Goal: Task Accomplishment & Management: Manage account settings

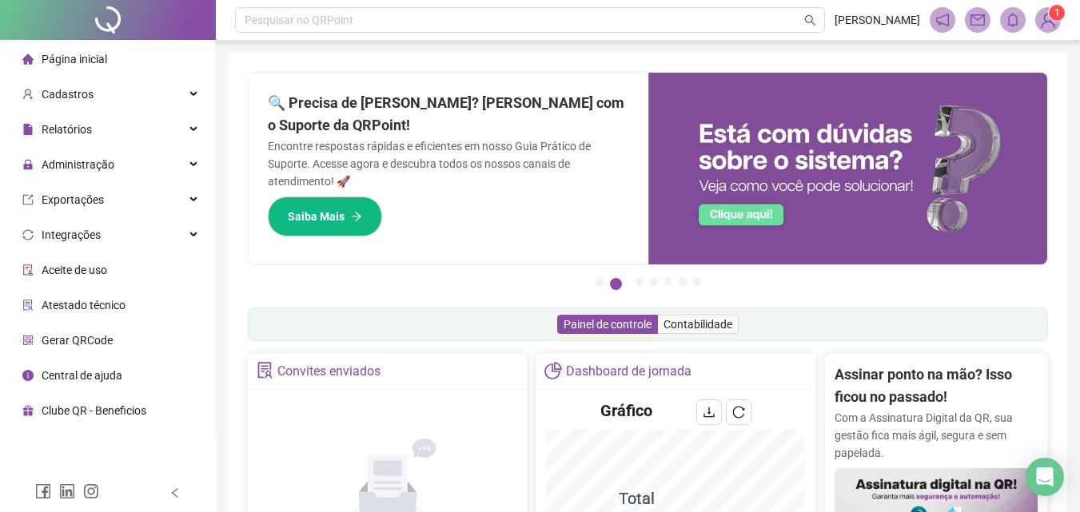
click at [415, 431] on div "Não há dados Não há dados" at bounding box center [387, 491] width 259 height 182
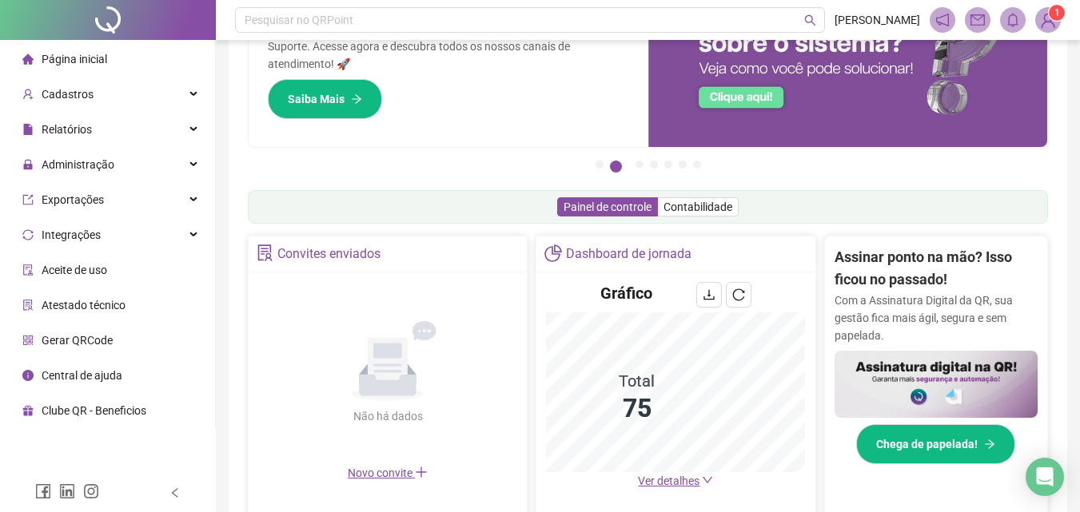
scroll to position [240, 0]
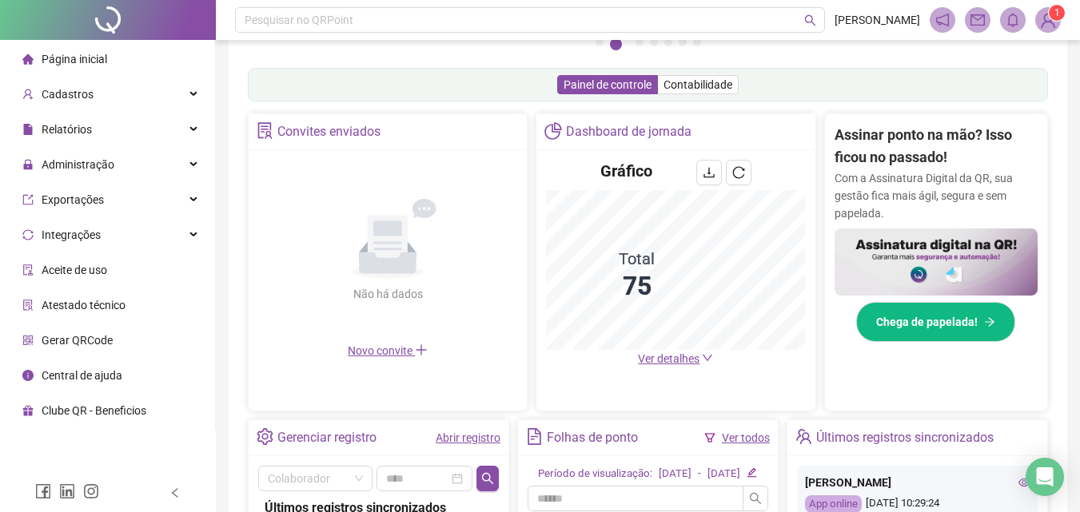
click at [455, 434] on link "Abrir registro" at bounding box center [468, 438] width 65 height 13
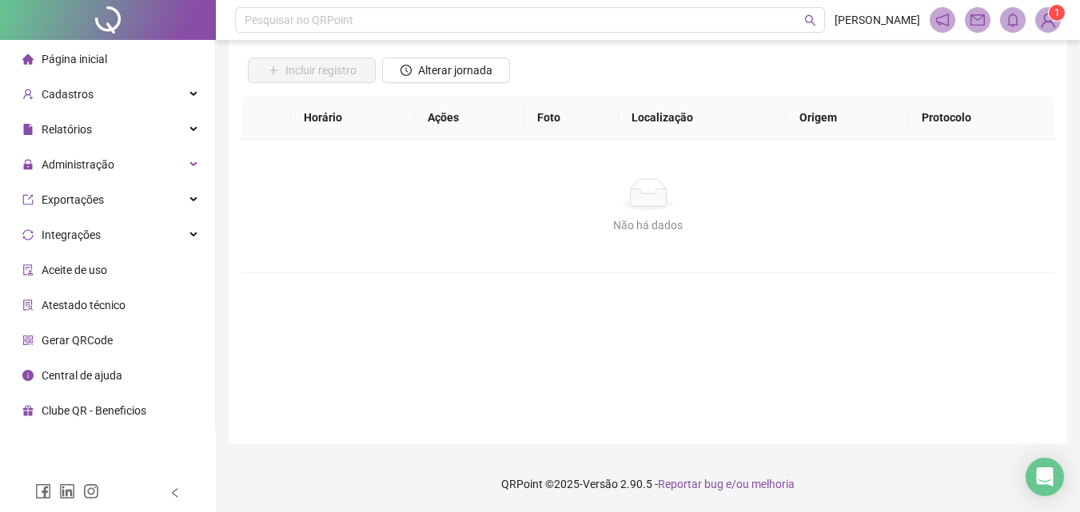
scroll to position [107, 0]
click at [440, 71] on span "Alterar jornada" at bounding box center [455, 71] width 74 height 18
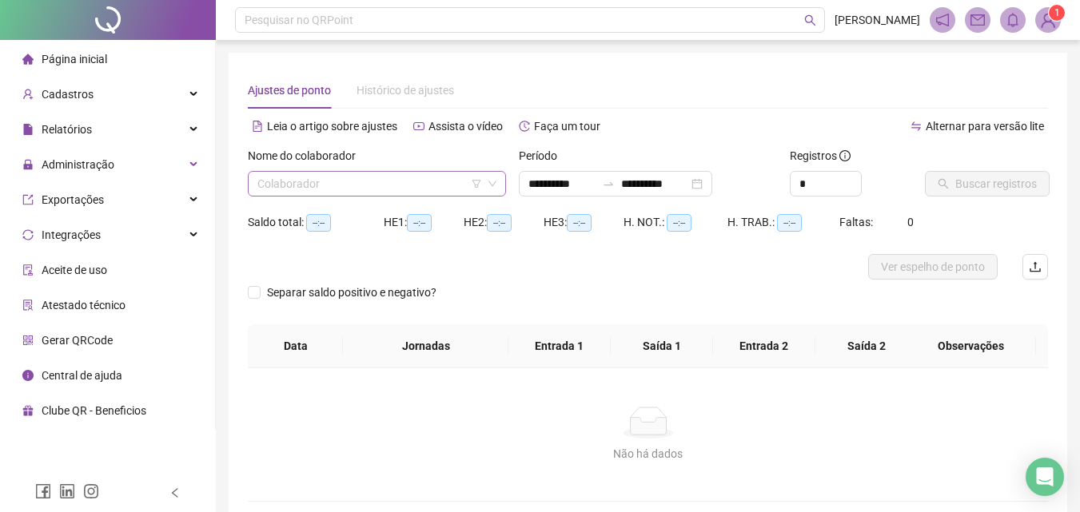
click at [432, 183] on input "search" at bounding box center [369, 184] width 225 height 24
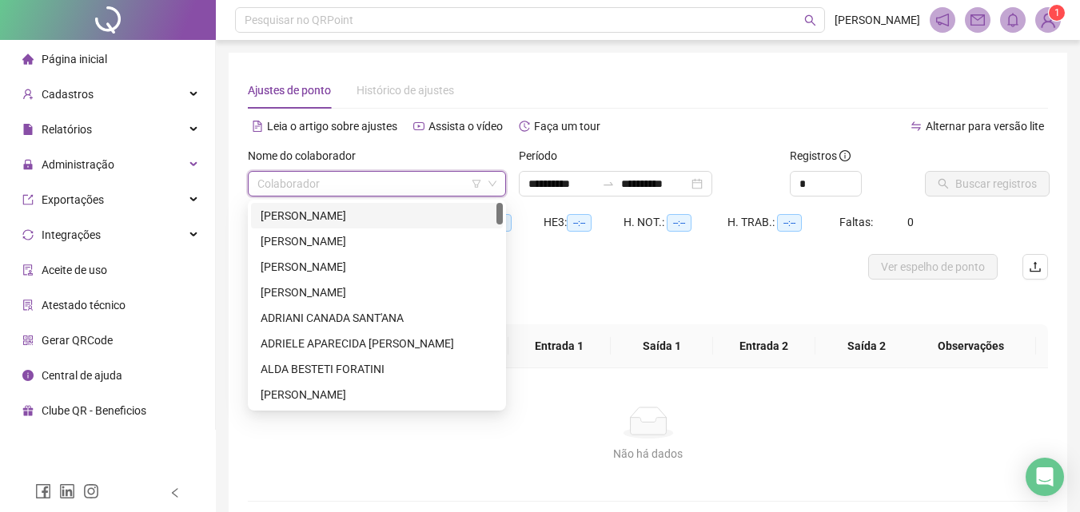
click at [346, 212] on div "ADENICE PEREIRA DE SOUZA GONZAGA" at bounding box center [377, 216] width 233 height 18
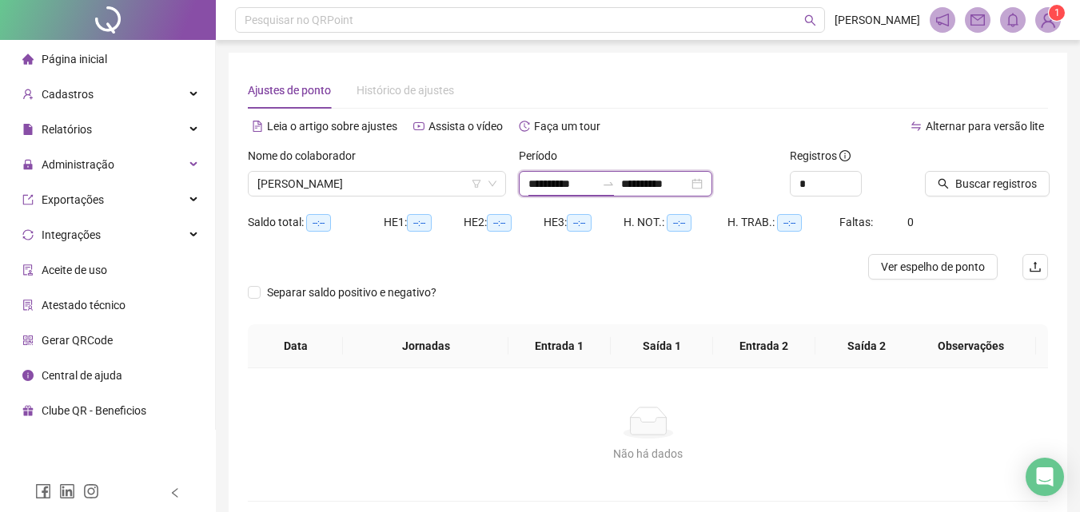
click at [543, 185] on input "**********" at bounding box center [561, 184] width 67 height 18
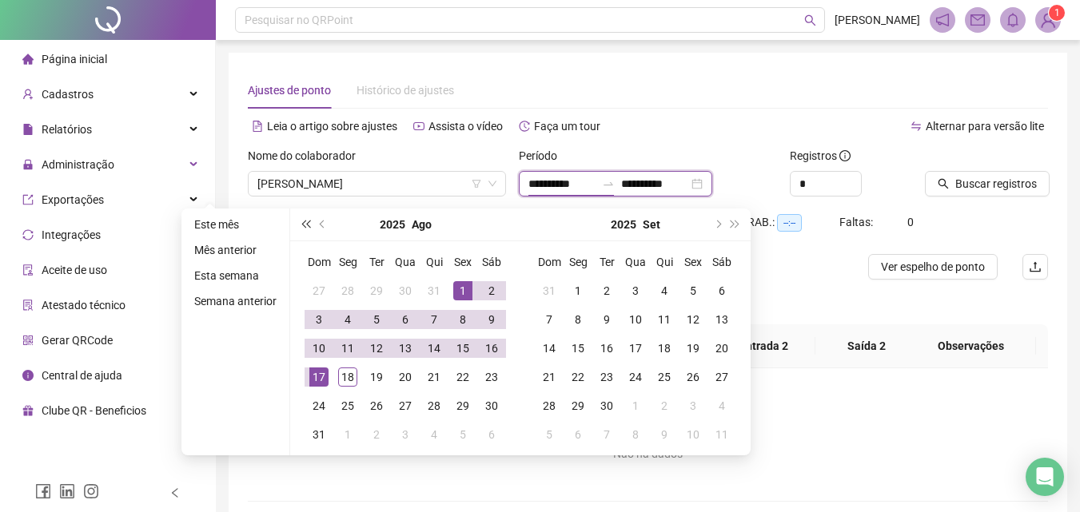
type input "**********"
click at [321, 224] on span "prev-year" at bounding box center [324, 225] width 8 height 8
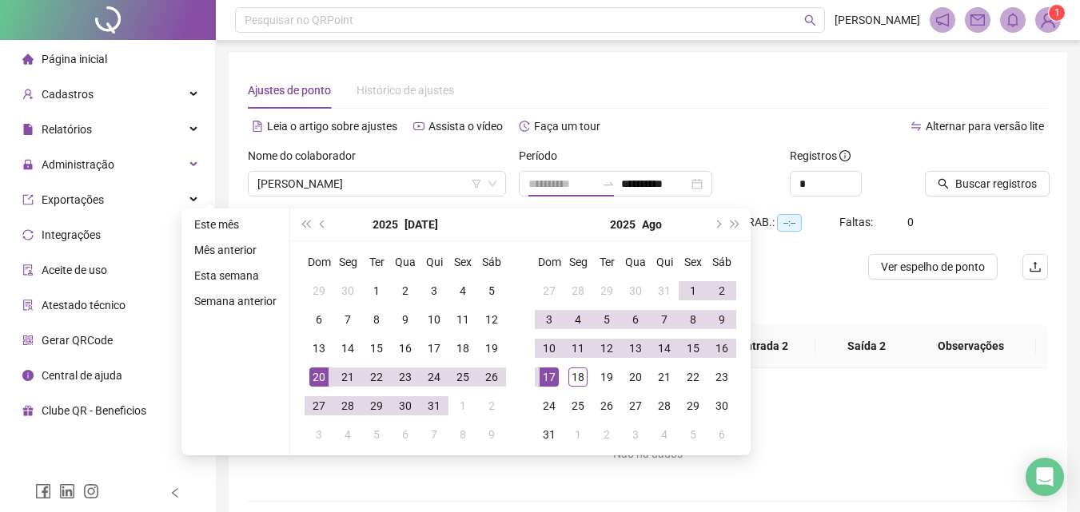
type input "**********"
click at [321, 376] on div "20" at bounding box center [318, 377] width 19 height 19
type input "**********"
click at [572, 377] on div "18" at bounding box center [577, 377] width 19 height 19
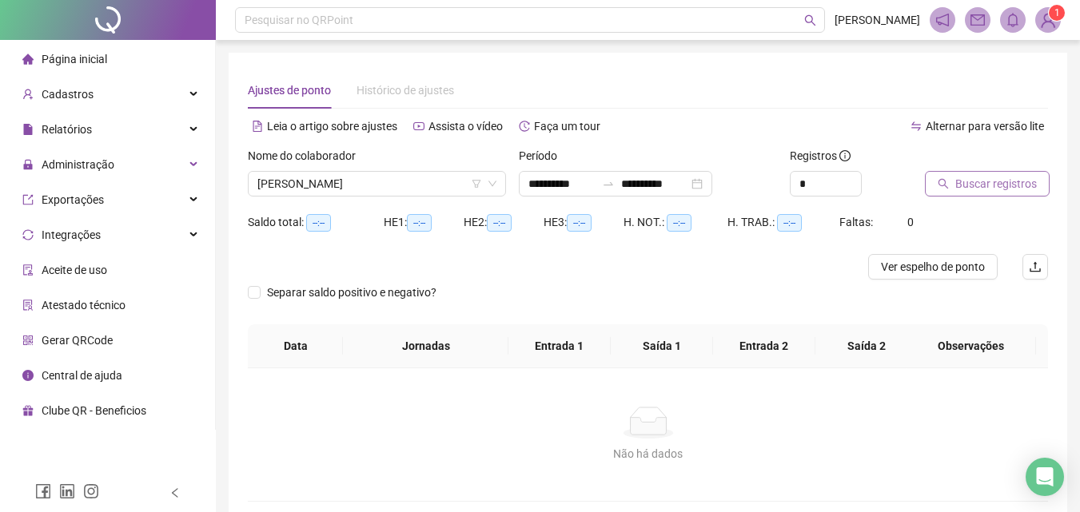
click at [985, 186] on span "Buscar registros" at bounding box center [996, 184] width 82 height 18
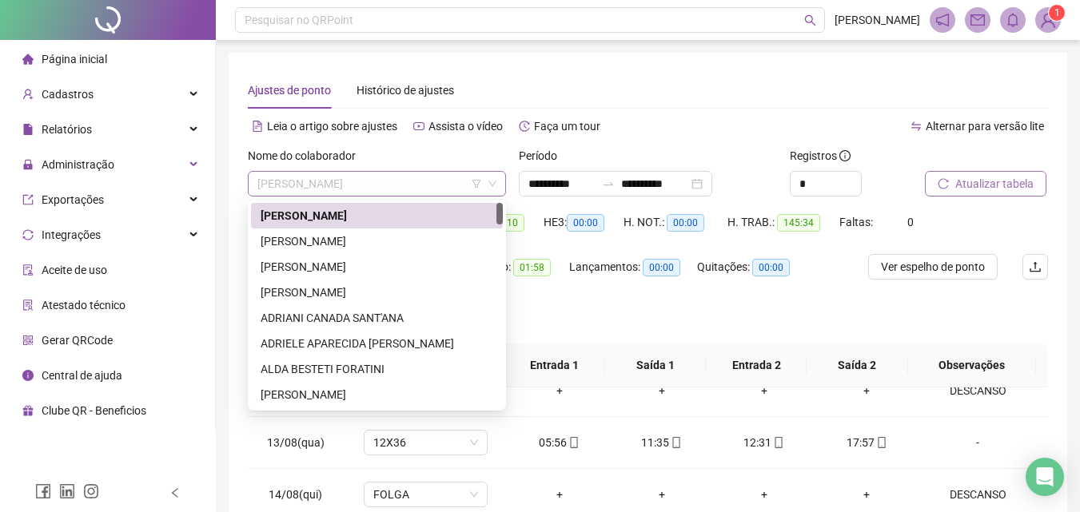
click at [384, 181] on span "ADENICE PEREIRA DE SOUZA GONZAGA" at bounding box center [376, 184] width 239 height 24
click at [356, 233] on div "ADEVILTON DE PAULA" at bounding box center [377, 242] width 233 height 18
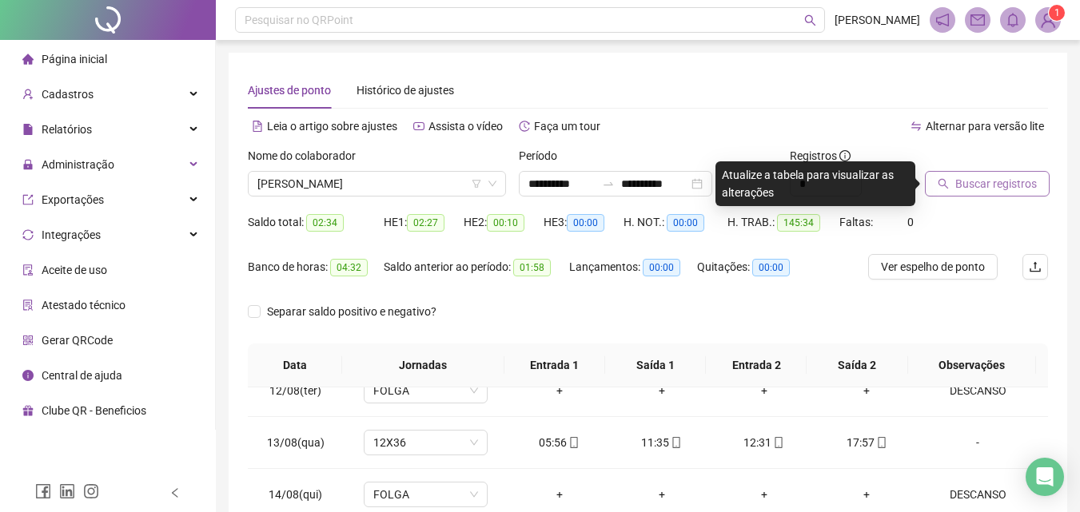
click at [945, 185] on icon "search" at bounding box center [943, 184] width 10 height 10
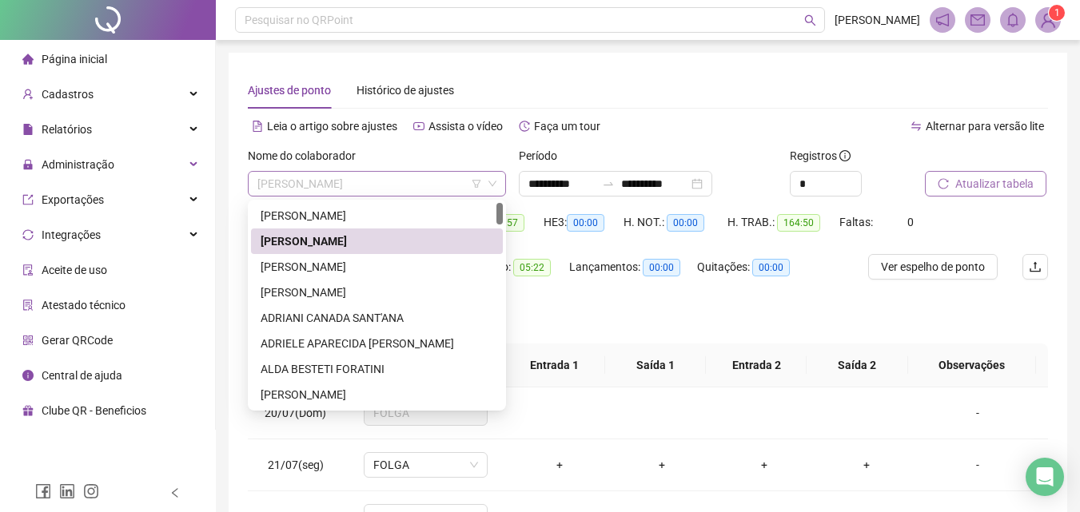
click at [319, 195] on span "ADEVILTON DE PAULA" at bounding box center [376, 184] width 239 height 24
click at [277, 264] on div "ADRIANA MARINHO DE CARVALHO" at bounding box center [377, 267] width 233 height 18
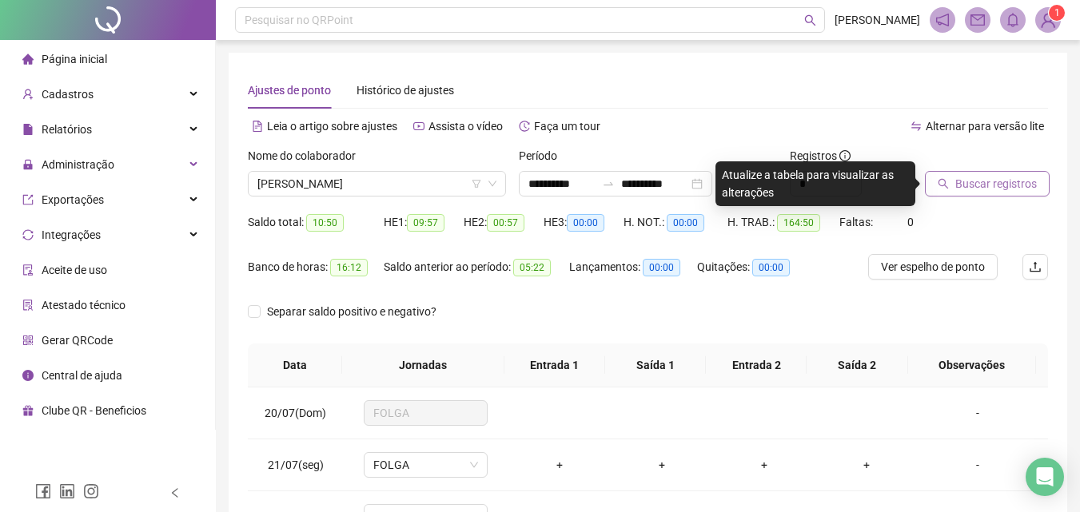
click at [1002, 184] on span "Buscar registros" at bounding box center [996, 184] width 82 height 18
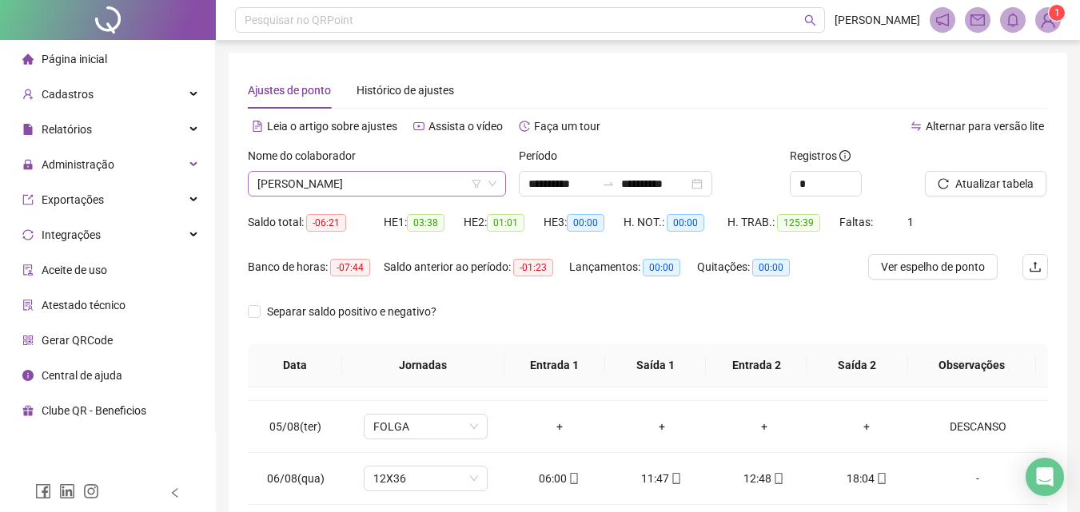
click at [340, 190] on span "ADRIANA MARINHO DE CARVALHO" at bounding box center [376, 184] width 239 height 24
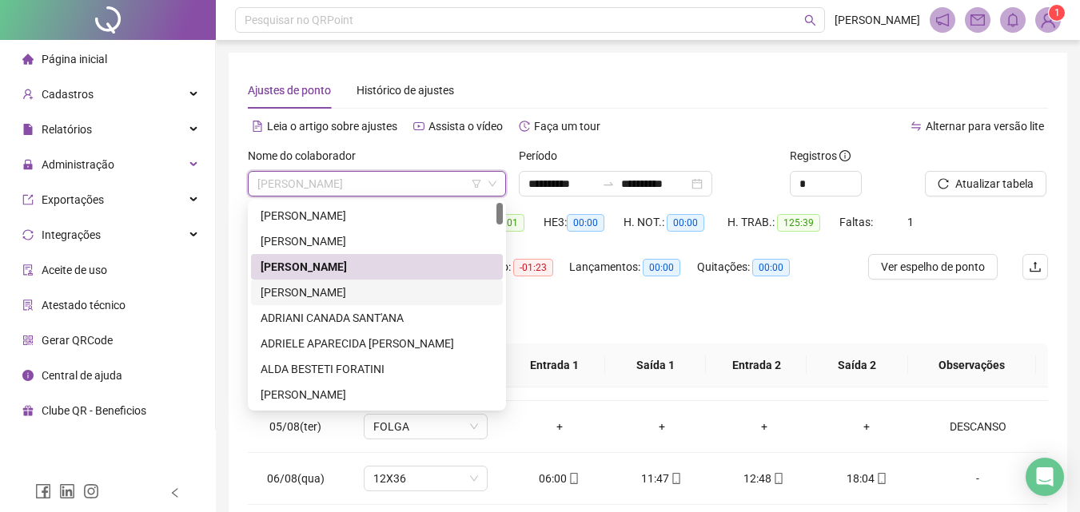
click at [339, 282] on div "ADRIANA PEREIRA DE OLIVEIRA" at bounding box center [377, 293] width 252 height 26
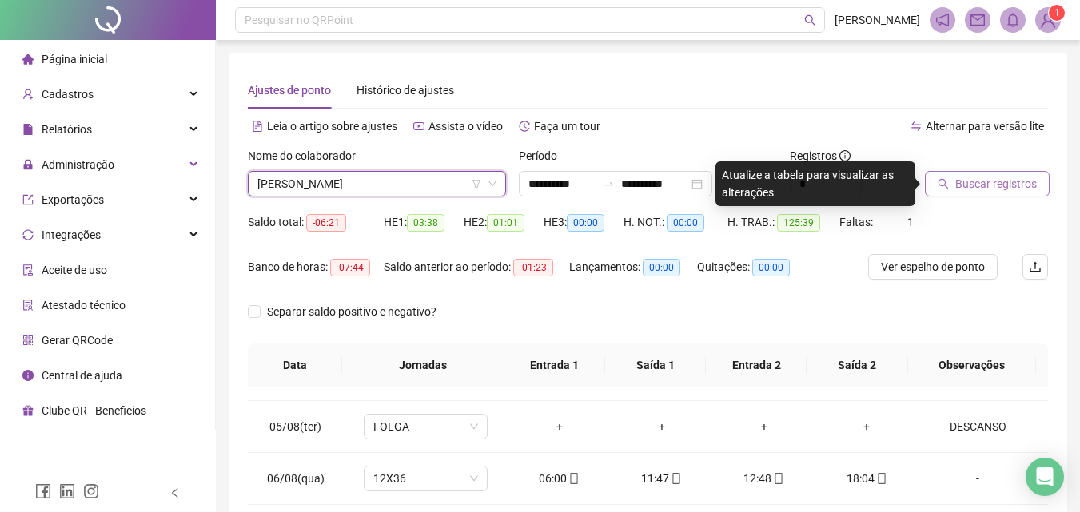
click at [978, 175] on span "Buscar registros" at bounding box center [996, 184] width 82 height 18
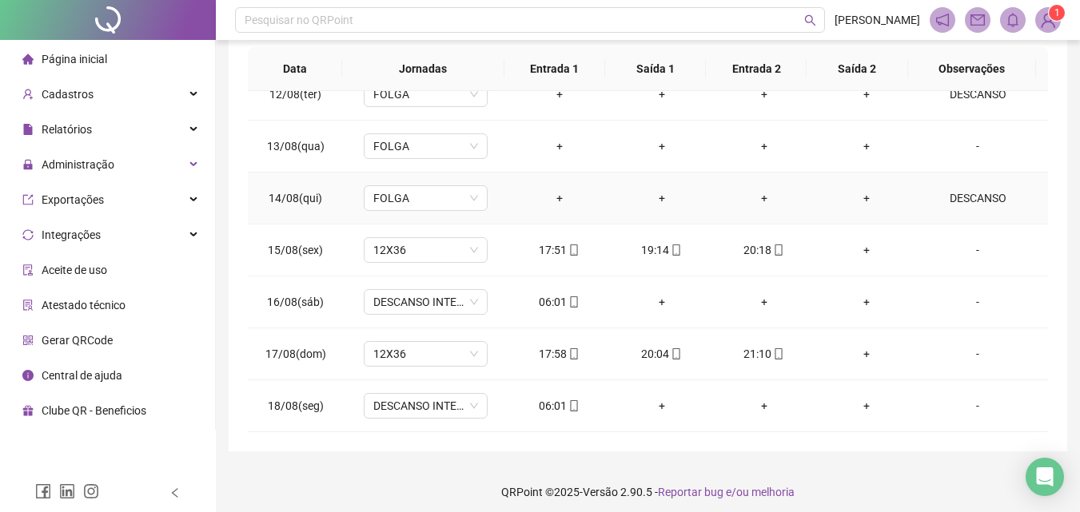
scroll to position [304, 0]
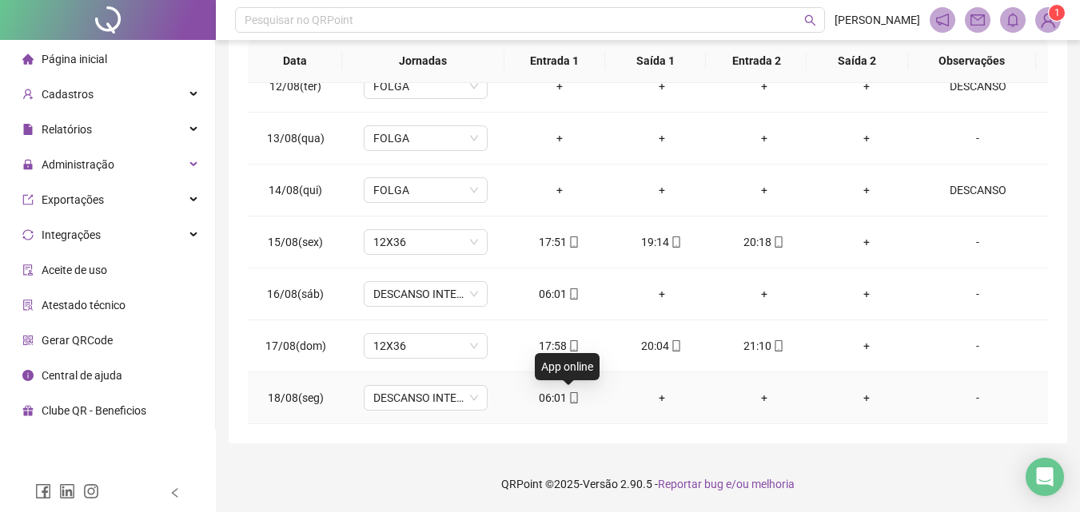
click at [569, 396] on icon "mobile" at bounding box center [573, 397] width 11 height 11
type input "**********"
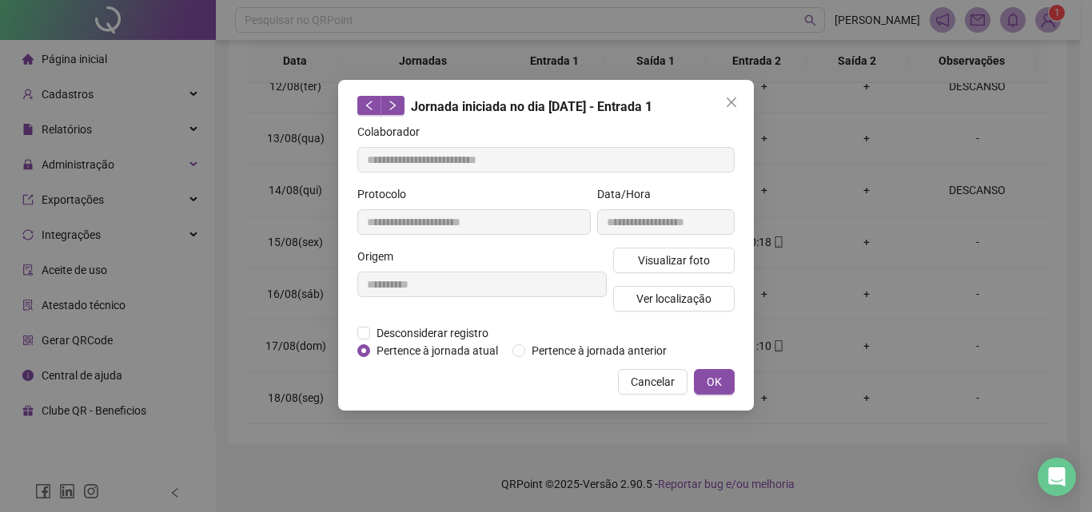
click at [580, 336] on div "Desconsiderar registro Pertence ao lanche" at bounding box center [545, 333] width 377 height 18
click at [582, 349] on span "Pertence à jornada anterior" at bounding box center [599, 351] width 148 height 18
click at [726, 381] on button "OK" at bounding box center [714, 382] width 41 height 26
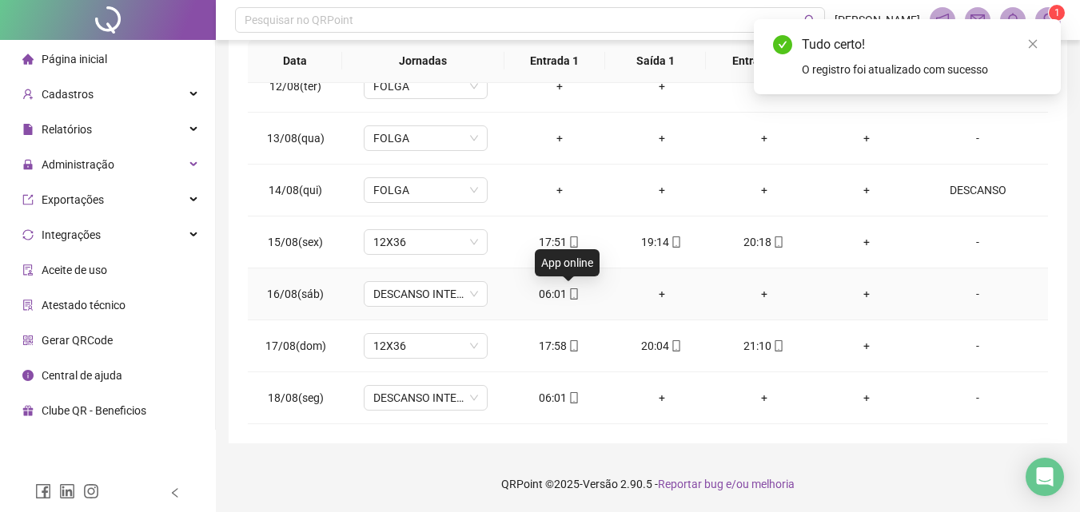
click at [571, 294] on icon "mobile" at bounding box center [574, 293] width 7 height 11
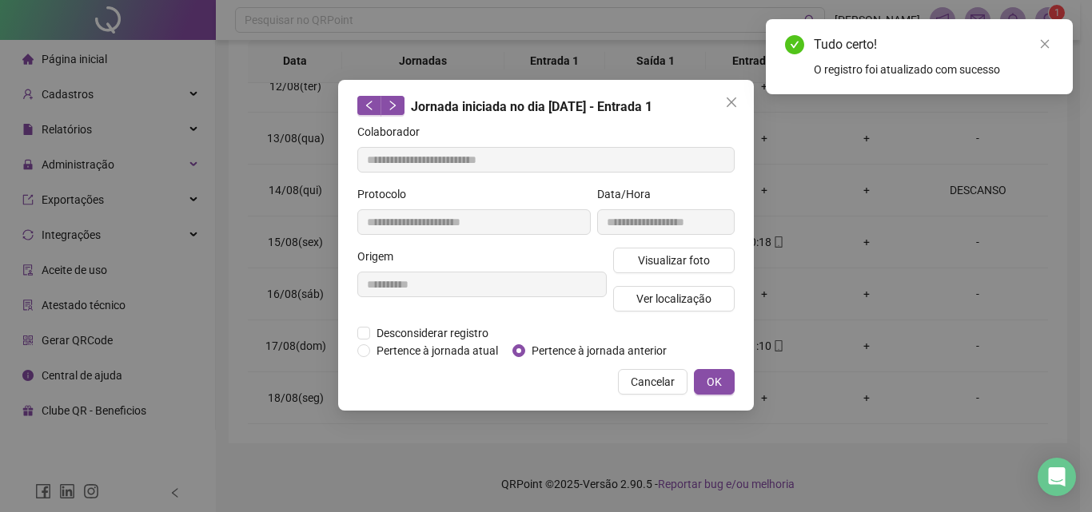
type input "**********"
click at [591, 345] on span "Pertence à jornada anterior" at bounding box center [599, 351] width 148 height 18
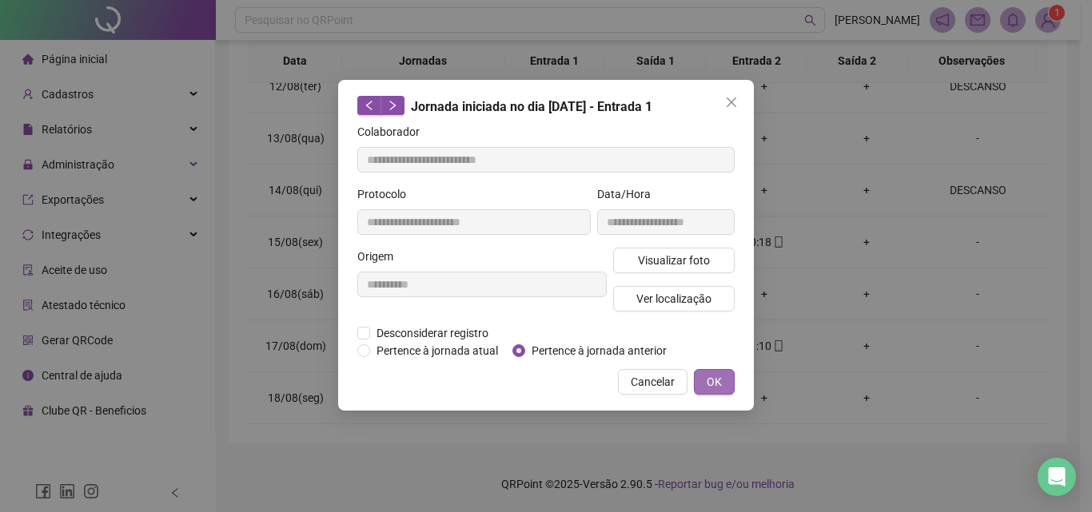
click at [726, 384] on button "OK" at bounding box center [714, 382] width 41 height 26
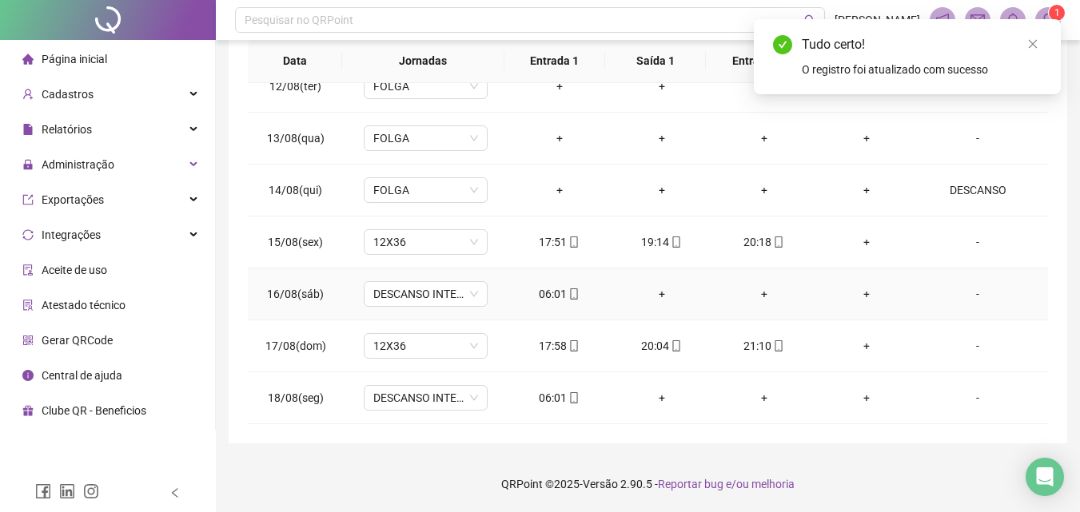
click at [970, 300] on div "-" at bounding box center [977, 294] width 94 height 18
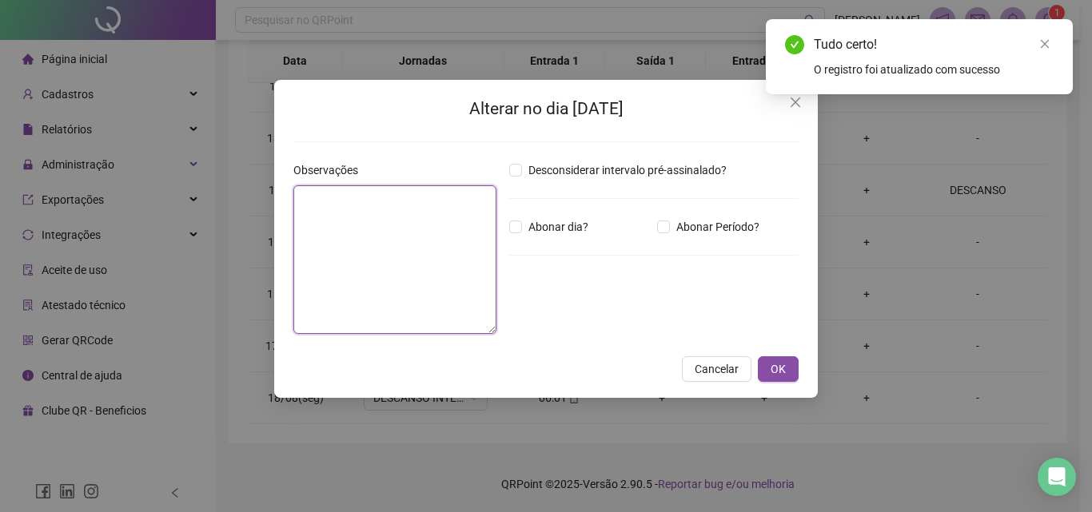
click at [460, 261] on textarea at bounding box center [394, 259] width 203 height 149
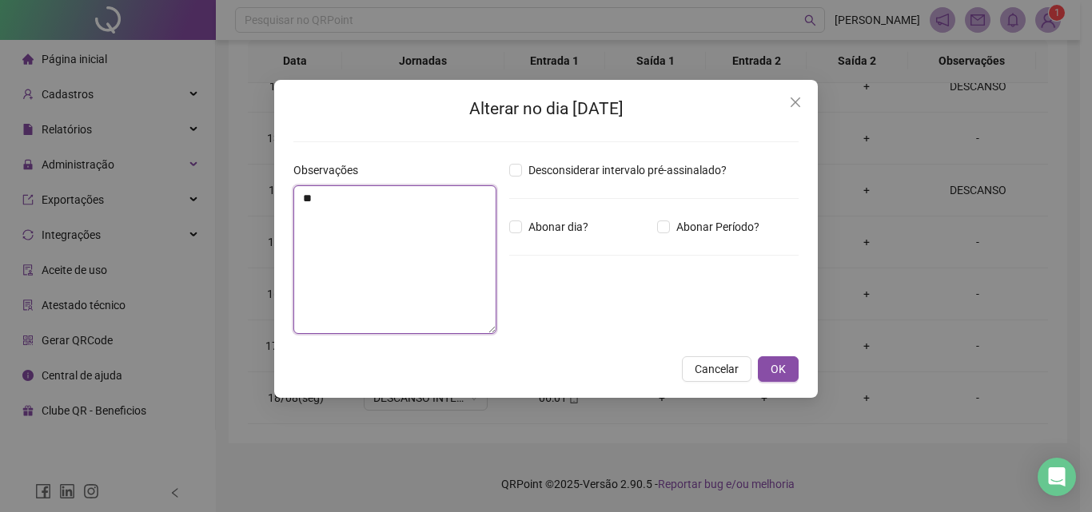
type textarea "*"
type textarea "********"
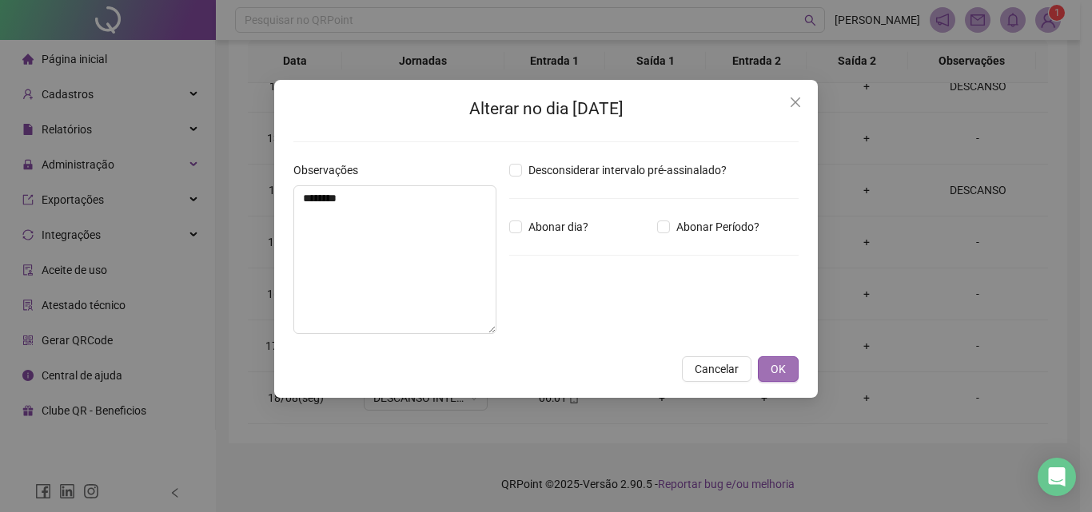
click at [776, 371] on span "OK" at bounding box center [777, 369] width 15 height 18
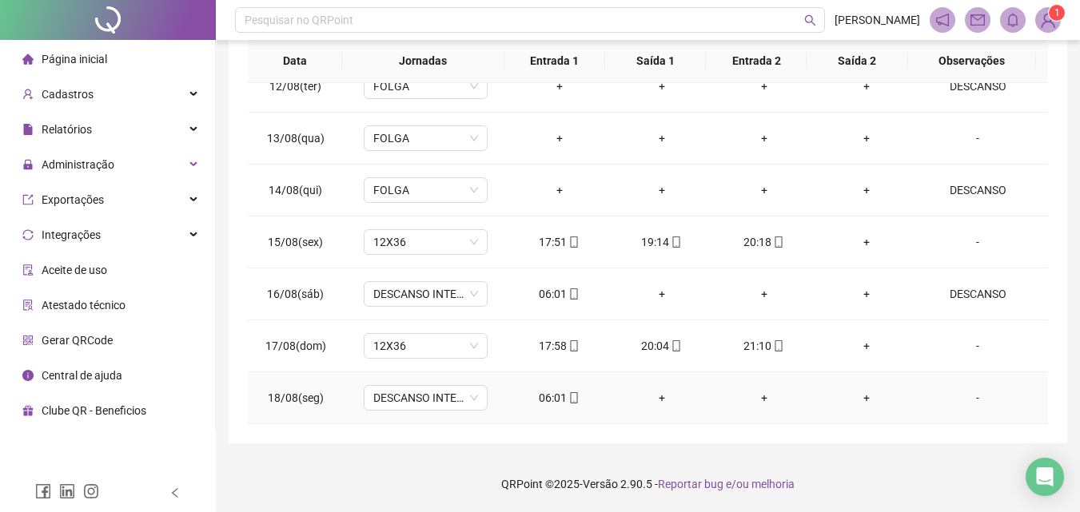
click at [964, 397] on div "-" at bounding box center [977, 398] width 94 height 18
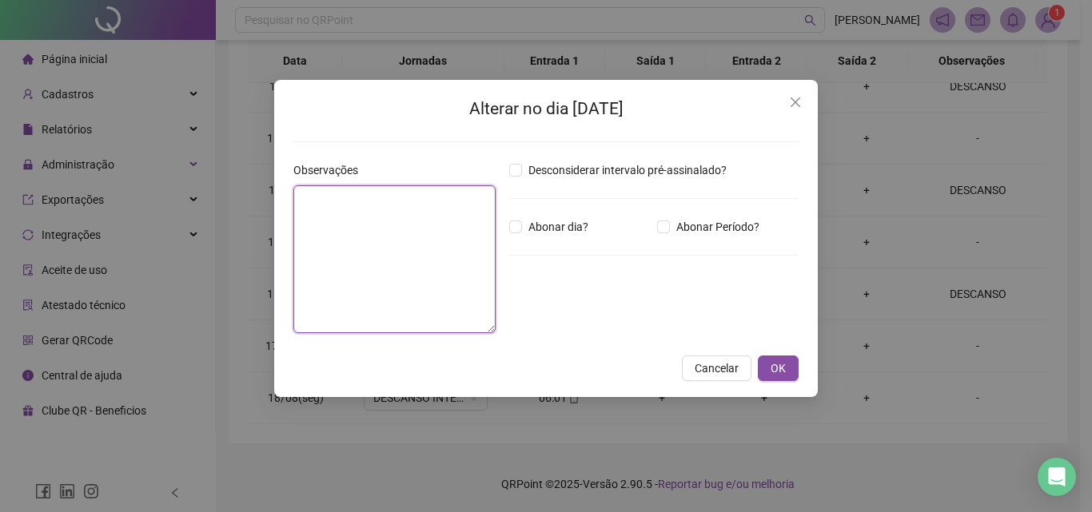
click at [432, 241] on textarea at bounding box center [394, 259] width 202 height 148
type textarea "********"
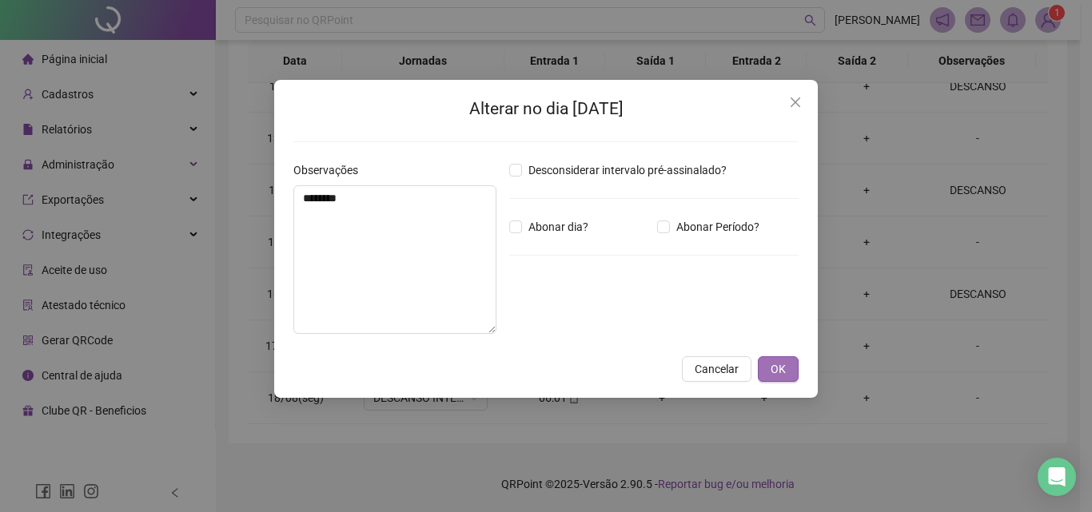
click at [774, 368] on span "OK" at bounding box center [777, 369] width 15 height 18
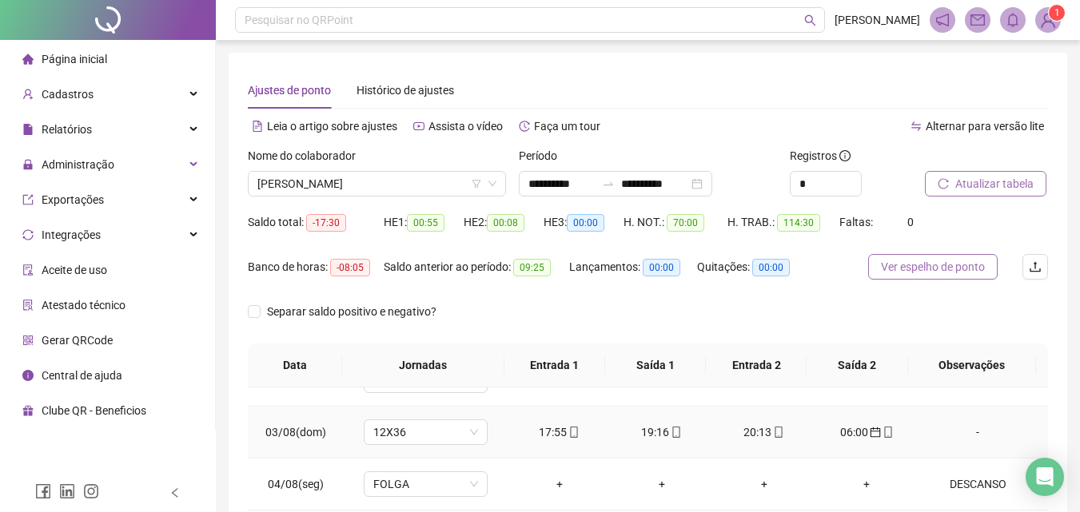
scroll to position [418, 0]
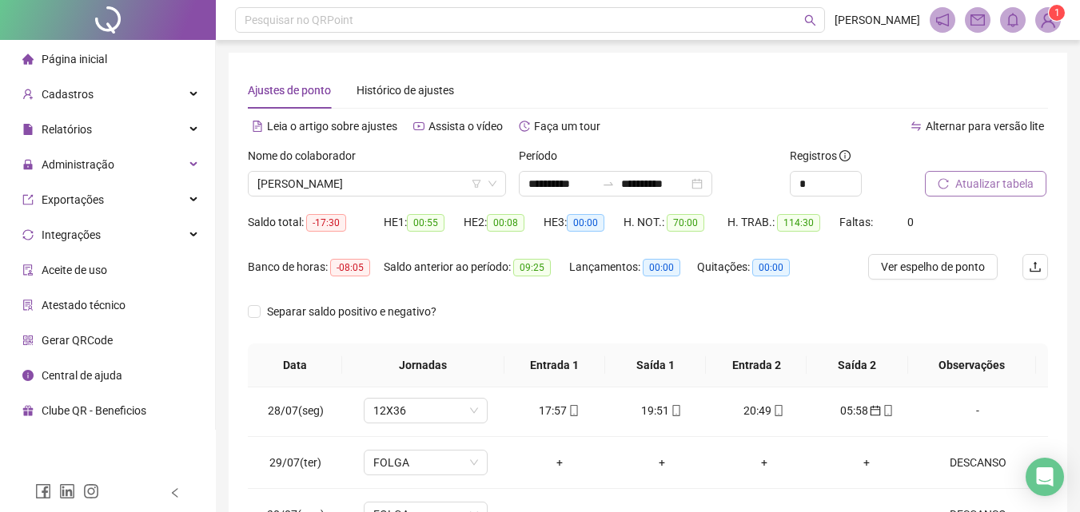
drag, startPoint x: 968, startPoint y: 170, endPoint x: 968, endPoint y: 182, distance: 12.0
click at [968, 182] on div "Atualizar tabela" at bounding box center [966, 172] width 83 height 50
click at [968, 182] on span "Atualizar tabela" at bounding box center [994, 184] width 78 height 18
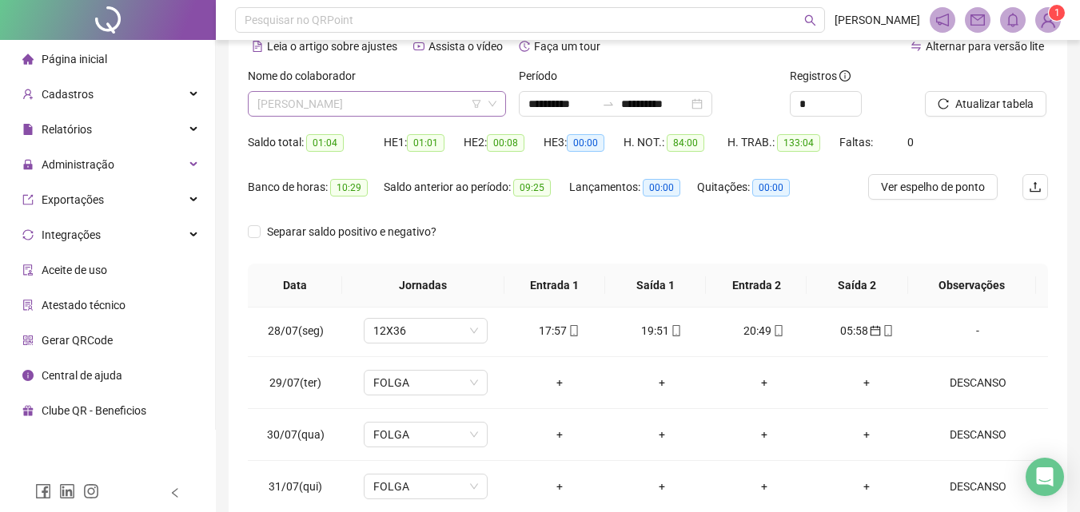
click at [420, 107] on span "ADRIANA PEREIRA DE OLIVEIRA" at bounding box center [376, 104] width 239 height 24
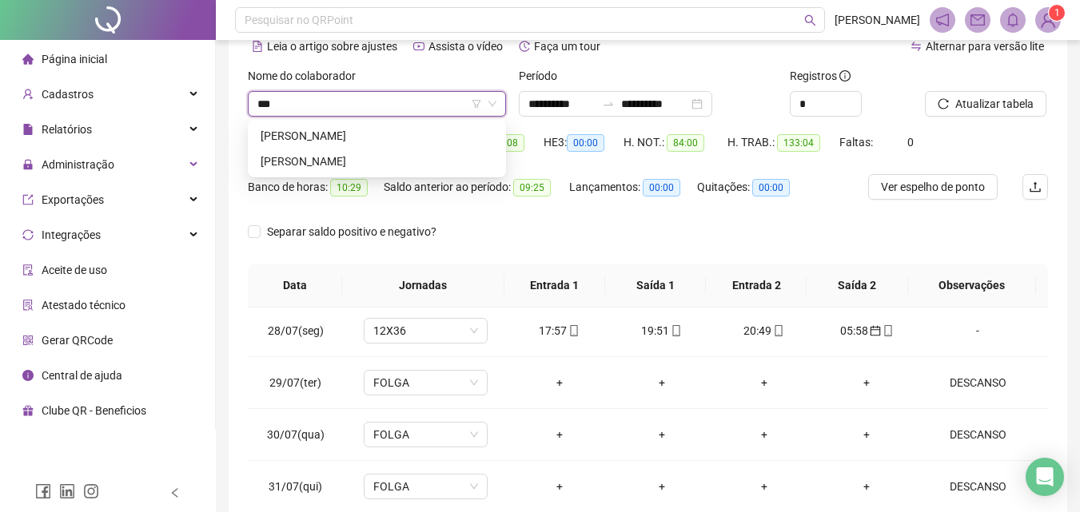
type input "****"
click at [376, 165] on div "VANESSA FLAVIO COSTA" at bounding box center [377, 162] width 233 height 18
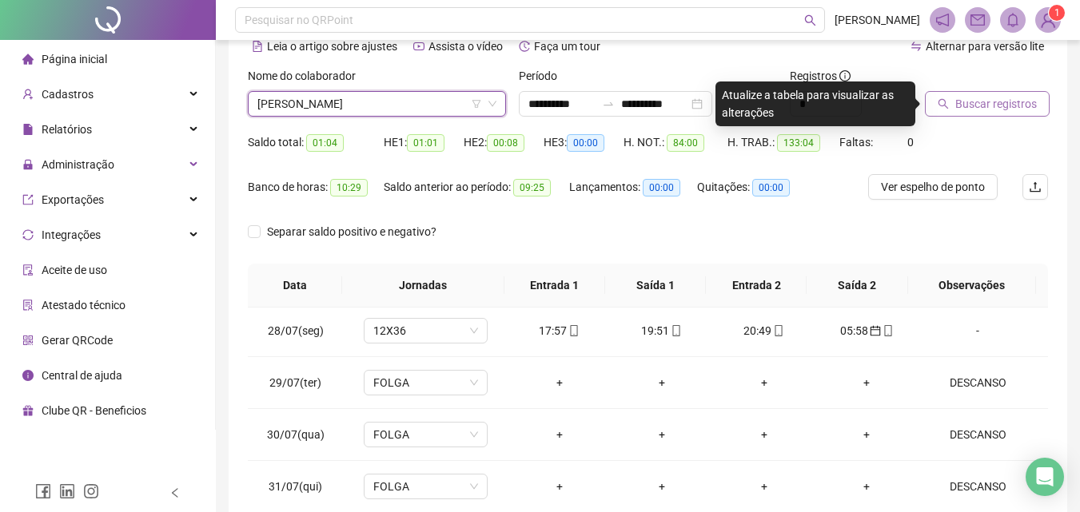
click at [1030, 101] on span "Buscar registros" at bounding box center [996, 104] width 82 height 18
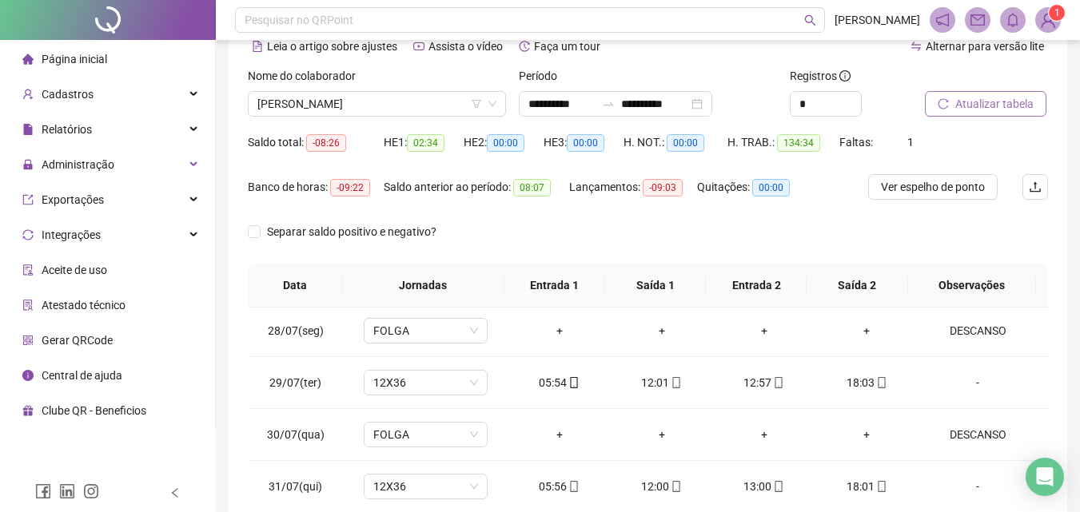
click at [1030, 101] on span "Atualizar tabela" at bounding box center [994, 104] width 78 height 18
click at [925, 91] on button "Atualizar tabela" at bounding box center [985, 104] width 121 height 26
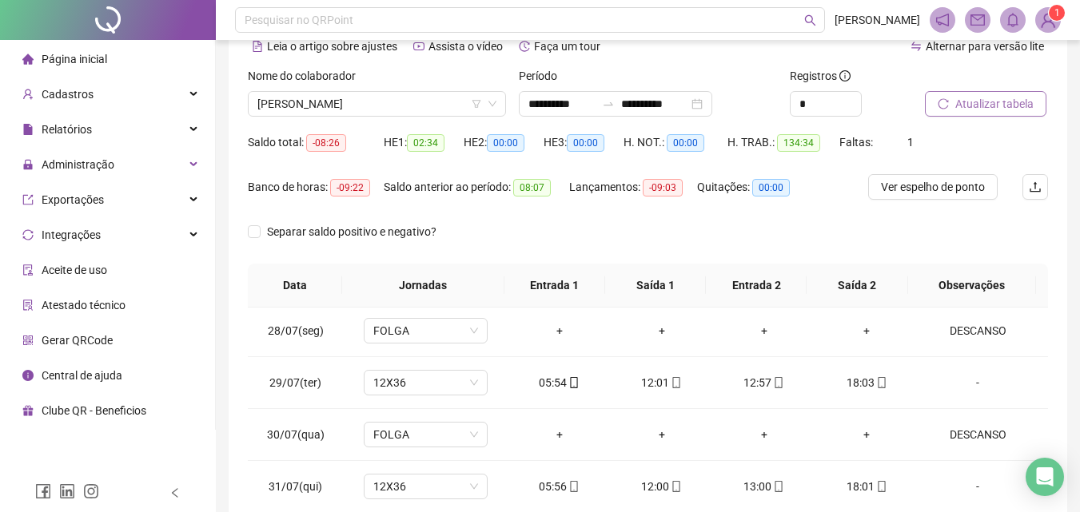
click at [925, 91] on button "Atualizar tabela" at bounding box center [985, 104] width 121 height 26
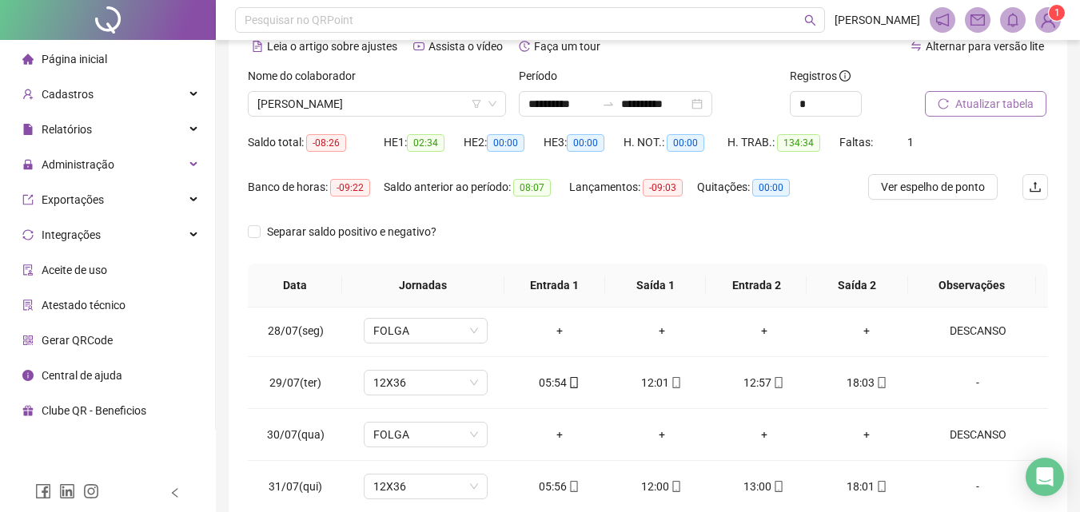
click at [925, 91] on button "Atualizar tabela" at bounding box center [985, 104] width 121 height 26
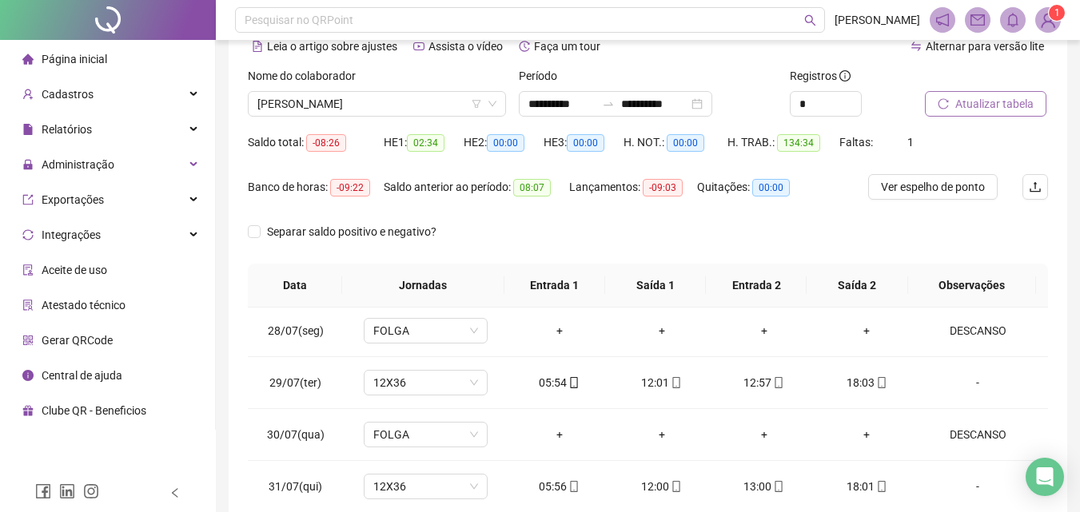
click at [925, 91] on button "Atualizar tabela" at bounding box center [985, 104] width 121 height 26
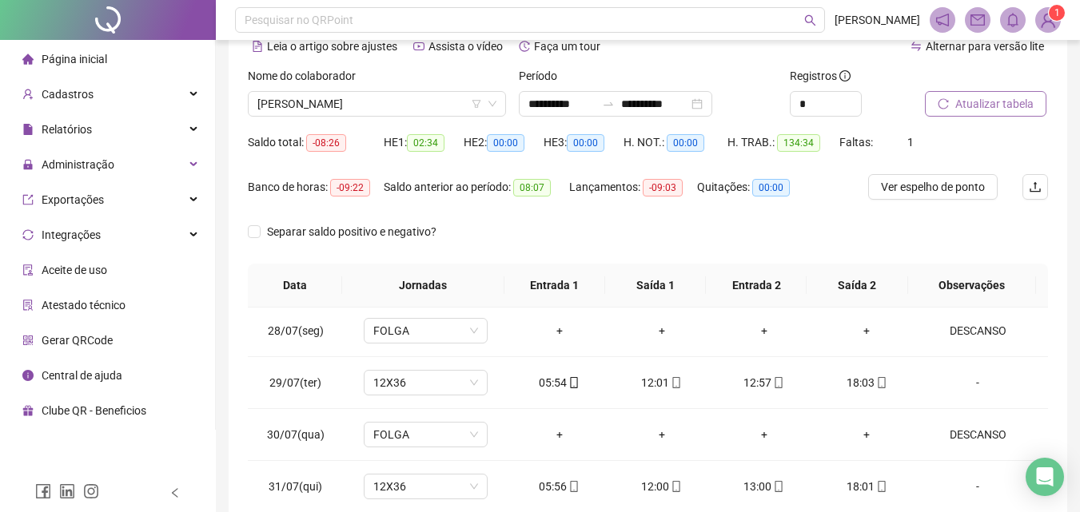
click at [925, 91] on button "Atualizar tabela" at bounding box center [985, 104] width 121 height 26
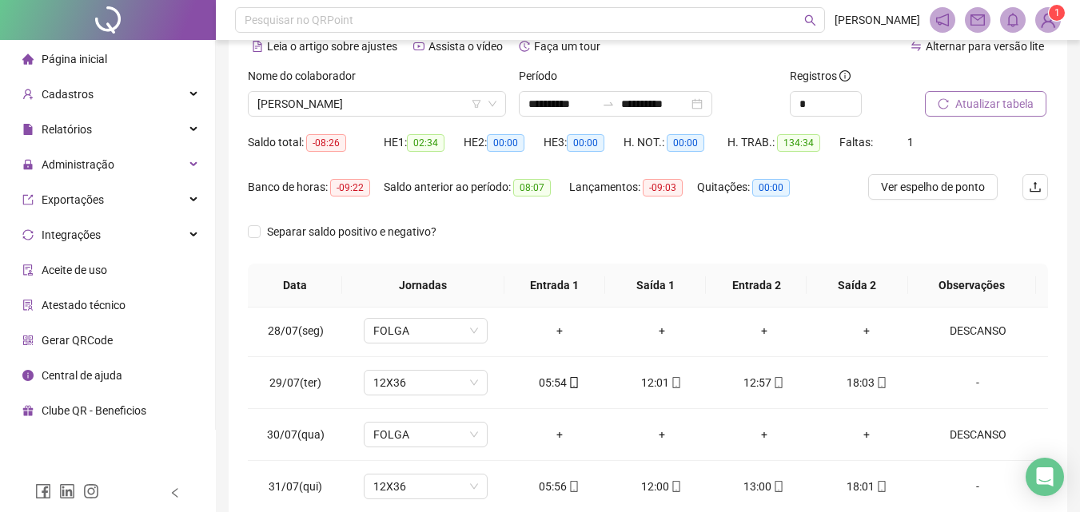
click at [925, 91] on button "Atualizar tabela" at bounding box center [985, 104] width 121 height 26
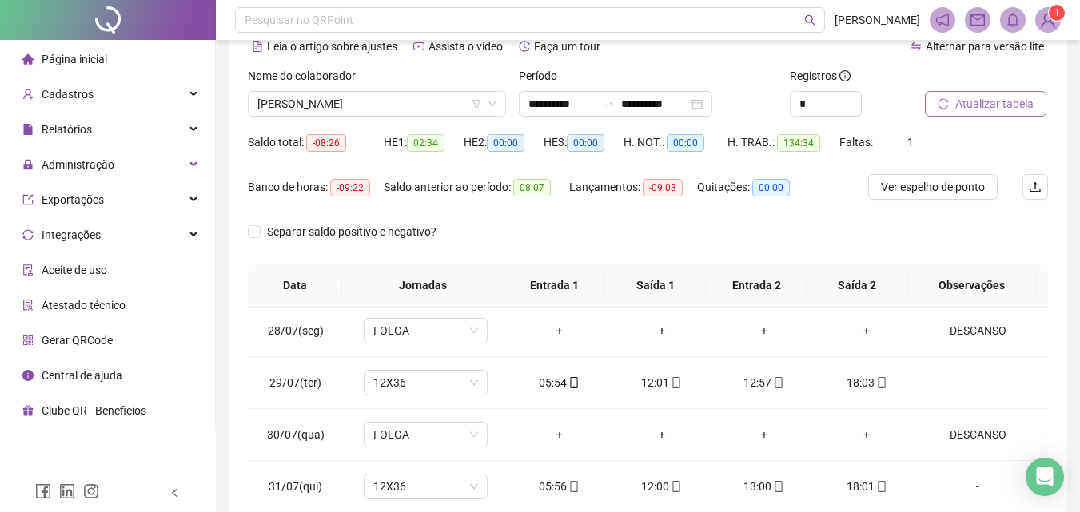
click at [925, 91] on button "Atualizar tabela" at bounding box center [985, 104] width 121 height 26
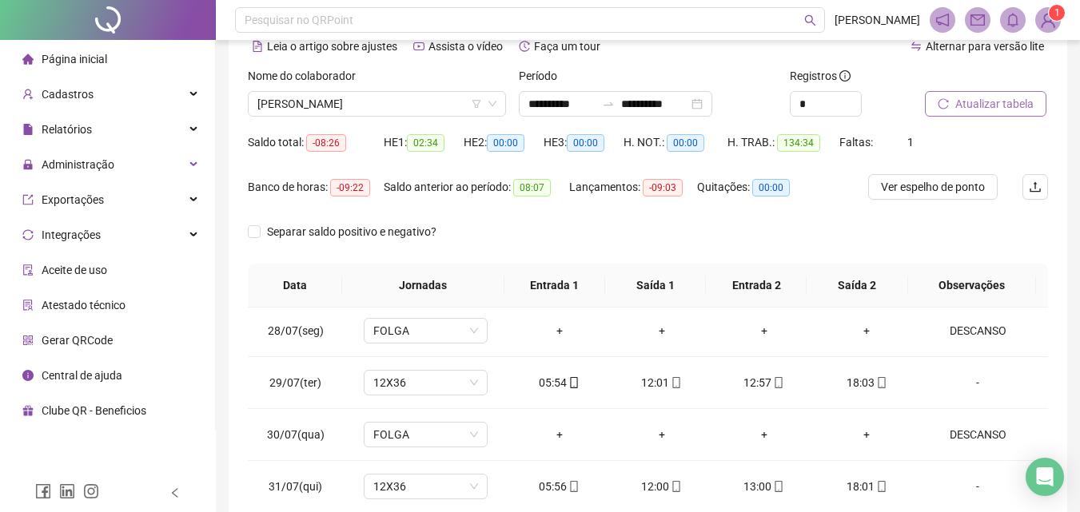
click at [925, 91] on button "Atualizar tabela" at bounding box center [985, 104] width 121 height 26
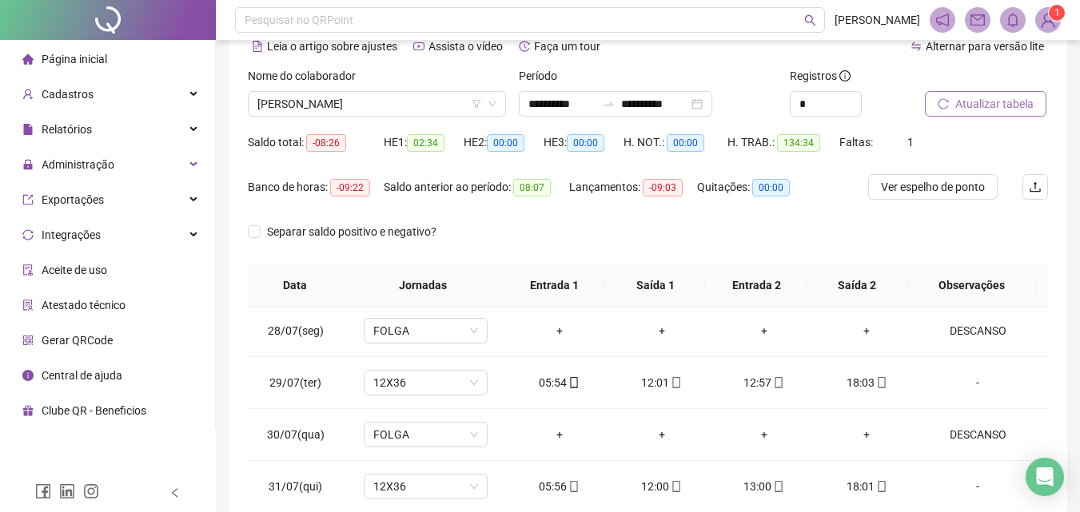
click at [925, 91] on button "Atualizar tabela" at bounding box center [985, 104] width 121 height 26
click at [915, 91] on button "Atualizar tabela" at bounding box center [975, 104] width 121 height 26
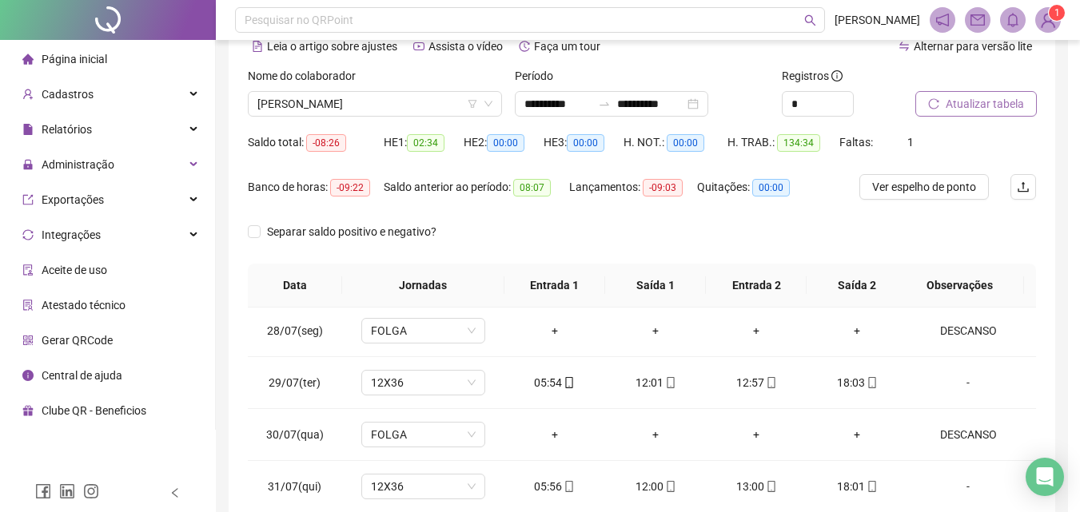
click at [915, 91] on button "Atualizar tabela" at bounding box center [975, 104] width 121 height 26
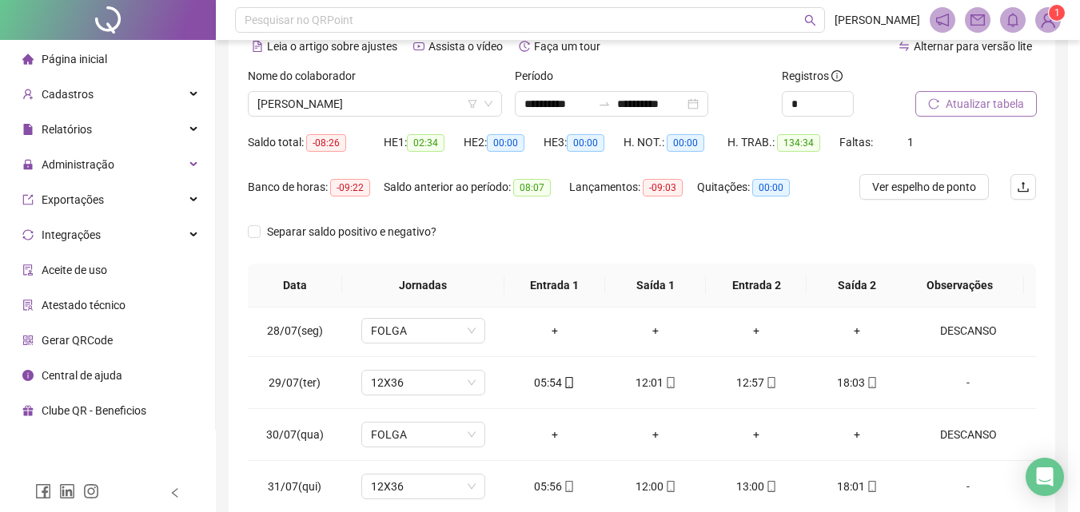
click at [915, 91] on button "Atualizar tabela" at bounding box center [975, 104] width 121 height 26
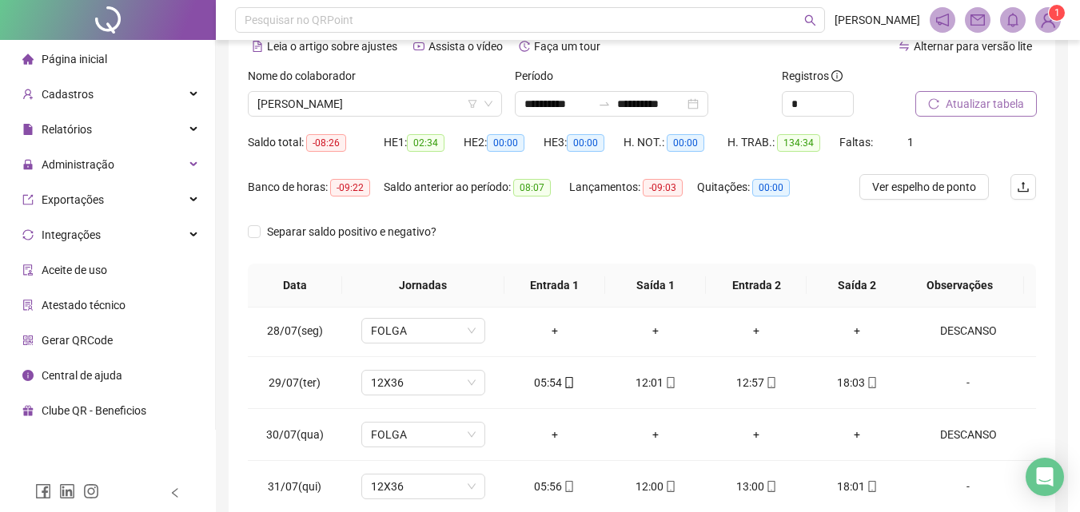
click at [915, 91] on button "Atualizar tabela" at bounding box center [975, 104] width 121 height 26
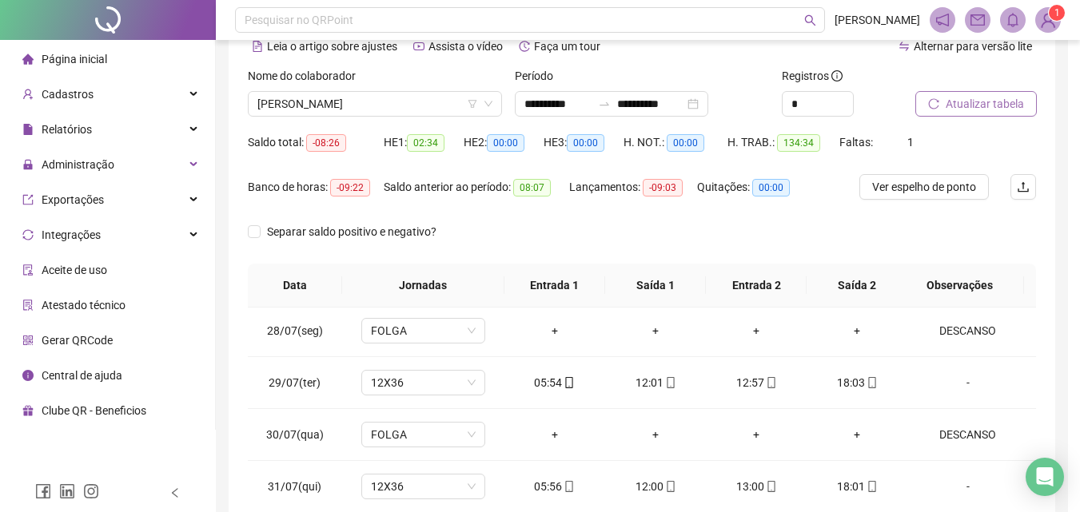
click at [915, 91] on button "Atualizar tabela" at bounding box center [975, 104] width 121 height 26
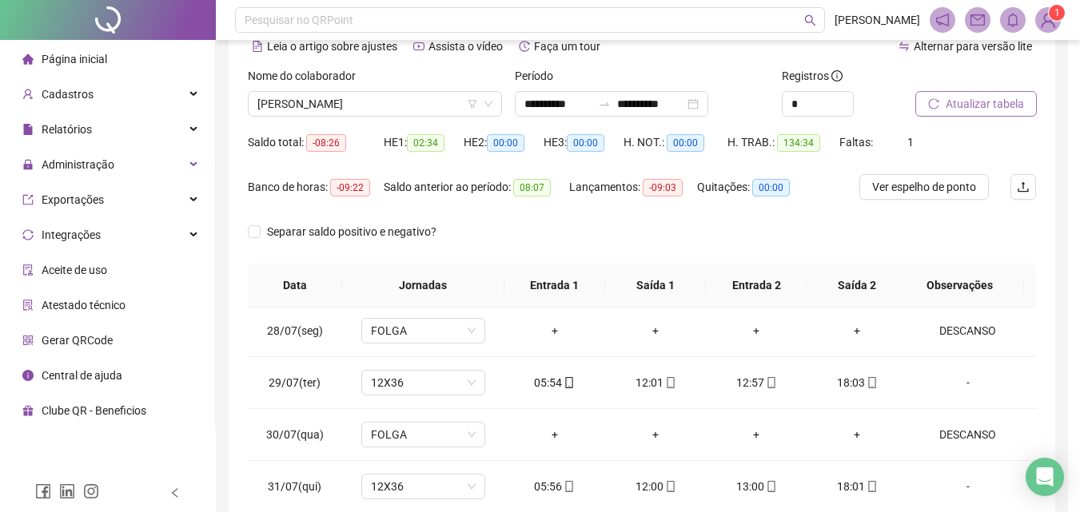
click at [915, 91] on button "Atualizar tabela" at bounding box center [975, 104] width 121 height 26
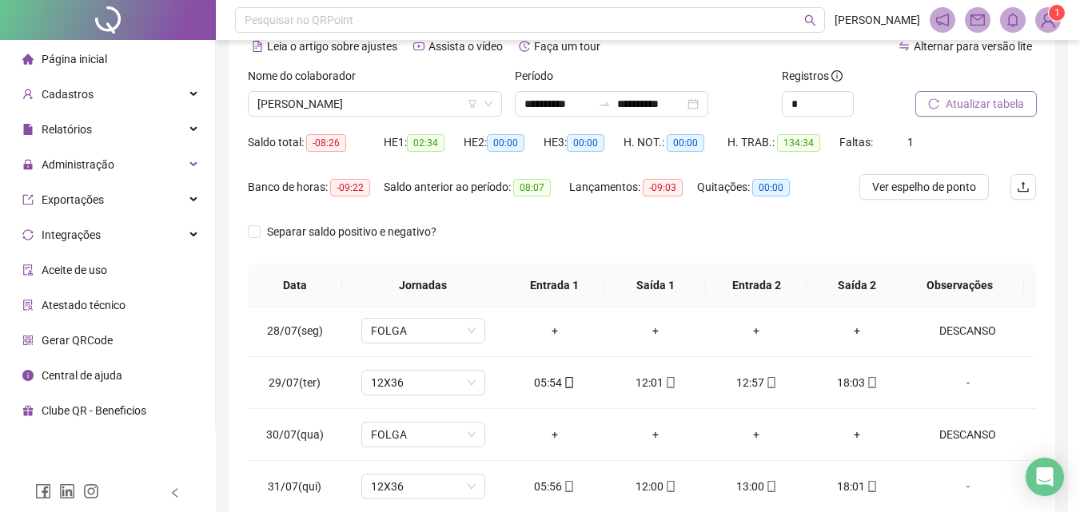
click at [915, 91] on button "Atualizar tabela" at bounding box center [975, 104] width 121 height 26
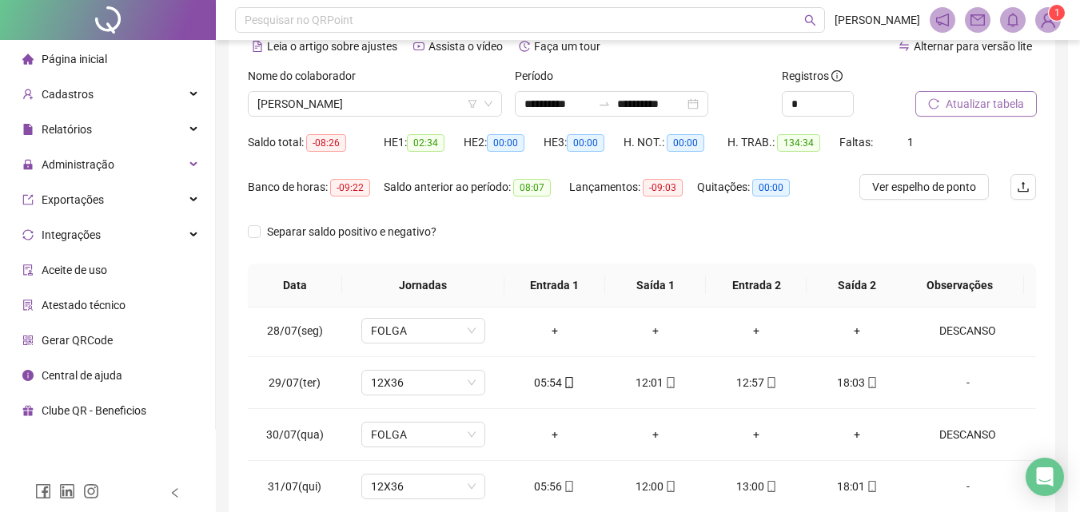
click at [915, 91] on button "Atualizar tabela" at bounding box center [975, 104] width 121 height 26
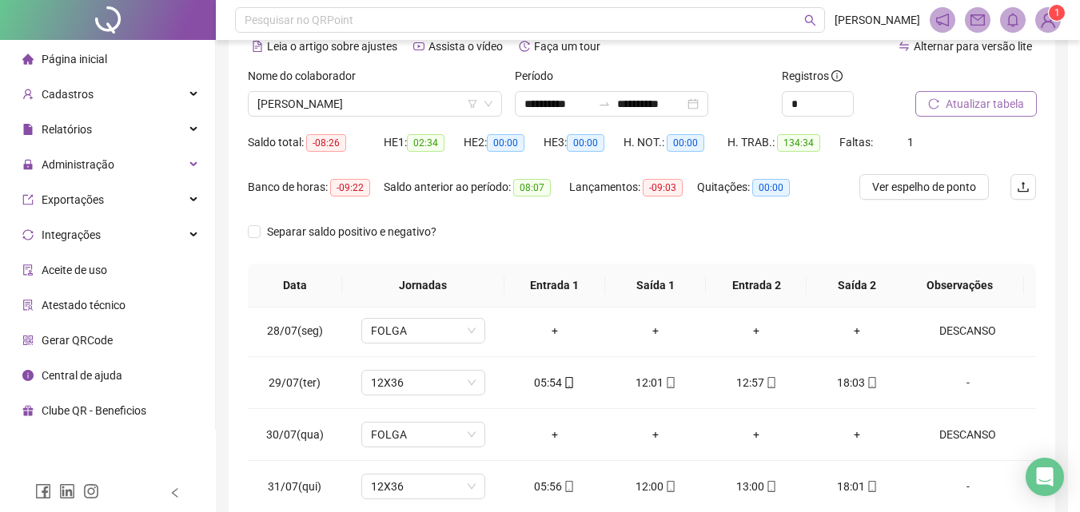
click at [915, 91] on button "Atualizar tabela" at bounding box center [975, 104] width 121 height 26
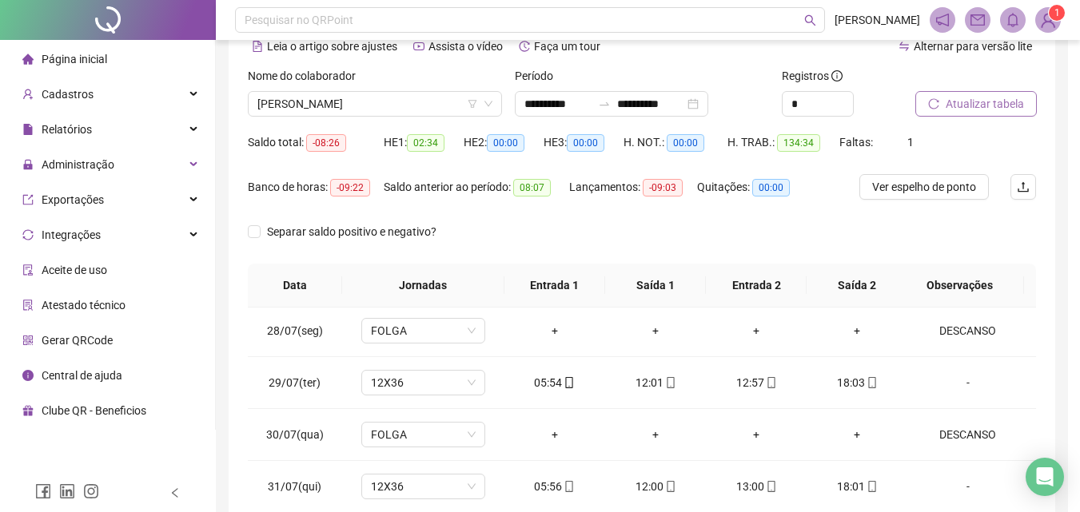
click at [915, 91] on button "Atualizar tabela" at bounding box center [975, 104] width 121 height 26
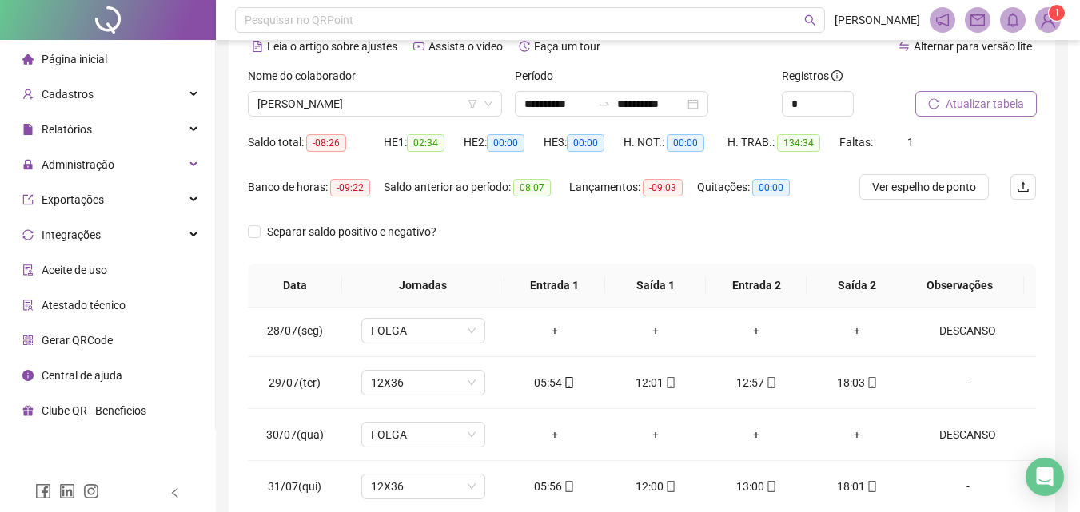
click at [915, 91] on button "Atualizar tabela" at bounding box center [975, 104] width 121 height 26
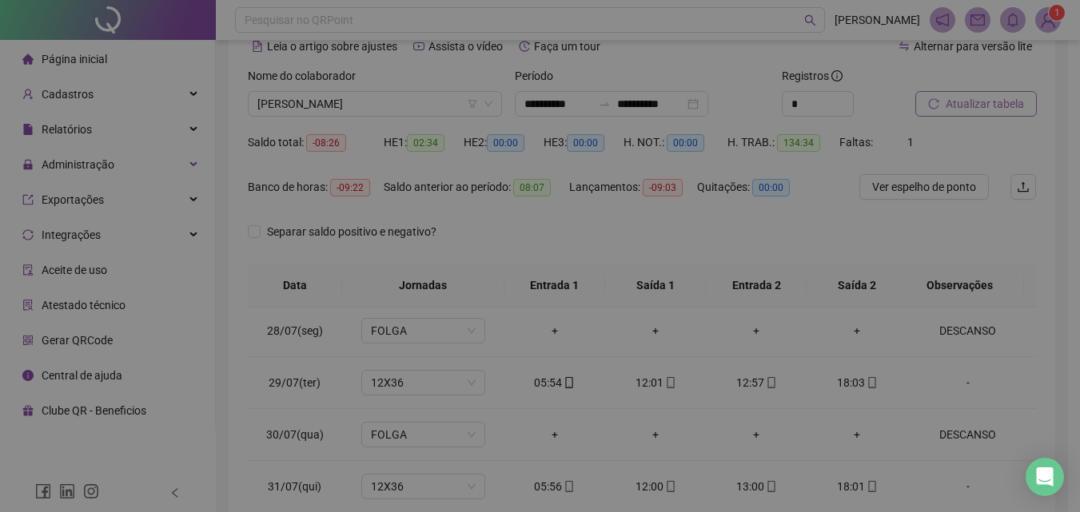
click at [915, 91] on button "Atualizar tabela" at bounding box center [975, 104] width 121 height 26
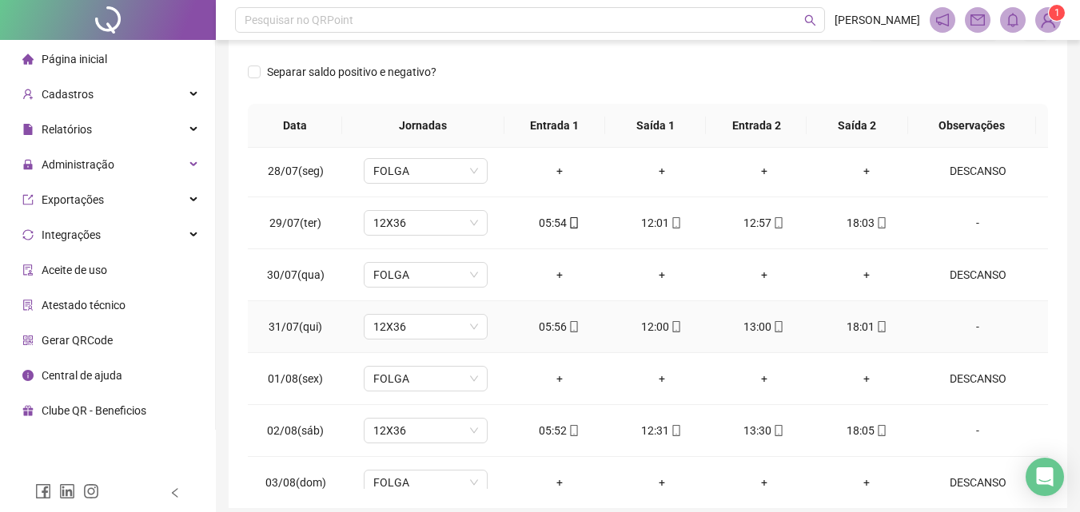
scroll to position [0, 0]
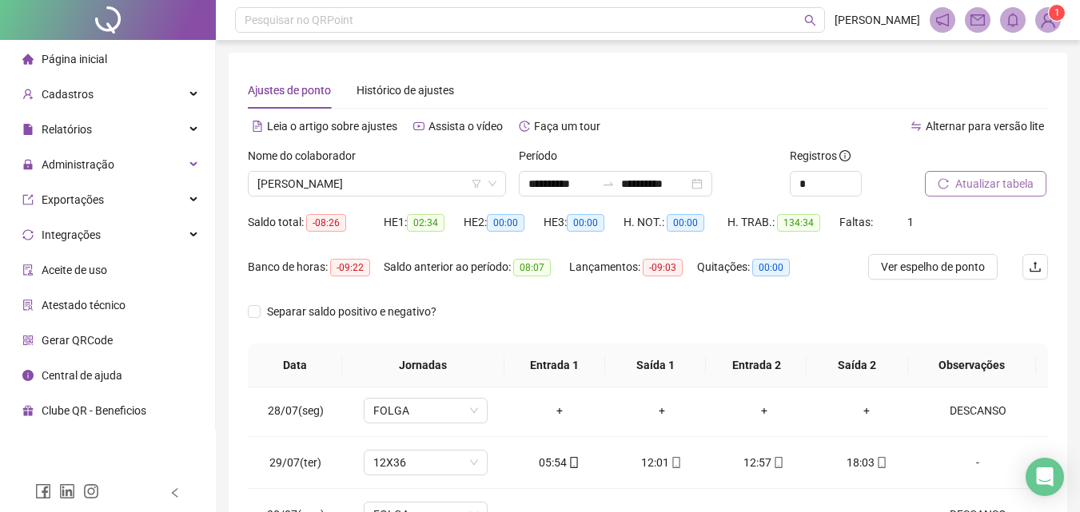
click at [974, 176] on span "Atualizar tabela" at bounding box center [994, 184] width 78 height 18
click at [945, 189] on icon "reload" at bounding box center [943, 183] width 10 height 10
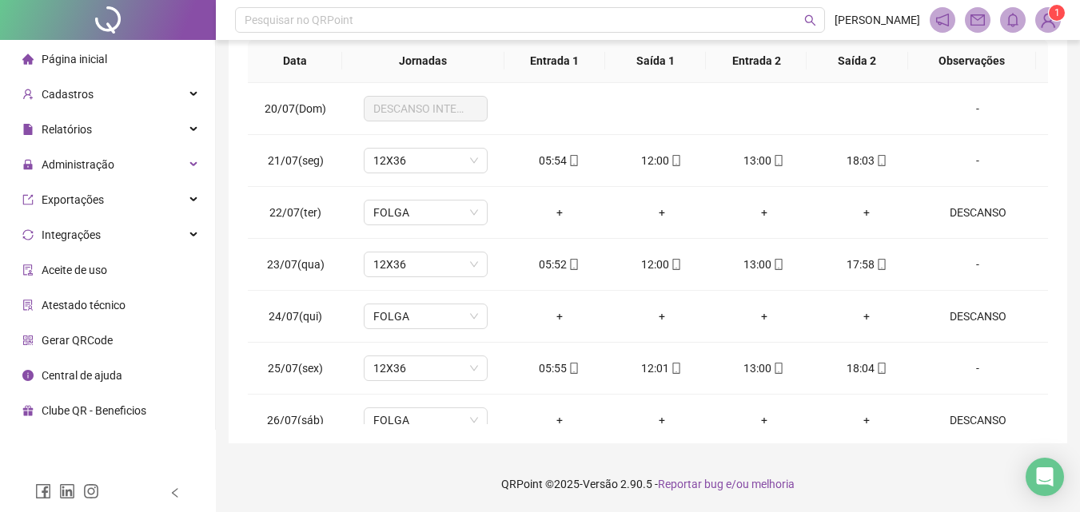
scroll to position [1217, 0]
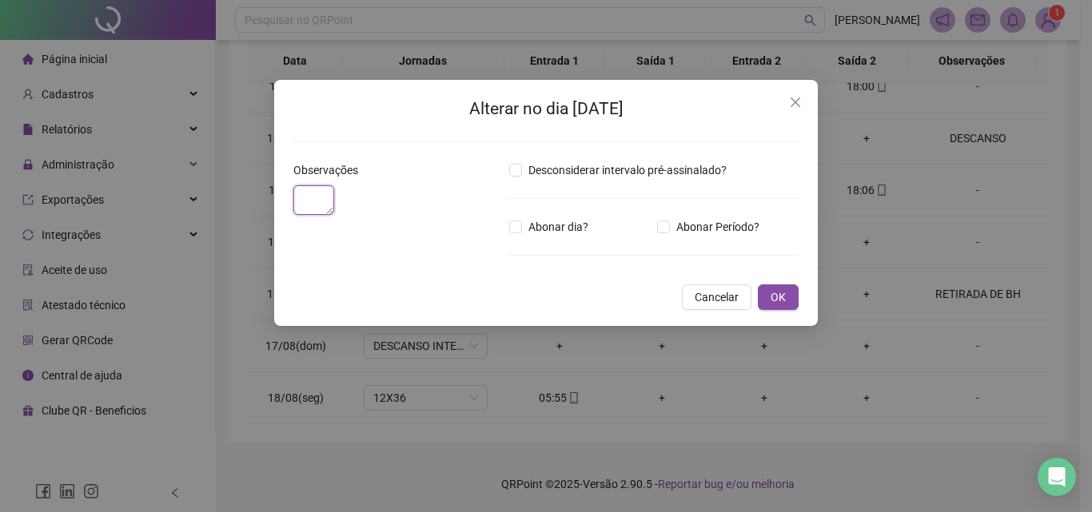
click at [328, 215] on textarea at bounding box center [313, 200] width 41 height 30
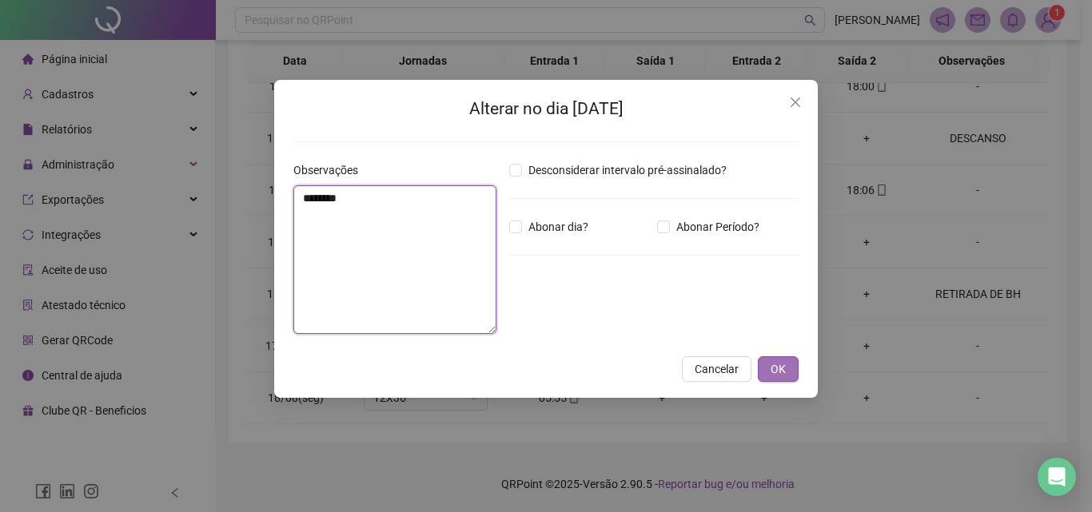
type textarea "********"
click at [779, 370] on span "OK" at bounding box center [777, 369] width 15 height 18
click at [782, 374] on span "OK" at bounding box center [777, 369] width 15 height 18
click at [790, 360] on button "OK" at bounding box center [778, 369] width 41 height 26
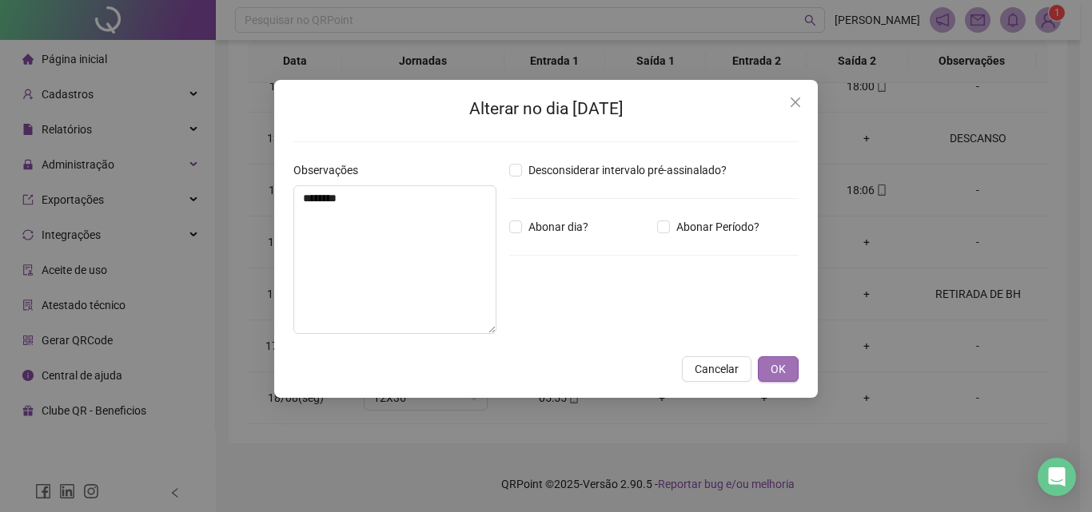
click at [790, 360] on button "OK" at bounding box center [778, 369] width 41 height 26
click at [786, 365] on button "OK" at bounding box center [778, 369] width 41 height 26
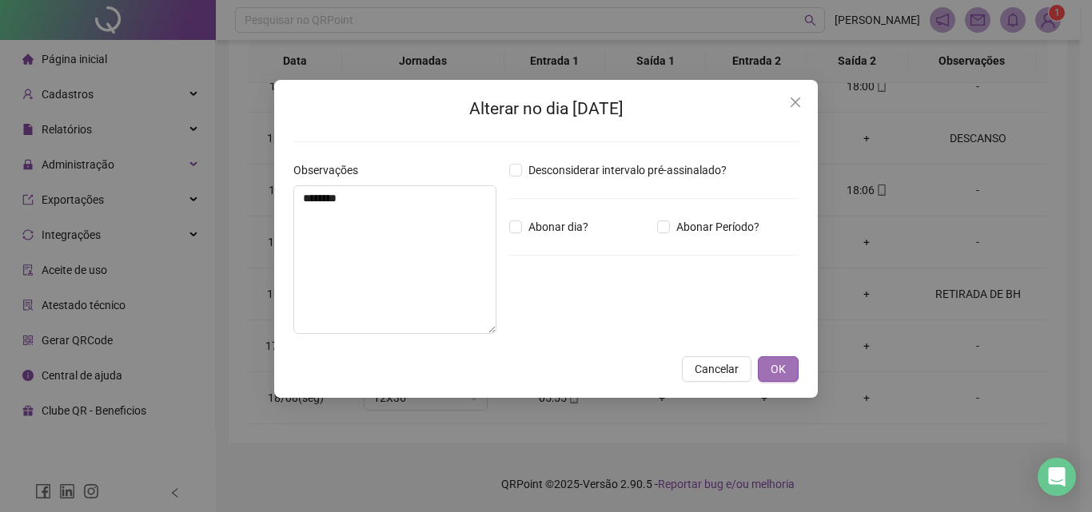
click at [786, 365] on button "OK" at bounding box center [778, 369] width 41 height 26
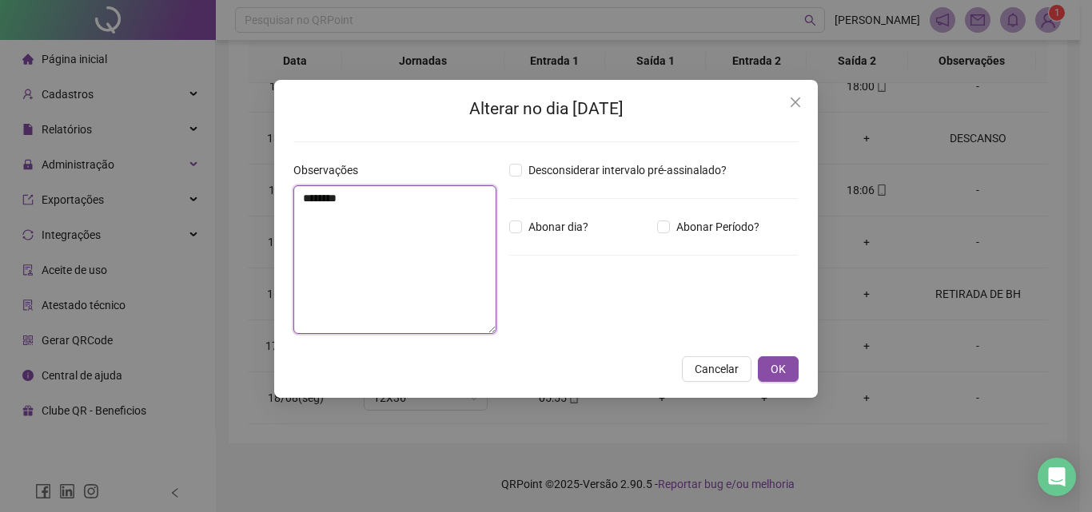
click at [377, 189] on textarea "********" at bounding box center [394, 259] width 203 height 149
click at [710, 373] on span "Cancelar" at bounding box center [716, 369] width 44 height 18
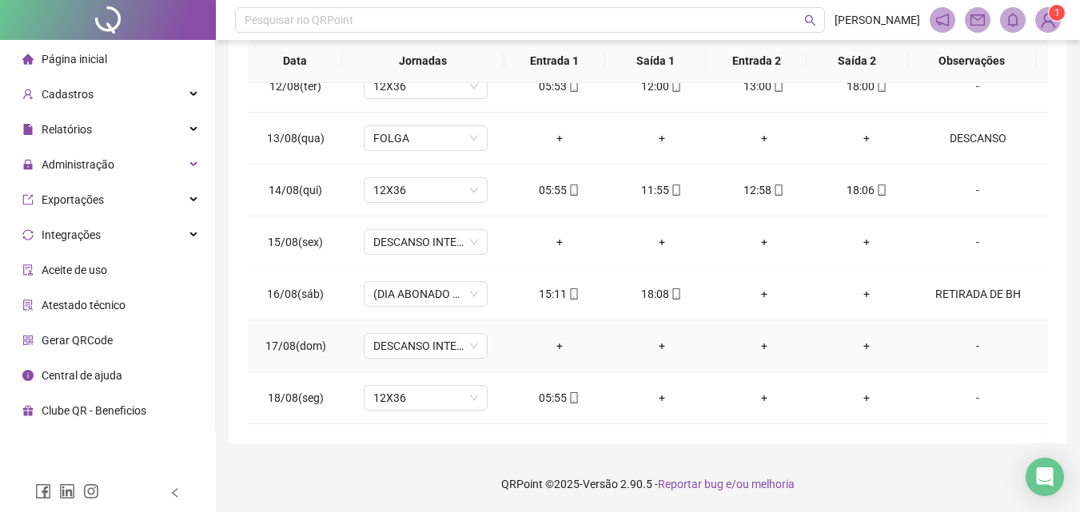
click at [970, 347] on div "-" at bounding box center [977, 346] width 94 height 18
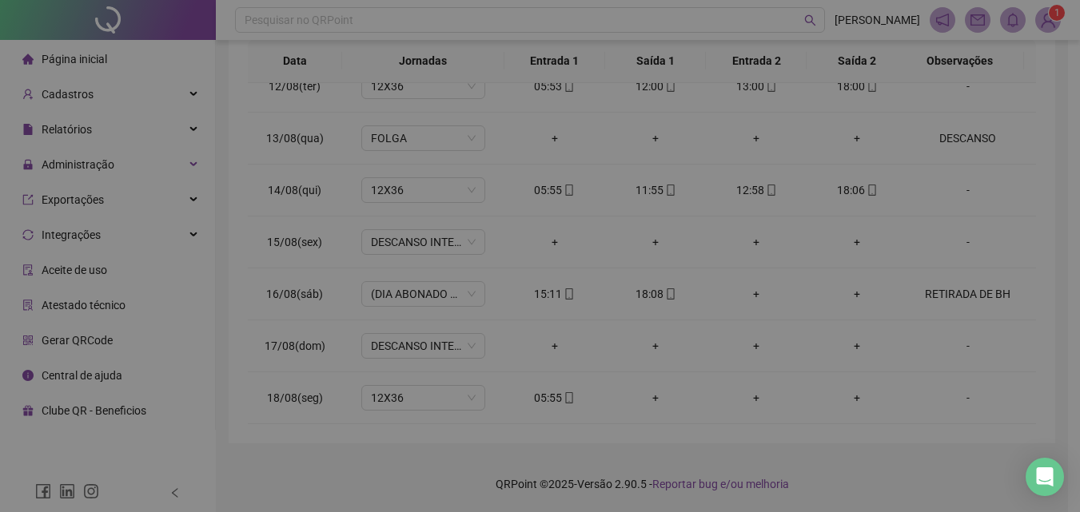
type textarea "********"
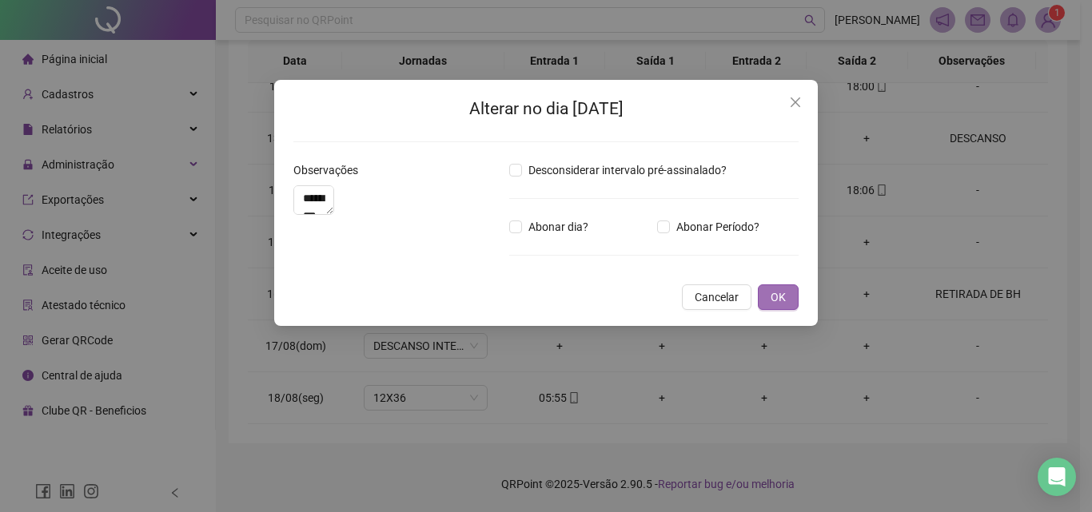
click at [778, 306] on span "OK" at bounding box center [777, 297] width 15 height 18
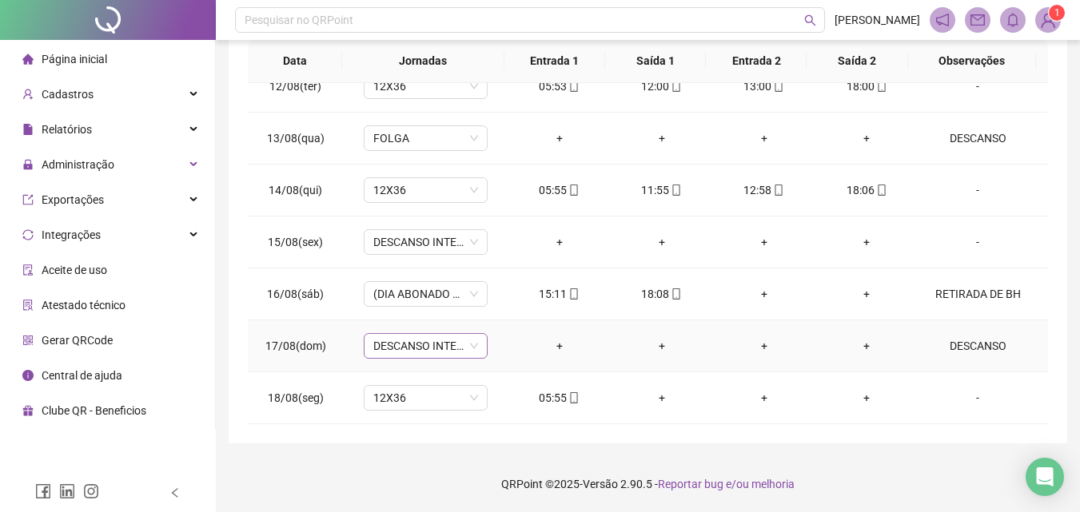
click at [458, 343] on span "DESCANSO INTER-JORNADA" at bounding box center [425, 346] width 105 height 24
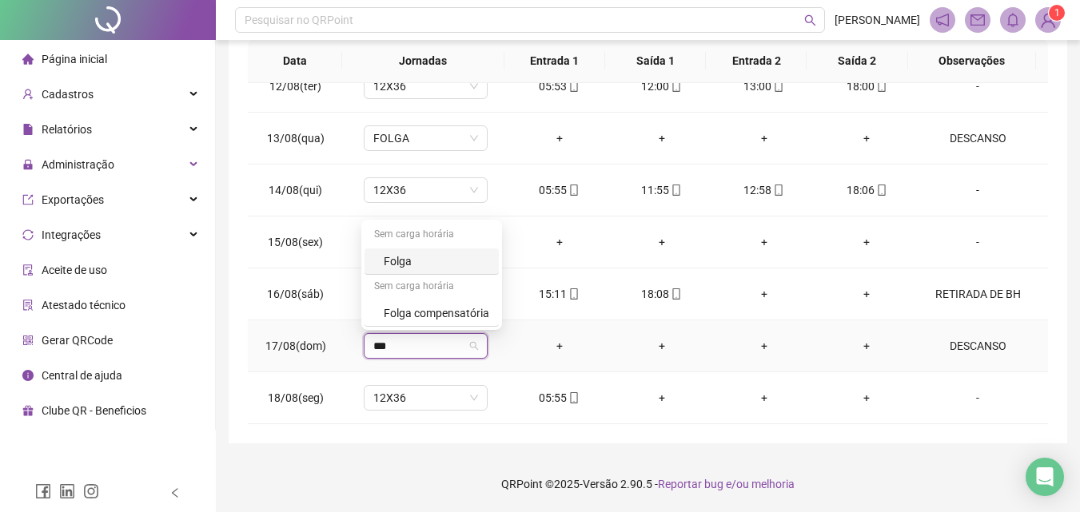
type input "****"
click at [404, 253] on div "Folga" at bounding box center [436, 262] width 105 height 18
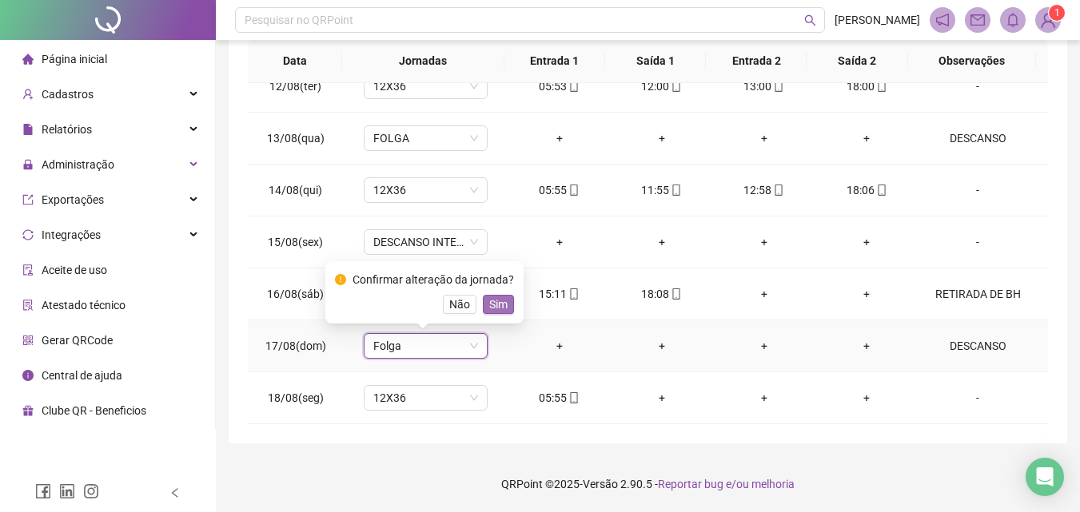
click at [495, 303] on span "Sim" at bounding box center [498, 305] width 18 height 18
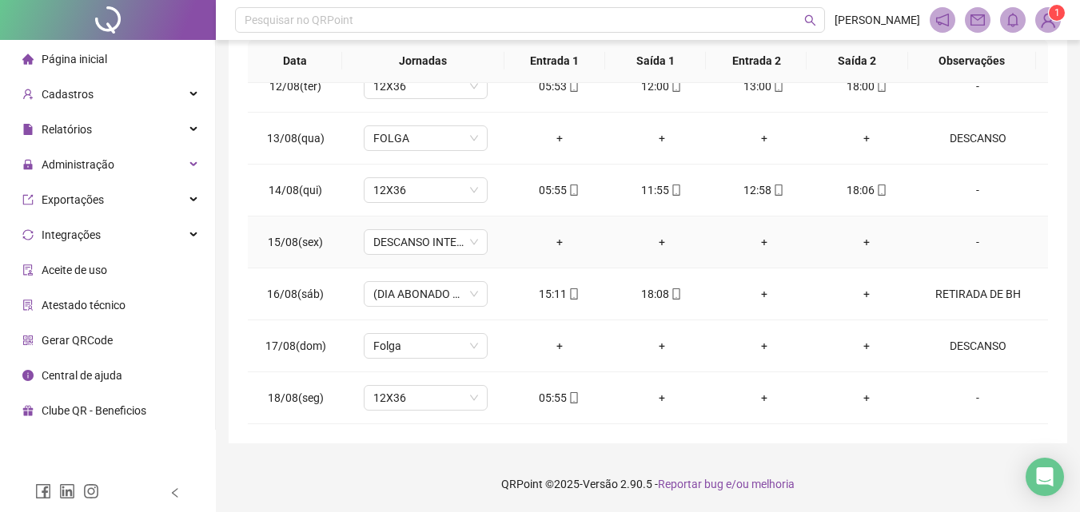
click at [968, 244] on div "-" at bounding box center [977, 242] width 94 height 18
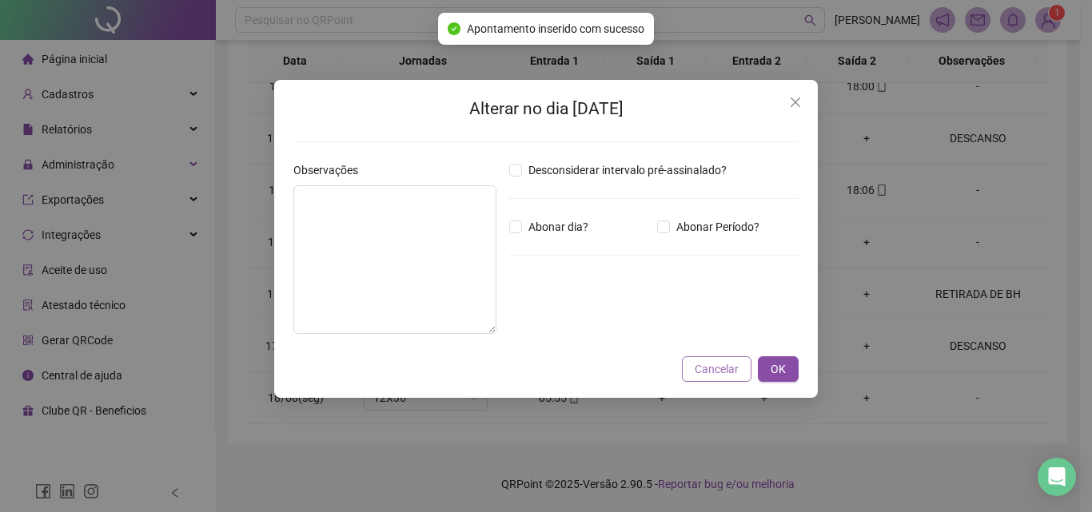
click at [720, 368] on span "Cancelar" at bounding box center [716, 369] width 44 height 18
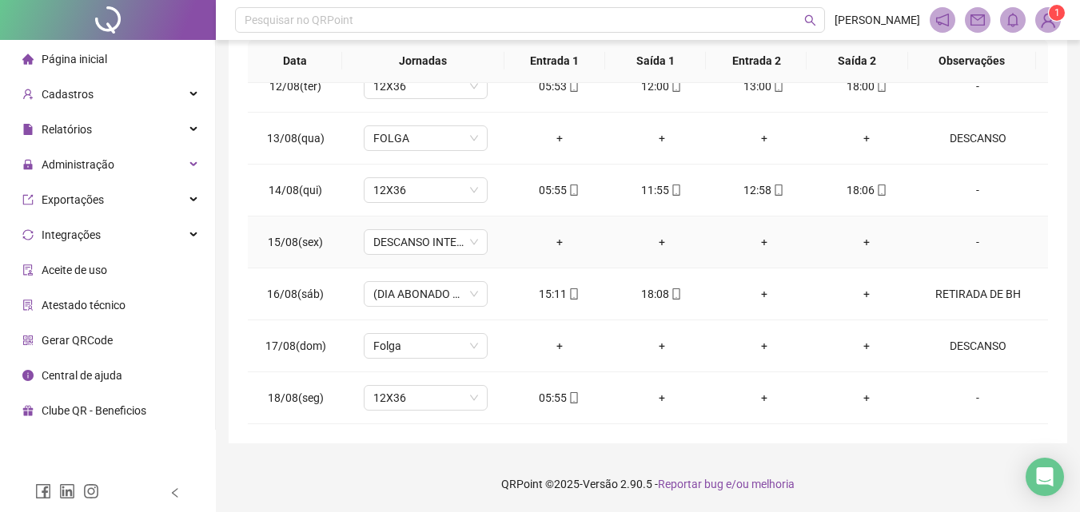
click at [964, 241] on div "-" at bounding box center [977, 242] width 94 height 18
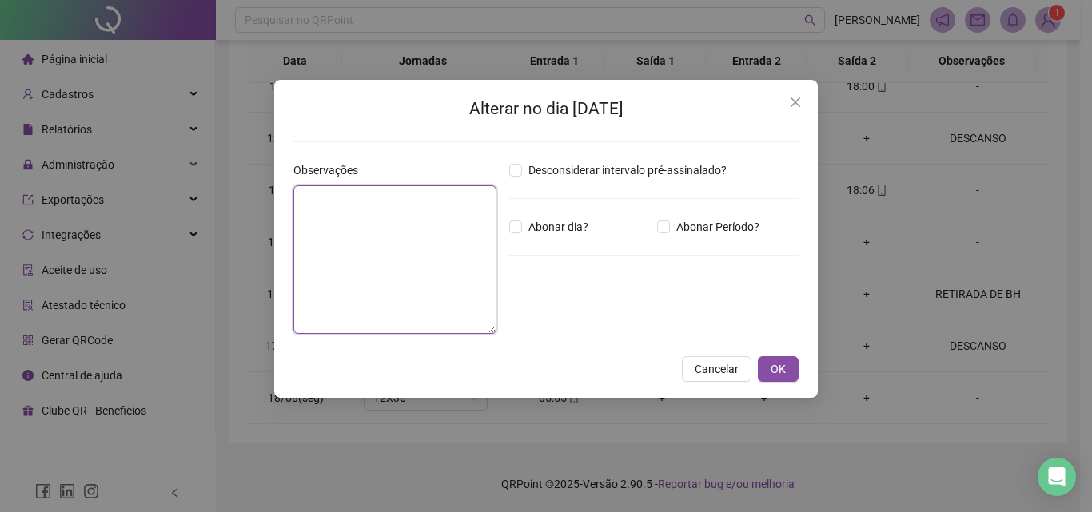
click at [455, 283] on textarea at bounding box center [394, 259] width 203 height 149
type textarea "*******"
type textarea "*"
type textarea "********"
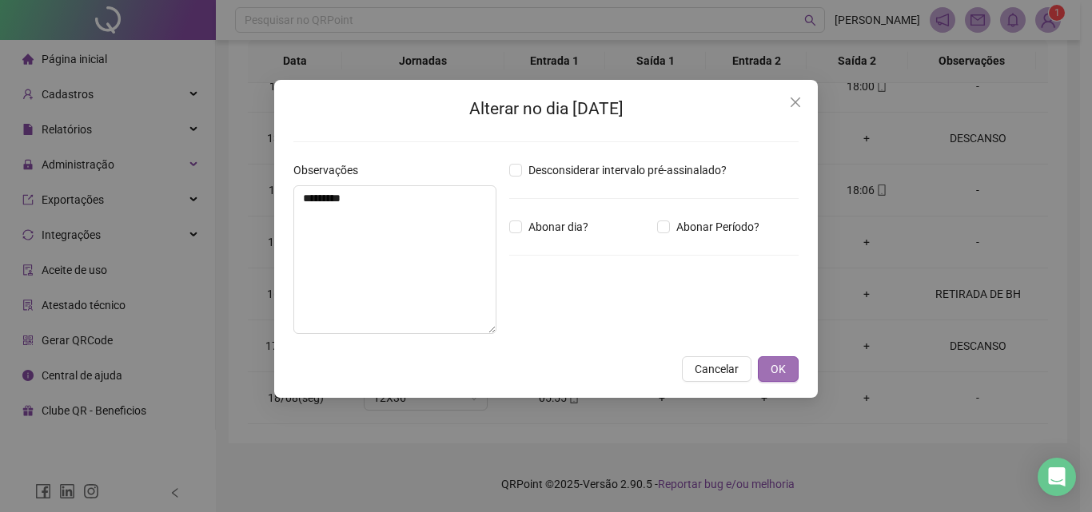
click at [792, 372] on button "OK" at bounding box center [778, 369] width 41 height 26
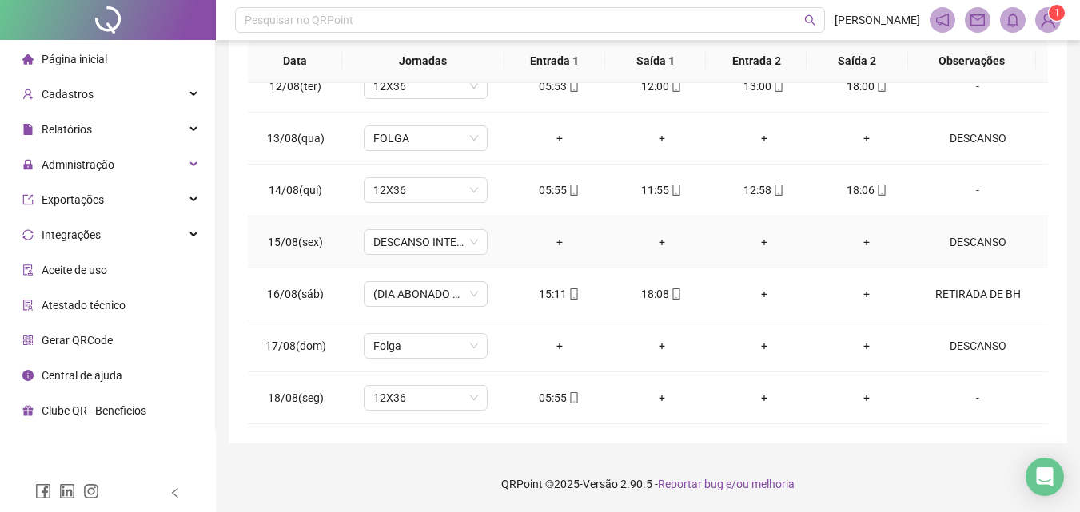
click at [485, 238] on td "DESCANSO INTER-JORNADA" at bounding box center [425, 243] width 165 height 52
click at [471, 241] on span "DESCANSO INTER-JORNADA" at bounding box center [425, 242] width 105 height 24
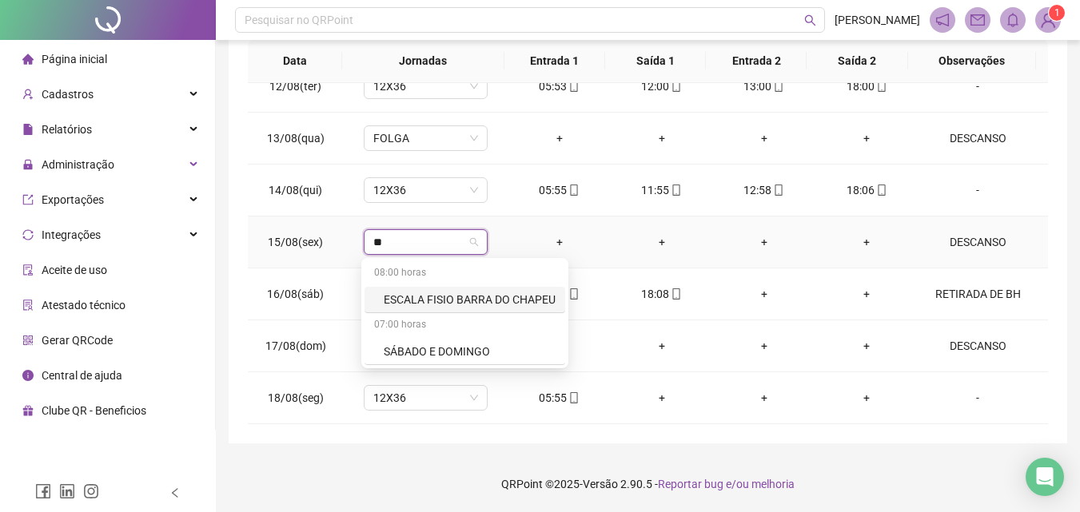
type input "*"
type input "****"
click at [420, 296] on div "Folga" at bounding box center [436, 300] width 105 height 18
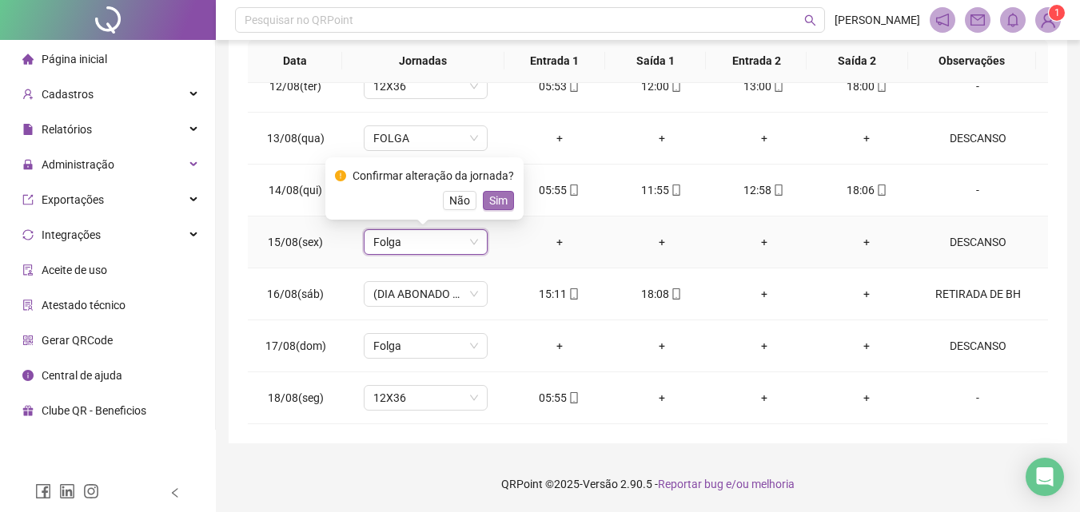
click at [498, 200] on span "Sim" at bounding box center [498, 201] width 18 height 18
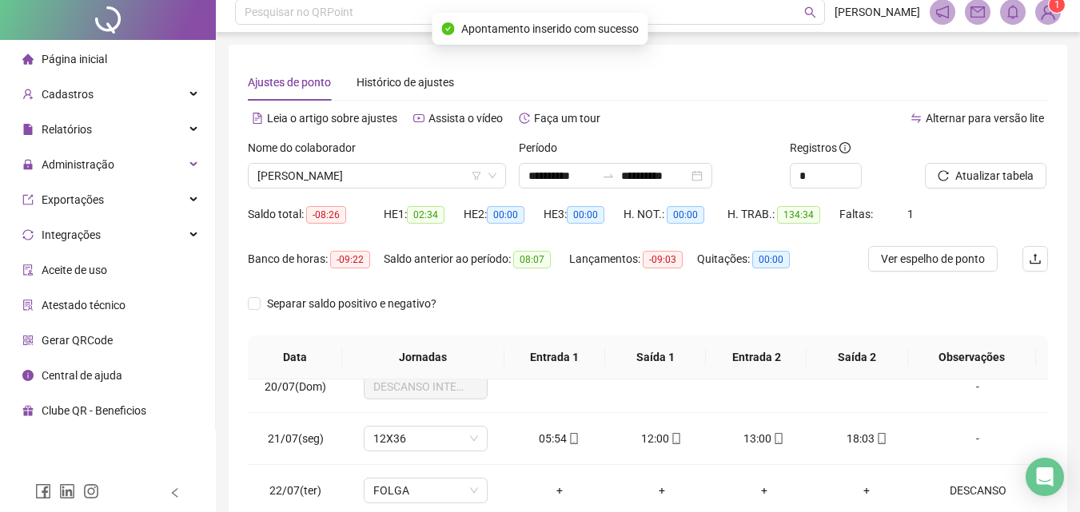
scroll to position [0, 0]
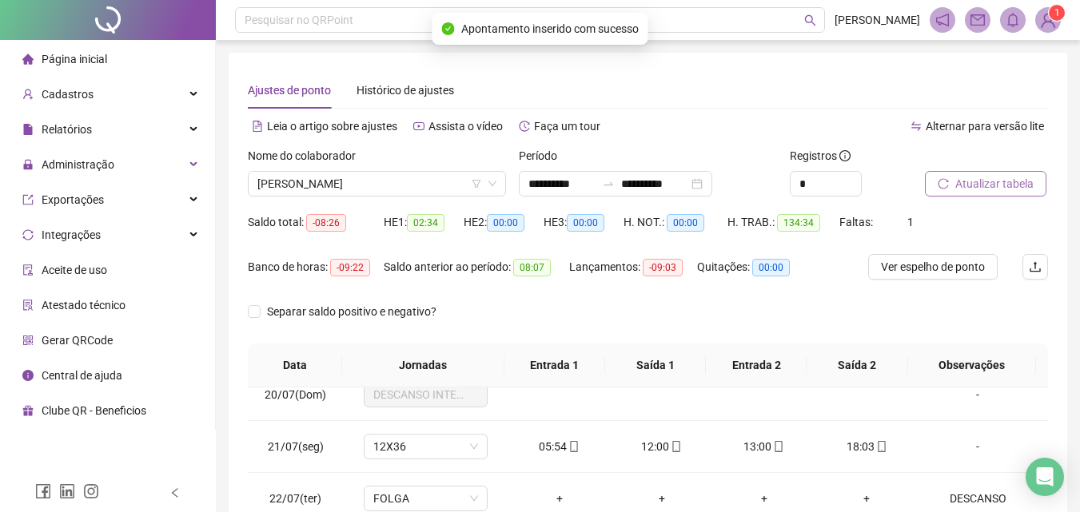
click at [977, 176] on span "Atualizar tabela" at bounding box center [994, 184] width 78 height 18
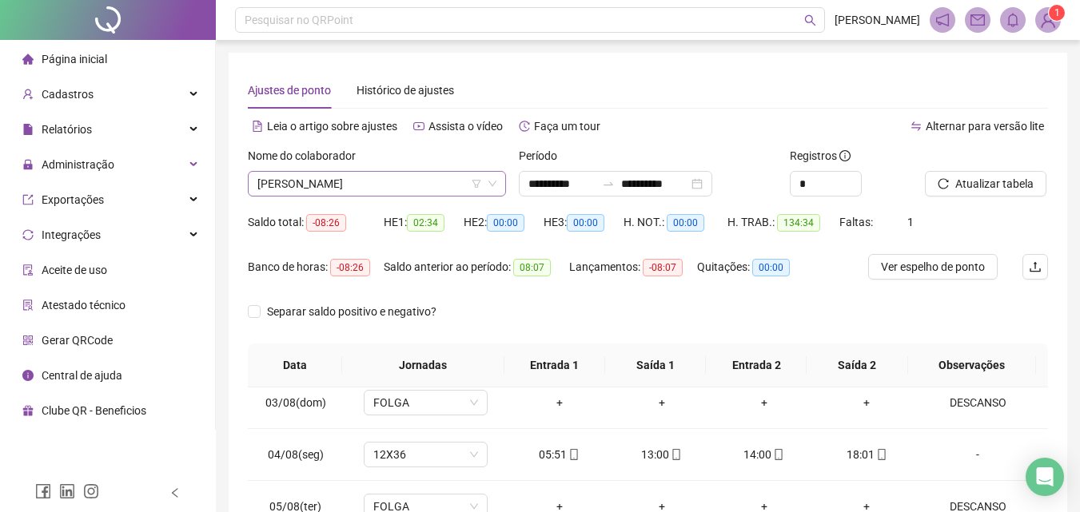
click at [327, 189] on span "VANESSA FLAVIO COSTA" at bounding box center [376, 184] width 239 height 24
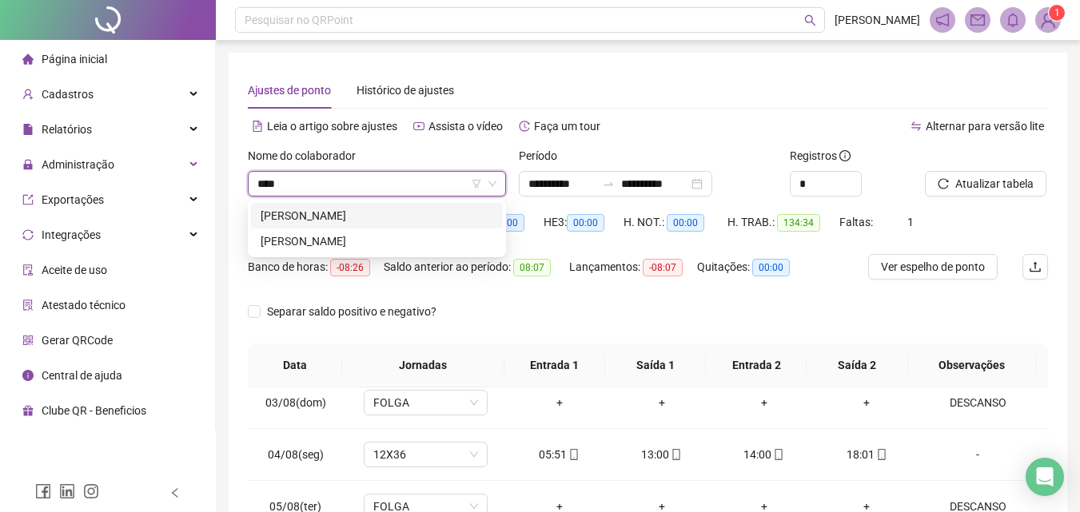
type input "*****"
click at [308, 215] on div "[PERSON_NAME]" at bounding box center [377, 216] width 233 height 18
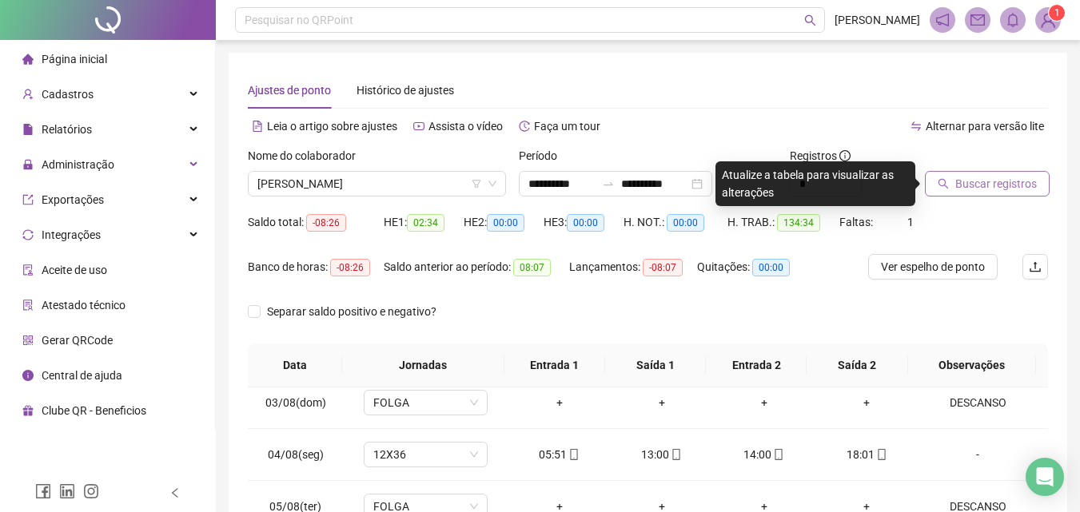
click at [999, 188] on span "Buscar registros" at bounding box center [996, 184] width 82 height 18
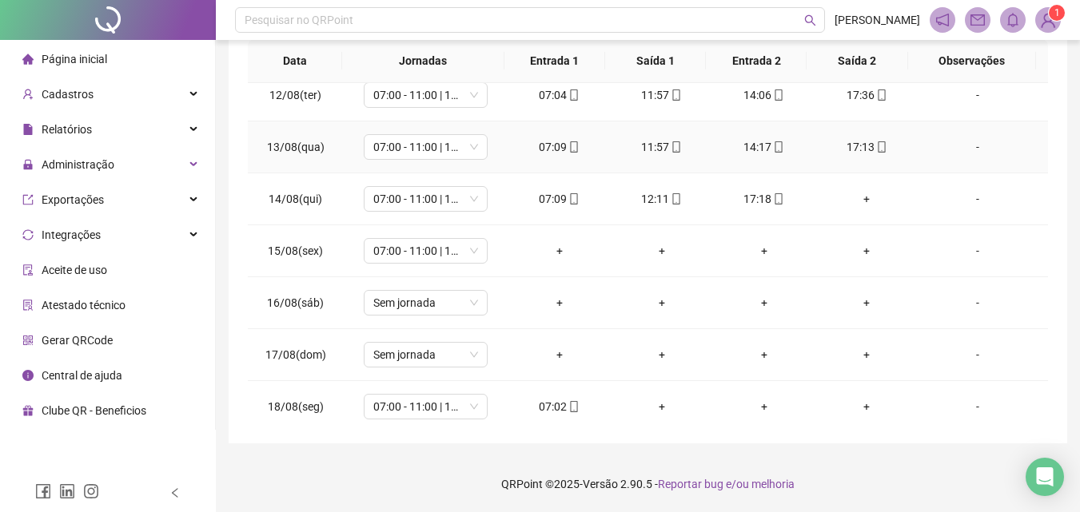
scroll to position [1217, 0]
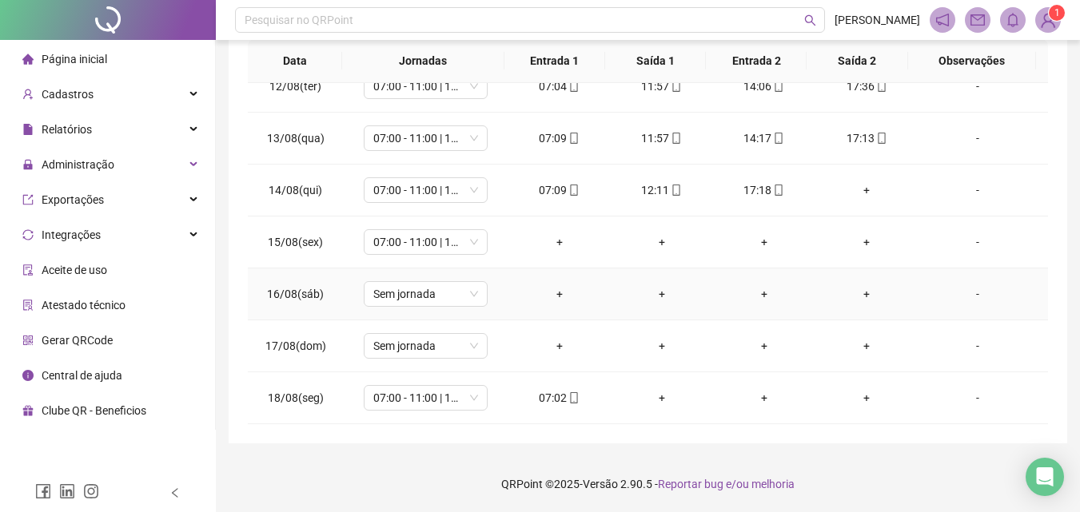
drag, startPoint x: 467, startPoint y: 301, endPoint x: 543, endPoint y: 221, distance: 110.8
click at [467, 302] on span "Sem jornada" at bounding box center [425, 294] width 105 height 24
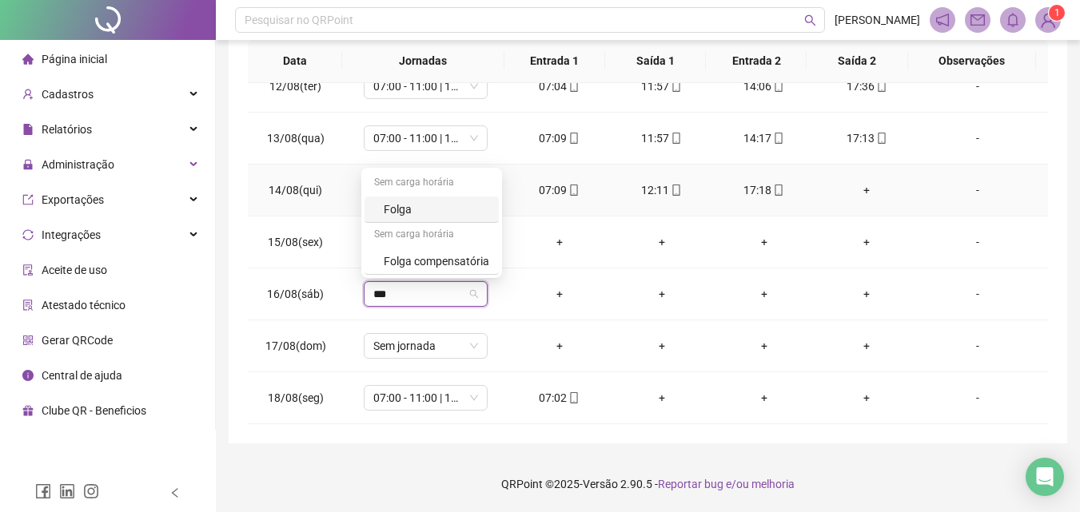
type input "****"
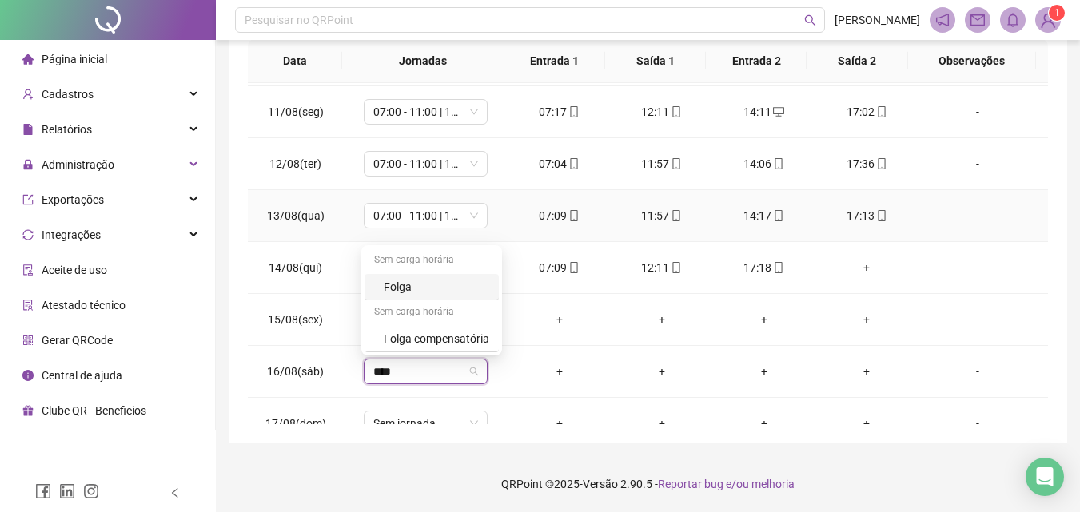
scroll to position [1137, 0]
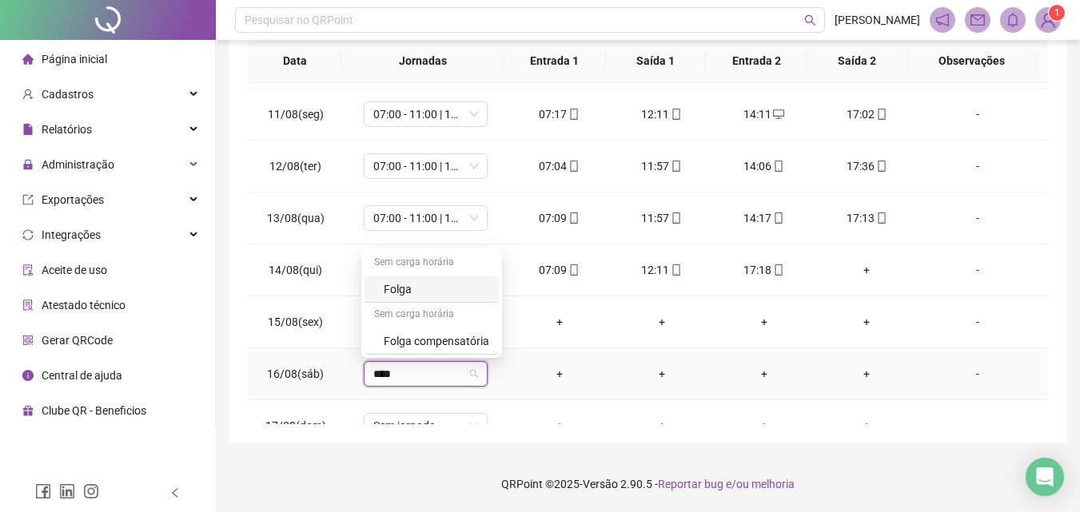
click at [388, 282] on div "Folga" at bounding box center [436, 289] width 105 height 18
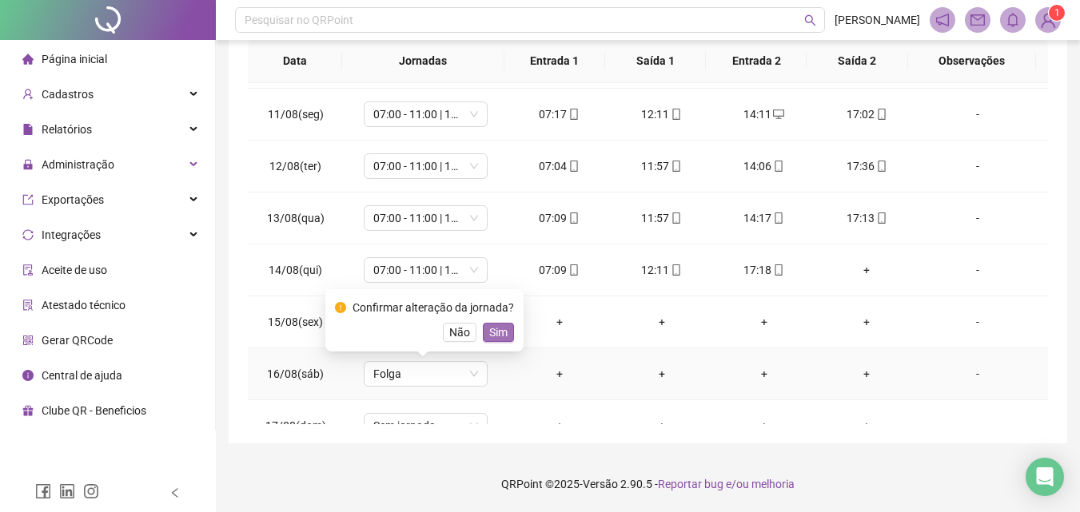
click at [493, 328] on span "Sim" at bounding box center [498, 333] width 18 height 18
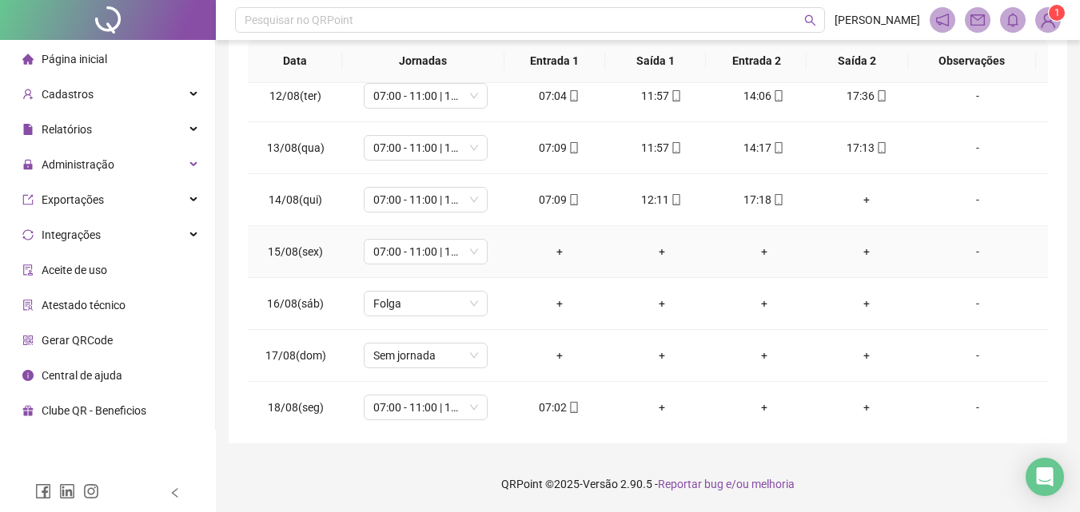
scroll to position [1217, 0]
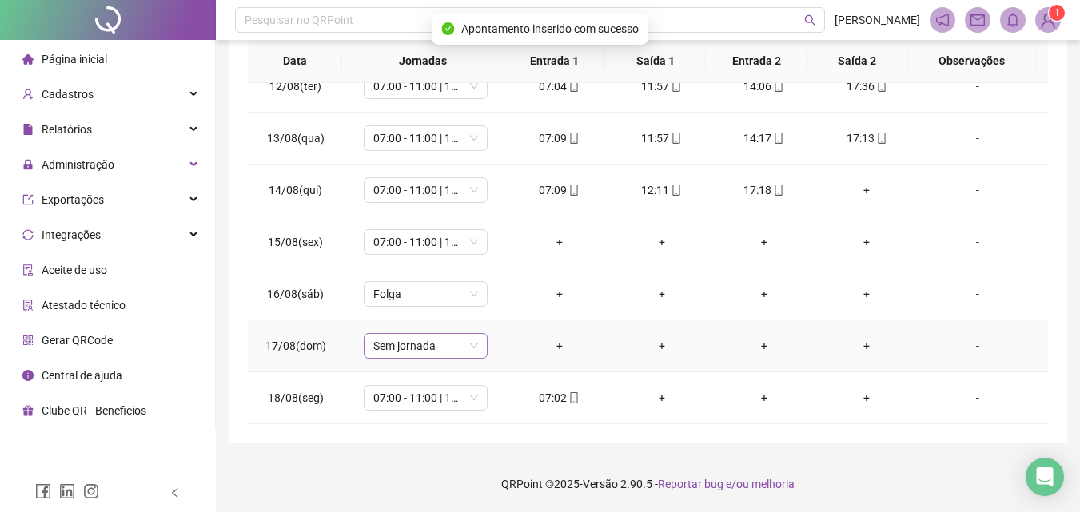
click at [446, 340] on span "Sem jornada" at bounding box center [425, 346] width 105 height 24
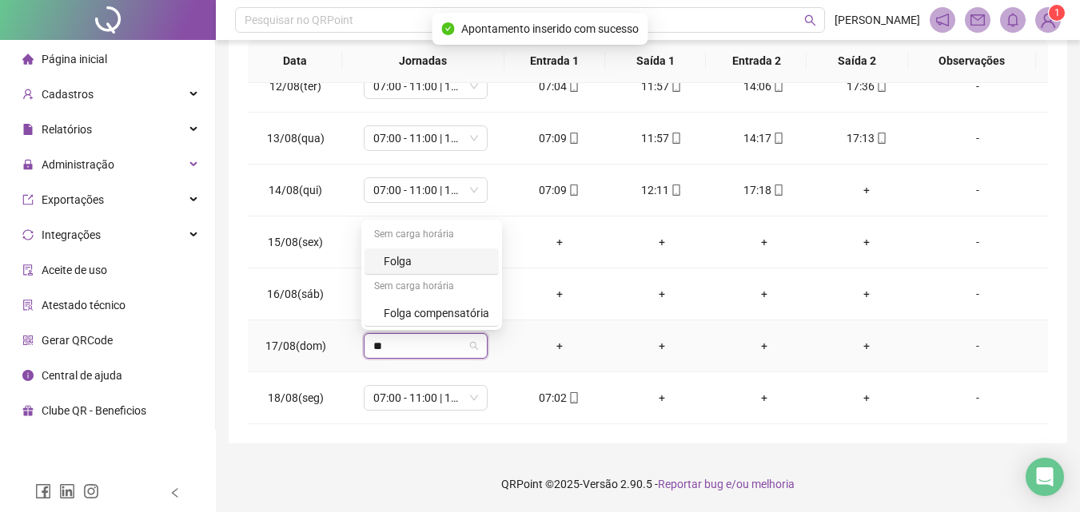
type input "***"
click at [405, 261] on div "Folga" at bounding box center [436, 262] width 105 height 18
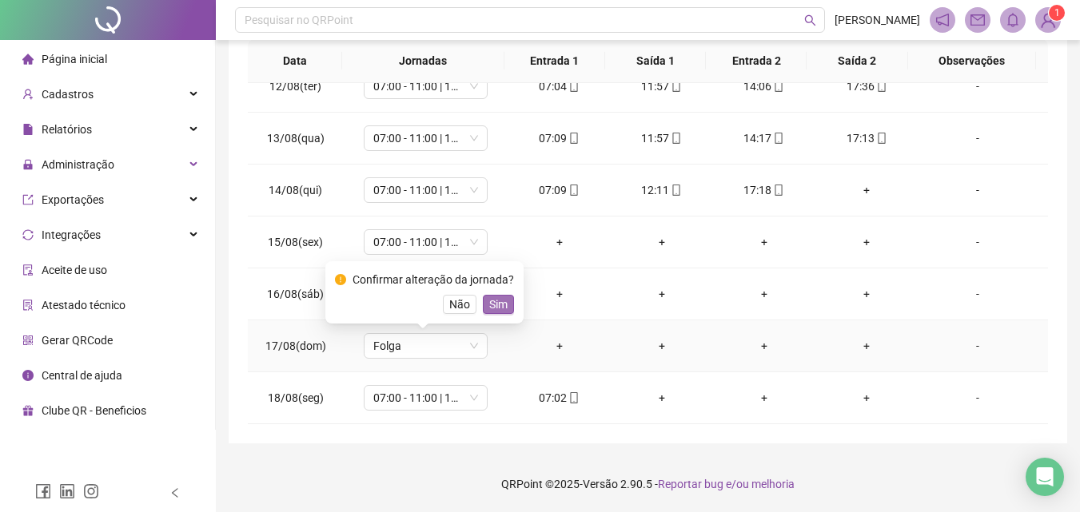
click at [484, 298] on button "Sim" at bounding box center [498, 304] width 31 height 19
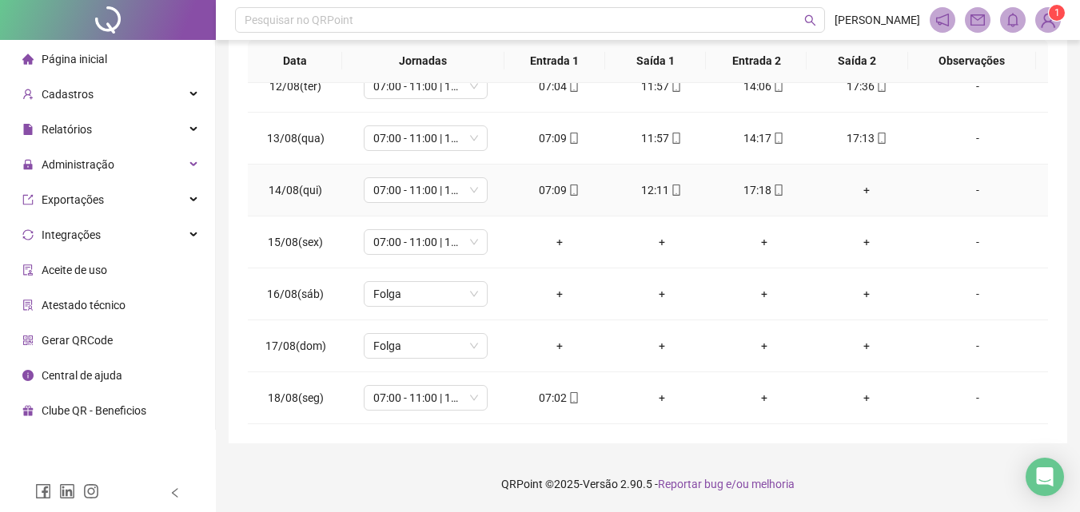
scroll to position [0, 0]
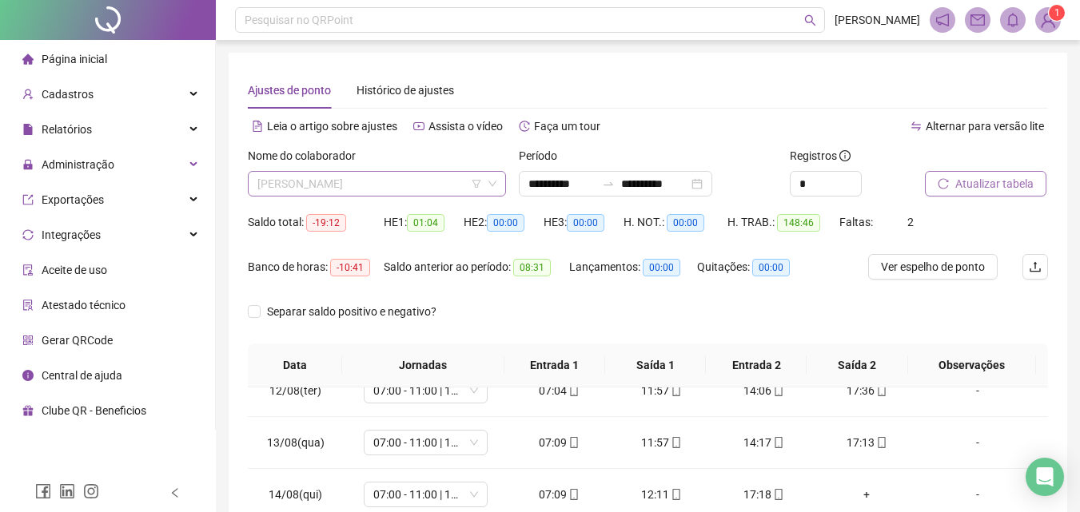
click at [360, 188] on span "[PERSON_NAME]" at bounding box center [376, 184] width 239 height 24
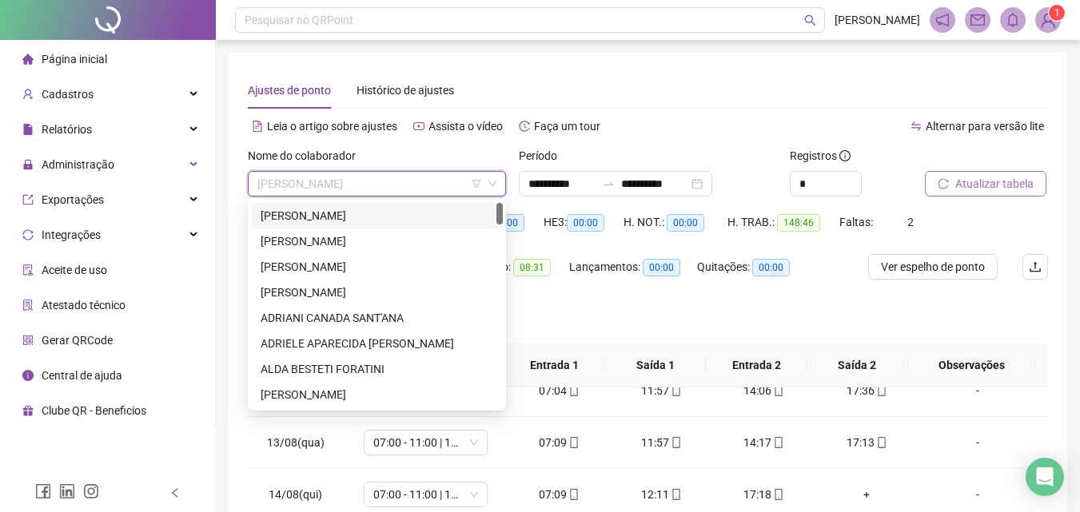
click at [348, 207] on div "ADENICE PEREIRA DE SOUZA GONZAGA" at bounding box center [377, 216] width 233 height 18
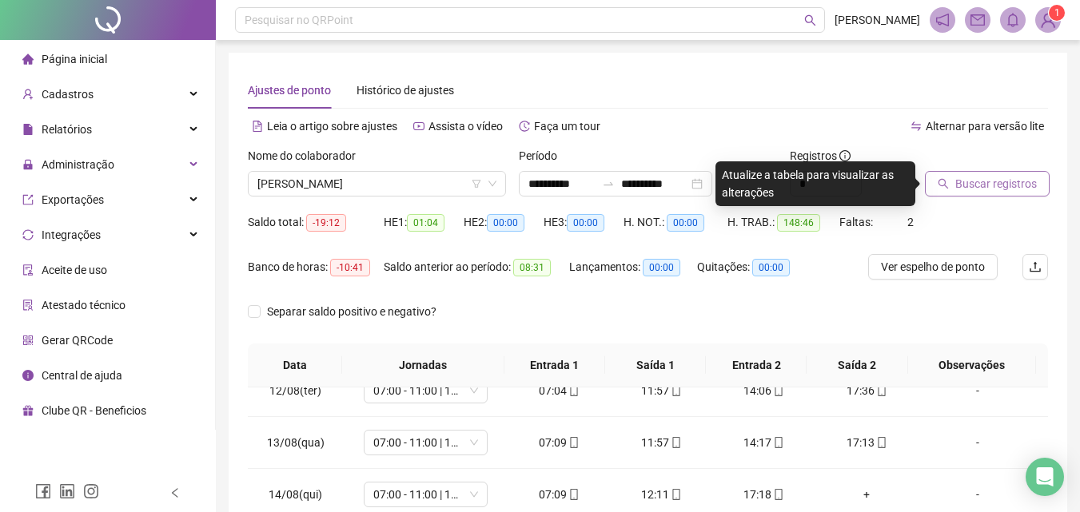
click at [1001, 181] on span "Buscar registros" at bounding box center [996, 184] width 82 height 18
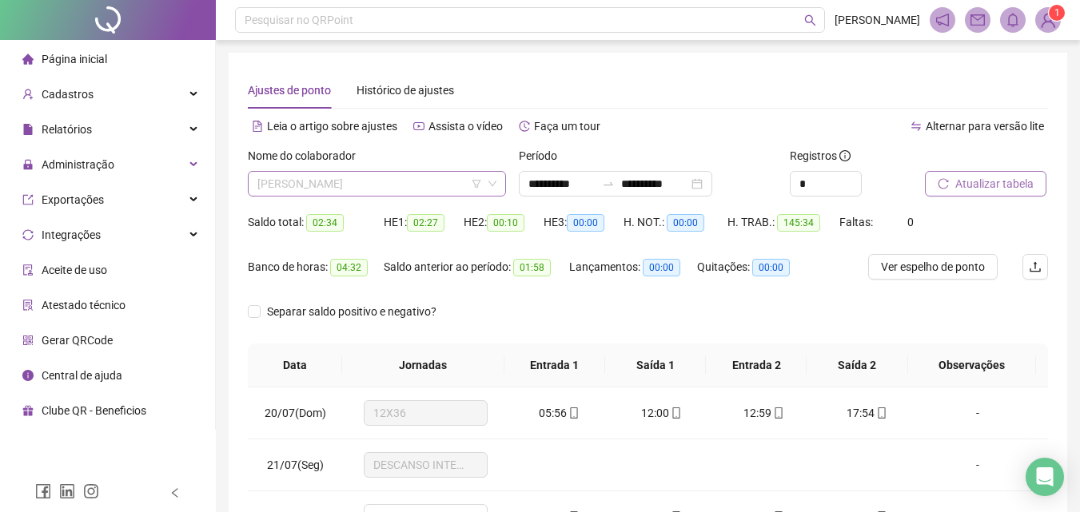
click at [311, 183] on span "ADENICE PEREIRA DE SOUZA GONZAGA" at bounding box center [376, 184] width 239 height 24
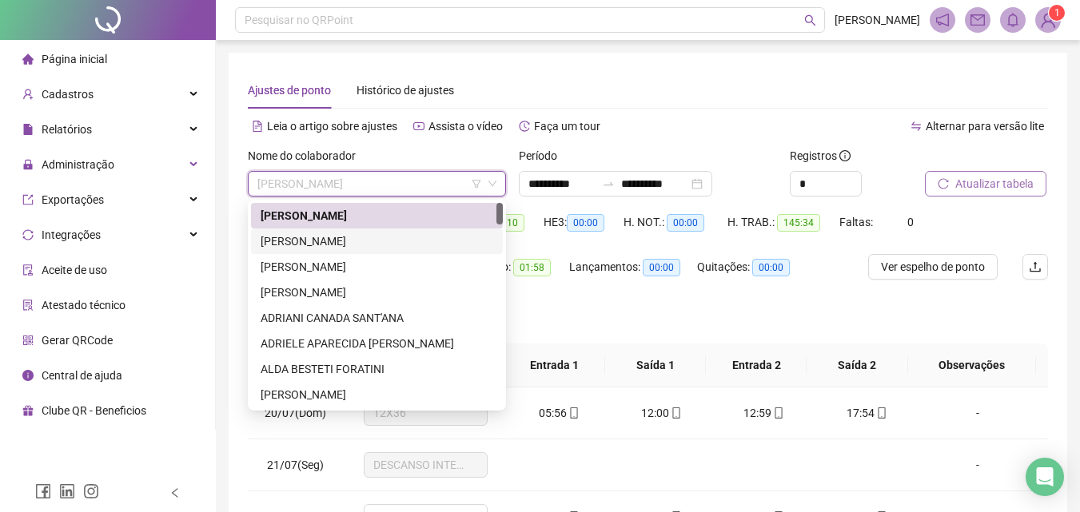
drag, startPoint x: 314, startPoint y: 231, endPoint x: 514, endPoint y: 200, distance: 202.2
click at [315, 232] on div "ADEVILTON DE PAULA" at bounding box center [377, 242] width 252 height 26
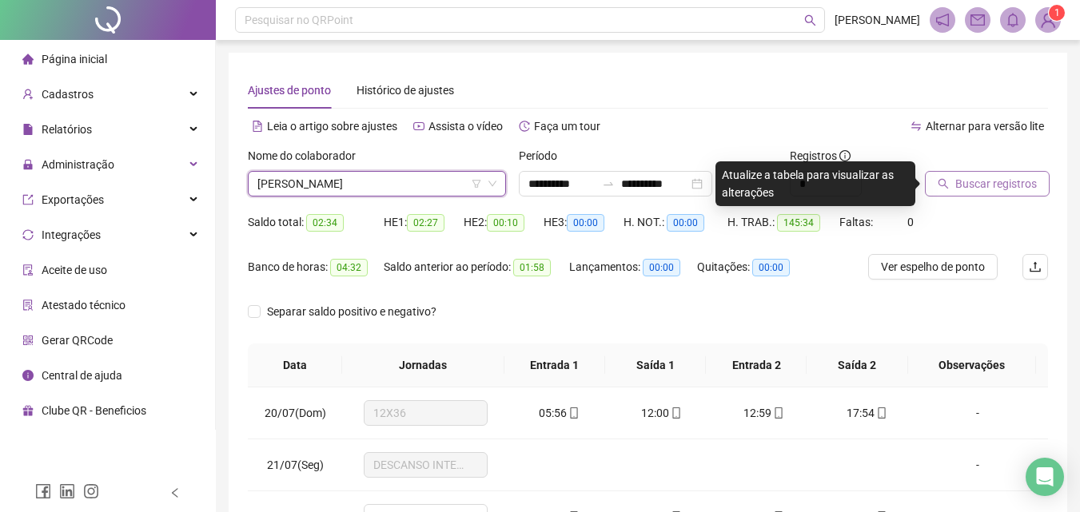
click at [1012, 171] on button "Buscar registros" at bounding box center [987, 184] width 125 height 26
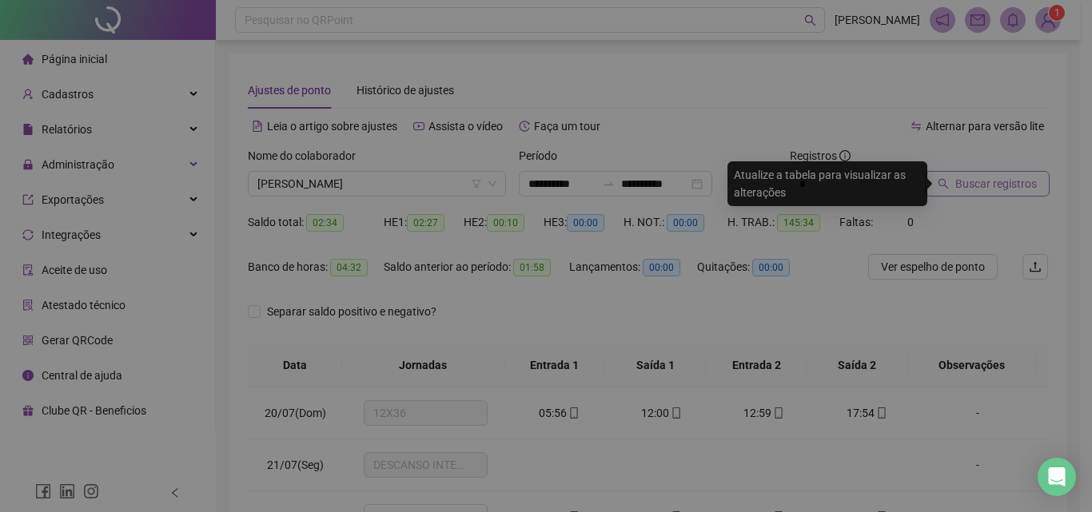
click at [1015, 178] on div "Buscando registros Os registros de ponto estão sendo buscados... OK" at bounding box center [546, 256] width 1092 height 512
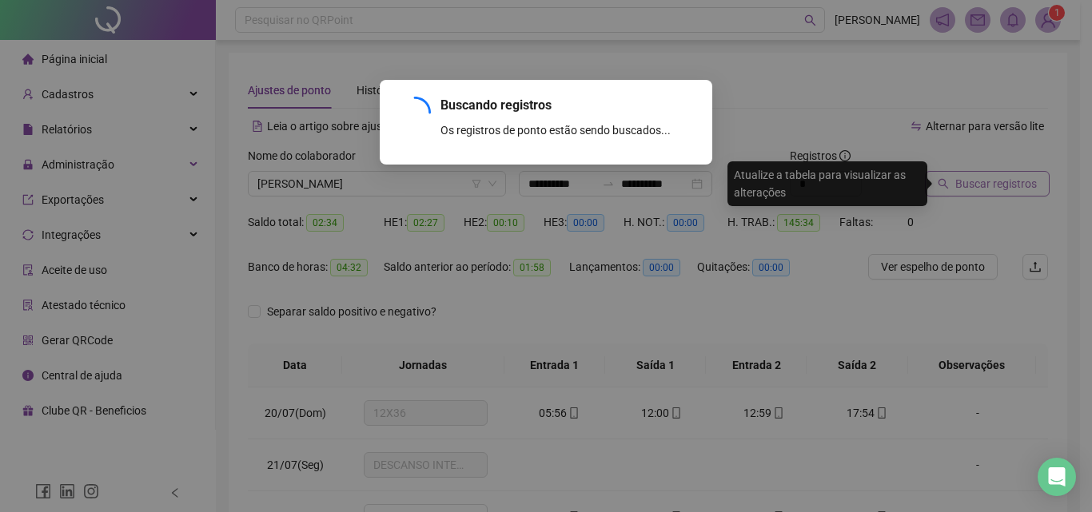
click at [1015, 178] on div "Buscando registros Os registros de ponto estão sendo buscados... OK" at bounding box center [546, 256] width 1092 height 512
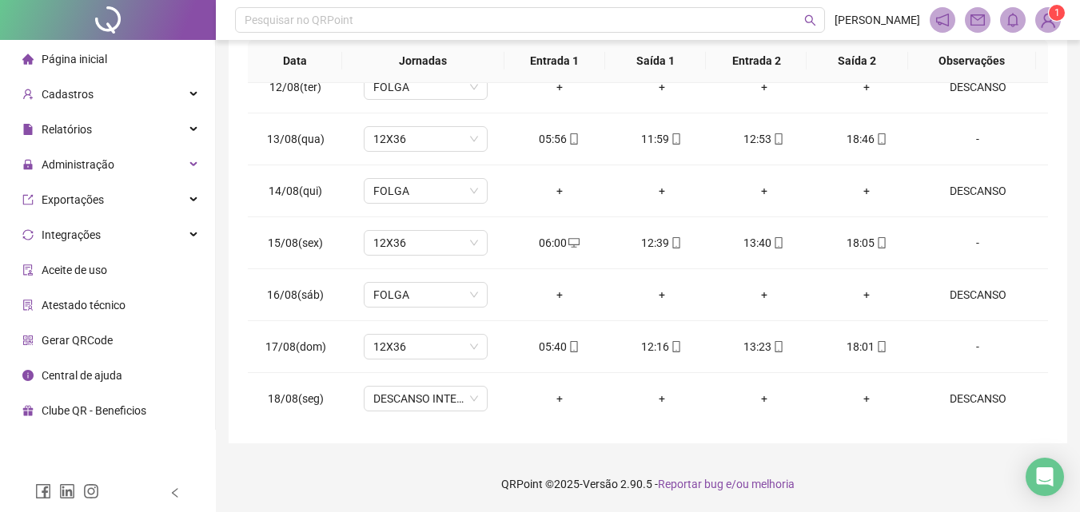
scroll to position [1217, 0]
click at [395, 395] on span "DESCANSO INTER-JORNADA" at bounding box center [425, 398] width 105 height 24
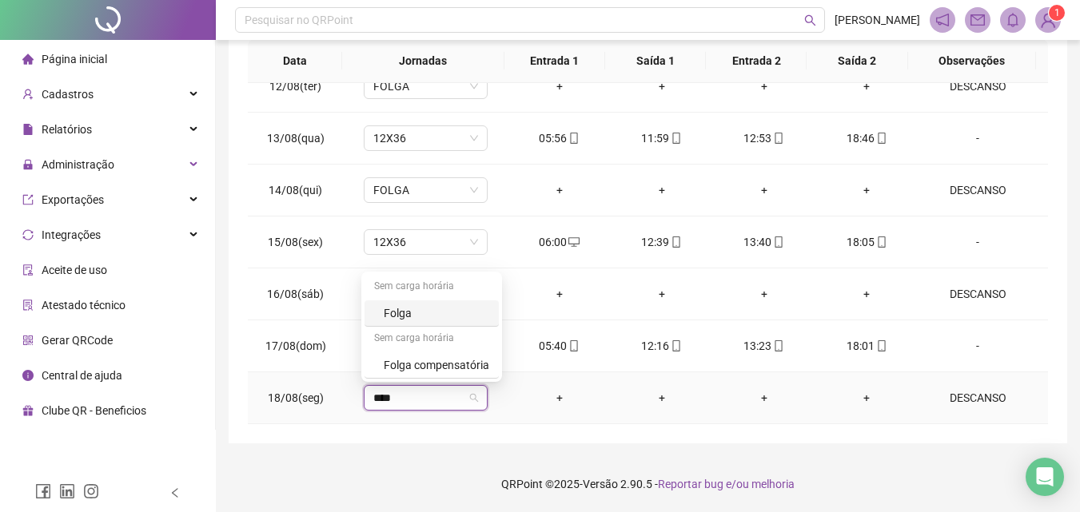
type input "*****"
click at [396, 309] on div "Folga" at bounding box center [436, 313] width 105 height 18
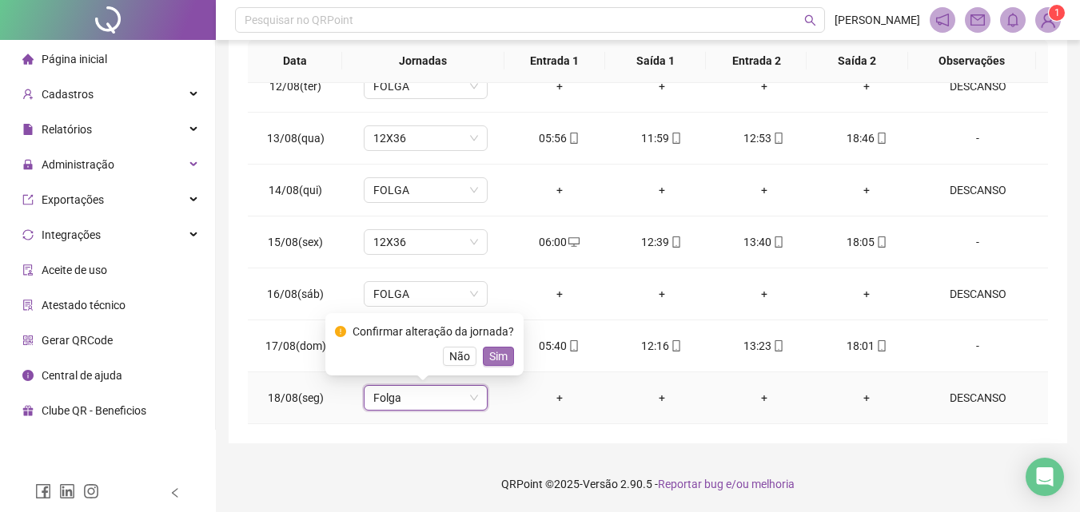
click at [504, 352] on button "Sim" at bounding box center [498, 356] width 31 height 19
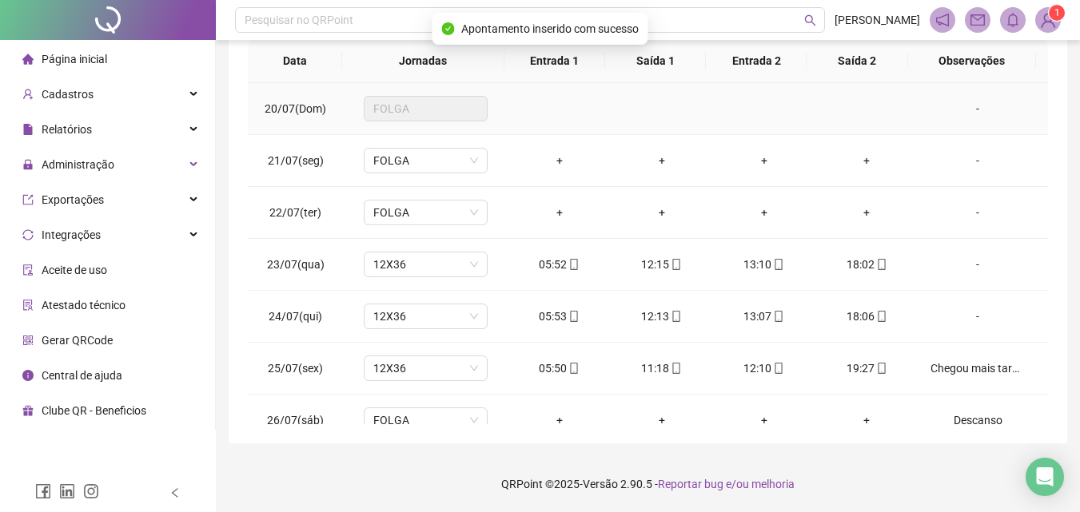
scroll to position [0, 0]
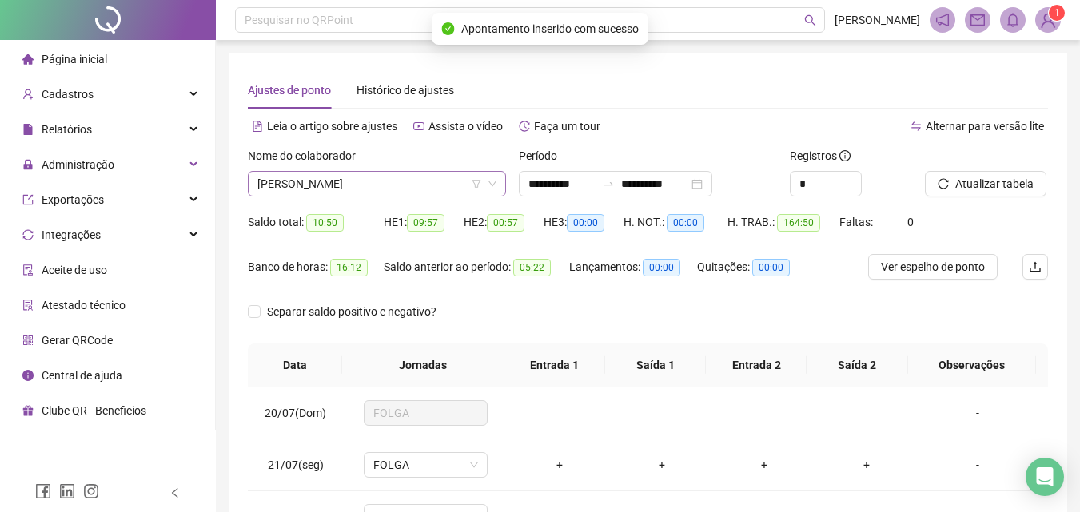
click at [470, 188] on span "ADEVILTON DE PAULA" at bounding box center [376, 184] width 239 height 24
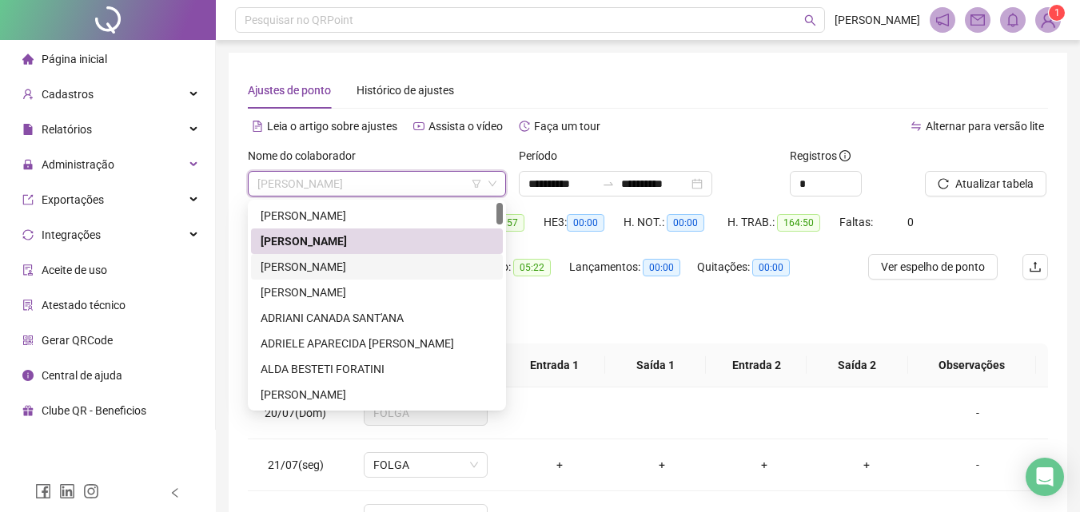
click at [348, 270] on div "ADRIANA MARINHO DE CARVALHO" at bounding box center [377, 267] width 233 height 18
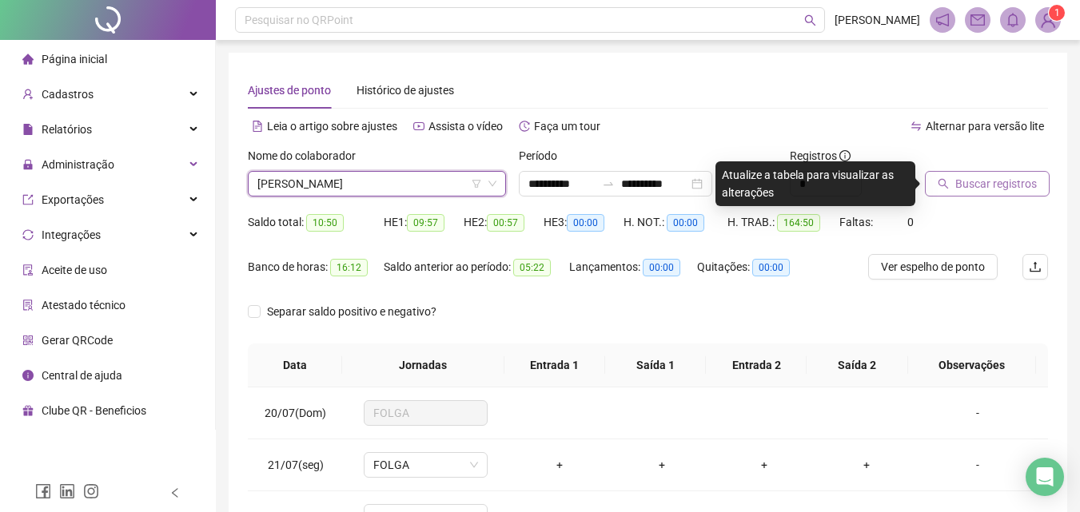
click at [1019, 174] on button "Buscar registros" at bounding box center [987, 184] width 125 height 26
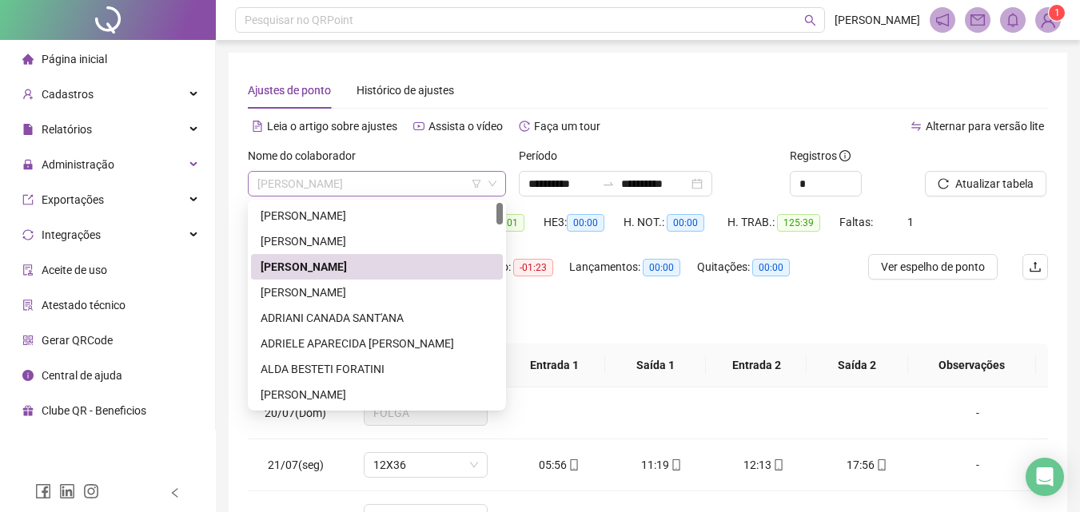
click at [337, 173] on span "ADRIANA MARINHO DE CARVALHO" at bounding box center [376, 184] width 239 height 24
click at [301, 288] on div "ADRIANA PEREIRA DE OLIVEIRA" at bounding box center [377, 293] width 233 height 18
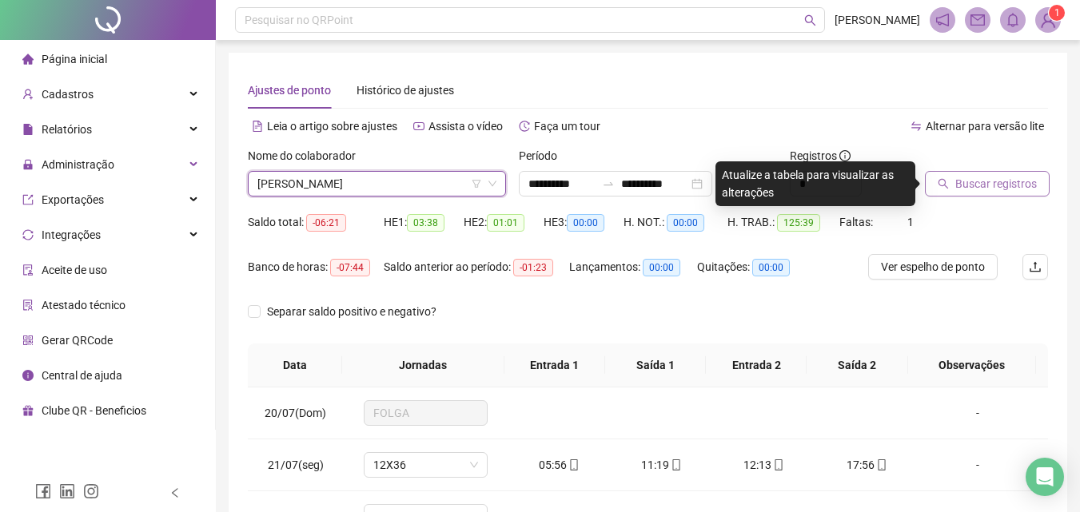
click at [956, 172] on button "Buscar registros" at bounding box center [987, 184] width 125 height 26
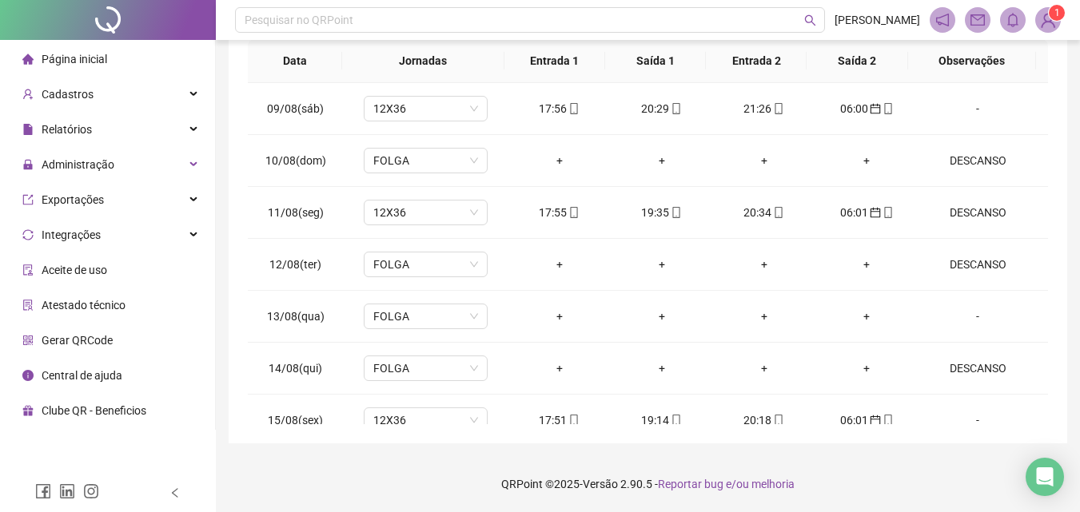
scroll to position [1217, 0]
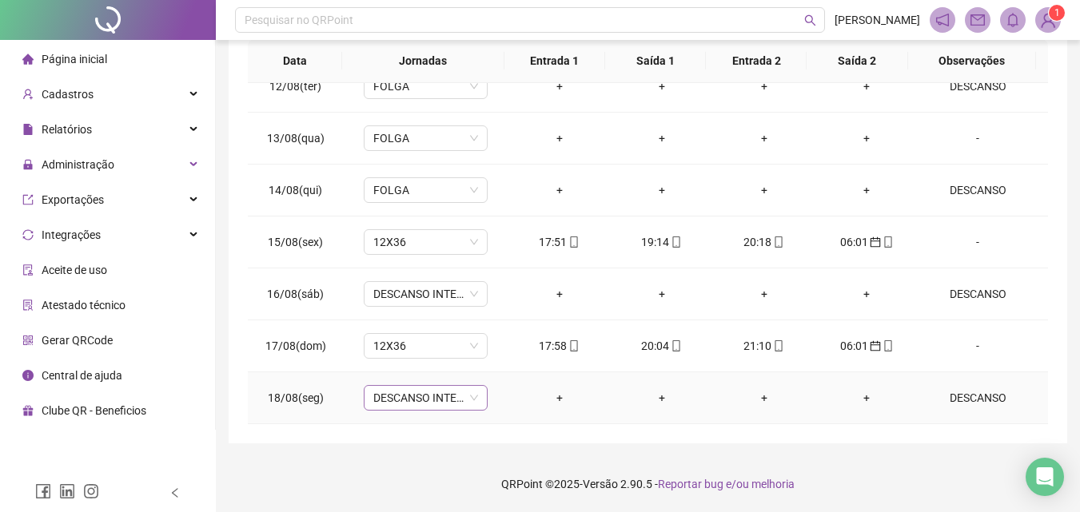
click at [415, 400] on span "DESCANSO INTER-JORNADA" at bounding box center [425, 398] width 105 height 24
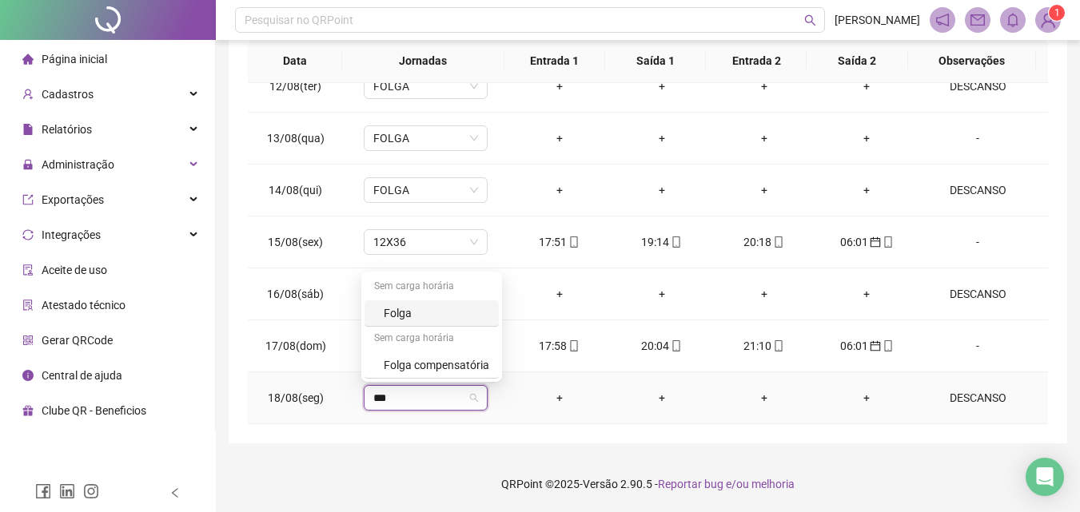
type input "****"
click at [407, 312] on div "Folga" at bounding box center [436, 313] width 105 height 18
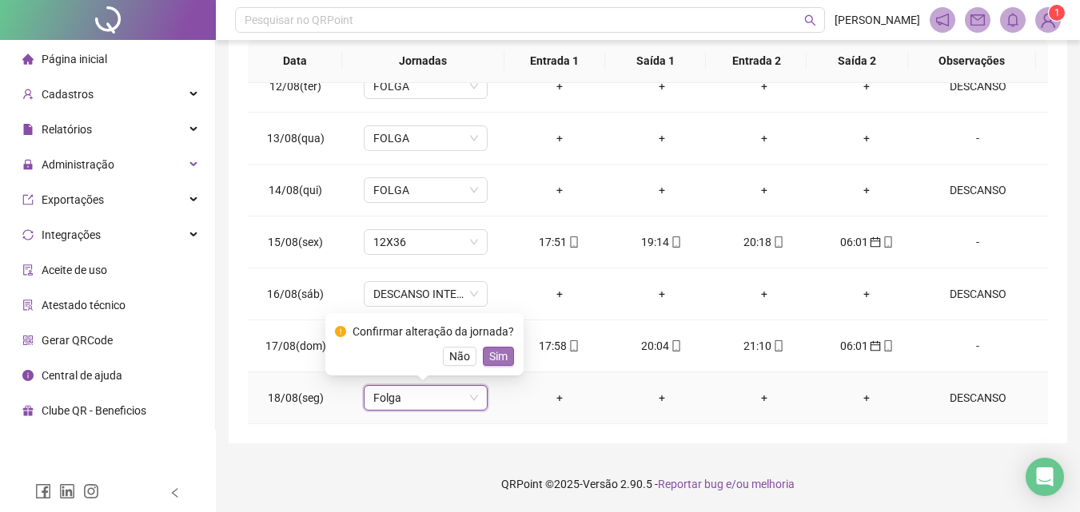
click at [489, 348] on span "Sim" at bounding box center [498, 357] width 18 height 18
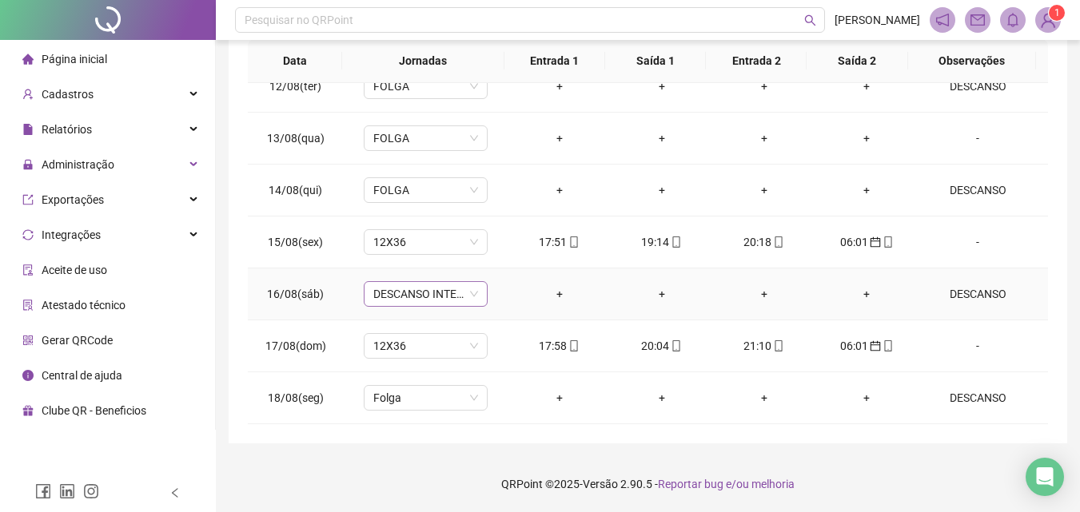
click at [414, 295] on span "DESCANSO INTER-JORNADA" at bounding box center [425, 294] width 105 height 24
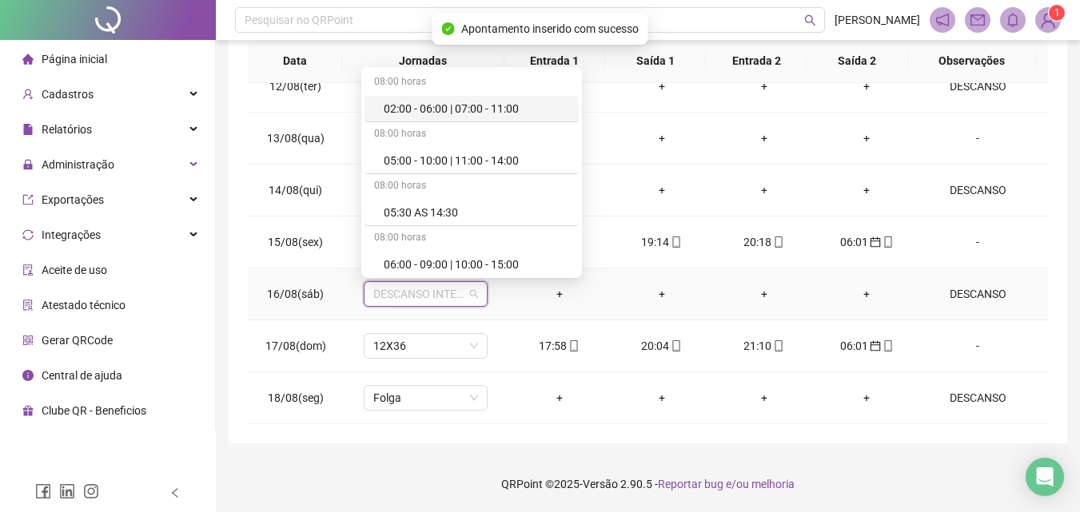
type input "*"
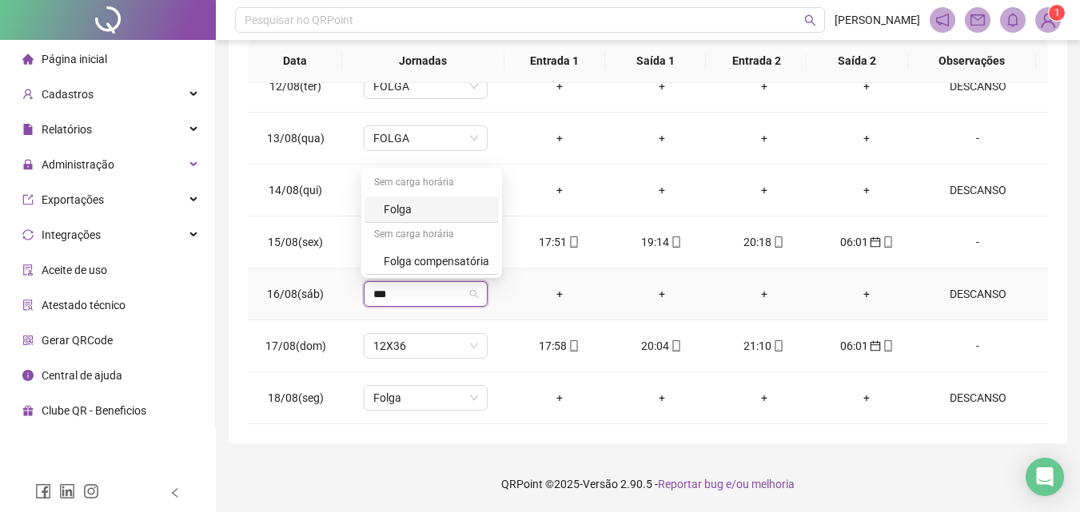
type input "****"
click at [400, 209] on div "Folga" at bounding box center [436, 210] width 105 height 18
click at [507, 253] on button "Sim" at bounding box center [498, 252] width 31 height 19
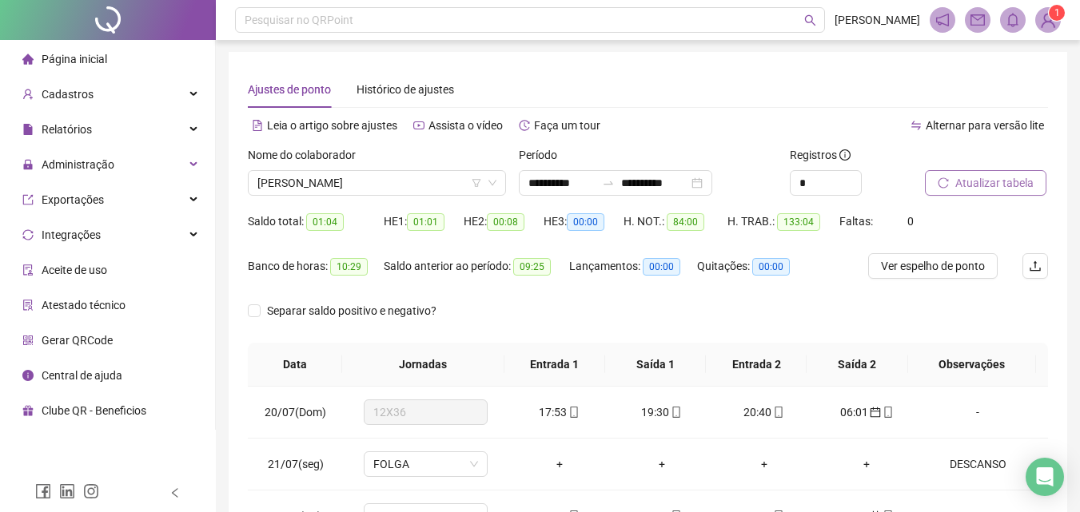
scroll to position [0, 0]
click at [1009, 181] on span "Atualizar tabela" at bounding box center [994, 184] width 78 height 18
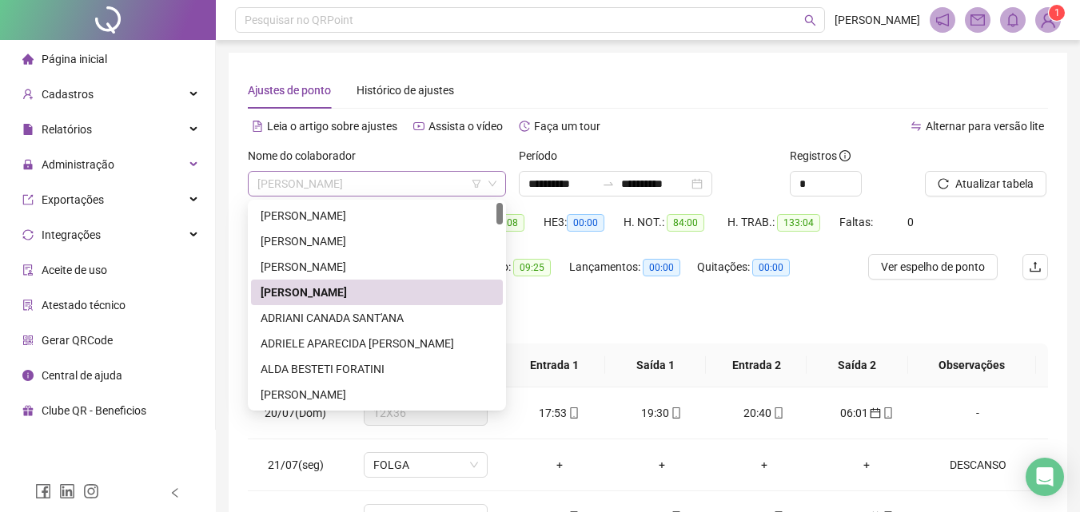
click at [382, 185] on span "ADRIANA PEREIRA DE OLIVEIRA" at bounding box center [376, 184] width 239 height 24
click at [303, 312] on div "ADRIANI CANADA SANT'ANA" at bounding box center [377, 318] width 233 height 18
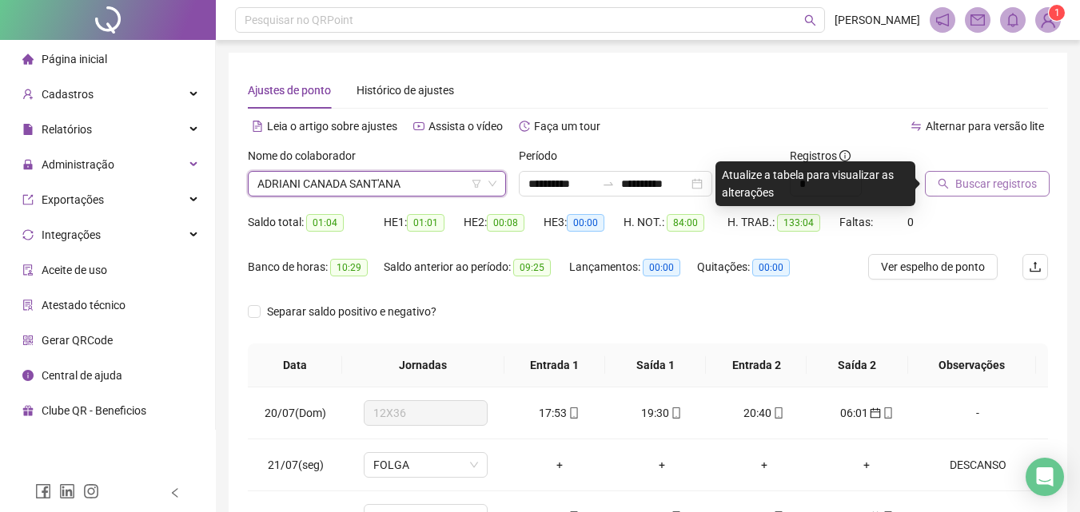
click at [962, 177] on span "Buscar registros" at bounding box center [996, 184] width 82 height 18
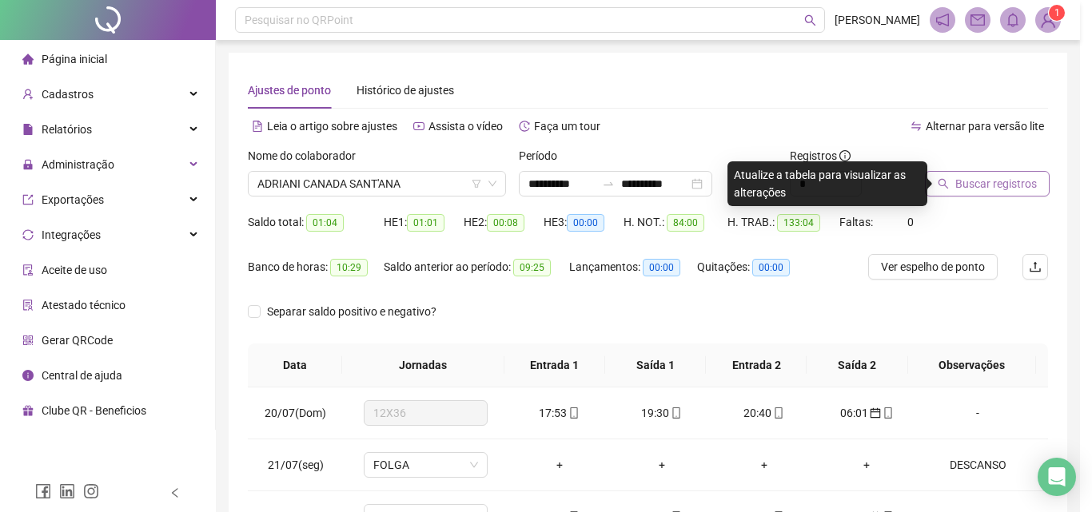
click at [962, 177] on div "Buscando registros Os registros de ponto estão sendo buscados... OK" at bounding box center [546, 256] width 1092 height 512
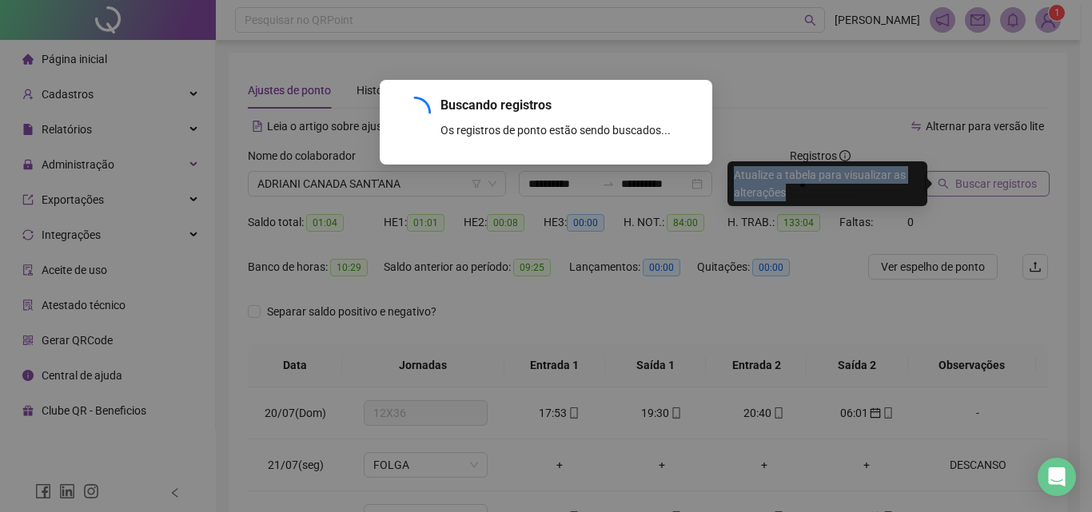
click at [962, 177] on div "Buscando registros Os registros de ponto estão sendo buscados... OK" at bounding box center [546, 256] width 1092 height 512
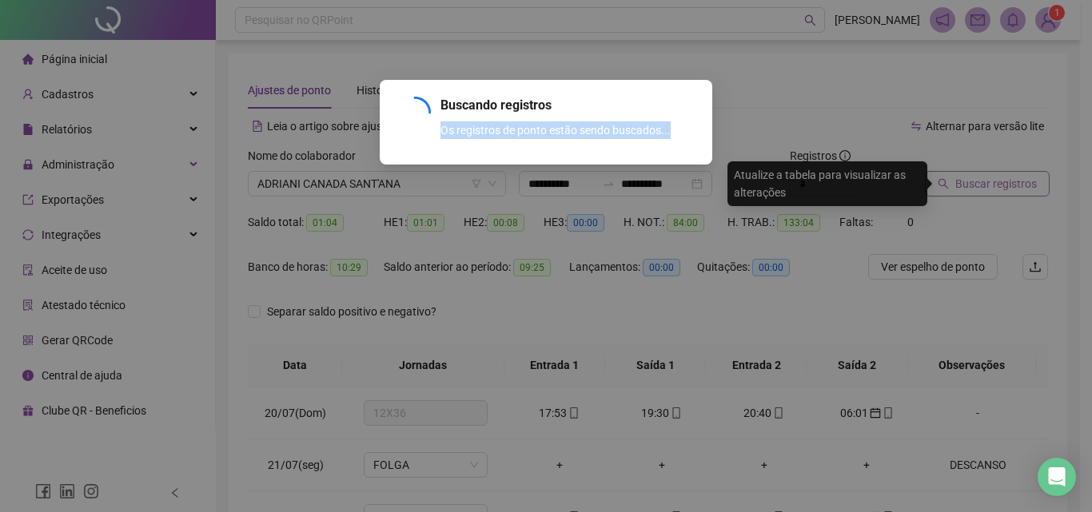
click at [962, 177] on div "Buscando registros Os registros de ponto estão sendo buscados... OK" at bounding box center [546, 256] width 1092 height 512
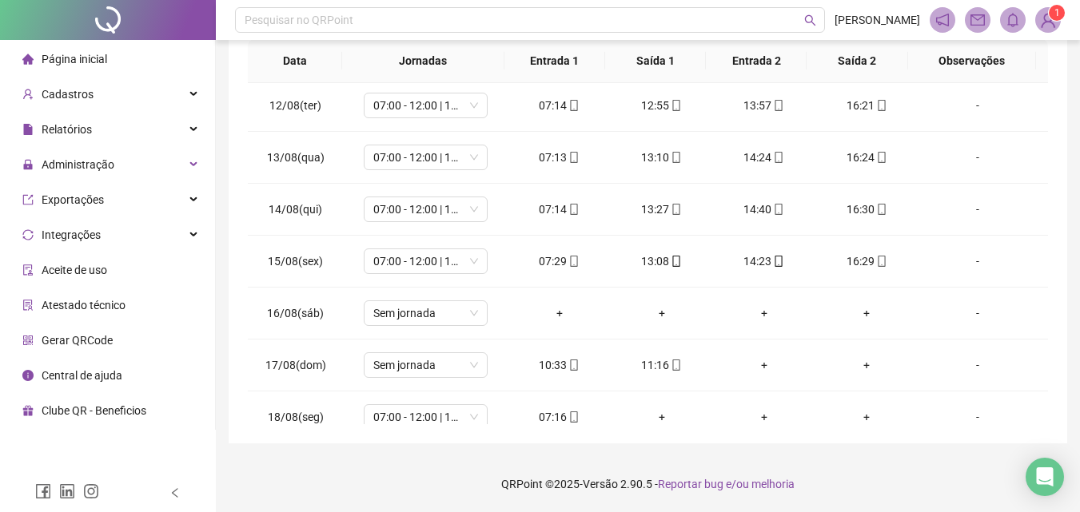
scroll to position [1217, 0]
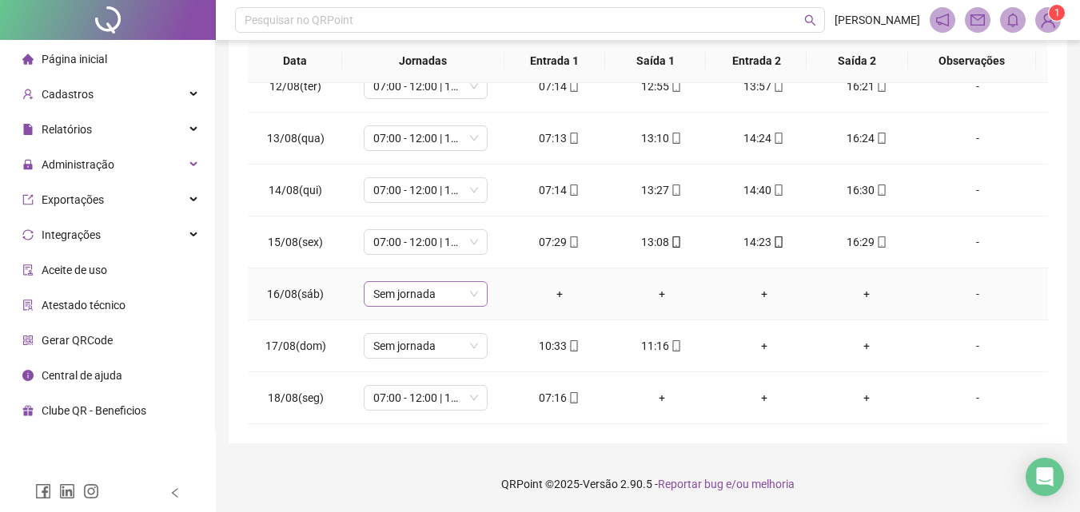
click at [403, 296] on span "Sem jornada" at bounding box center [425, 294] width 105 height 24
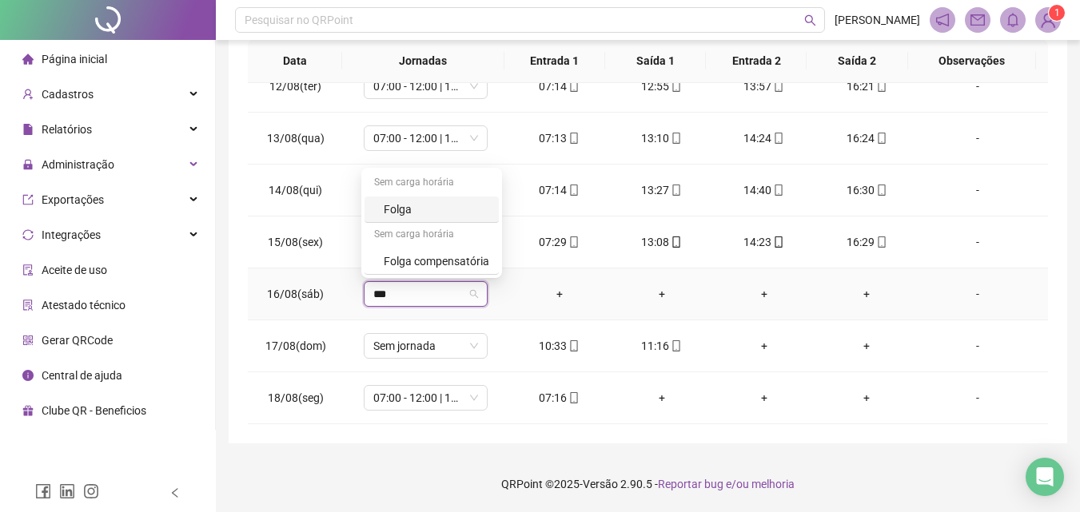
type input "****"
click at [399, 205] on div "Folga" at bounding box center [436, 210] width 105 height 18
click at [489, 250] on span "Sim" at bounding box center [498, 253] width 18 height 18
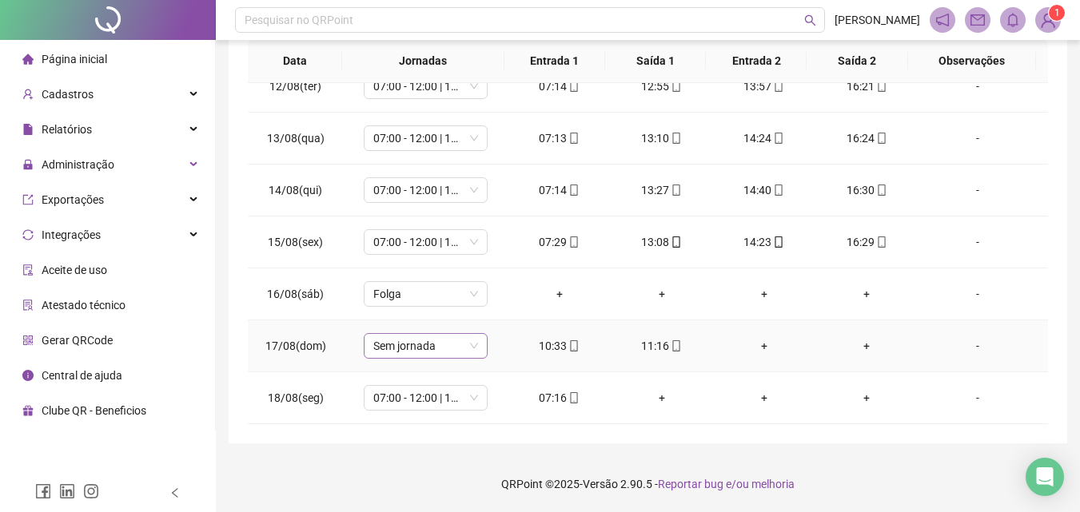
click at [456, 341] on span "Sem jornada" at bounding box center [425, 346] width 105 height 24
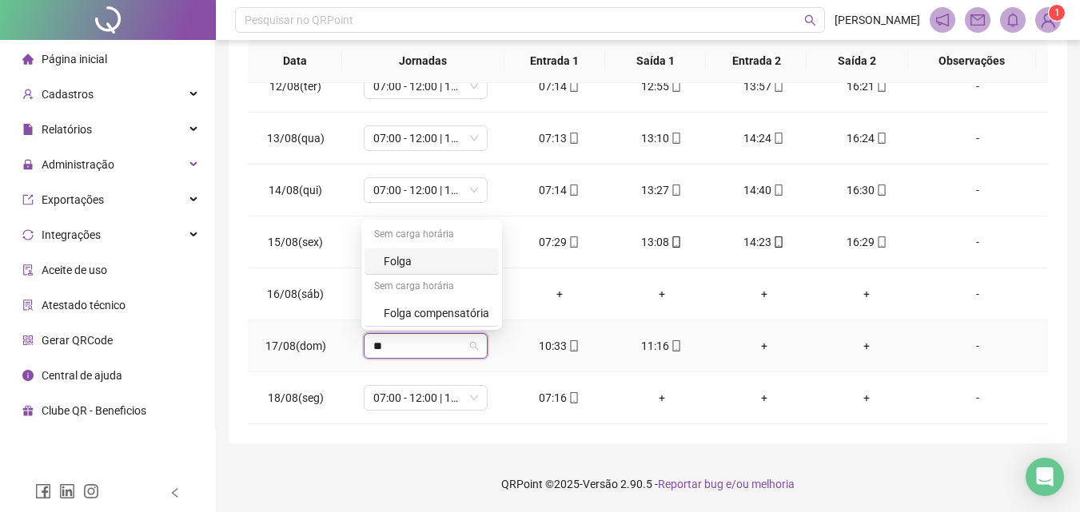
type input "***"
click at [412, 266] on div "Folga" at bounding box center [436, 262] width 105 height 18
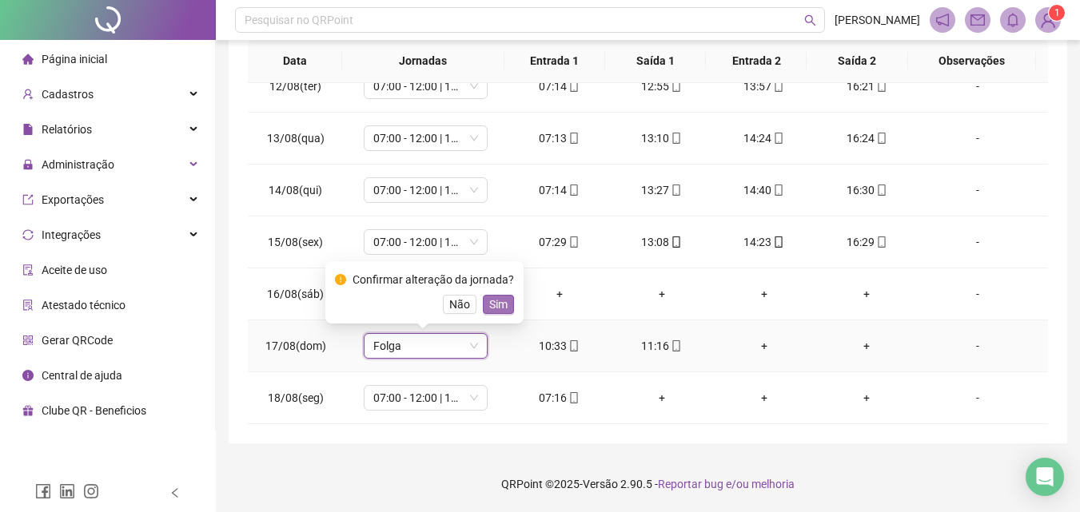
click at [499, 297] on span "Sim" at bounding box center [498, 305] width 18 height 18
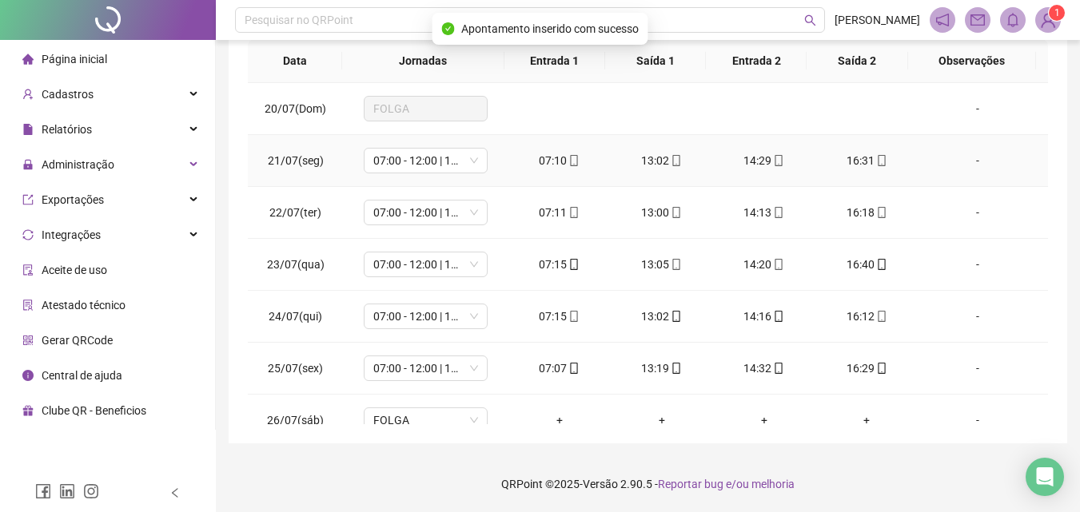
scroll to position [0, 0]
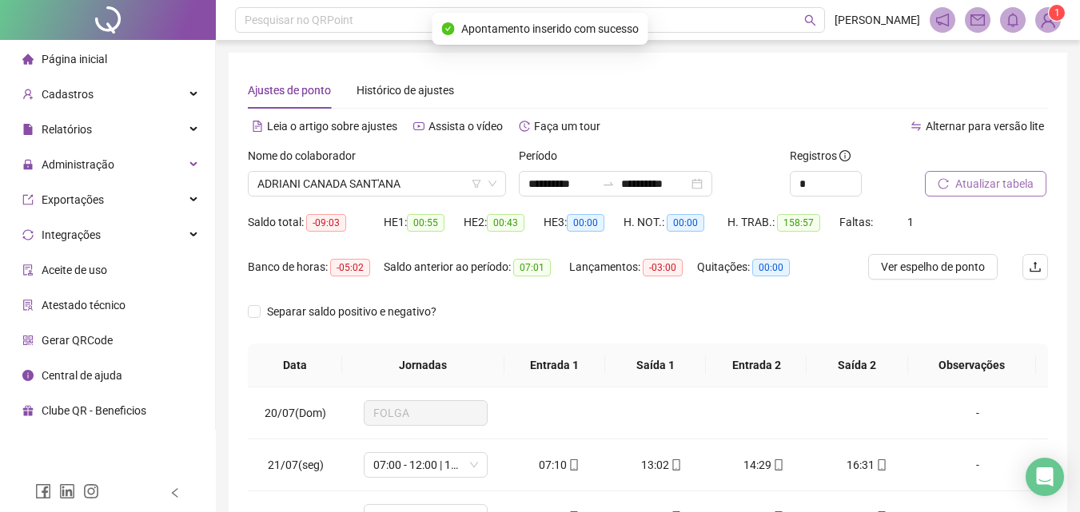
click at [973, 177] on button "Atualizar tabela" at bounding box center [985, 184] width 121 height 26
click at [411, 180] on span "ADRIANI CANADA SANT'ANA" at bounding box center [376, 184] width 239 height 24
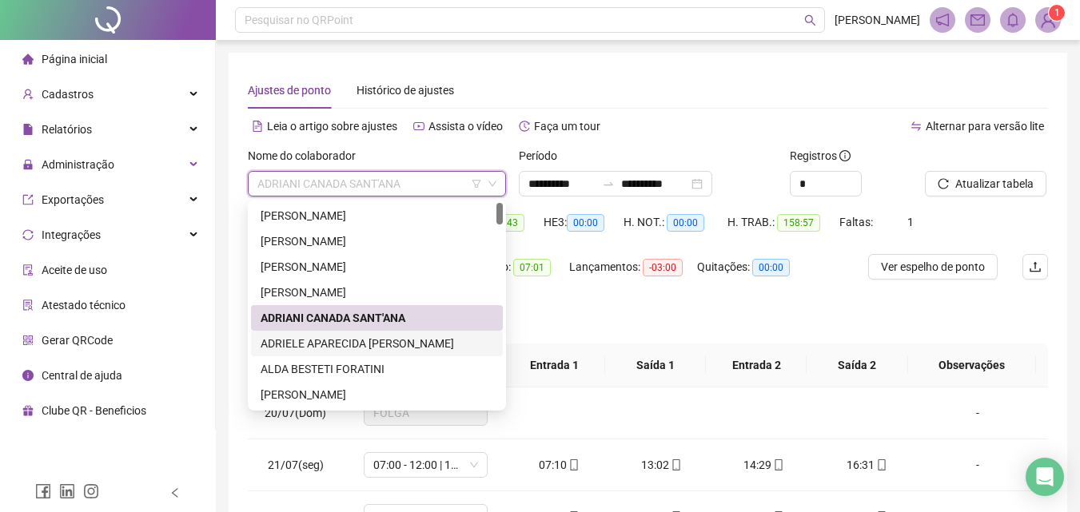
click at [355, 341] on div "ADRIELE APARECIDA POMPEU DA SILVA" at bounding box center [377, 344] width 233 height 18
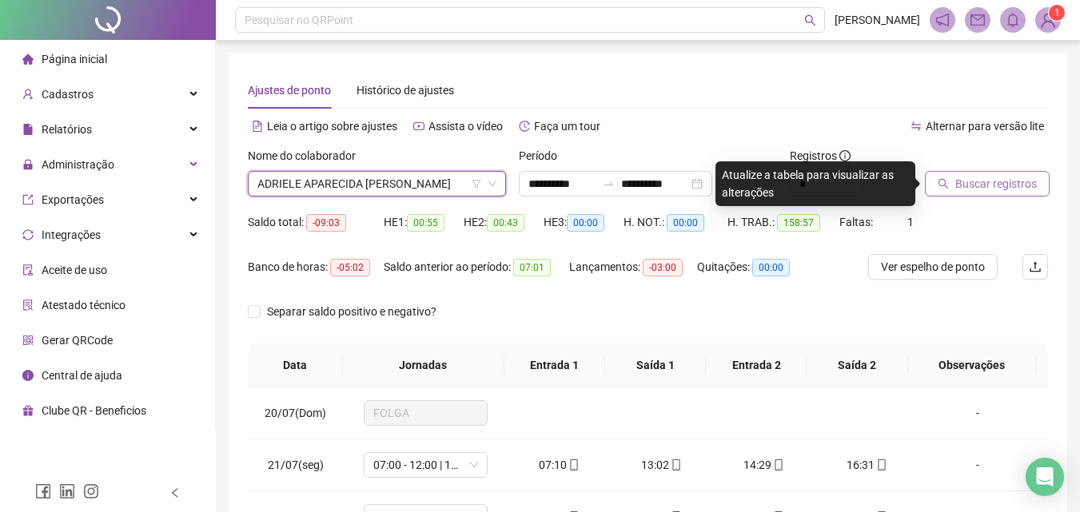
click at [944, 179] on icon "search" at bounding box center [942, 183] width 11 height 11
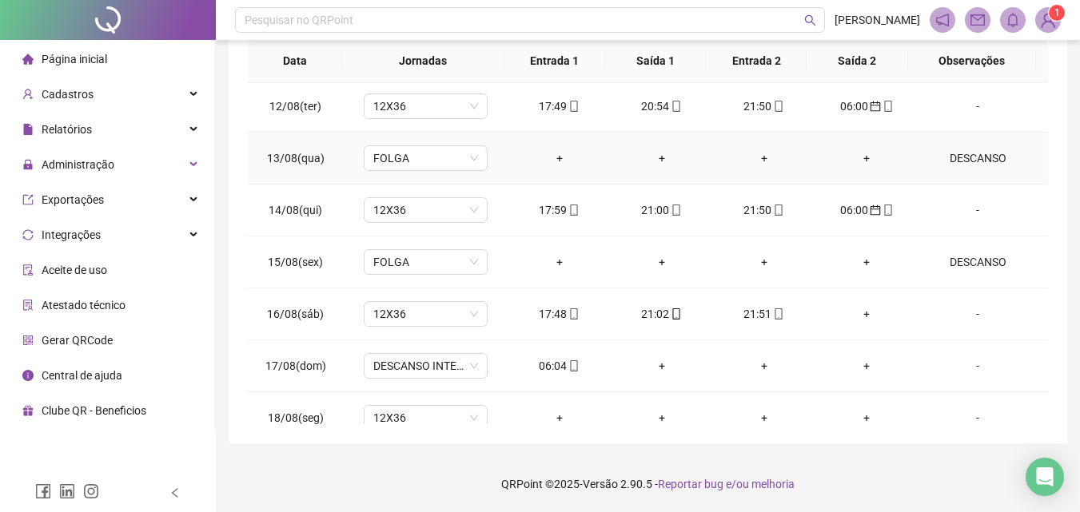
scroll to position [1217, 0]
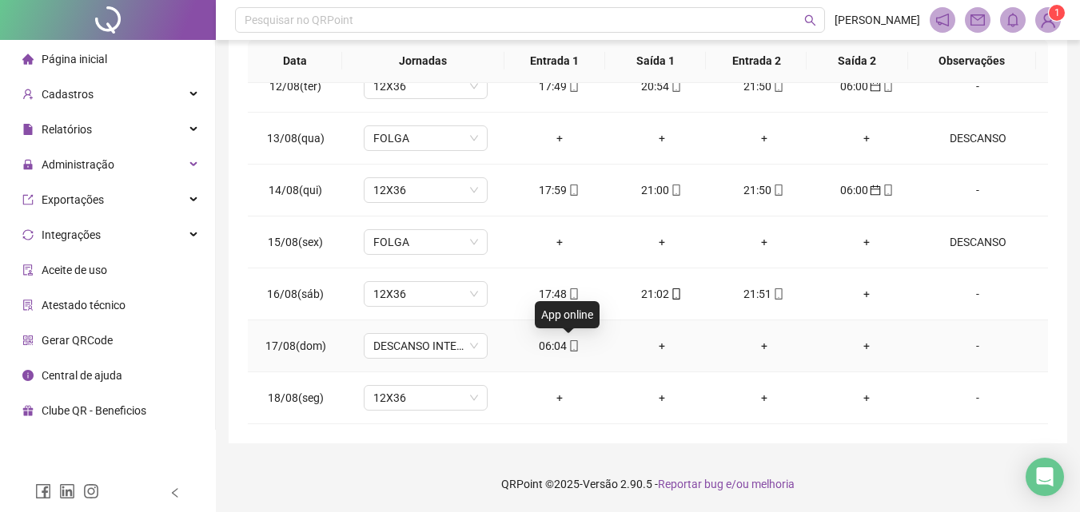
click at [574, 347] on icon "mobile" at bounding box center [573, 345] width 11 height 11
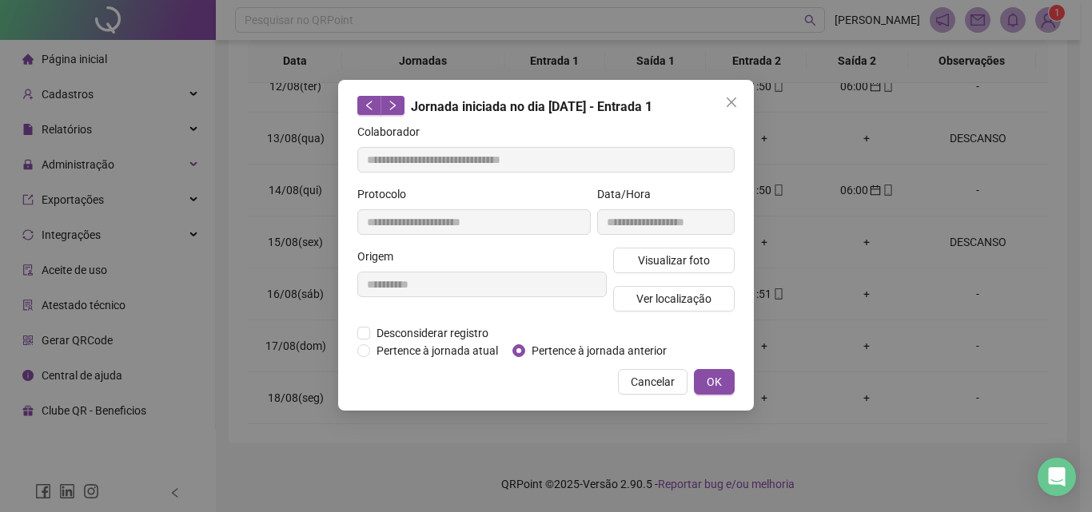
type input "**********"
click at [565, 348] on span "Pertence à jornada anterior" at bounding box center [599, 351] width 148 height 18
click at [726, 376] on button "OK" at bounding box center [714, 382] width 41 height 26
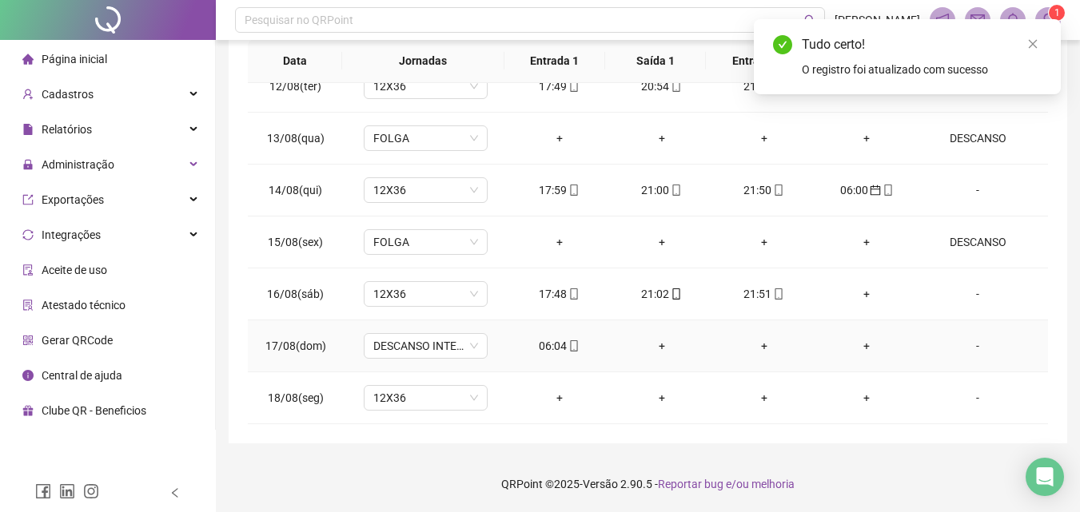
click at [968, 348] on div "-" at bounding box center [977, 346] width 94 height 18
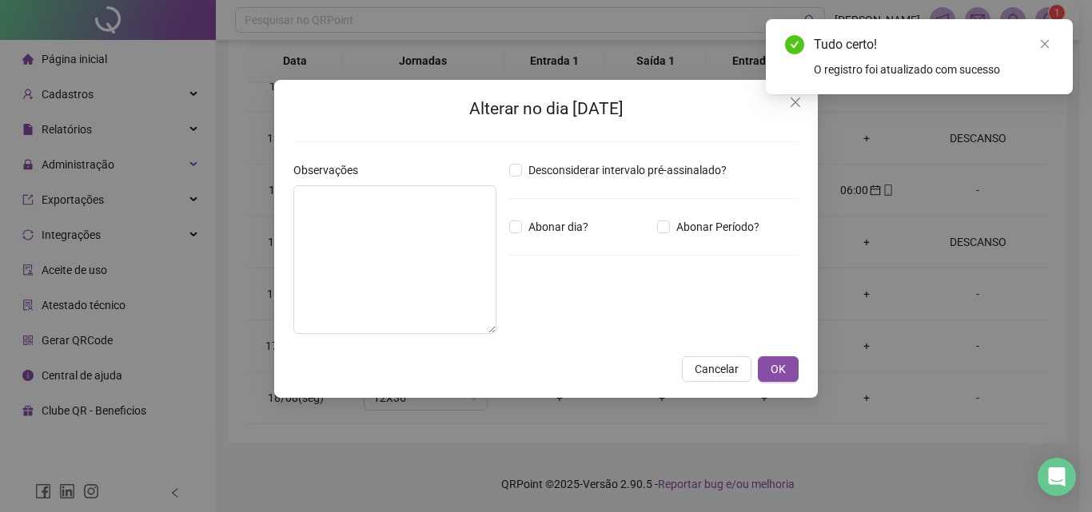
click at [525, 249] on div "Desconsiderar intervalo pré-assinalado? Abonar dia? Abonar Período? Horas a abo…" at bounding box center [654, 253] width 302 height 185
click at [459, 245] on textarea at bounding box center [394, 259] width 203 height 149
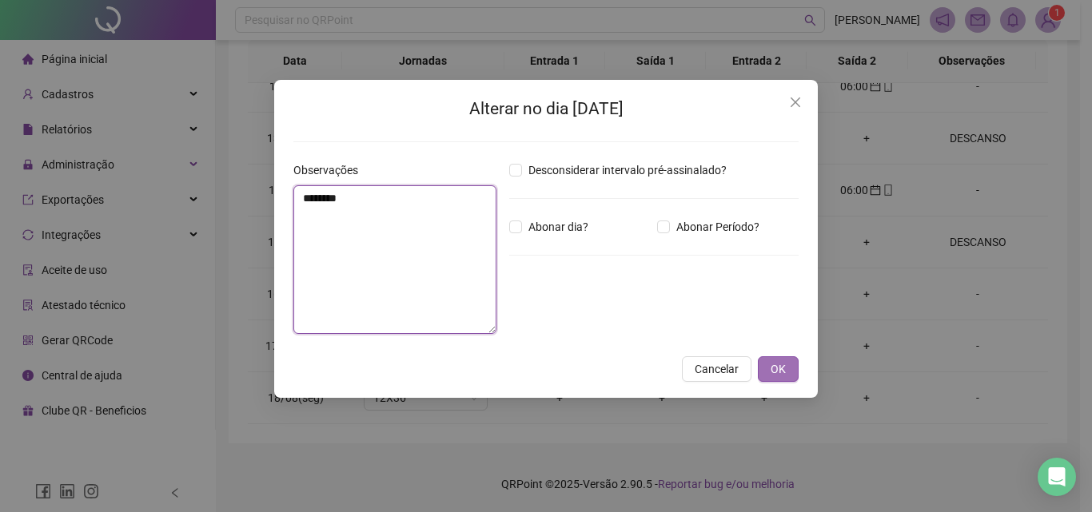
type textarea "********"
click at [793, 368] on button "OK" at bounding box center [778, 369] width 41 height 26
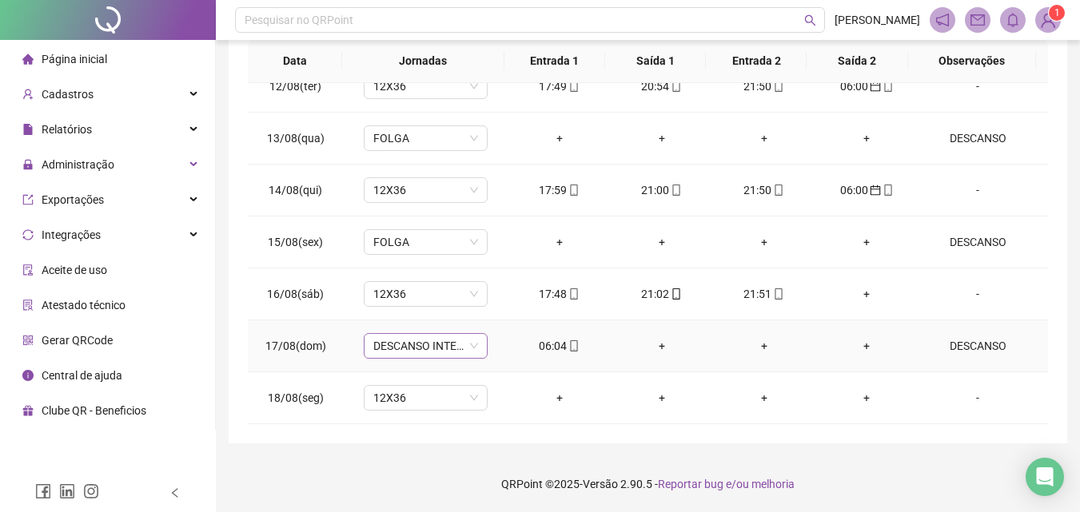
click at [416, 340] on span "DESCANSO INTER-JORNADA" at bounding box center [425, 346] width 105 height 24
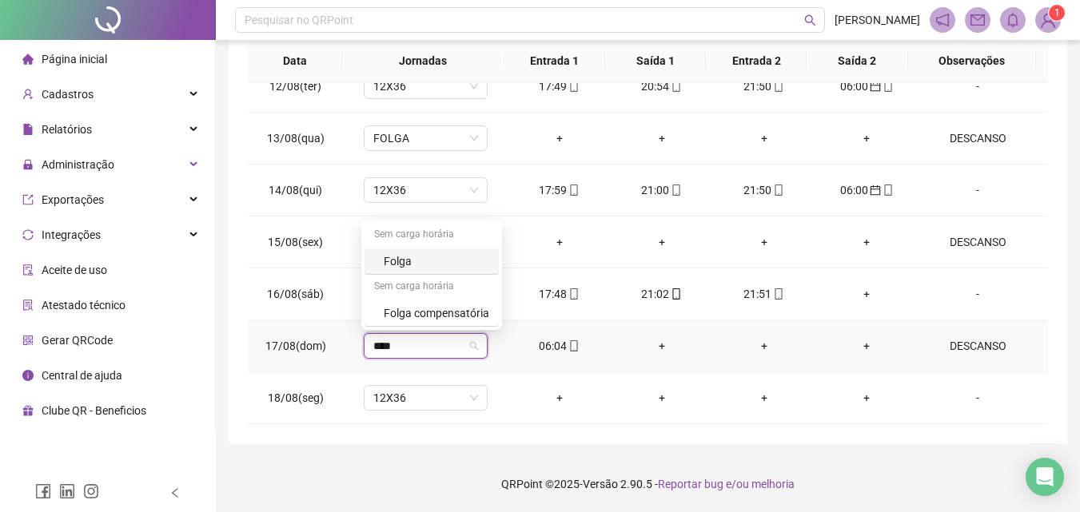
type input "*****"
click at [414, 263] on div "Folga" at bounding box center [436, 262] width 105 height 18
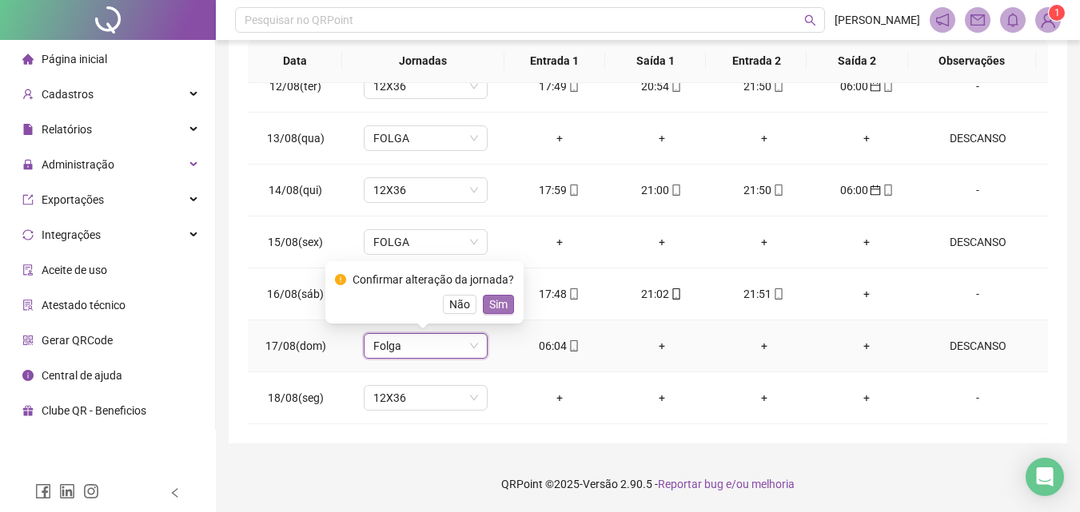
click at [506, 301] on button "Sim" at bounding box center [498, 304] width 31 height 19
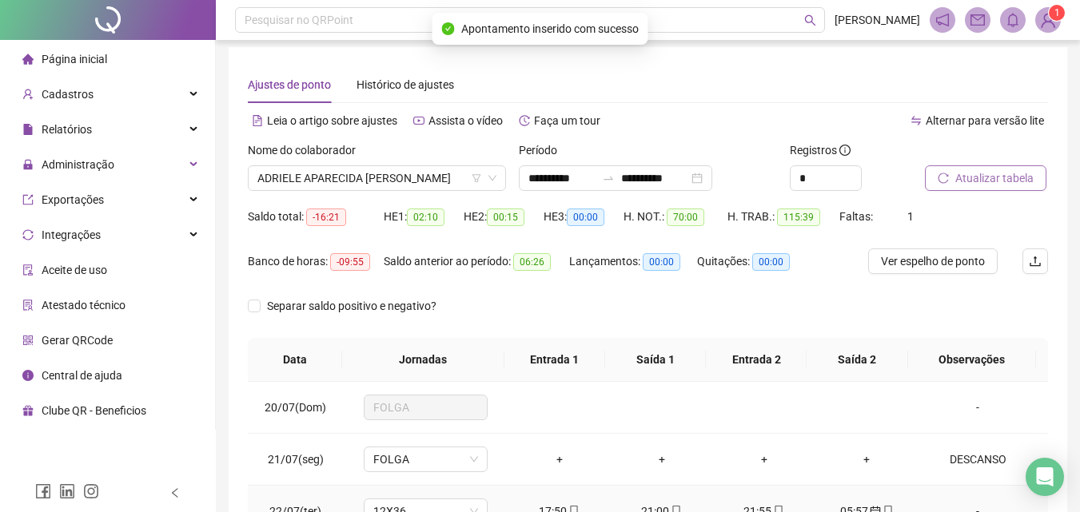
scroll to position [0, 0]
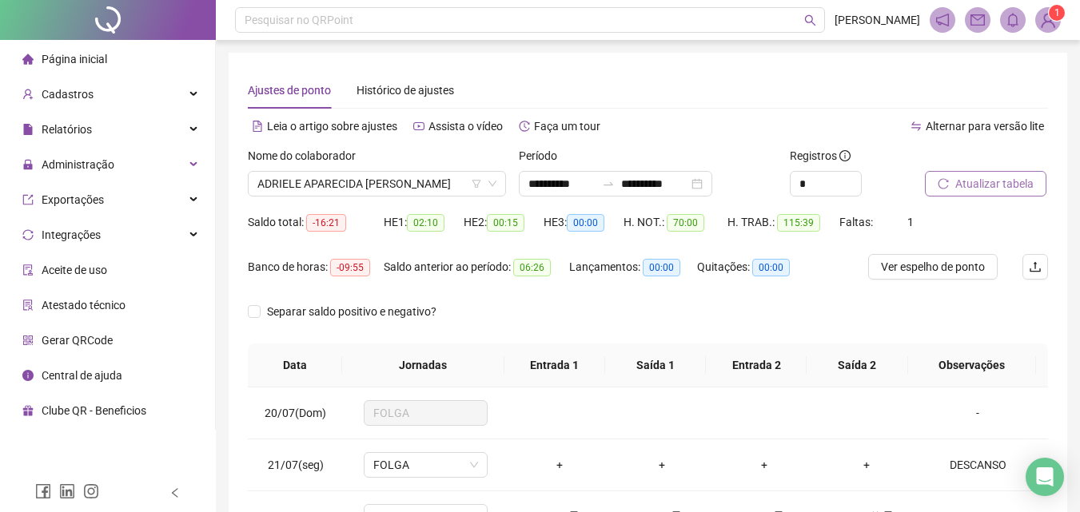
click at [981, 175] on span "Atualizar tabela" at bounding box center [994, 184] width 78 height 18
click at [380, 181] on span "ADRIELE APARECIDA POMPEU DA SILVA" at bounding box center [376, 184] width 239 height 24
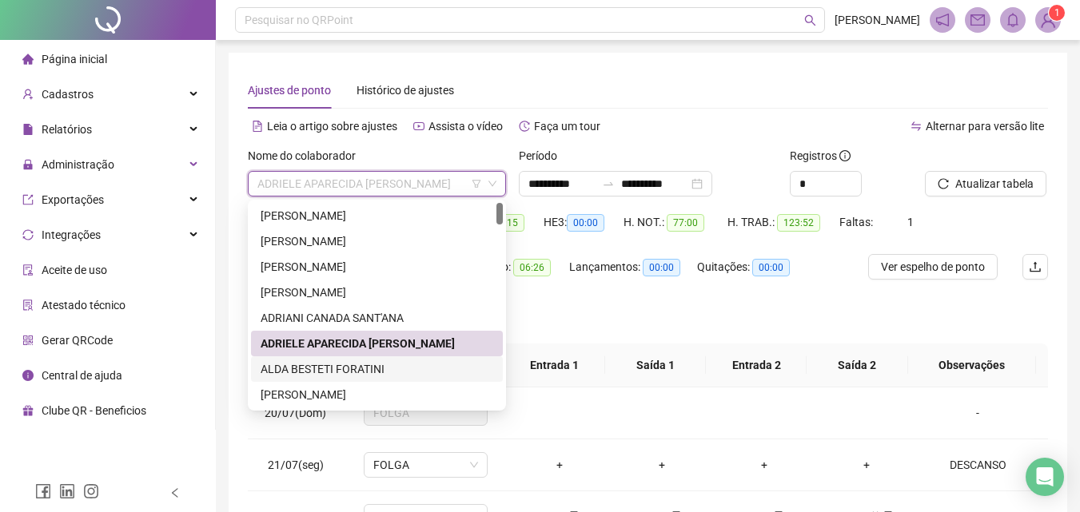
click at [331, 368] on div "ALDA BESTETI FORATINI" at bounding box center [377, 369] width 233 height 18
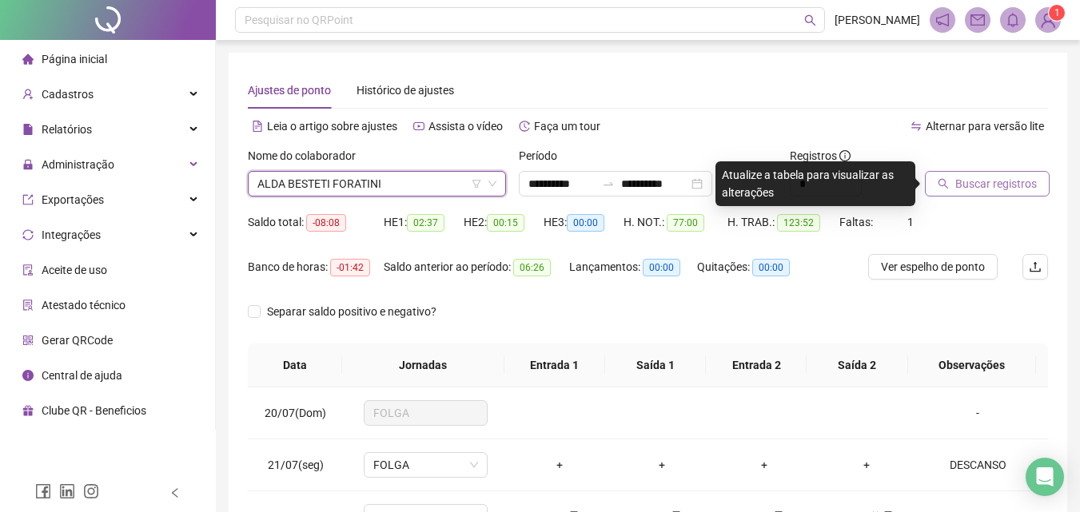
click at [969, 182] on span "Buscar registros" at bounding box center [996, 184] width 82 height 18
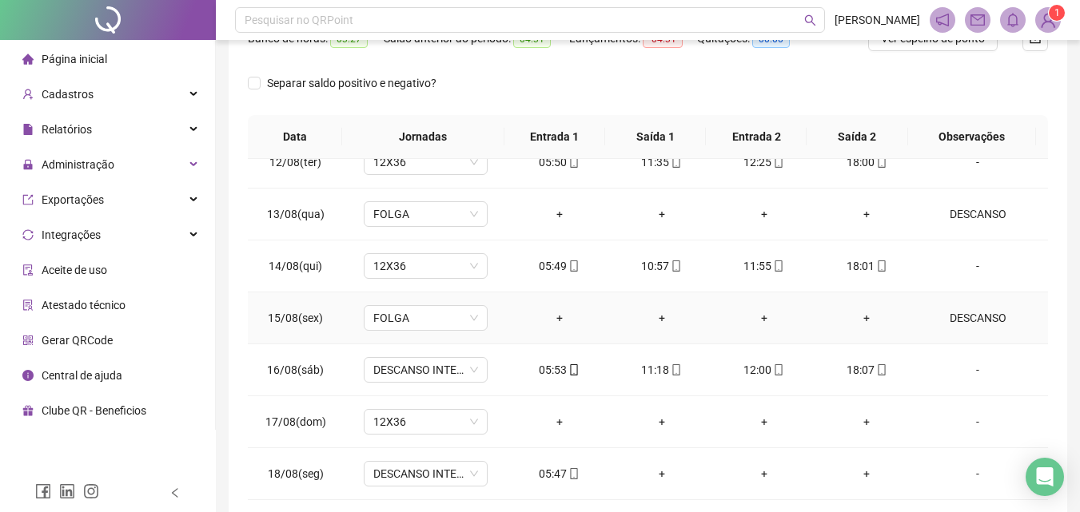
scroll to position [304, 0]
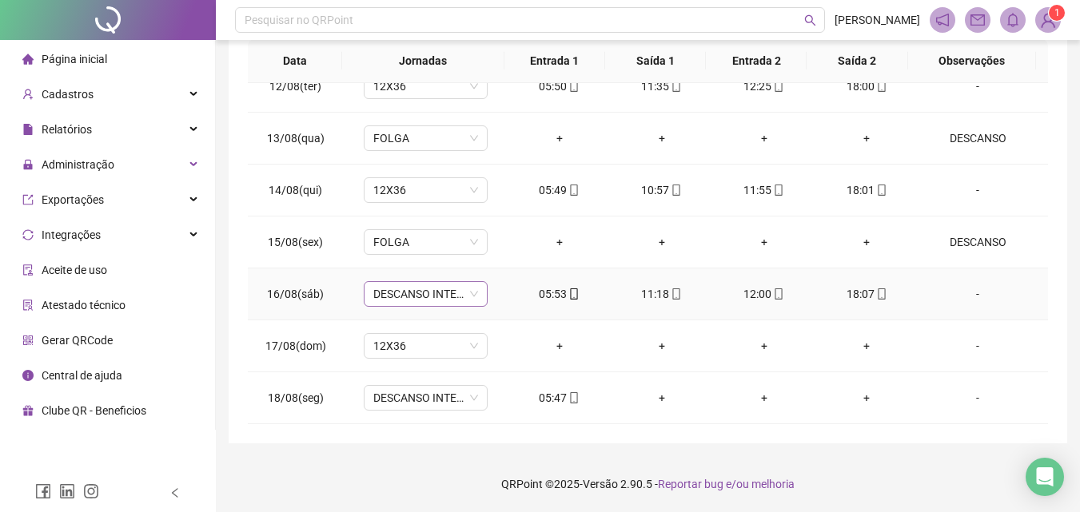
click at [419, 291] on span "DESCANSO INTER-JORNADA" at bounding box center [425, 294] width 105 height 24
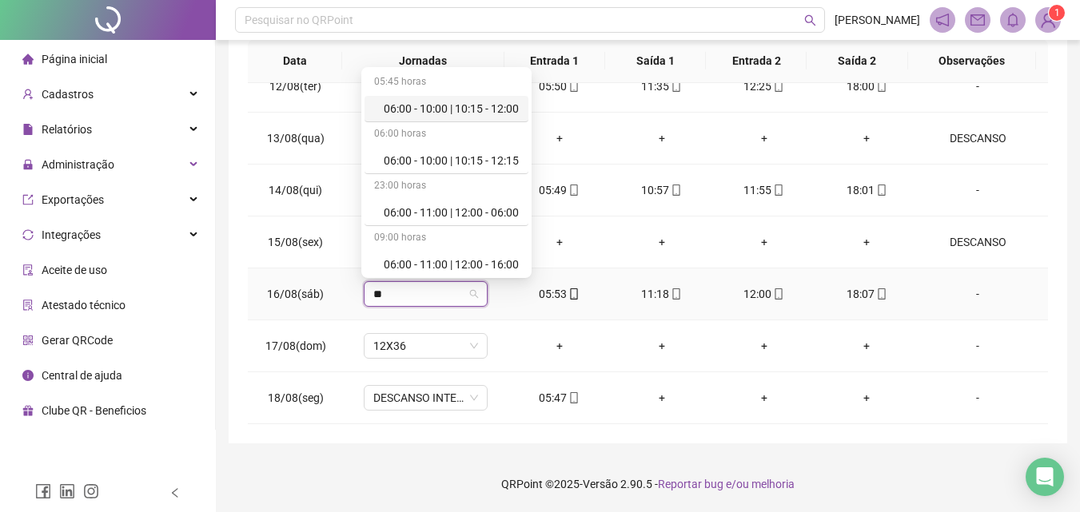
type input "***"
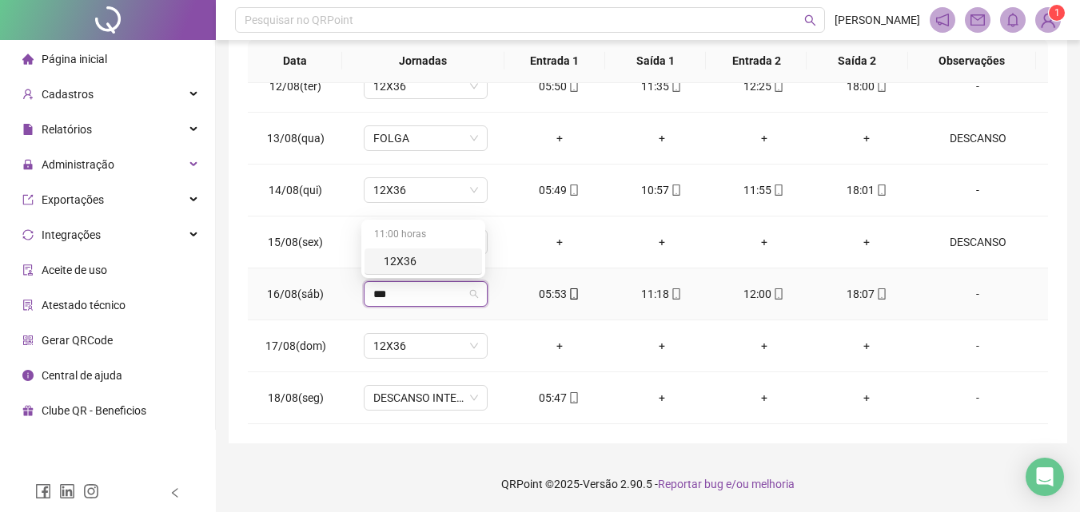
click at [401, 261] on div "12X36" at bounding box center [428, 262] width 89 height 18
click at [496, 249] on span "Sim" at bounding box center [498, 253] width 18 height 18
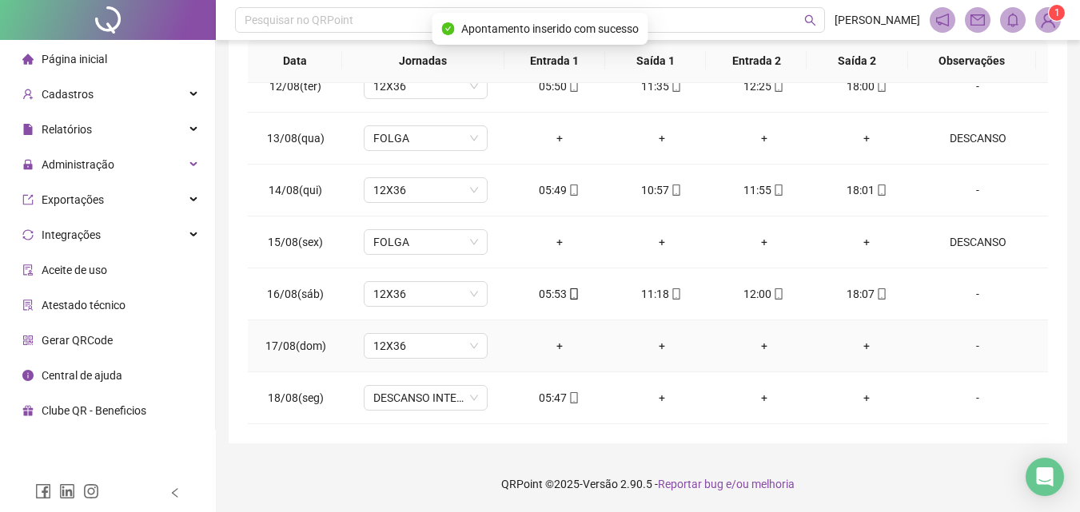
click at [965, 349] on div "-" at bounding box center [977, 346] width 94 height 18
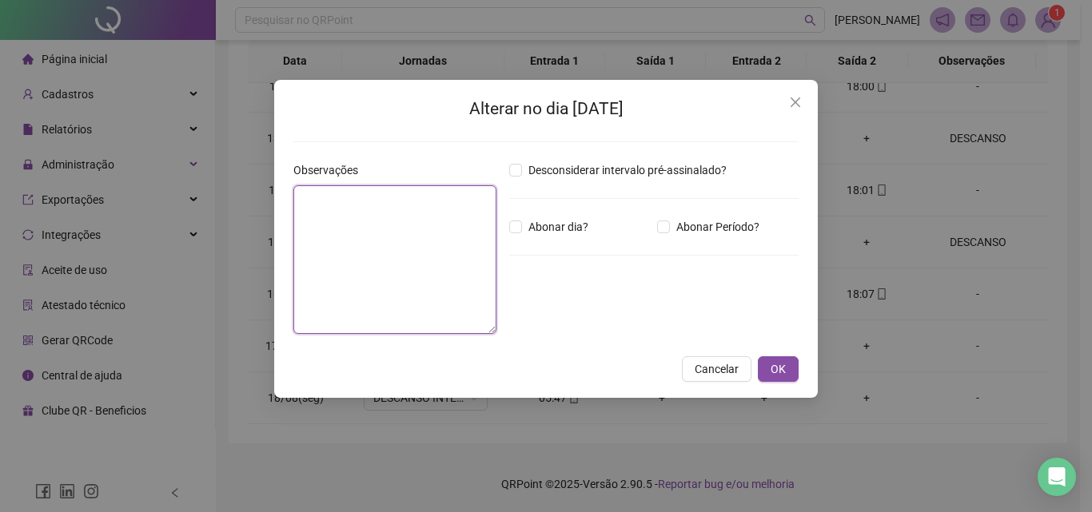
click at [442, 274] on textarea at bounding box center [394, 259] width 203 height 149
type textarea "********"
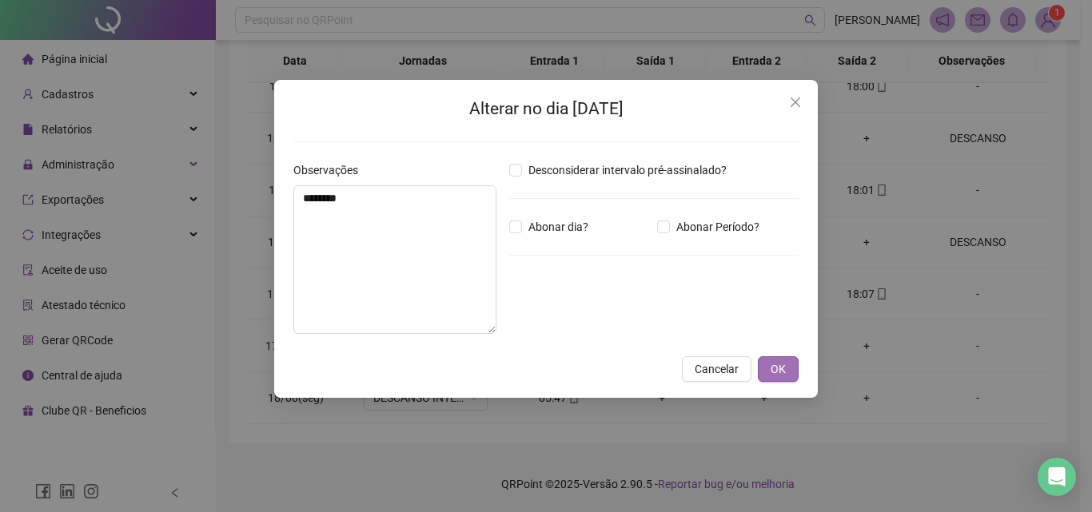
click at [775, 359] on button "OK" at bounding box center [778, 369] width 41 height 26
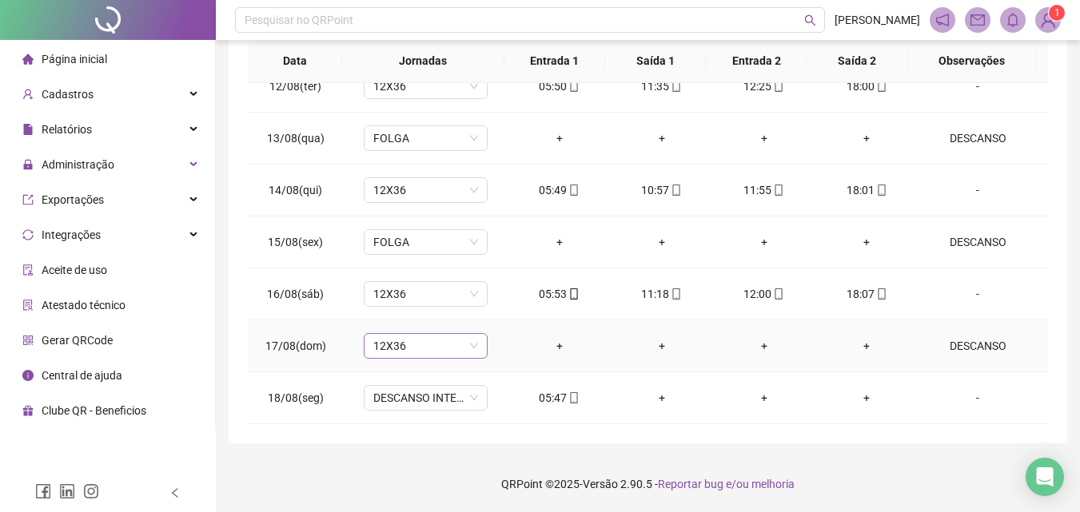
click at [431, 344] on span "12X36" at bounding box center [425, 346] width 105 height 24
type input "****"
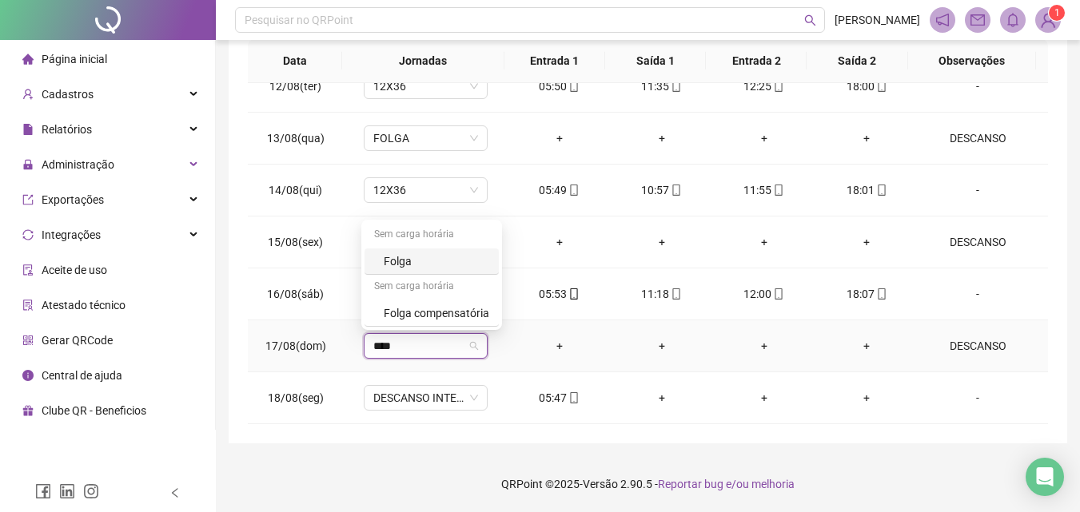
click at [406, 254] on div "Folga" at bounding box center [436, 262] width 105 height 18
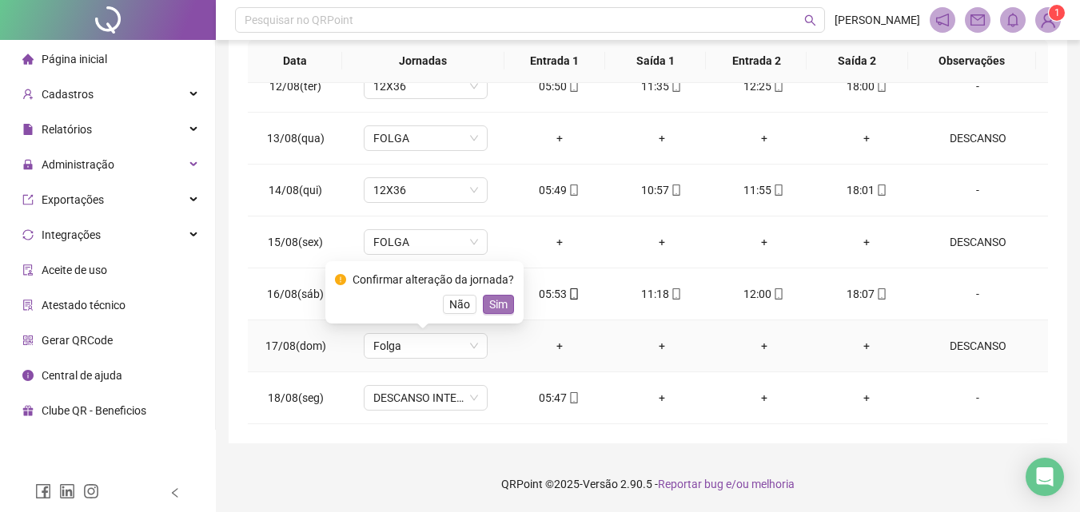
click at [503, 304] on span "Sim" at bounding box center [498, 305] width 18 height 18
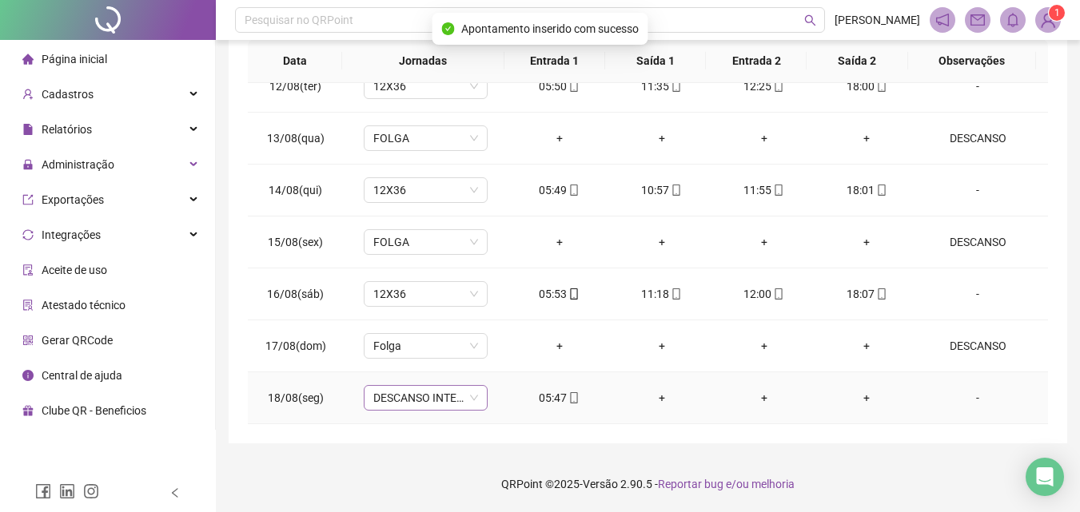
click at [408, 410] on div "DESCANSO INTER-JORNADA" at bounding box center [426, 398] width 124 height 26
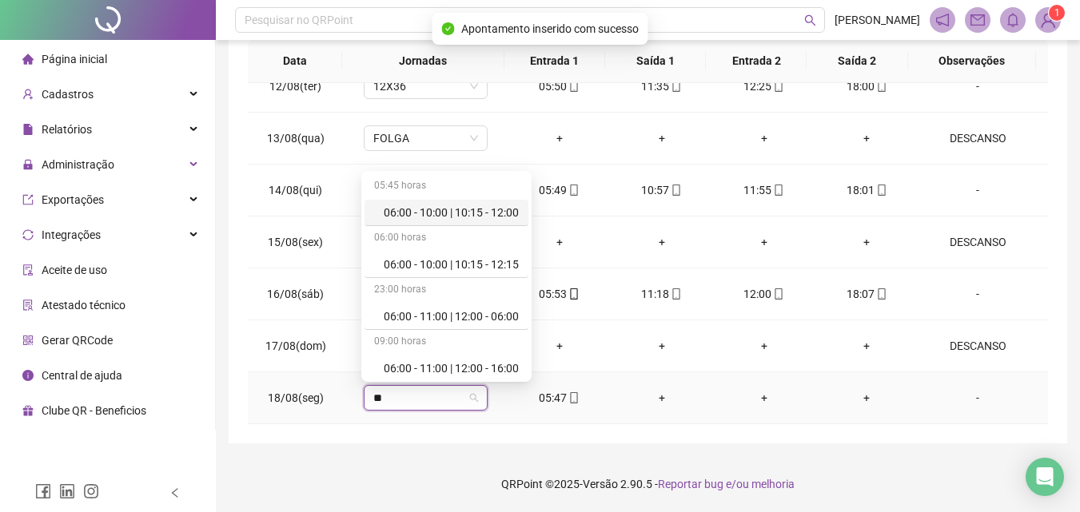
type input "***"
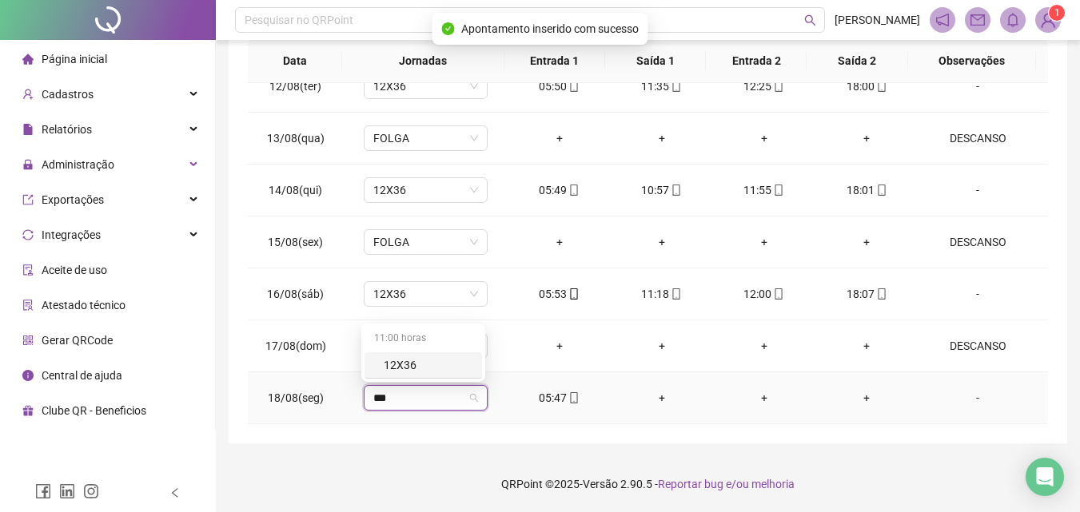
click at [403, 364] on div "12X36" at bounding box center [428, 365] width 89 height 18
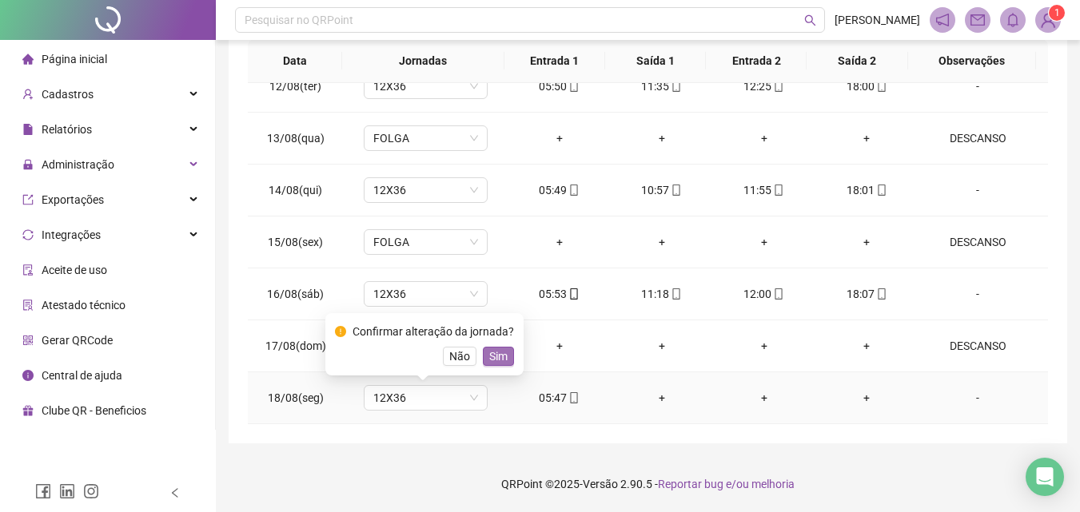
click at [484, 352] on button "Sim" at bounding box center [498, 356] width 31 height 19
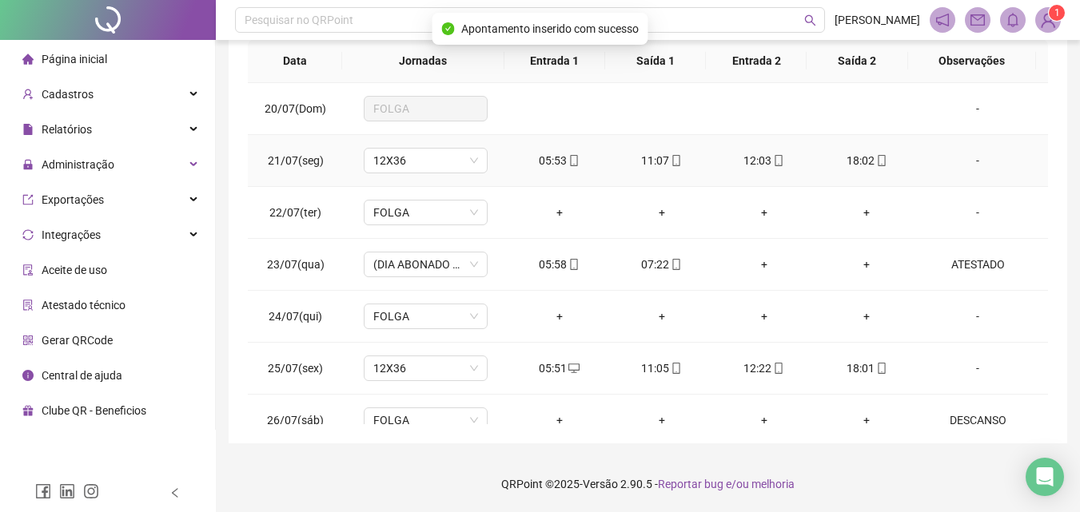
scroll to position [0, 0]
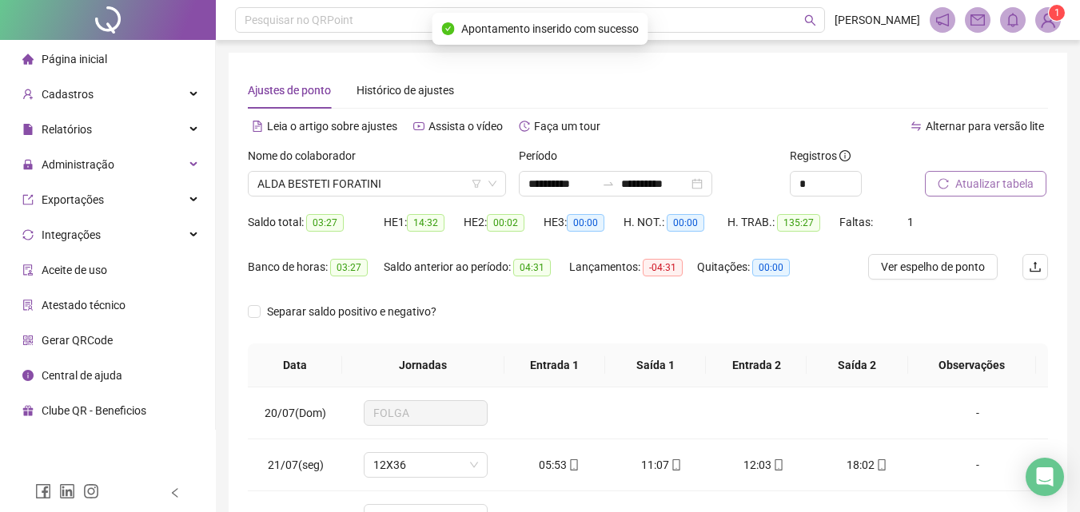
click at [1000, 159] on div at bounding box center [966, 159] width 83 height 24
click at [990, 182] on span "Atualizar tabela" at bounding box center [994, 184] width 78 height 18
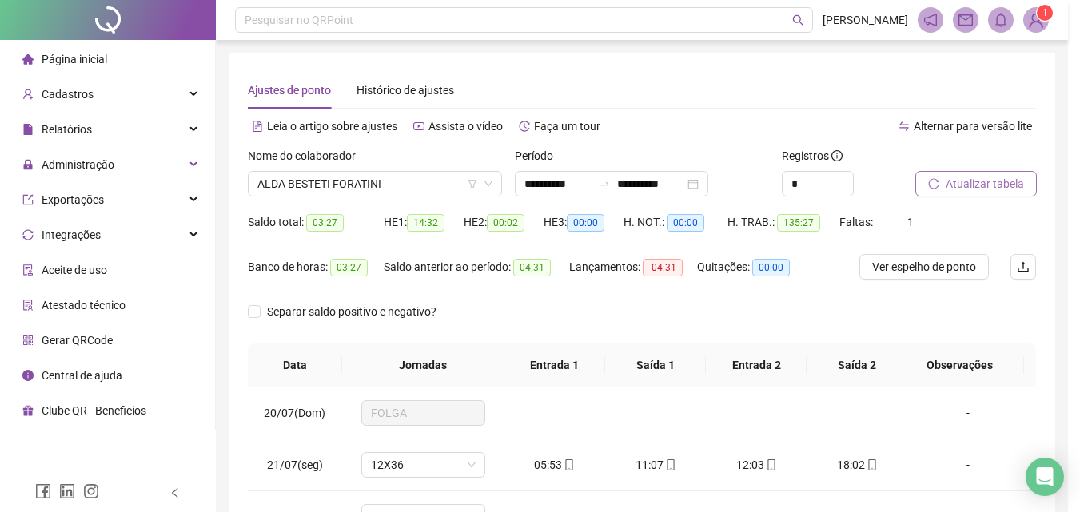
click at [990, 182] on div "Atualizando tabela Atualizando e reorganizando os registros... OK" at bounding box center [540, 256] width 1080 height 512
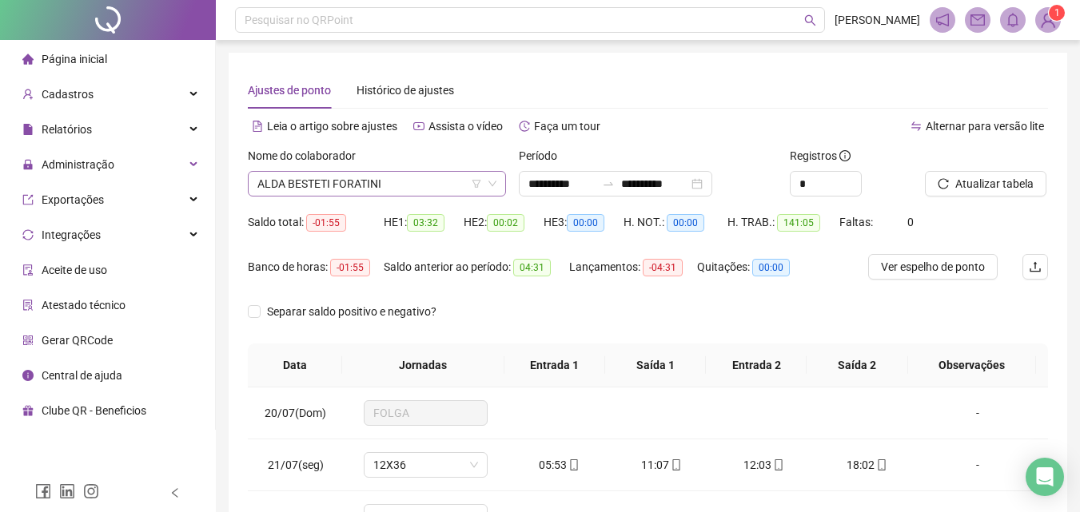
click at [396, 189] on span "ALDA BESTETI FORATINI" at bounding box center [376, 184] width 239 height 24
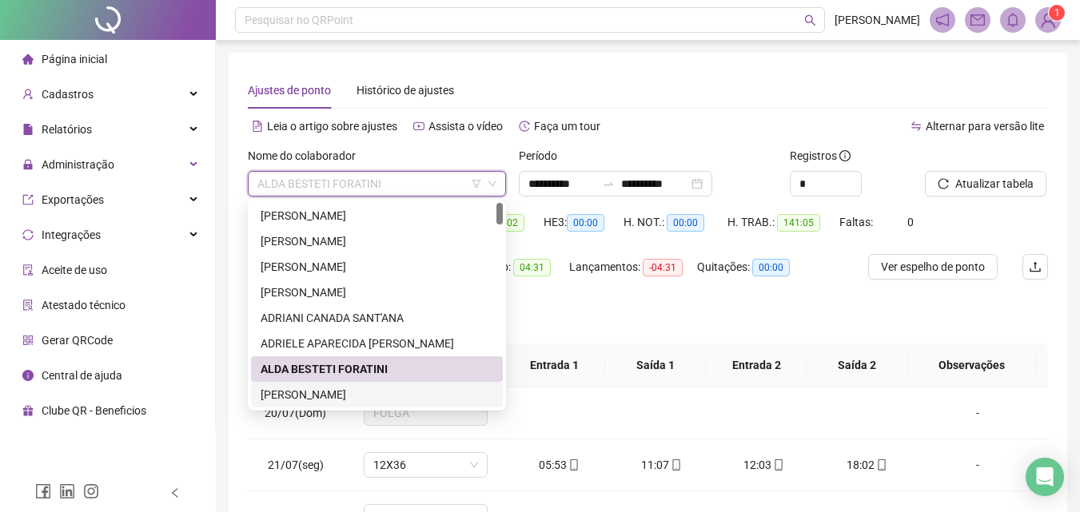
click at [338, 387] on div "ALESSANDRA MOLINA NUNES" at bounding box center [377, 395] width 233 height 18
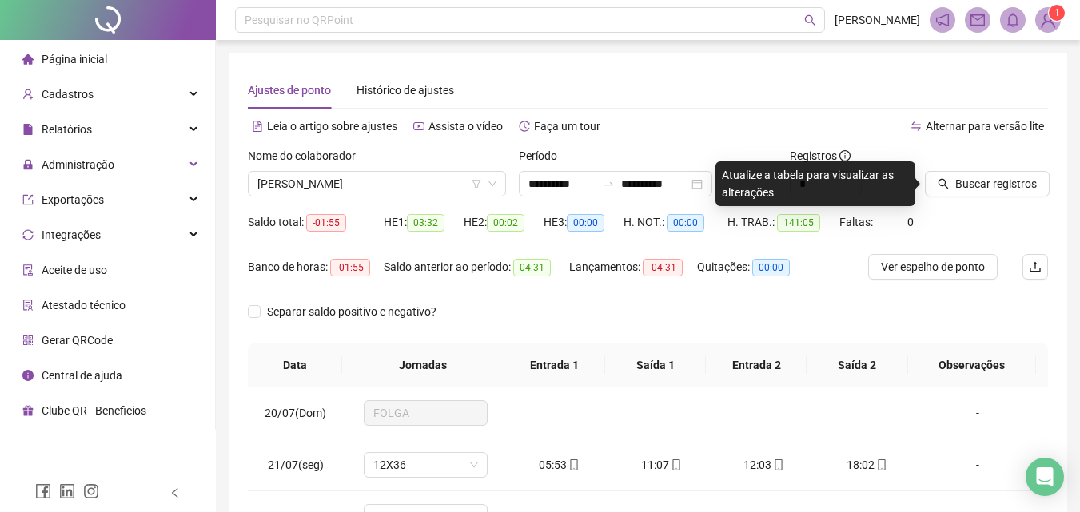
click at [941, 186] on icon "search" at bounding box center [942, 183] width 11 height 11
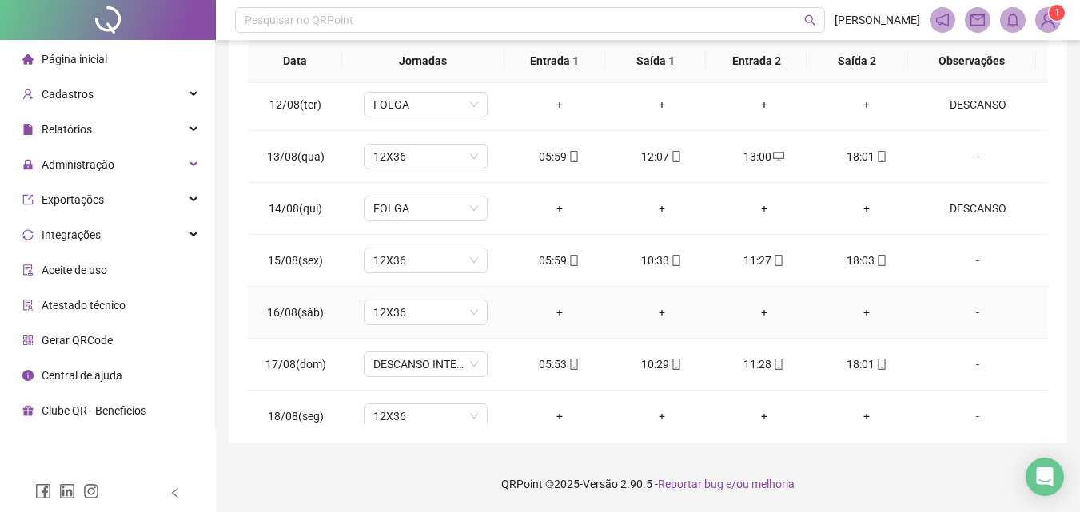
scroll to position [1217, 0]
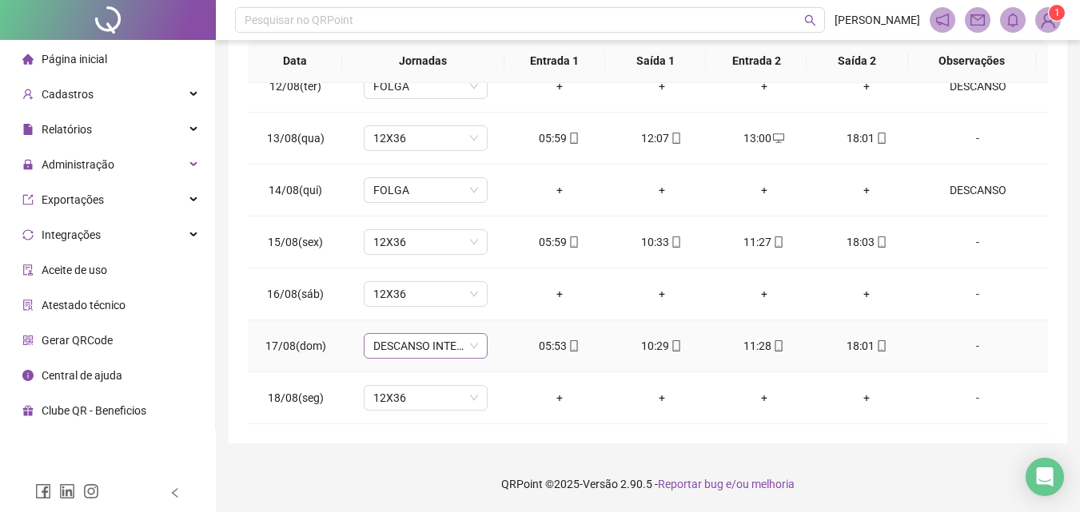
click at [392, 354] on span "DESCANSO INTER-JORNADA" at bounding box center [425, 346] width 105 height 24
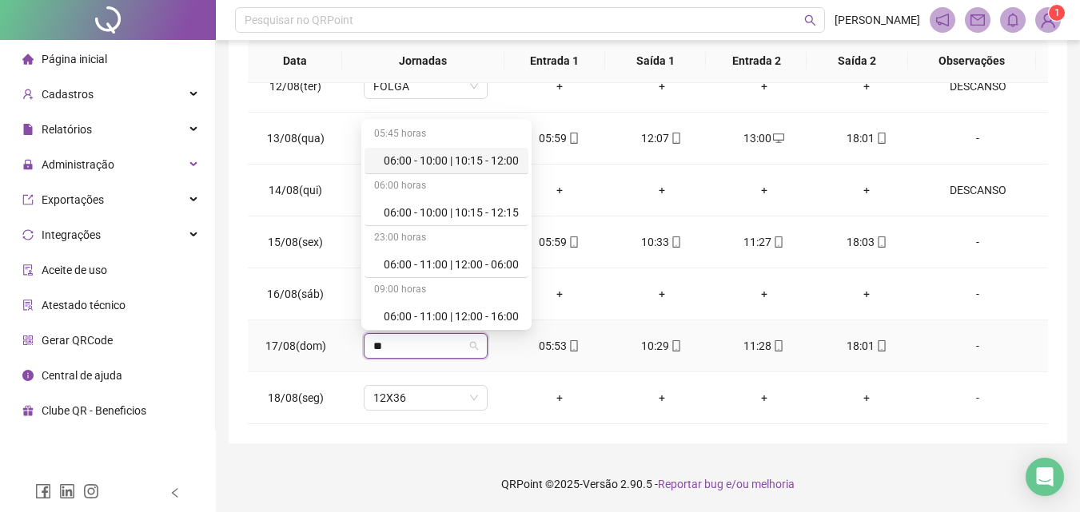
type input "***"
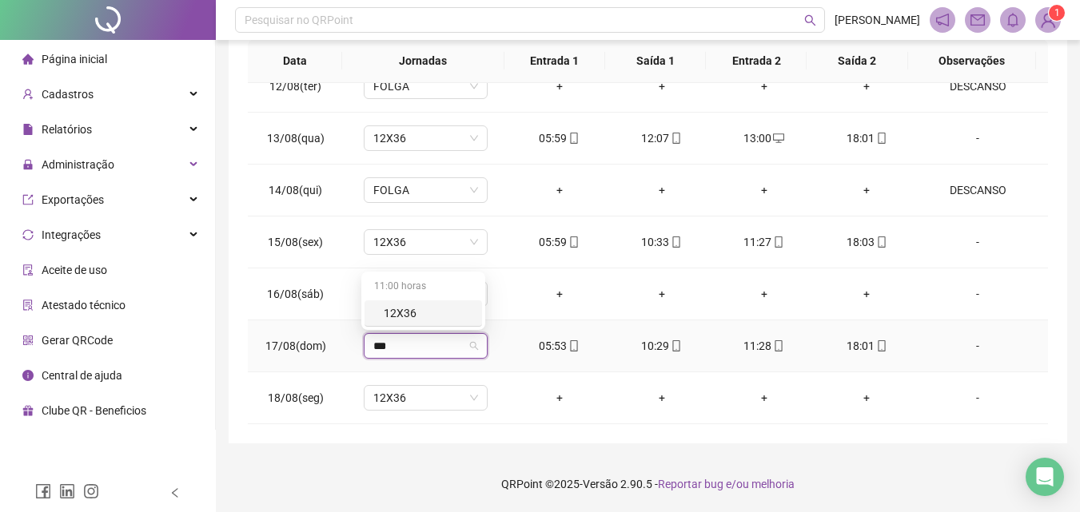
click at [404, 307] on div "12X36" at bounding box center [428, 313] width 89 height 18
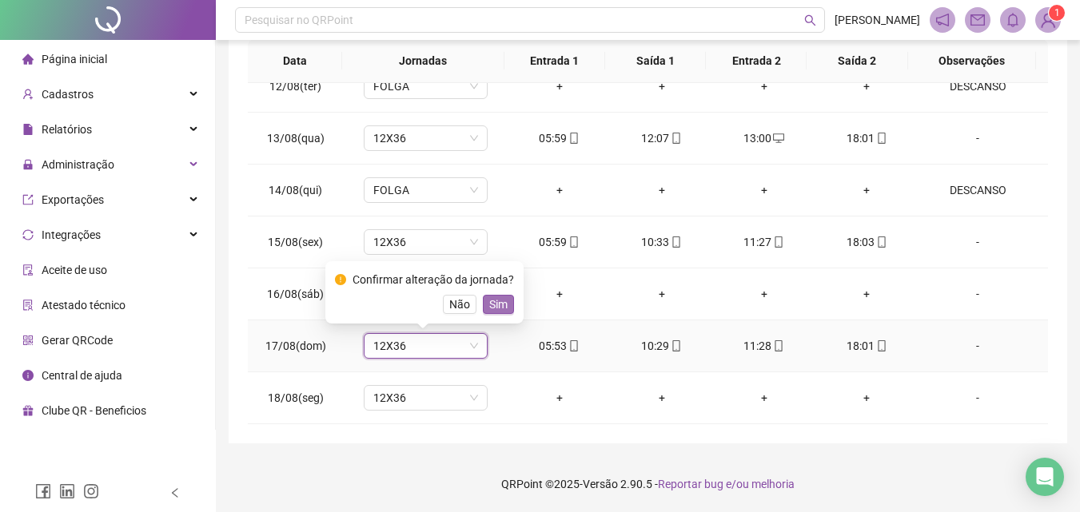
click at [493, 308] on span "Sim" at bounding box center [498, 305] width 18 height 18
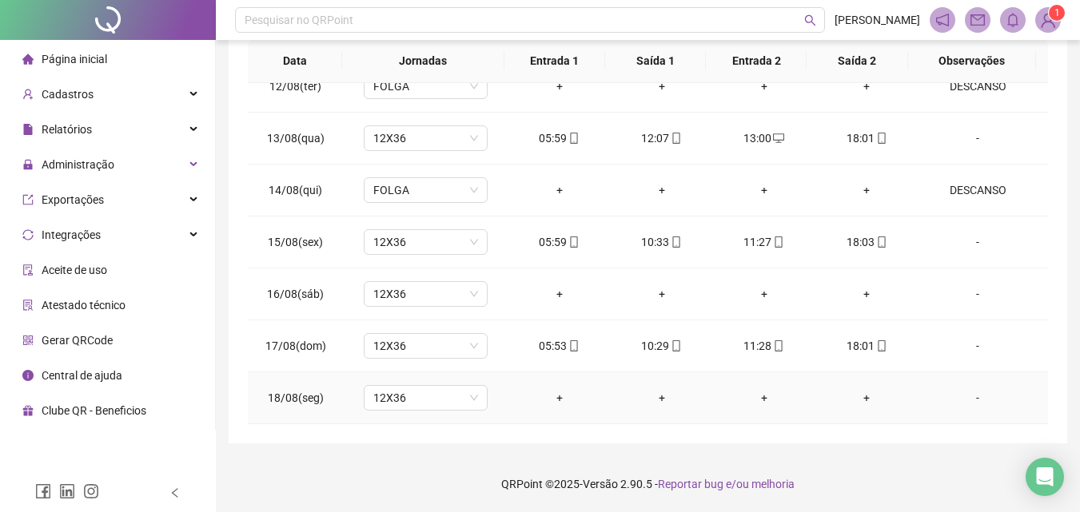
click at [972, 396] on div "-" at bounding box center [977, 398] width 94 height 18
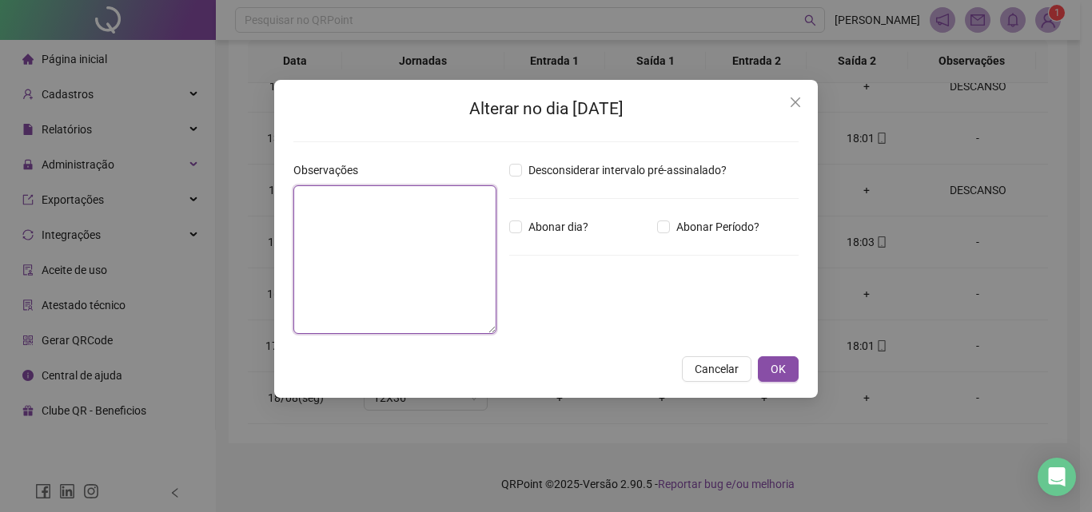
click at [348, 273] on textarea at bounding box center [394, 259] width 203 height 149
type textarea "********"
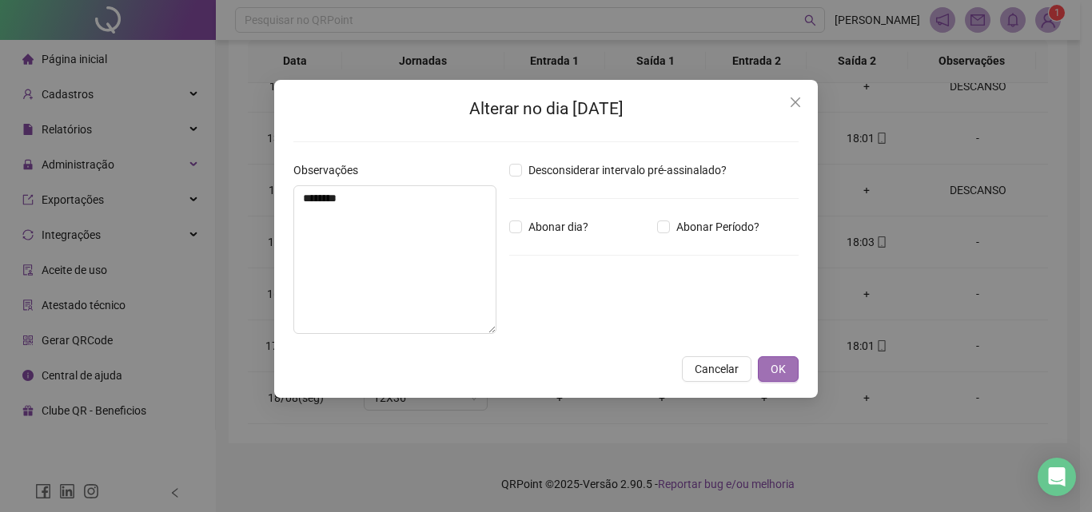
click at [784, 371] on span "OK" at bounding box center [777, 369] width 15 height 18
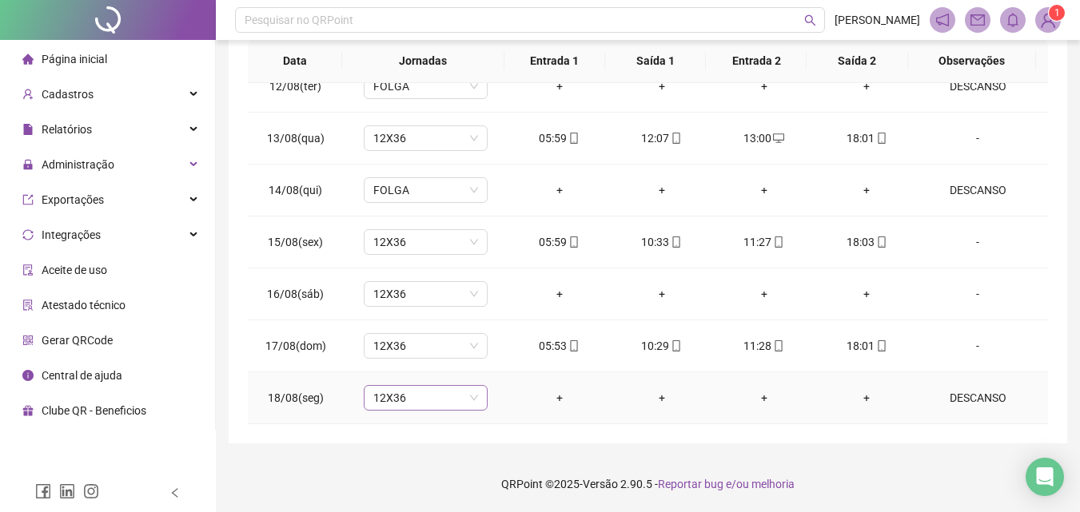
click at [425, 385] on div "12X36" at bounding box center [426, 398] width 124 height 26
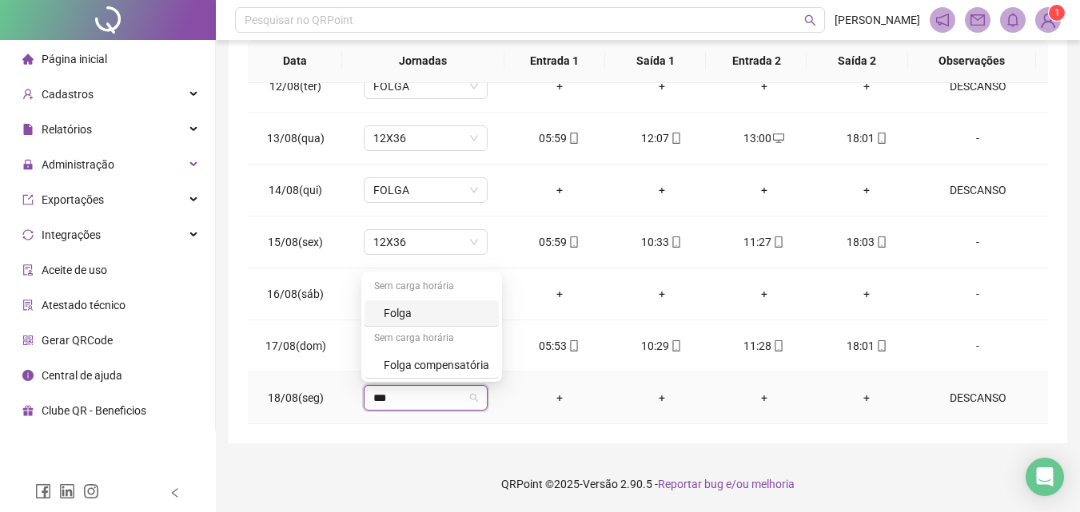
type input "****"
click at [411, 317] on div "Folga" at bounding box center [436, 313] width 105 height 18
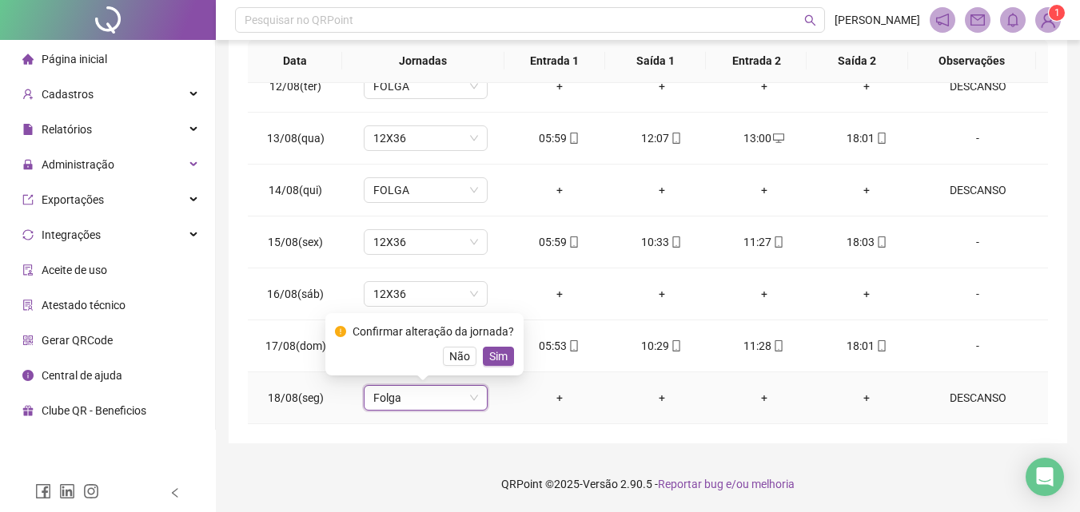
click at [496, 352] on span "Sim" at bounding box center [498, 357] width 18 height 18
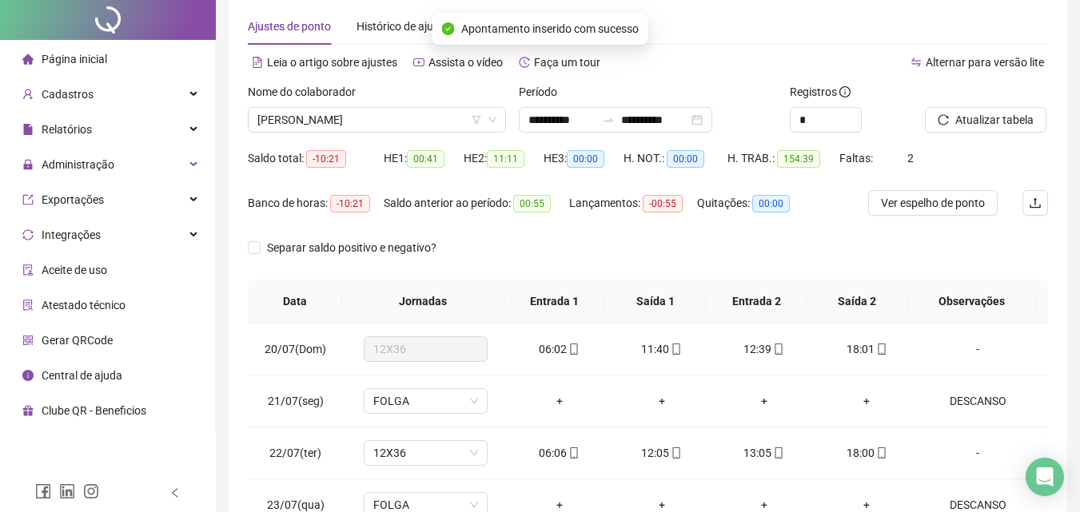
scroll to position [0, 0]
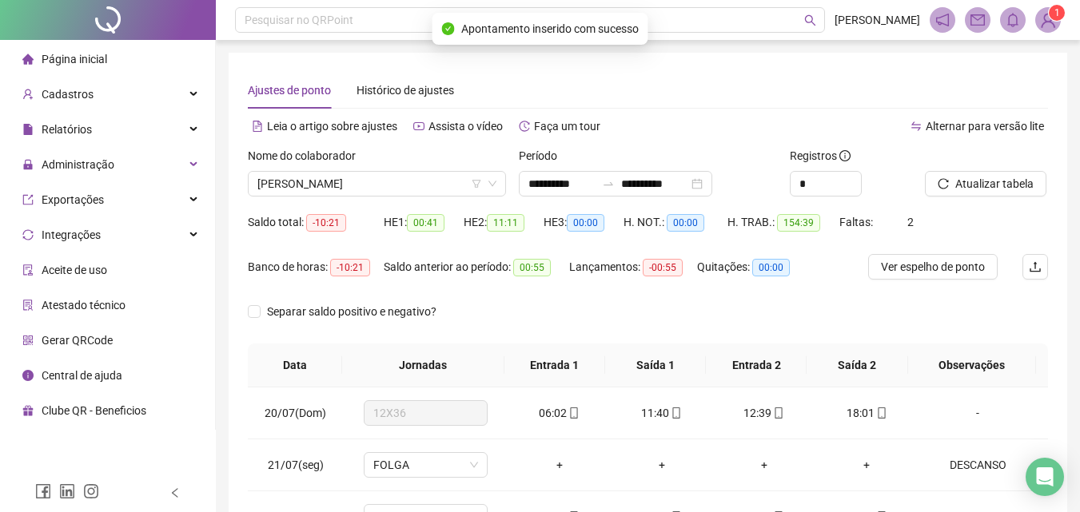
click at [980, 161] on div at bounding box center [966, 159] width 83 height 24
click at [988, 180] on span "Atualizar tabela" at bounding box center [994, 184] width 78 height 18
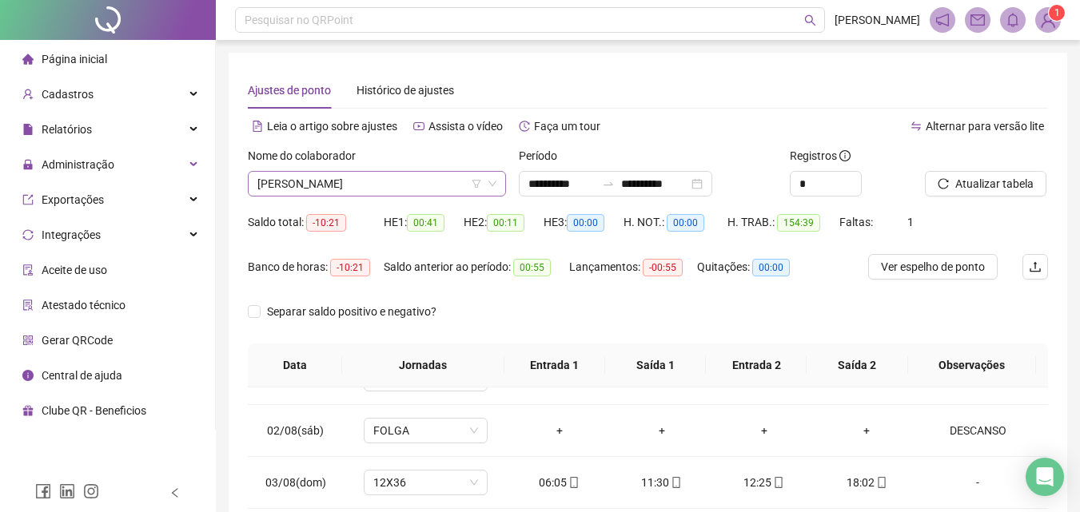
click at [438, 184] on span "ALESSANDRA MOLINA NUNES" at bounding box center [376, 184] width 239 height 24
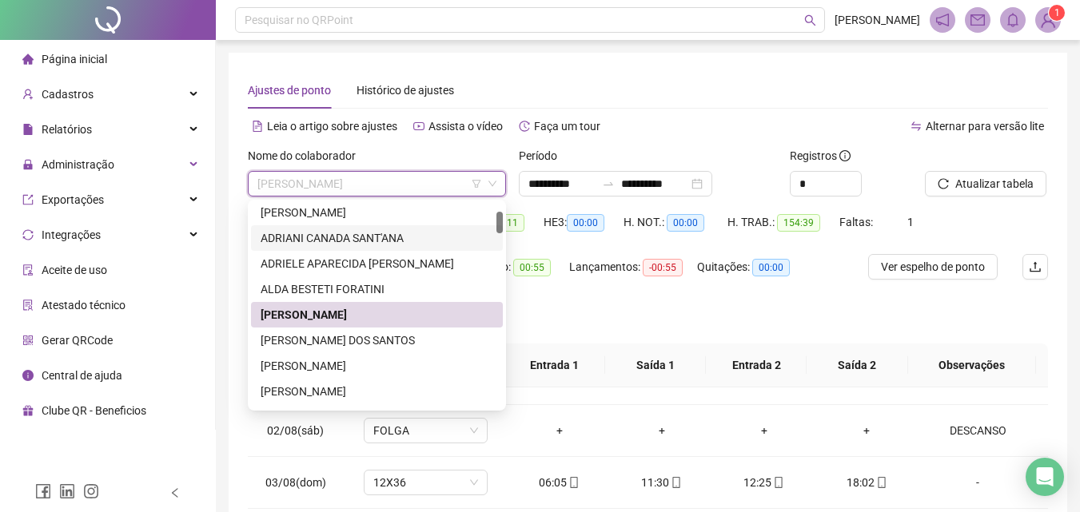
scroll to position [160, 0]
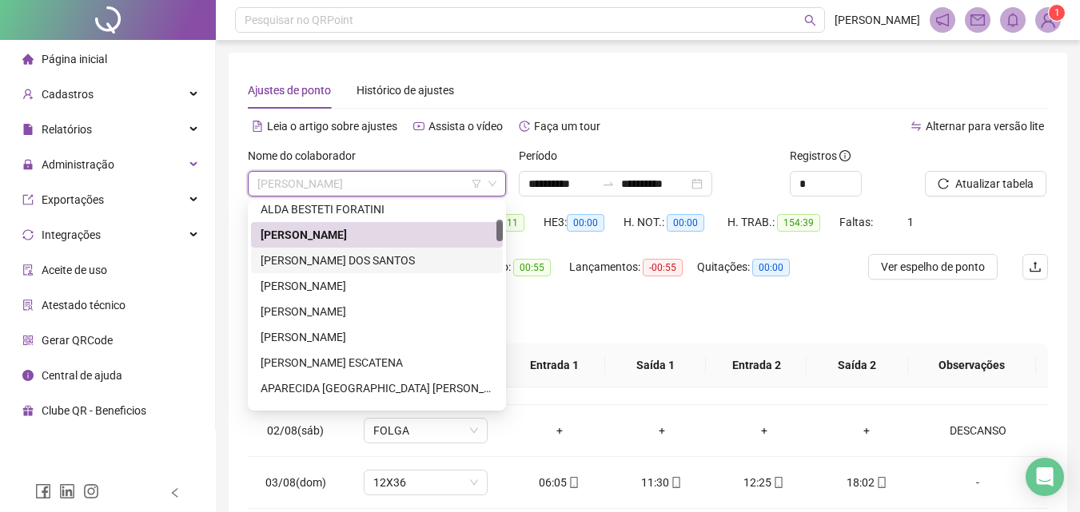
click at [344, 268] on div "ALESSANDRO BITENCOURT DOS SANTOS" at bounding box center [377, 261] width 233 height 18
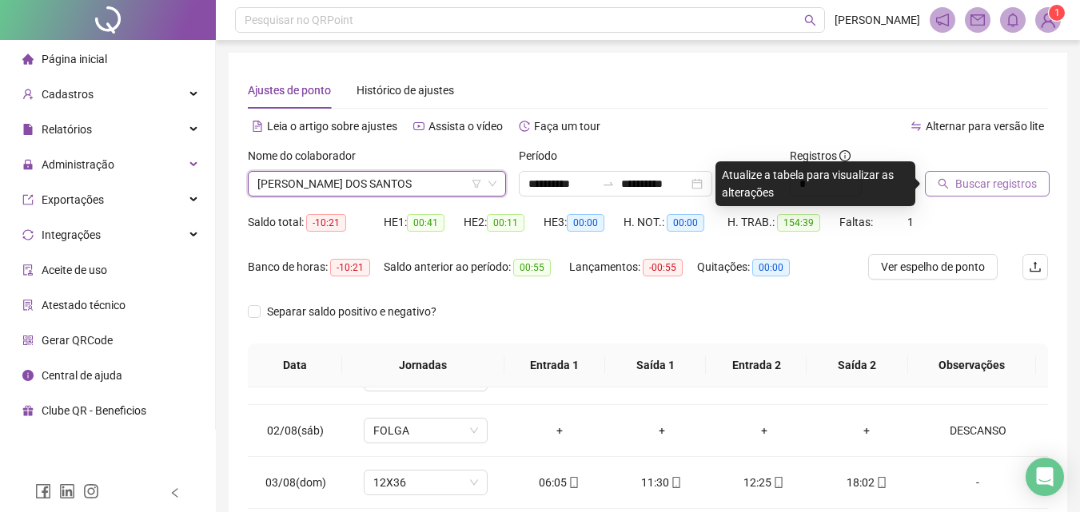
click at [1005, 181] on span "Buscar registros" at bounding box center [996, 184] width 82 height 18
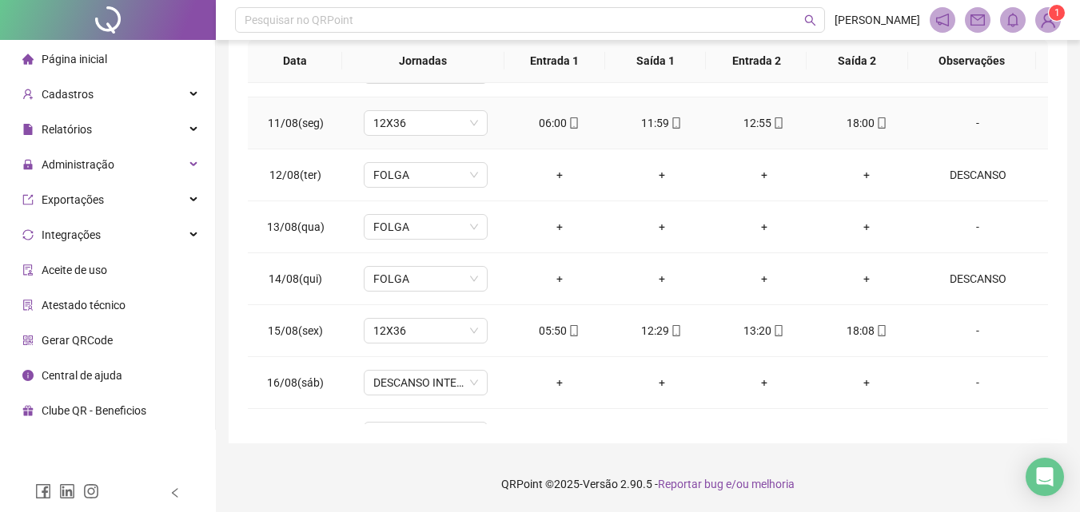
scroll to position [1217, 0]
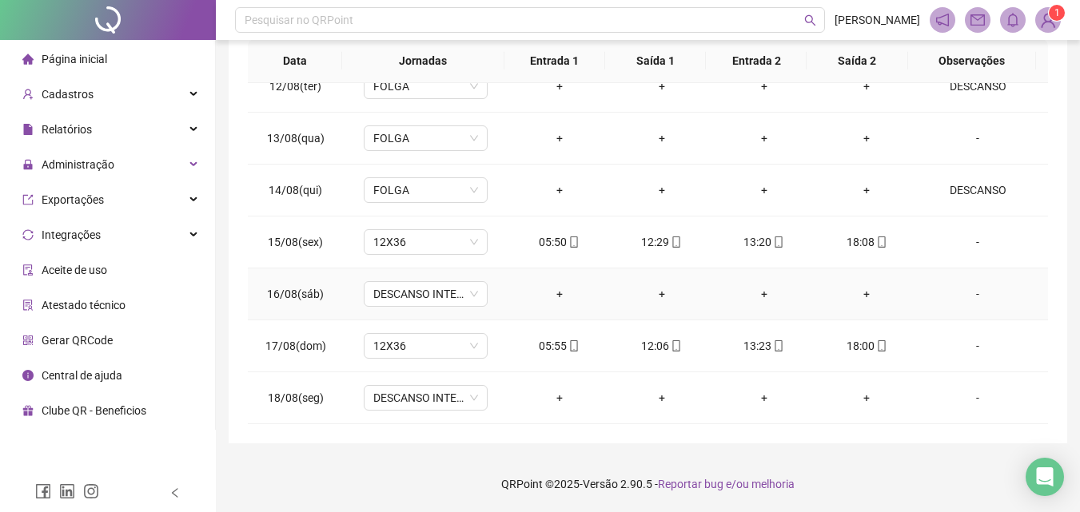
click at [963, 293] on div "-" at bounding box center [977, 294] width 94 height 18
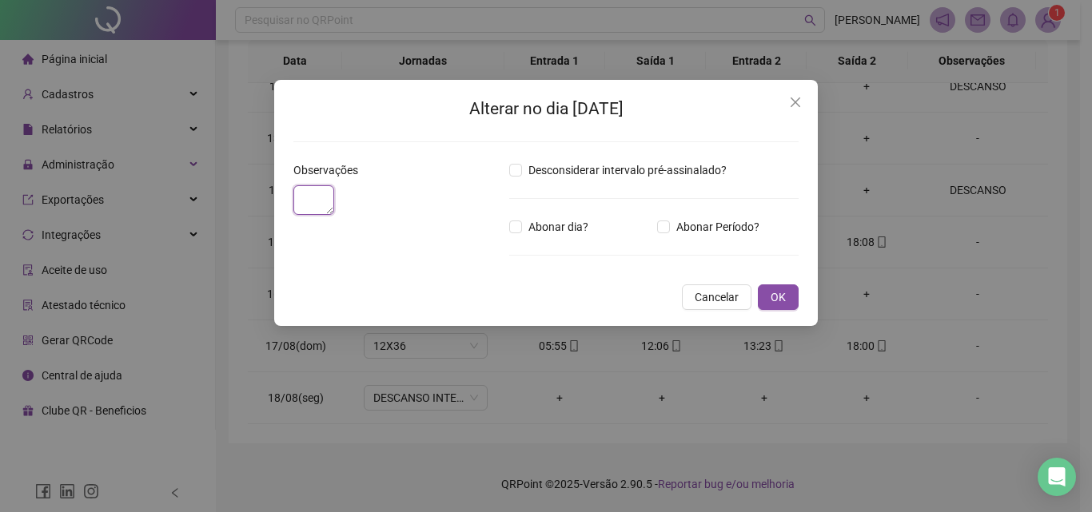
click at [334, 215] on textarea at bounding box center [313, 200] width 41 height 30
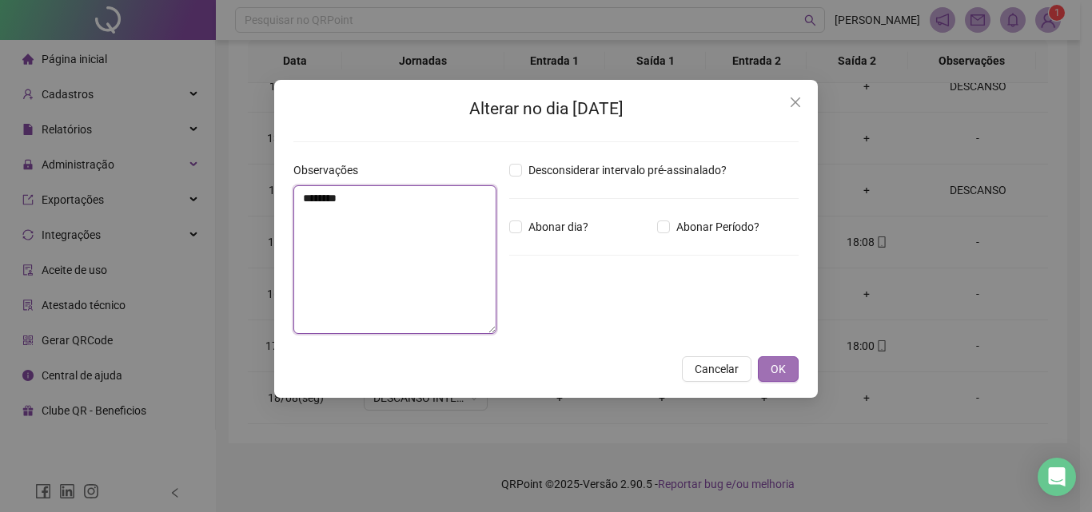
type textarea "********"
click at [774, 364] on span "OK" at bounding box center [777, 369] width 15 height 18
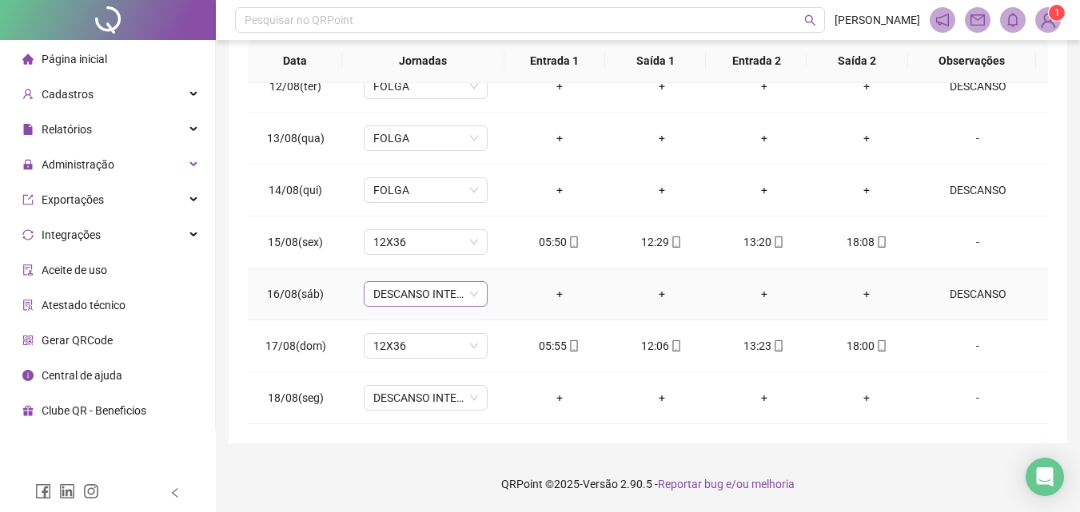
click at [464, 295] on span "DESCANSO INTER-JORNADA" at bounding box center [425, 294] width 105 height 24
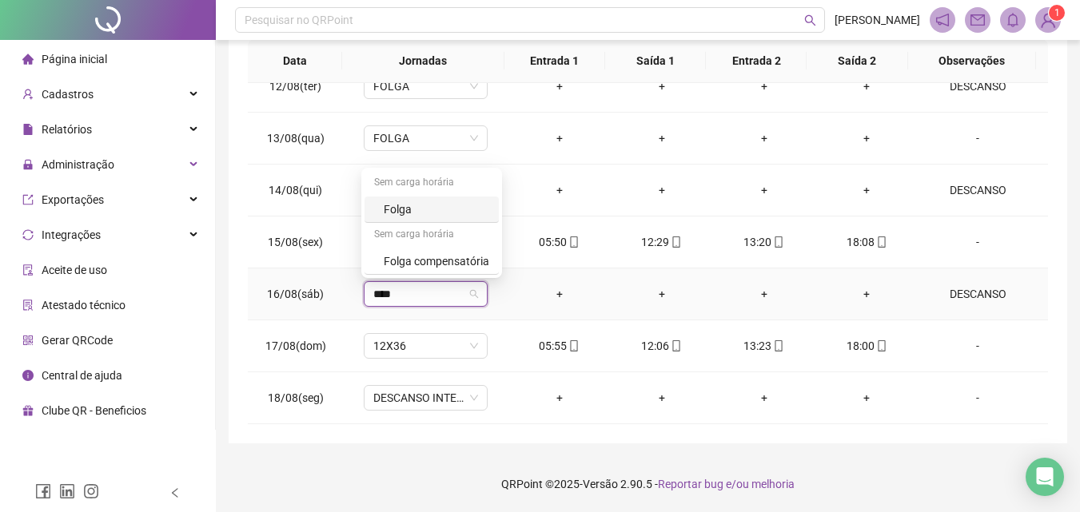
type input "*****"
click at [426, 212] on div "Folga" at bounding box center [436, 210] width 105 height 18
click at [489, 247] on span "Sim" at bounding box center [498, 253] width 18 height 18
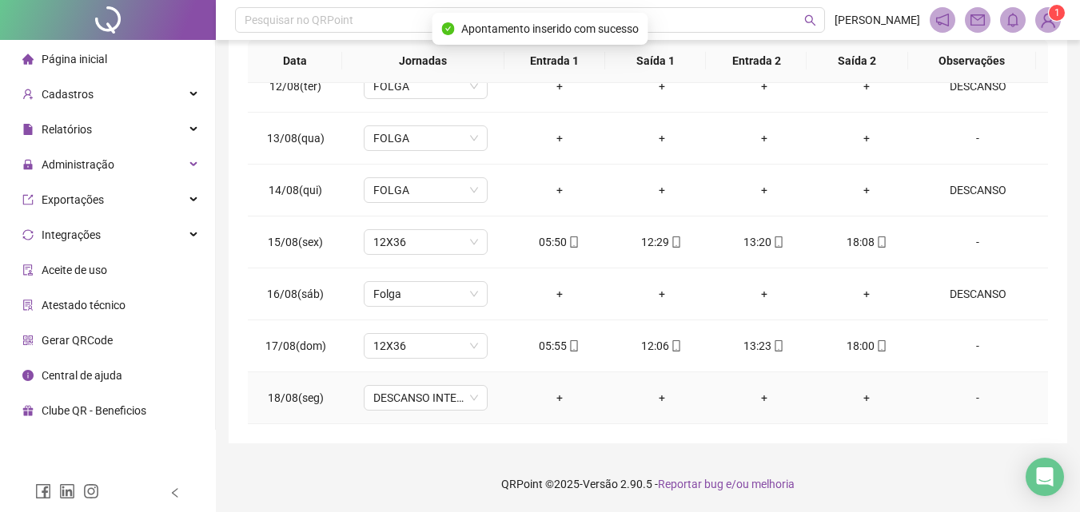
click at [969, 392] on div "-" at bounding box center [977, 398] width 94 height 18
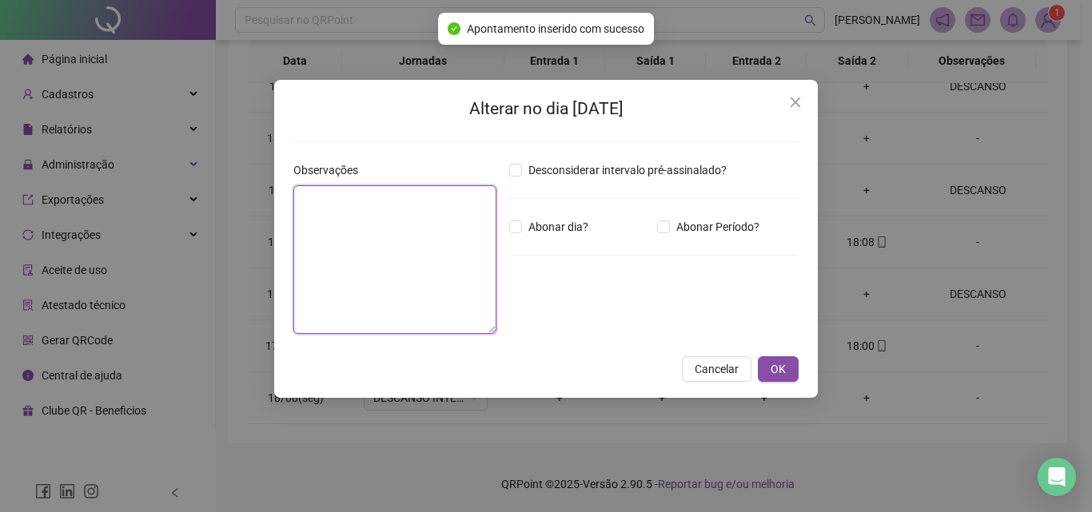
click at [438, 271] on textarea at bounding box center [394, 259] width 203 height 149
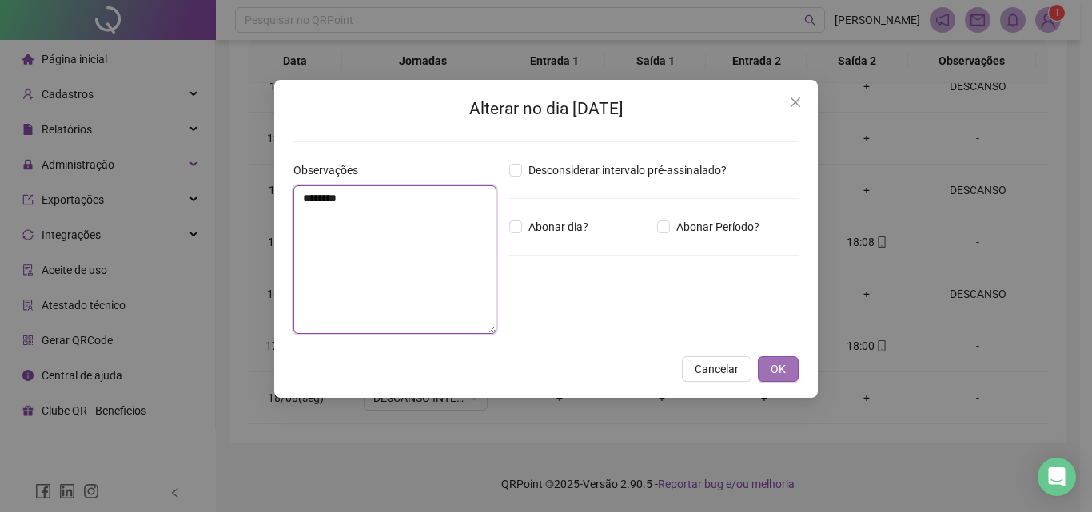
type textarea "********"
click at [775, 362] on span "OK" at bounding box center [777, 369] width 15 height 18
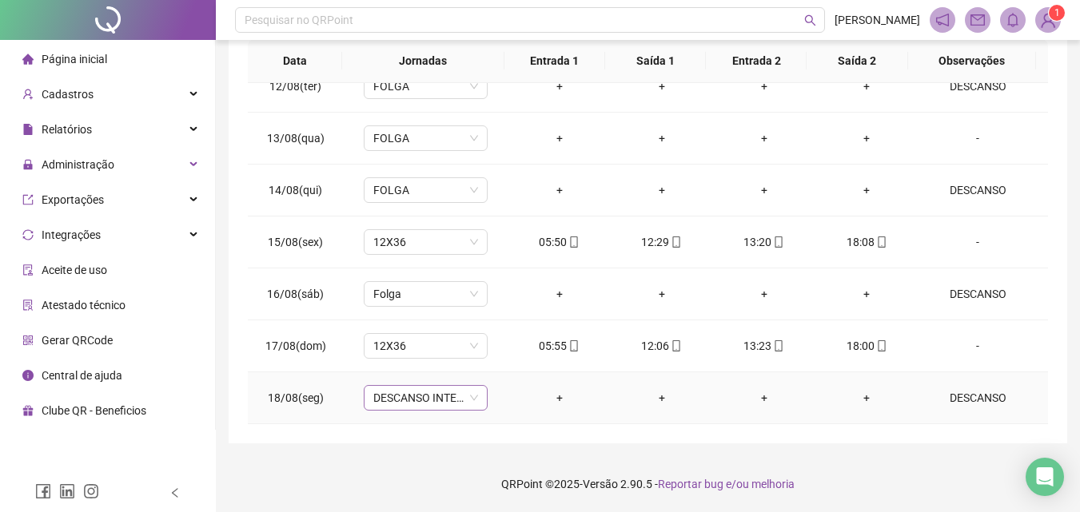
click at [440, 388] on span "DESCANSO INTER-JORNADA" at bounding box center [425, 398] width 105 height 24
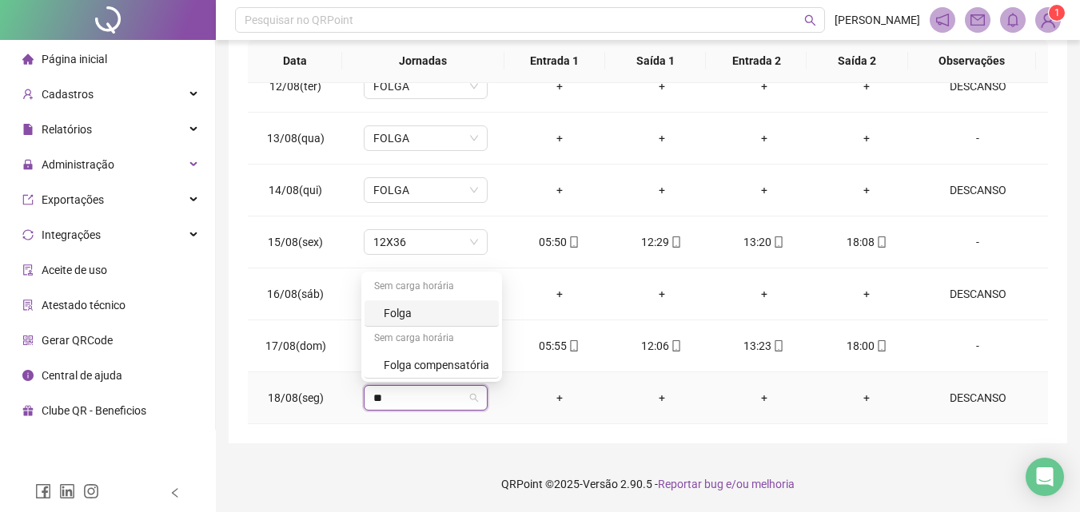
type input "***"
click at [460, 303] on div "Folga" at bounding box center [431, 313] width 134 height 26
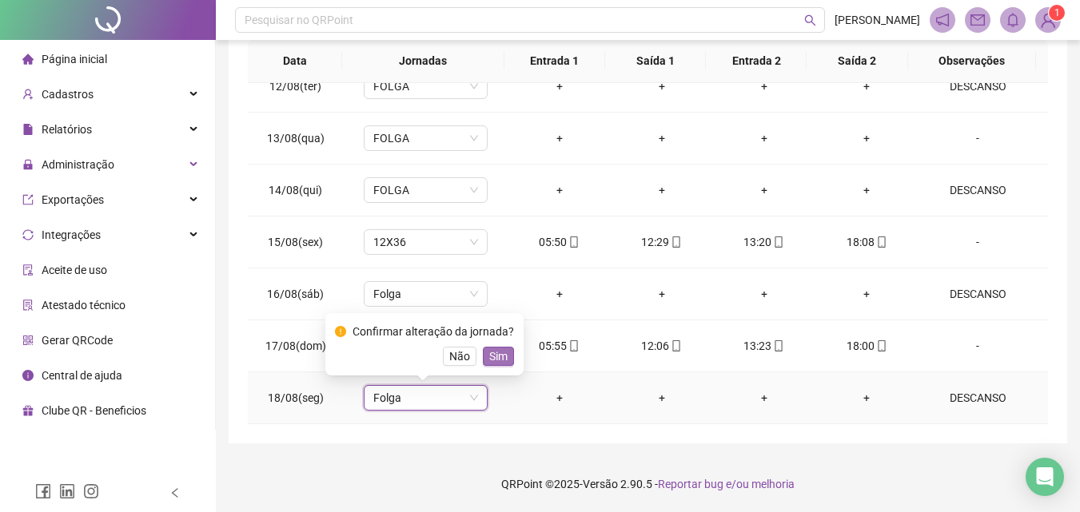
click at [501, 356] on span "Sim" at bounding box center [498, 357] width 18 height 18
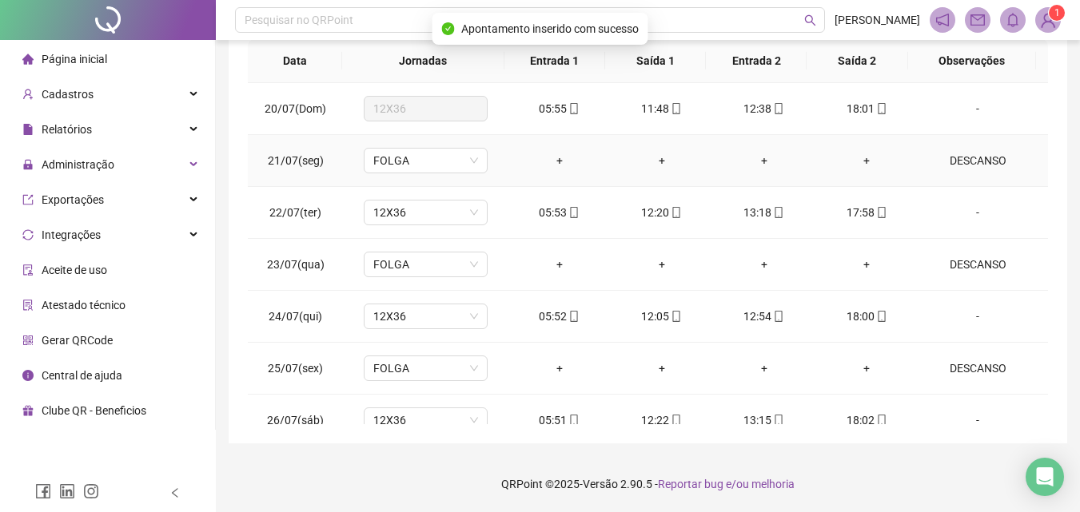
scroll to position [0, 0]
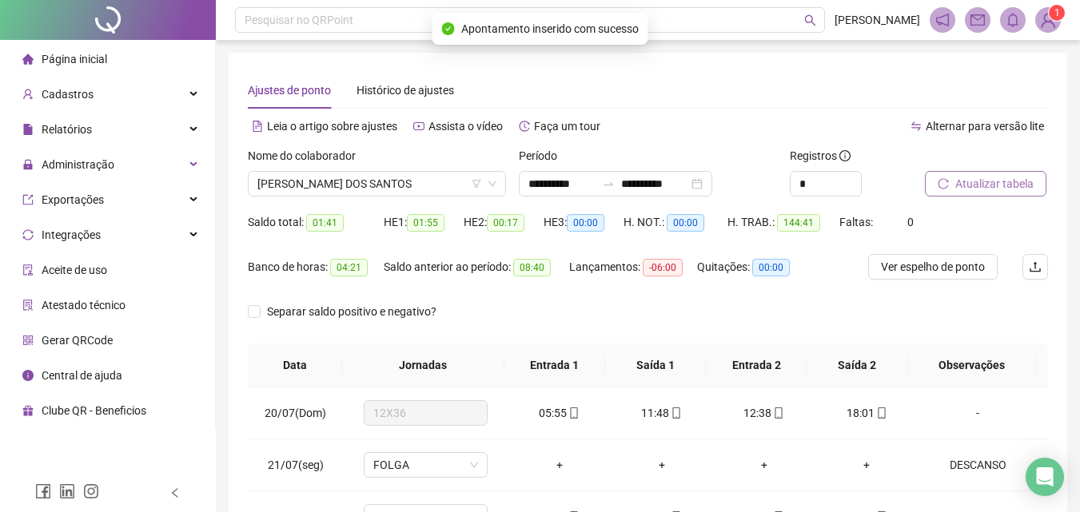
click at [977, 189] on span "Atualizar tabela" at bounding box center [994, 184] width 78 height 18
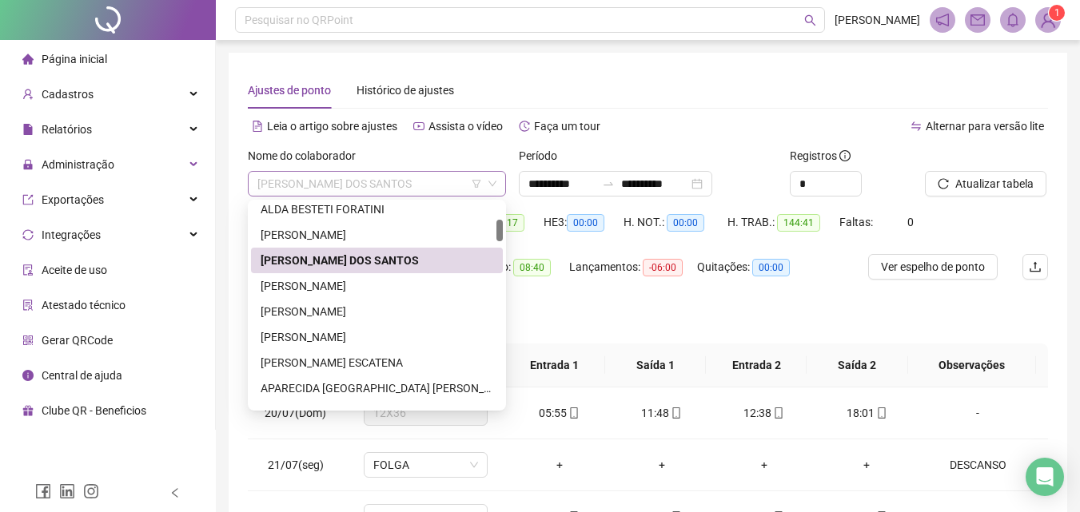
click at [310, 182] on span "ALESSANDRO BITENCOURT DOS SANTOS" at bounding box center [376, 184] width 239 height 24
click at [333, 280] on div "ALINE ARANHA RODRIGUES DIAS" at bounding box center [377, 286] width 233 height 18
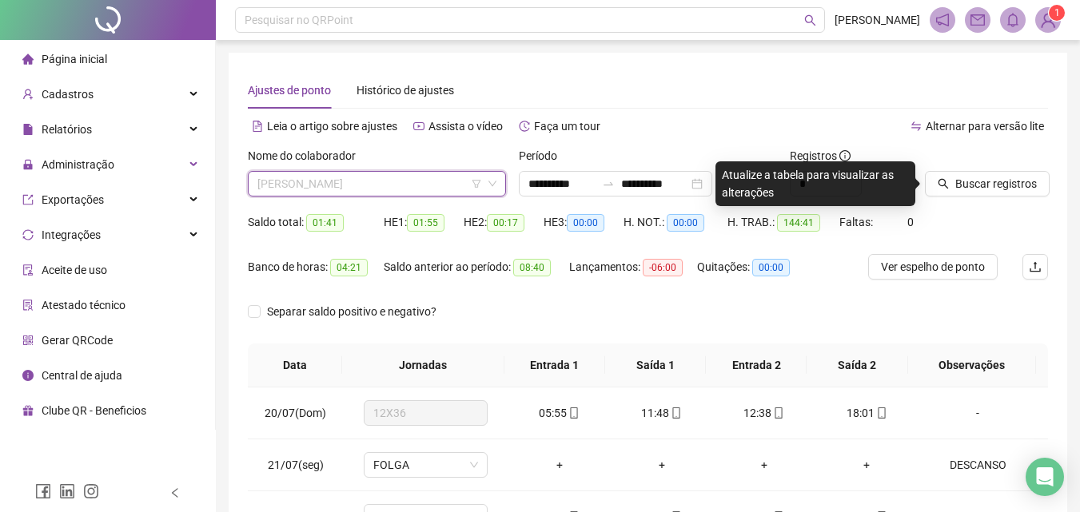
click at [365, 188] on span "ALINE ARANHA RODRIGUES DIAS" at bounding box center [376, 184] width 239 height 24
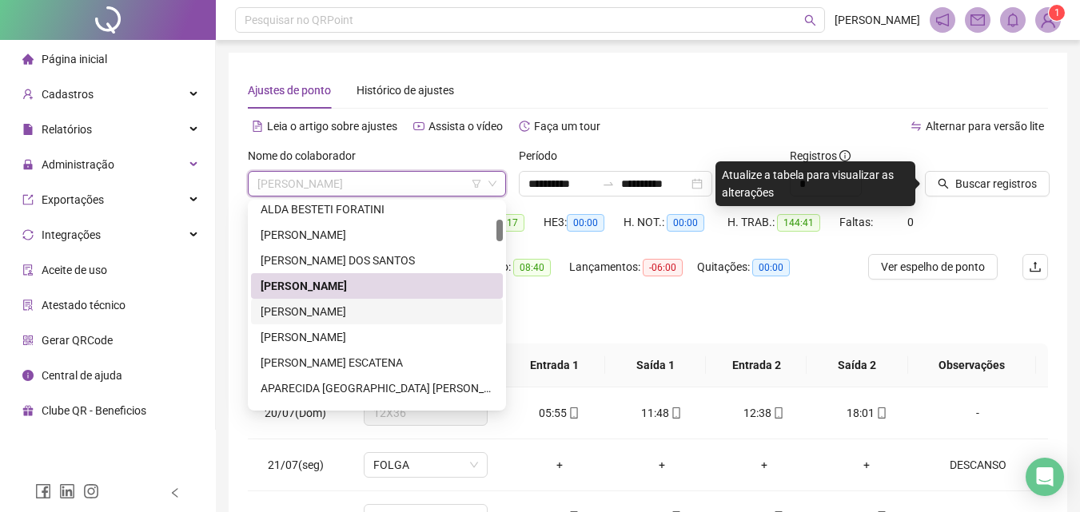
click at [330, 313] on div "ALINE MARINA MACHADO FLORIAN" at bounding box center [377, 312] width 233 height 18
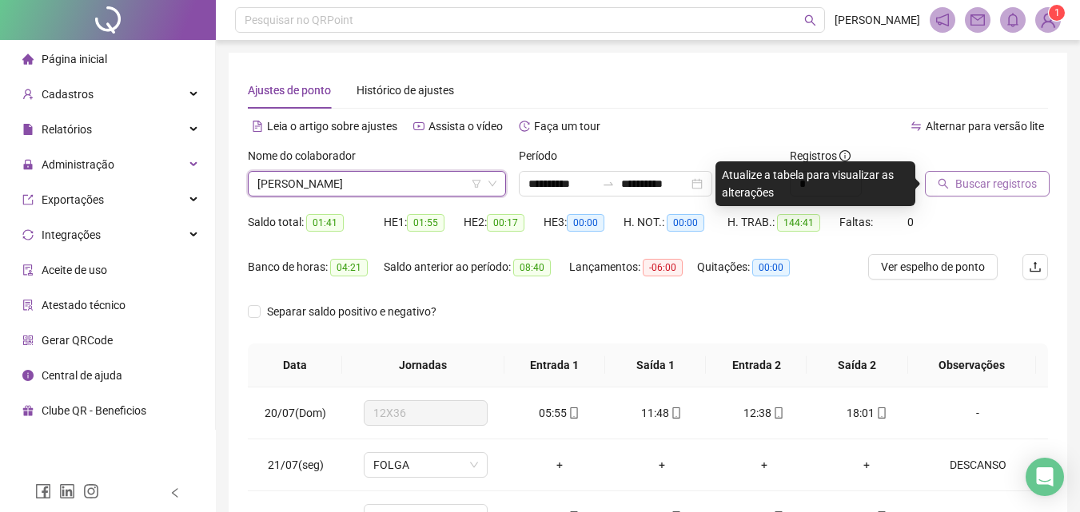
click at [987, 189] on span "Buscar registros" at bounding box center [996, 184] width 82 height 18
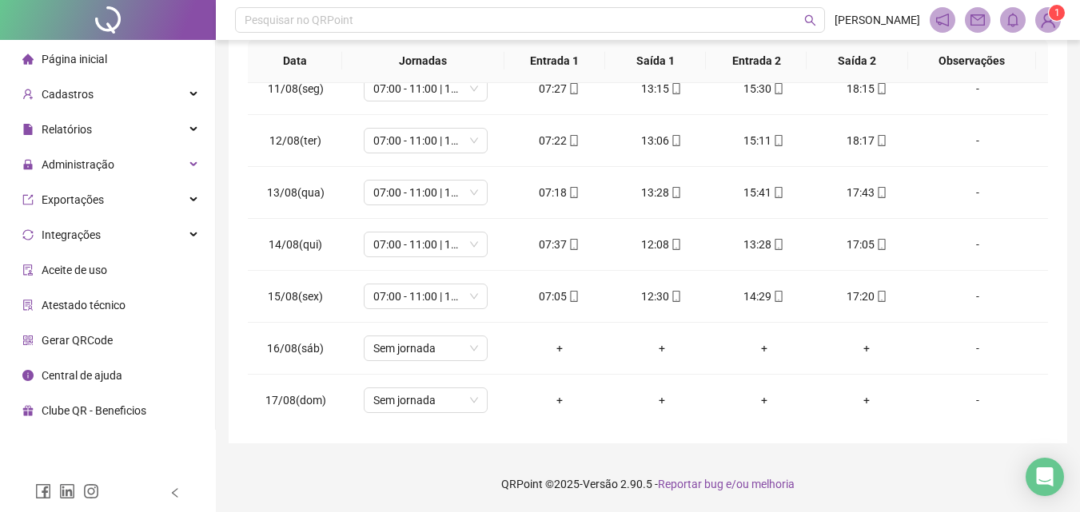
scroll to position [1199, 0]
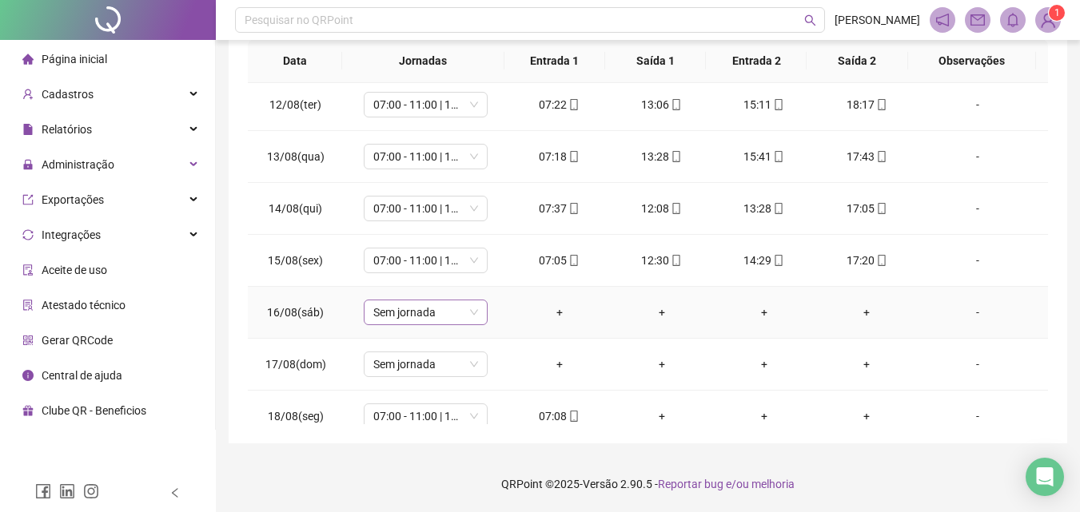
click at [396, 313] on span "Sem jornada" at bounding box center [425, 312] width 105 height 24
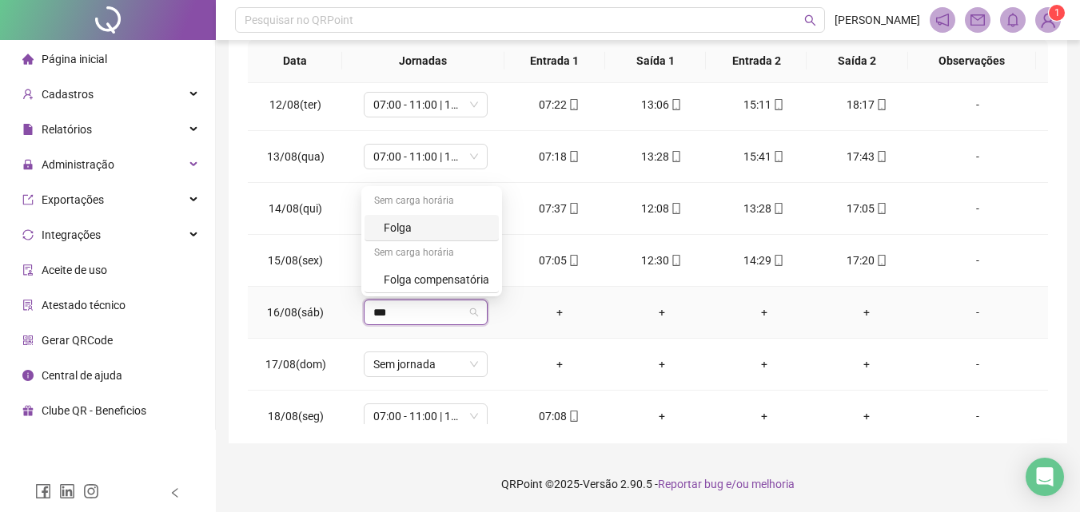
type input "****"
click at [408, 228] on div "Folga" at bounding box center [436, 228] width 105 height 18
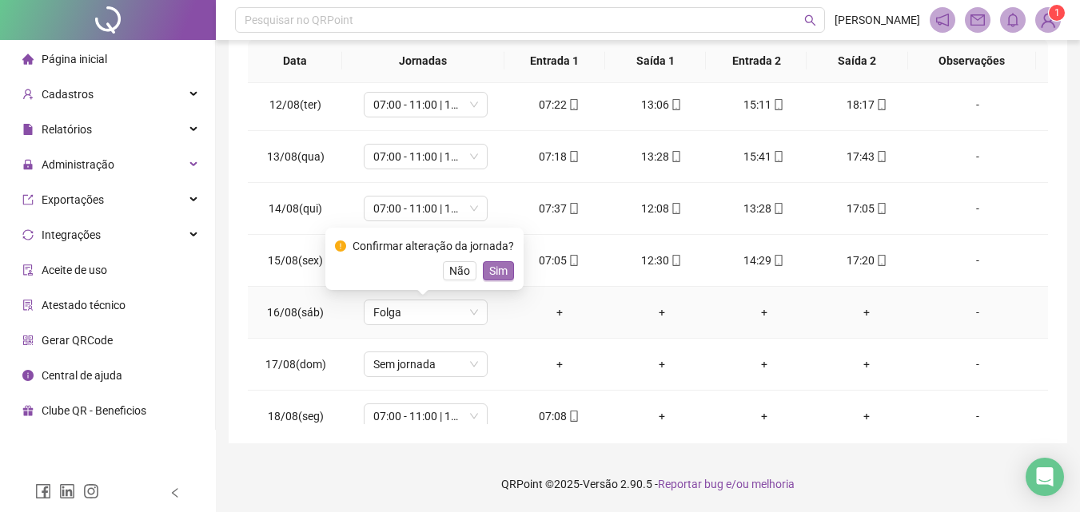
click at [491, 269] on span "Sim" at bounding box center [498, 271] width 18 height 18
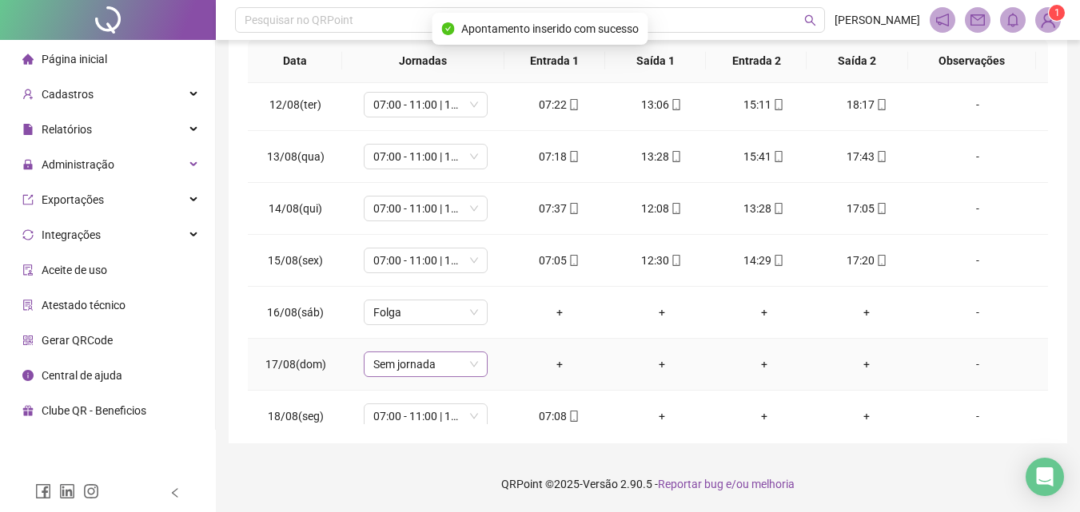
click at [425, 359] on span "Sem jornada" at bounding box center [425, 364] width 105 height 24
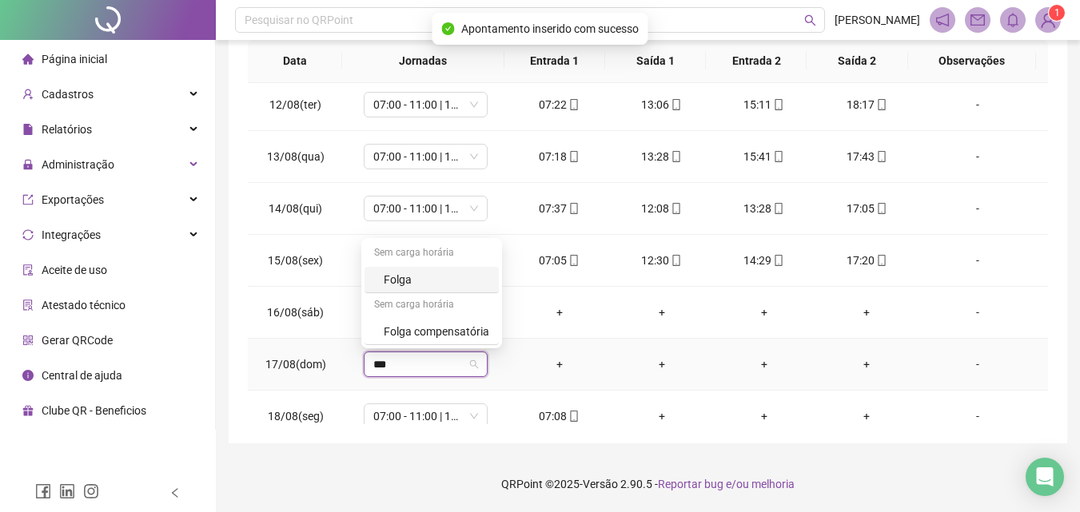
type input "****"
click at [408, 277] on div "Folga" at bounding box center [436, 280] width 105 height 18
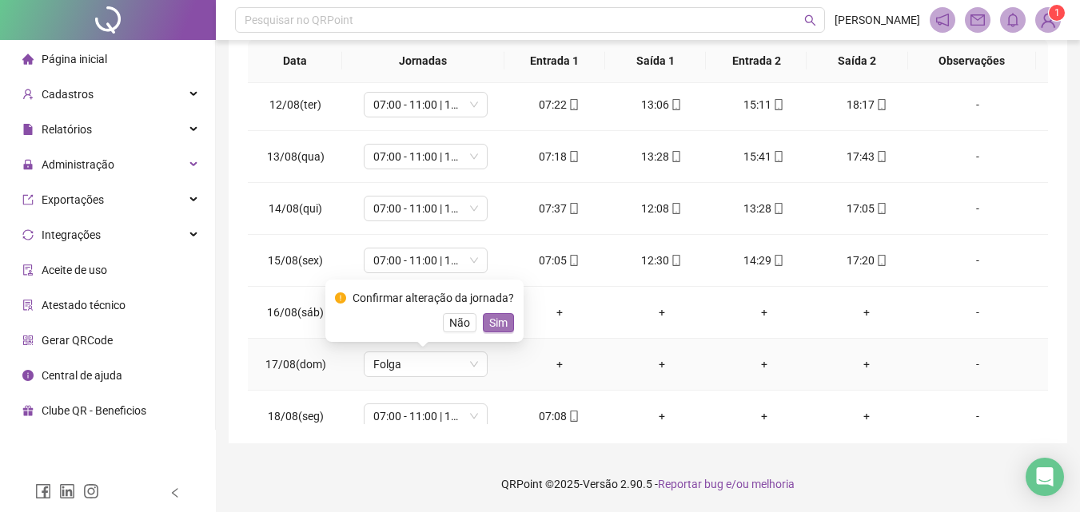
click at [499, 324] on span "Sim" at bounding box center [498, 323] width 18 height 18
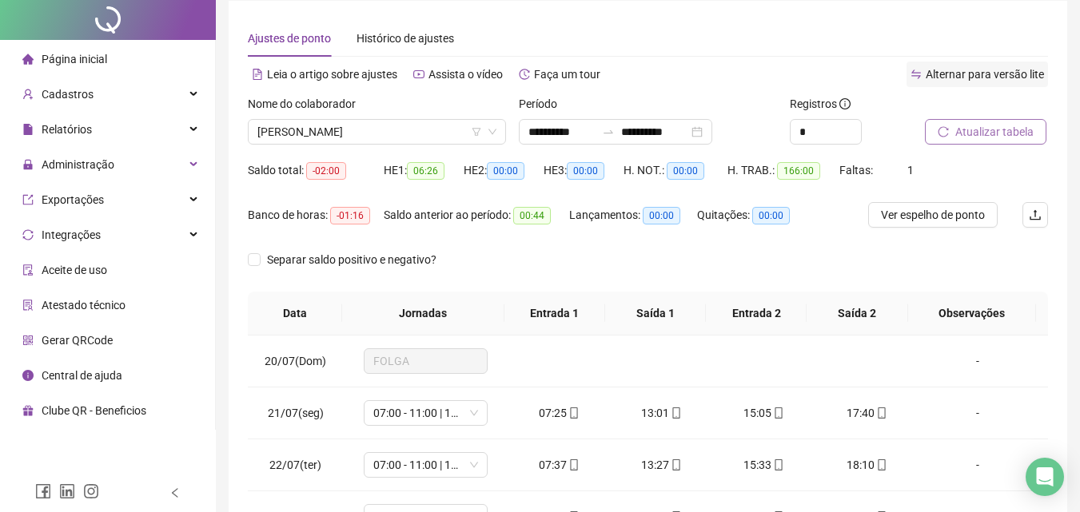
scroll to position [0, 0]
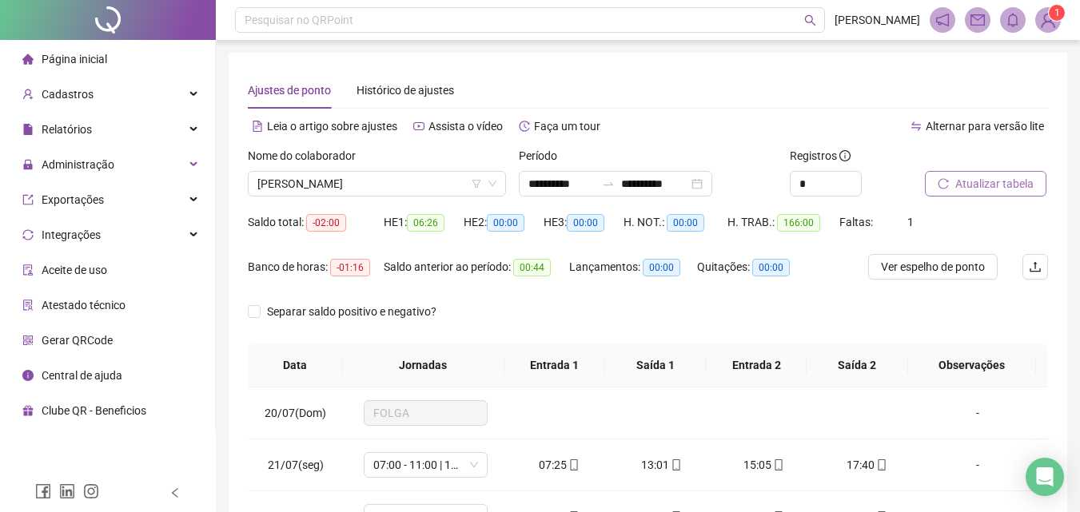
click at [987, 177] on span "Atualizar tabela" at bounding box center [994, 184] width 78 height 18
click at [388, 193] on span "ALINE MARINA MACHADO FLORIAN" at bounding box center [376, 184] width 239 height 24
click at [762, 299] on div "Separar saldo positivo e negativo?" at bounding box center [648, 321] width 800 height 45
click at [332, 181] on span "ALINE MARINA MACHADO FLORIAN" at bounding box center [376, 184] width 239 height 24
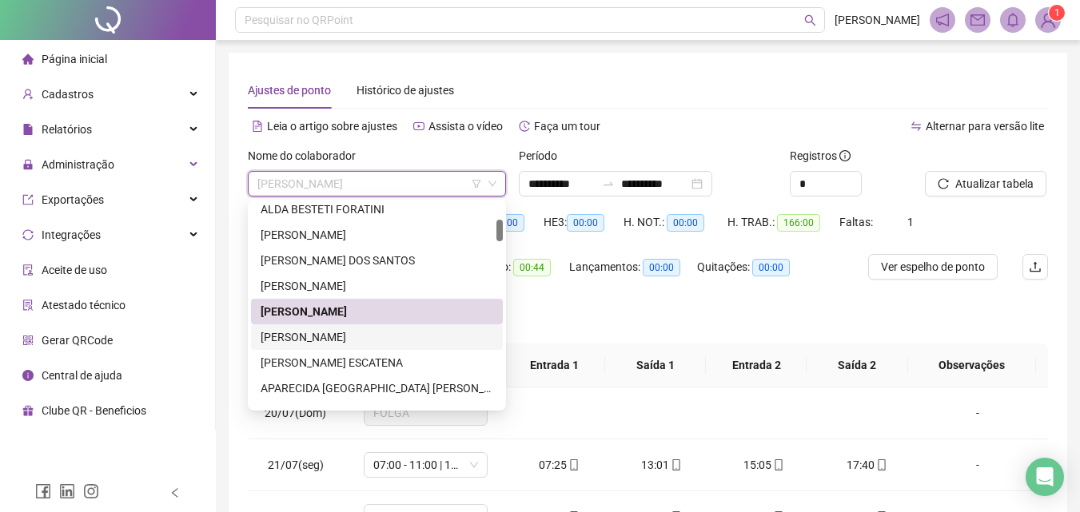
click at [321, 328] on div "ANA MARIA PRAXEDES MIRA" at bounding box center [377, 337] width 252 height 26
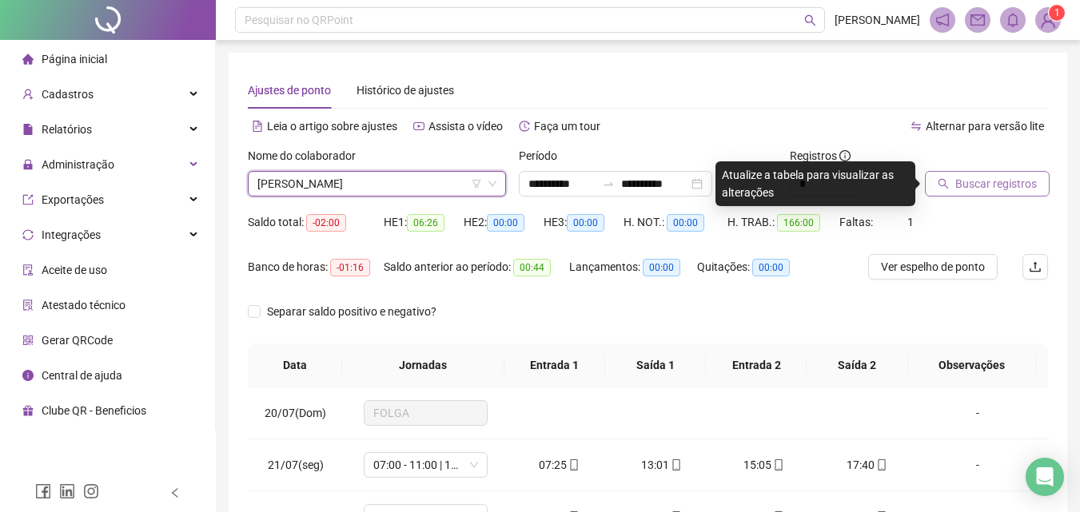
click at [969, 184] on span "Buscar registros" at bounding box center [996, 184] width 82 height 18
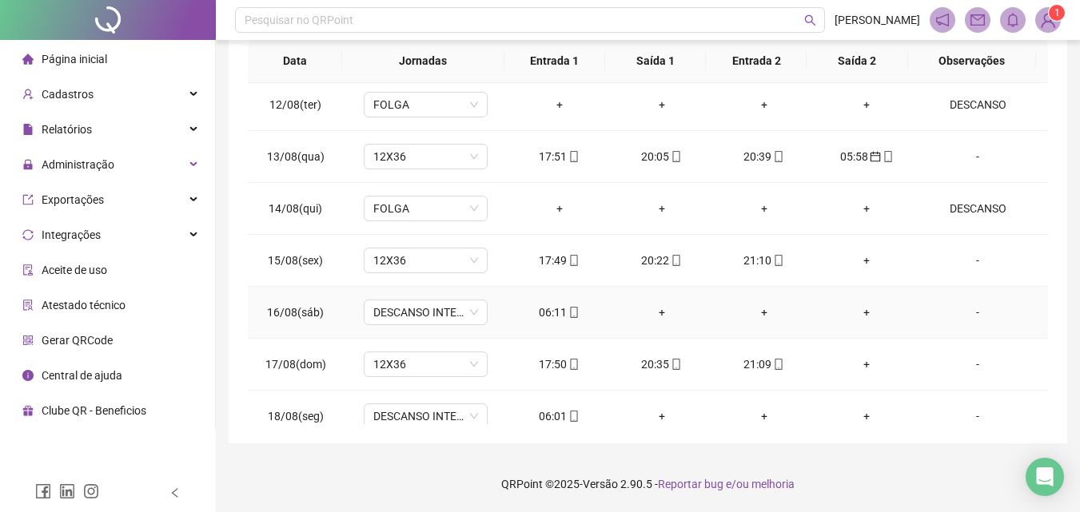
scroll to position [1217, 0]
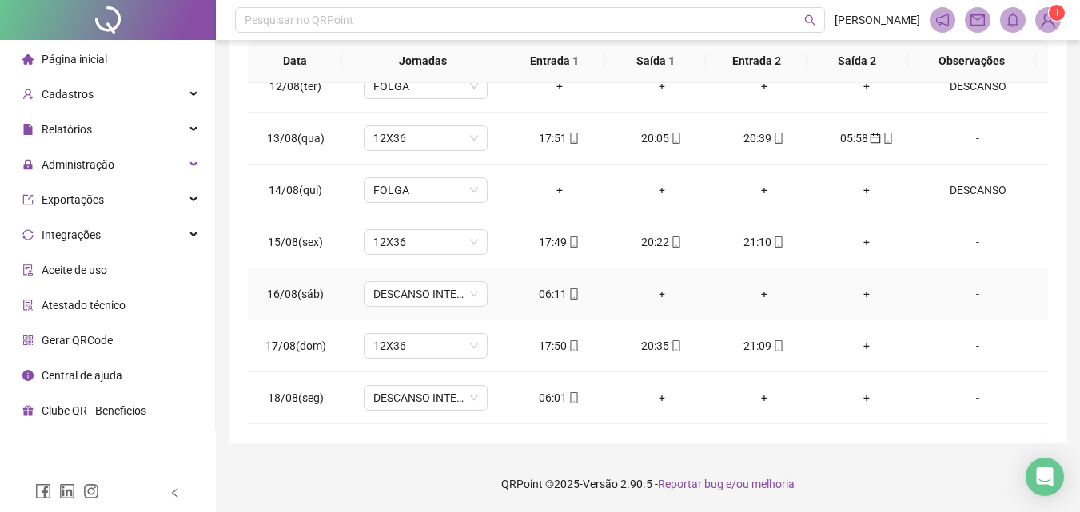
click at [568, 288] on icon "mobile" at bounding box center [573, 293] width 11 height 11
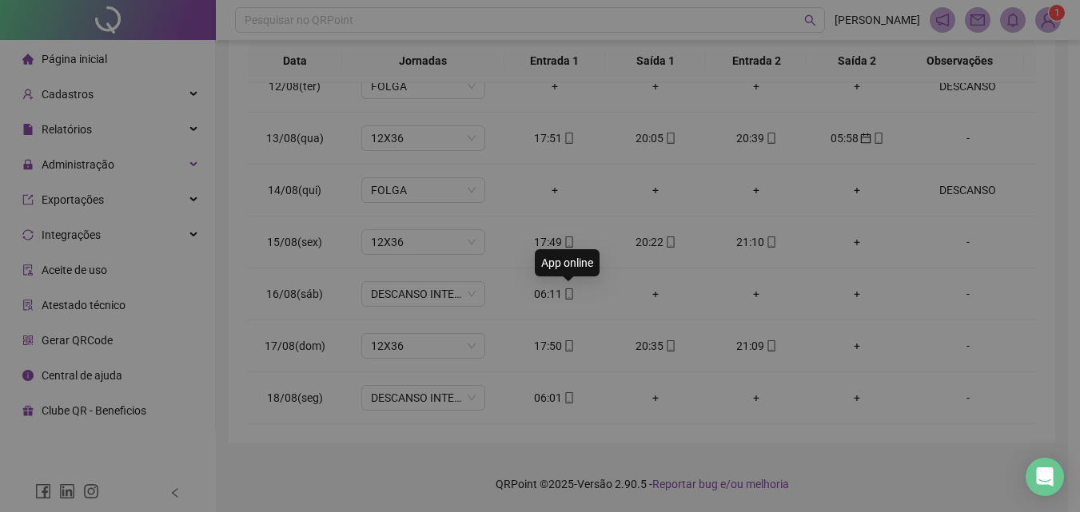
type input "**********"
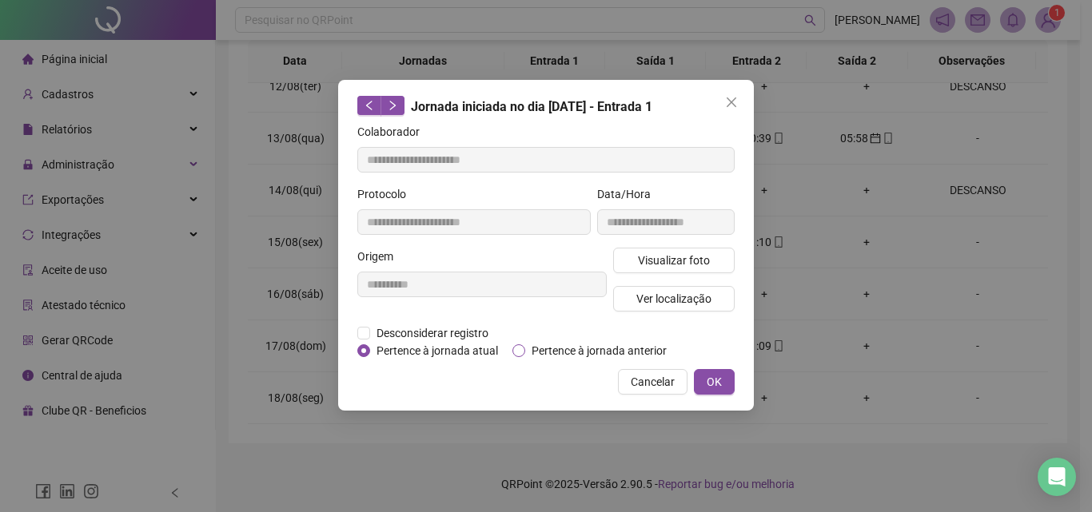
click at [587, 345] on span "Pertence à jornada anterior" at bounding box center [599, 351] width 148 height 18
click at [703, 375] on button "OK" at bounding box center [714, 382] width 41 height 26
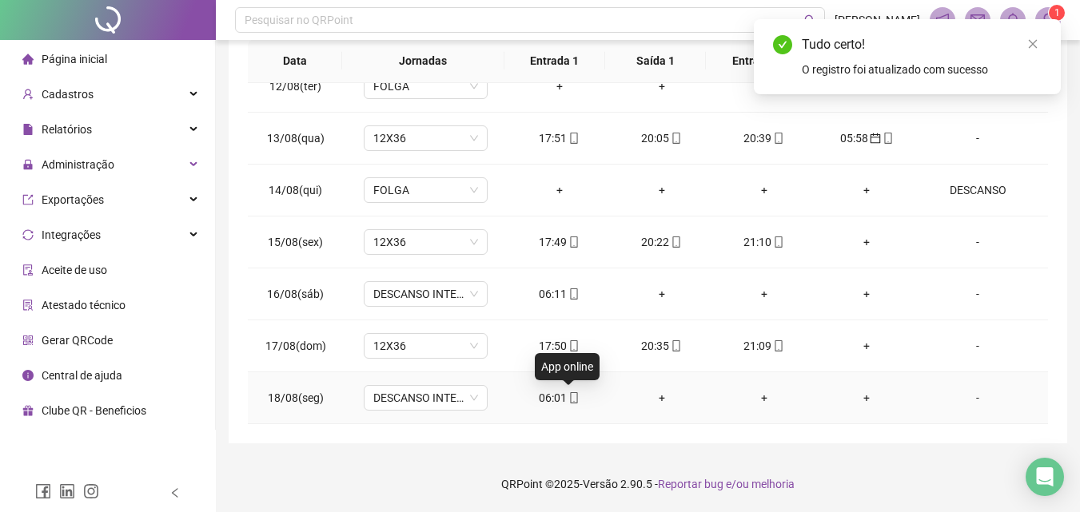
click at [568, 396] on icon "mobile" at bounding box center [573, 397] width 11 height 11
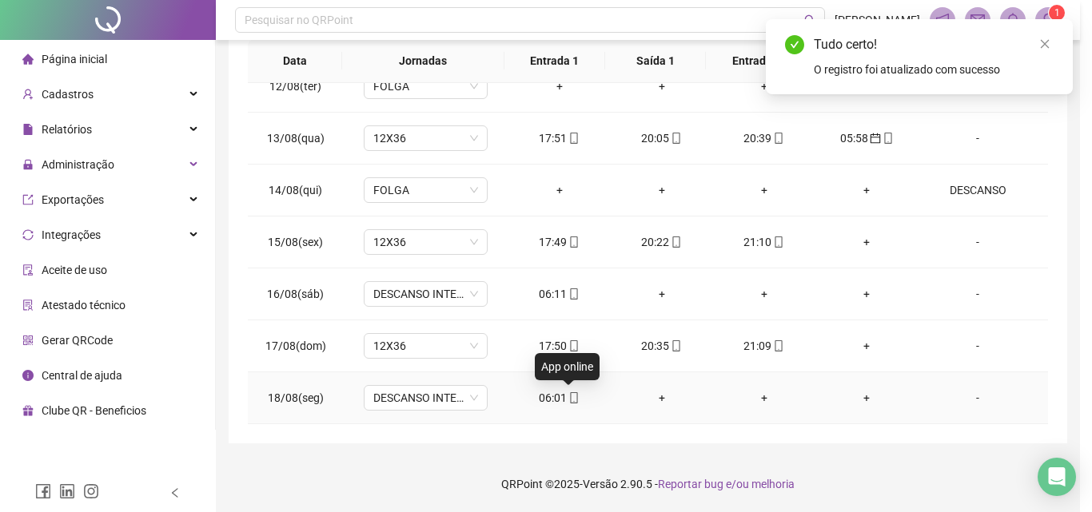
type input "**********"
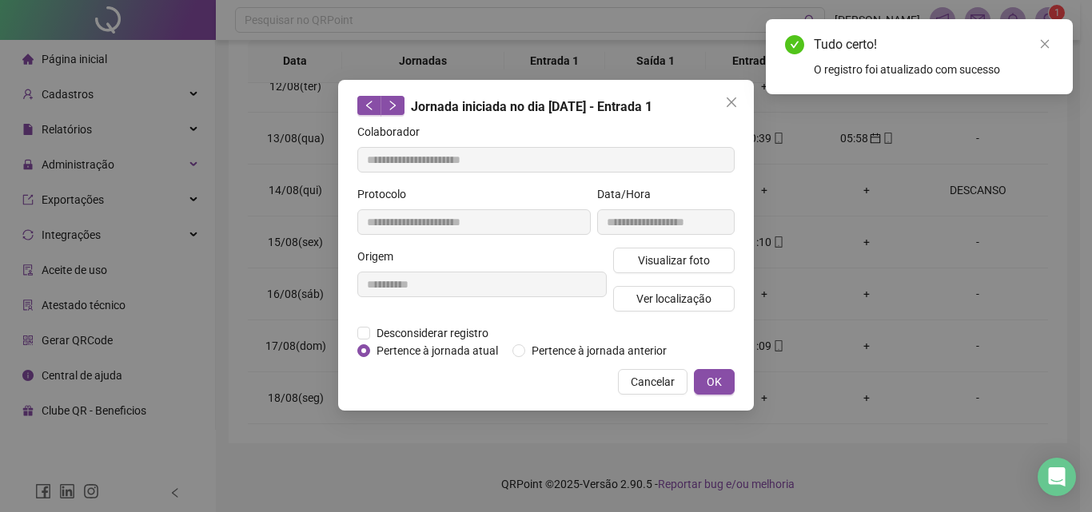
click at [587, 340] on div "Desconsiderar registro Pertence ao lanche" at bounding box center [545, 333] width 377 height 18
click at [588, 350] on span "Pertence à jornada anterior" at bounding box center [599, 351] width 148 height 18
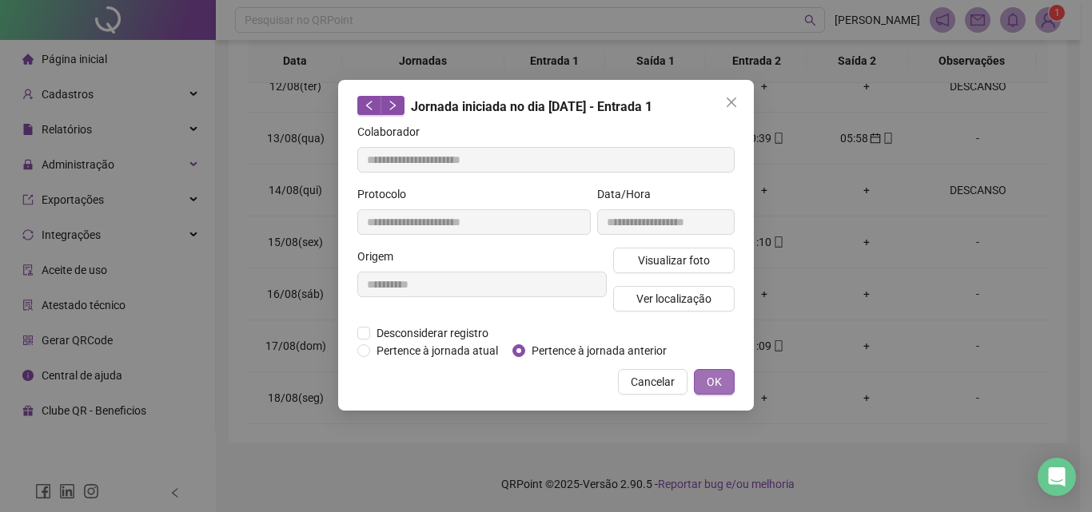
click at [718, 380] on span "OK" at bounding box center [713, 382] width 15 height 18
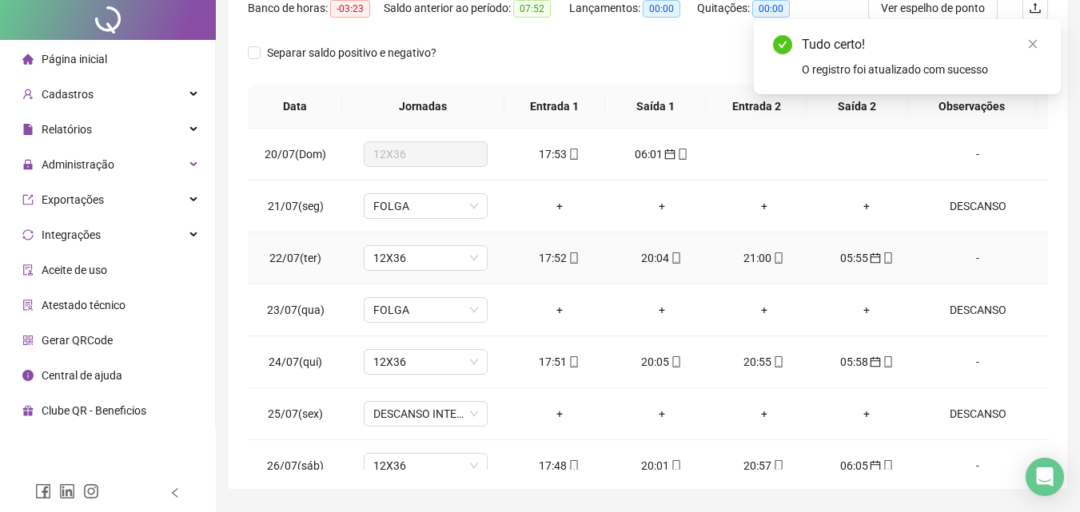
scroll to position [0, 0]
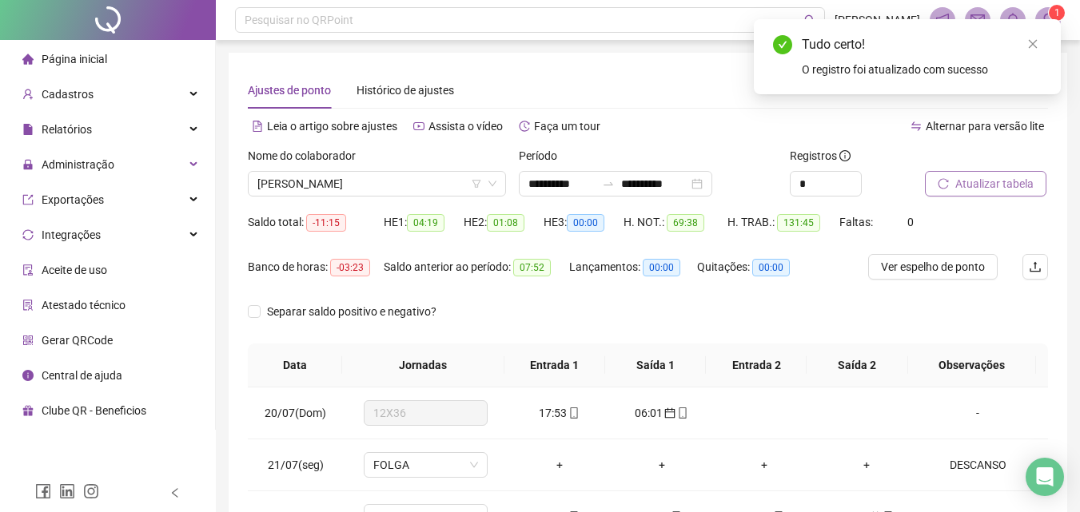
click at [982, 192] on span "Atualizar tabela" at bounding box center [994, 184] width 78 height 18
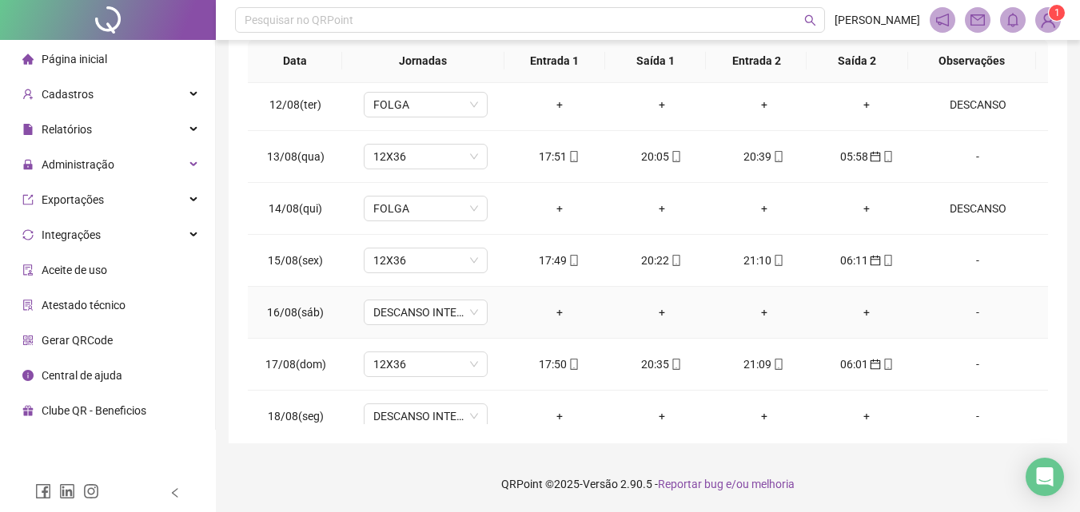
scroll to position [1217, 0]
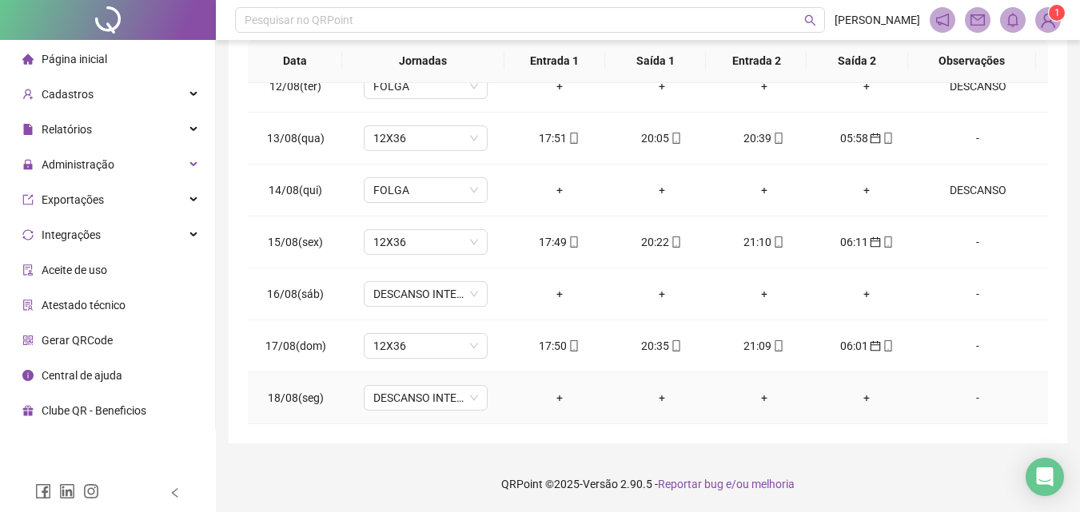
click at [965, 396] on div "-" at bounding box center [977, 398] width 94 height 18
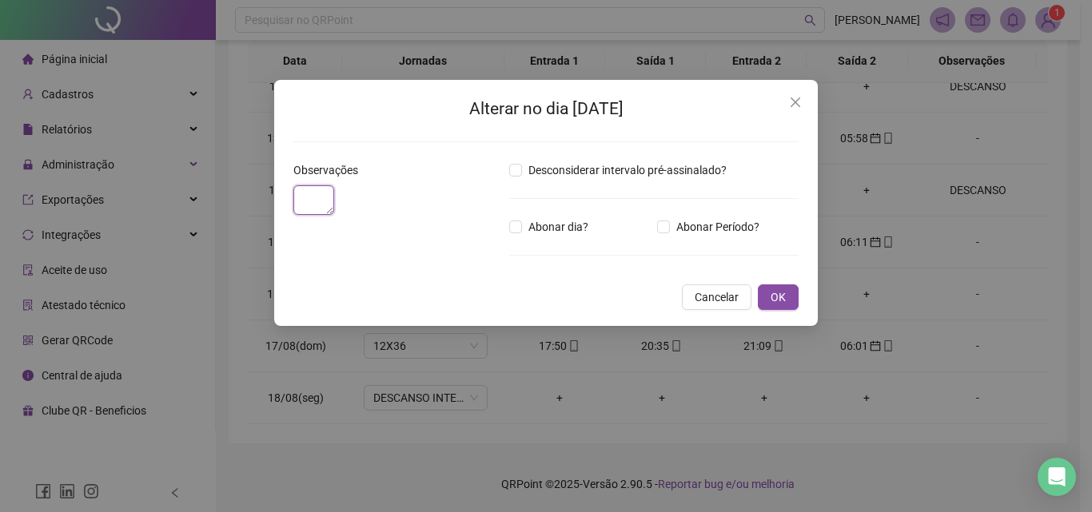
click at [334, 215] on textarea at bounding box center [313, 200] width 41 height 30
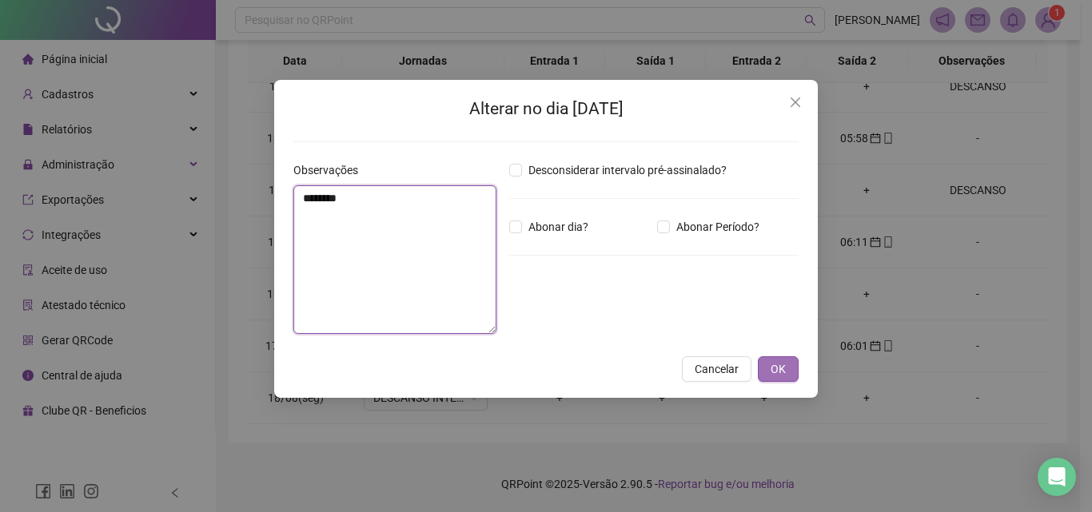
type textarea "********"
click at [790, 371] on button "OK" at bounding box center [778, 369] width 41 height 26
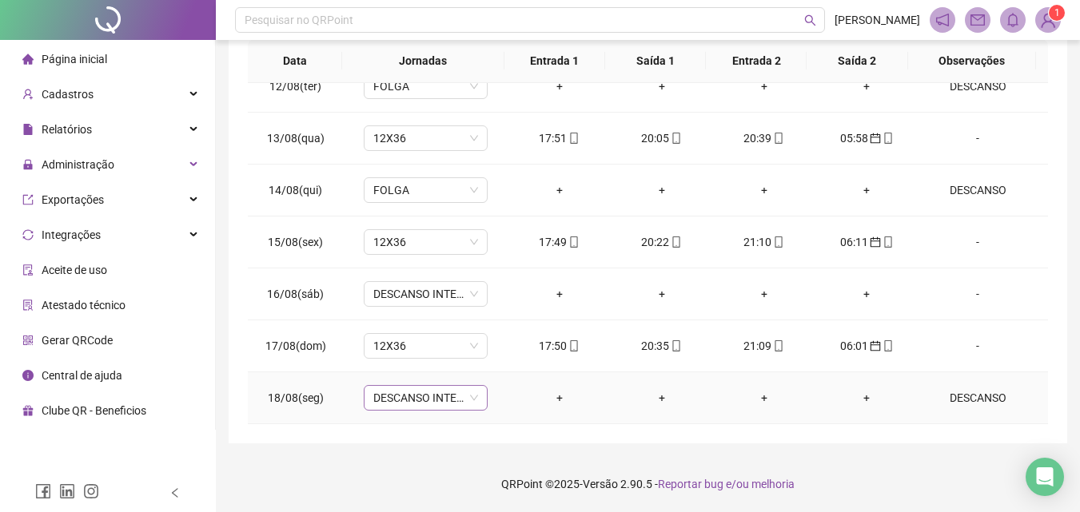
click at [420, 404] on span "DESCANSO INTER-JORNADA" at bounding box center [425, 398] width 105 height 24
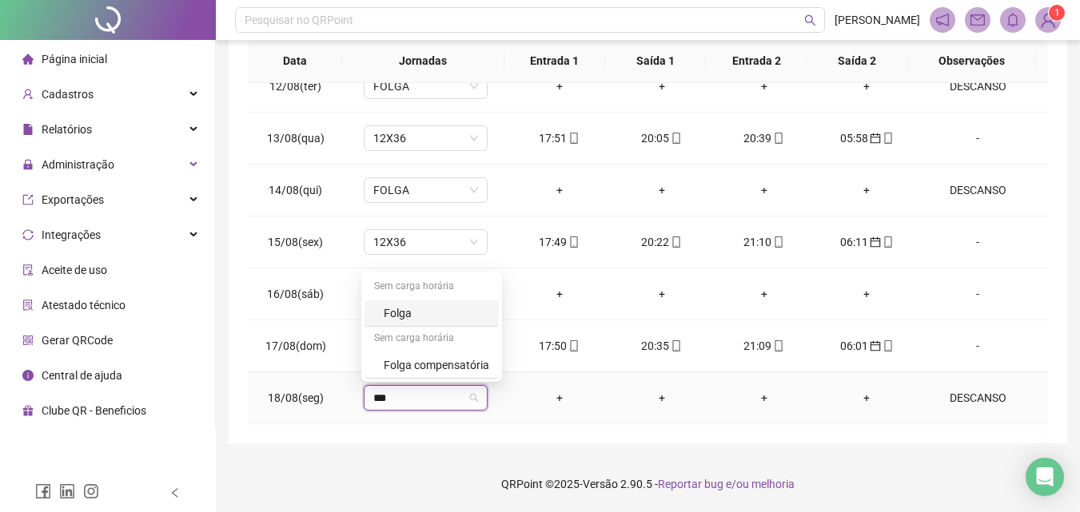
type input "****"
click at [415, 309] on div "Folga" at bounding box center [436, 313] width 105 height 18
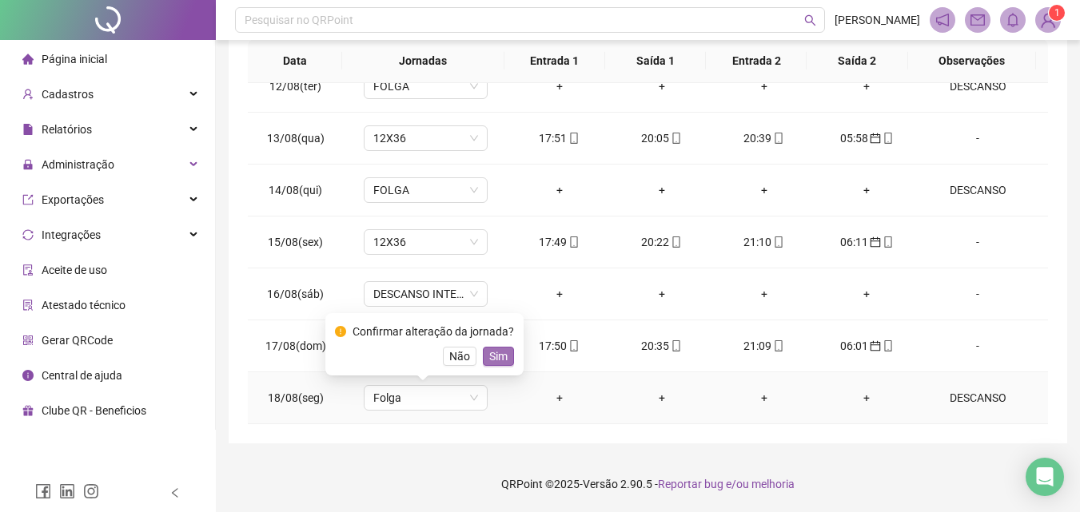
click at [490, 348] on span "Sim" at bounding box center [498, 357] width 18 height 18
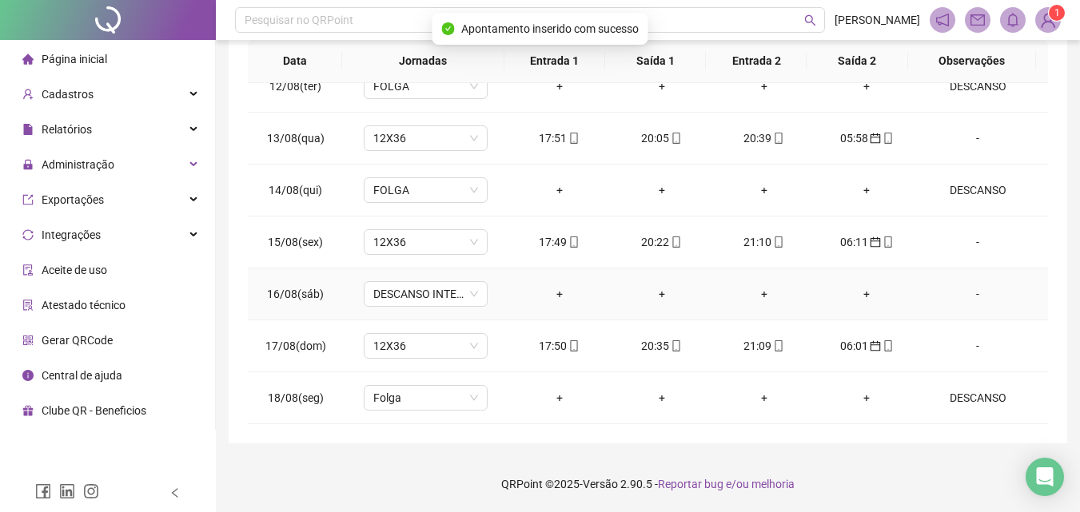
click at [970, 297] on div "-" at bounding box center [977, 294] width 94 height 18
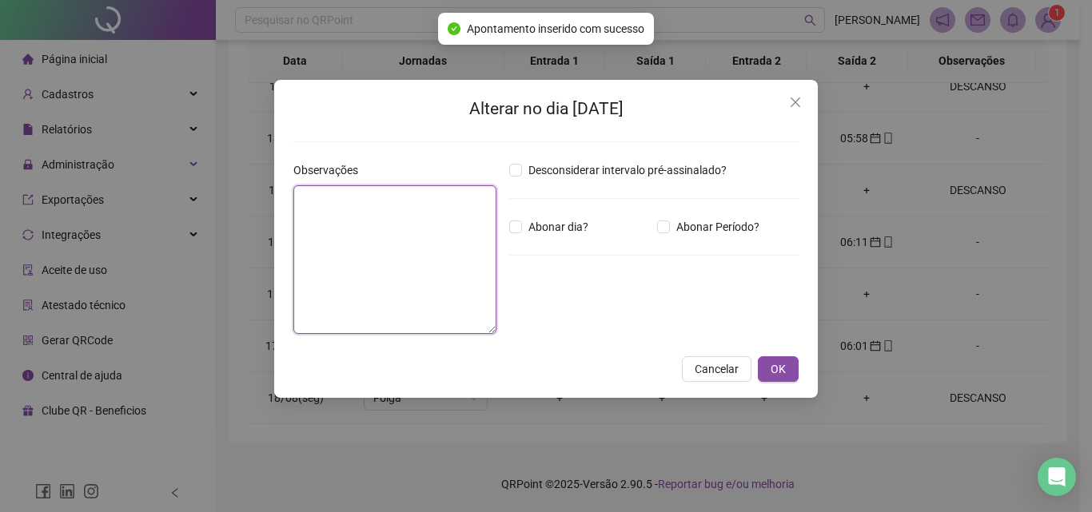
click at [419, 280] on textarea at bounding box center [394, 259] width 203 height 149
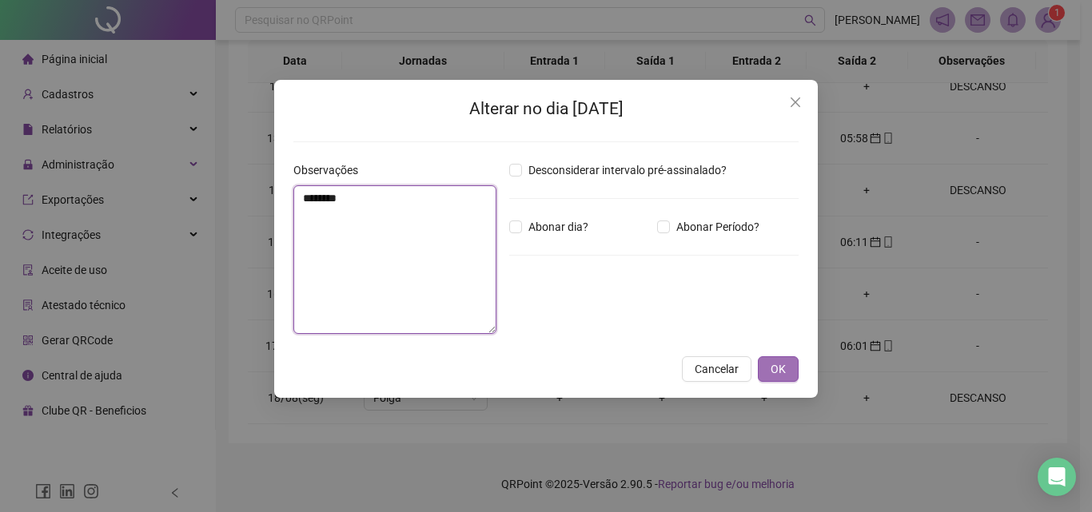
type textarea "********"
click at [788, 374] on button "OK" at bounding box center [778, 369] width 41 height 26
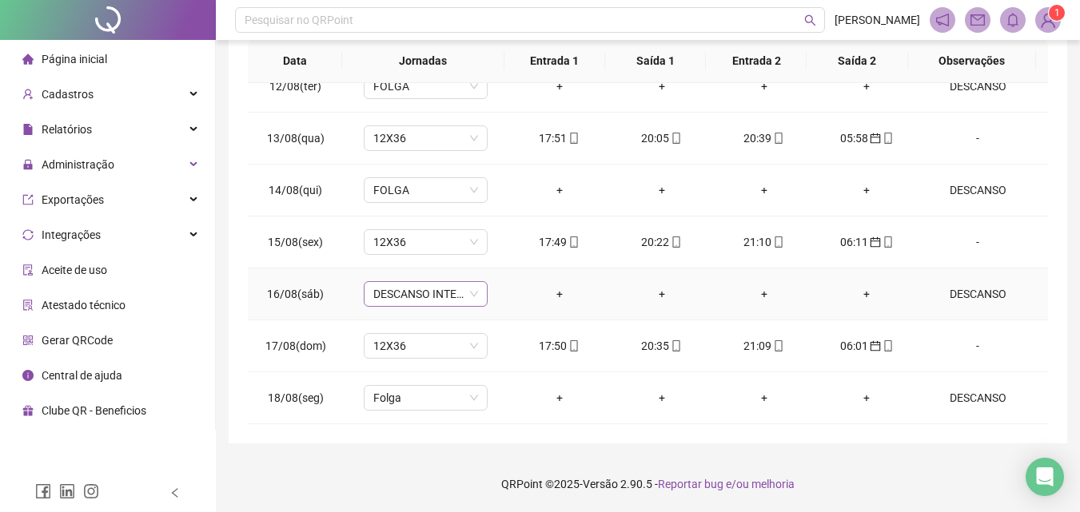
click at [412, 297] on span "DESCANSO INTER-JORNADA" at bounding box center [425, 294] width 105 height 24
type input "****"
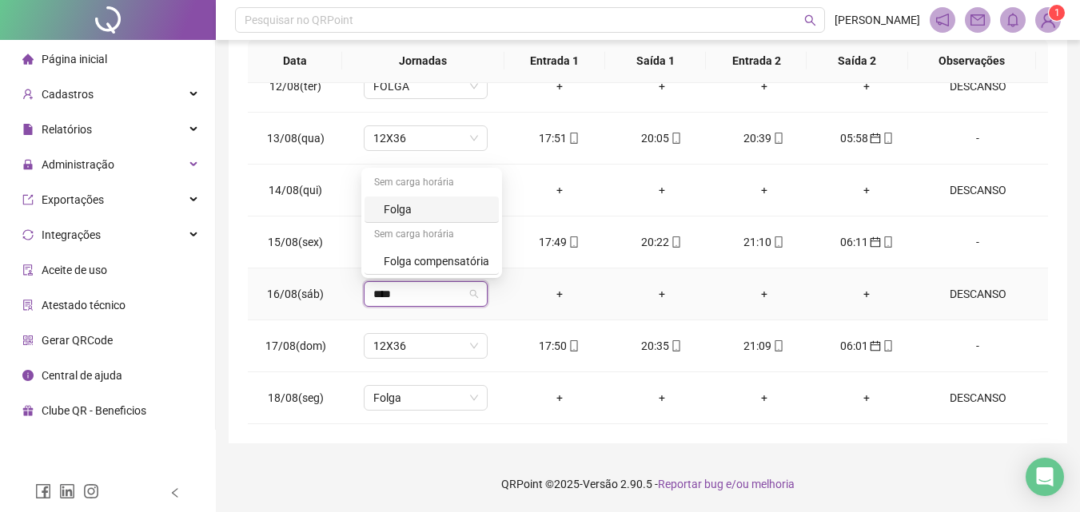
click at [413, 206] on div "Folga" at bounding box center [436, 210] width 105 height 18
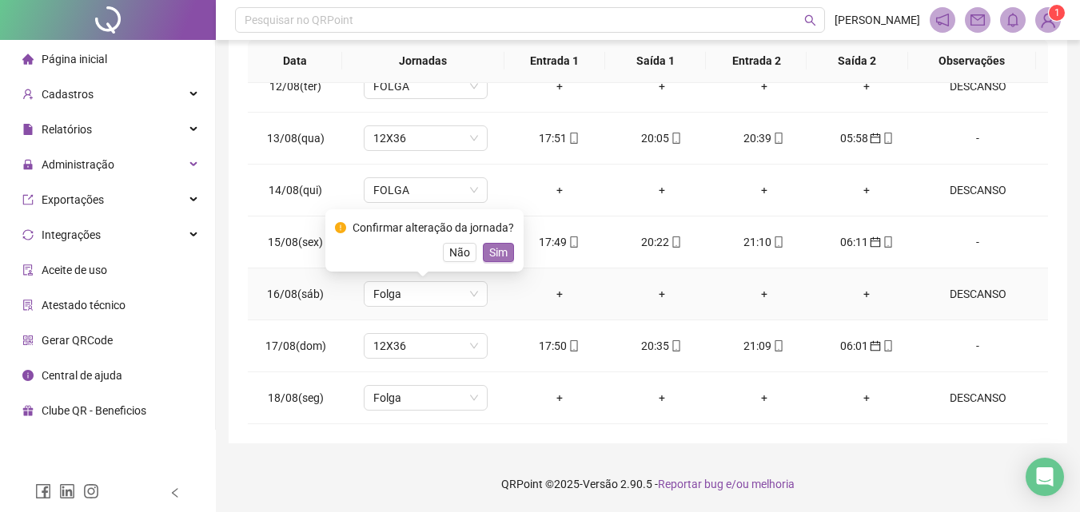
click at [494, 249] on span "Sim" at bounding box center [498, 253] width 18 height 18
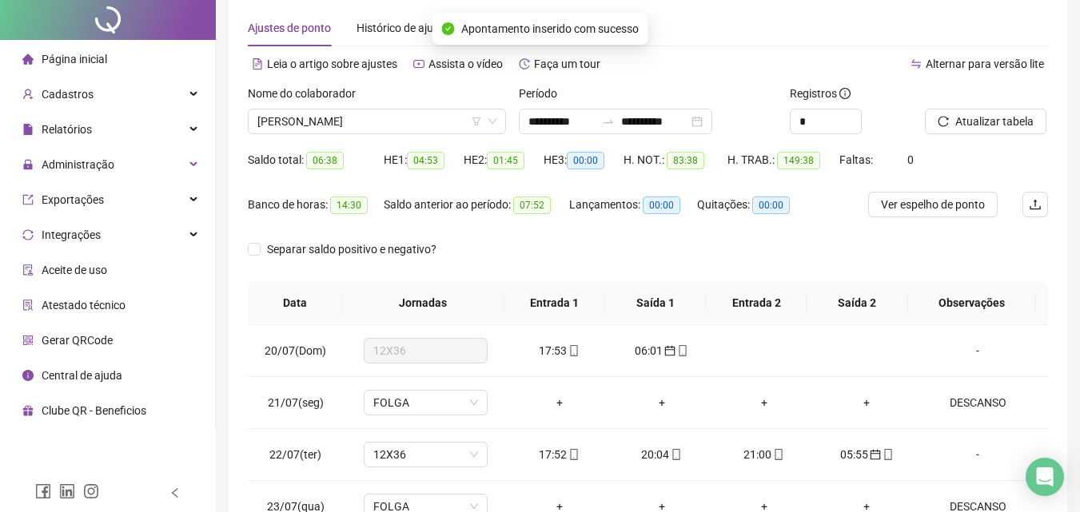
scroll to position [0, 0]
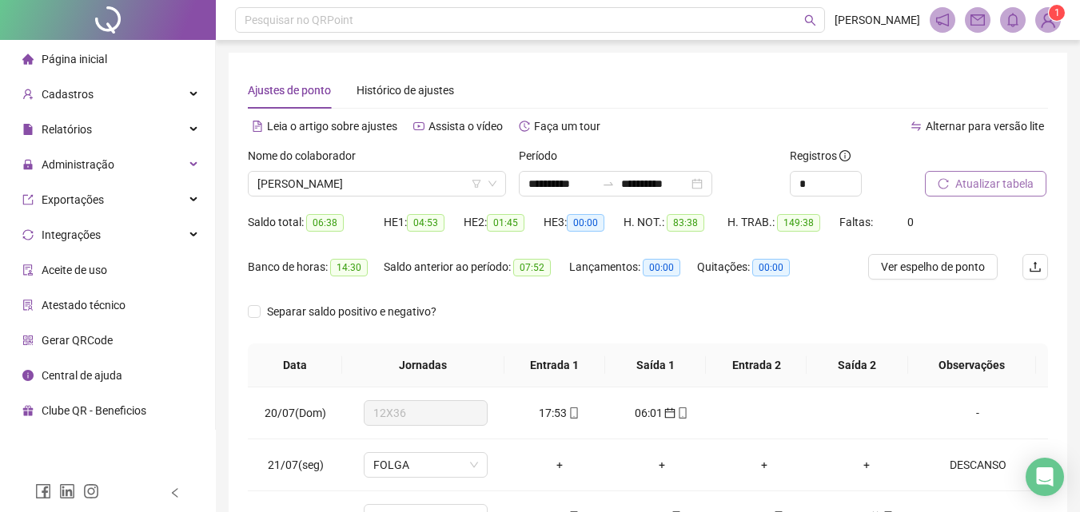
click at [970, 189] on span "Atualizar tabela" at bounding box center [994, 184] width 78 height 18
click at [381, 185] on span "ANA MARIA PRAXEDES MIRA" at bounding box center [376, 184] width 239 height 24
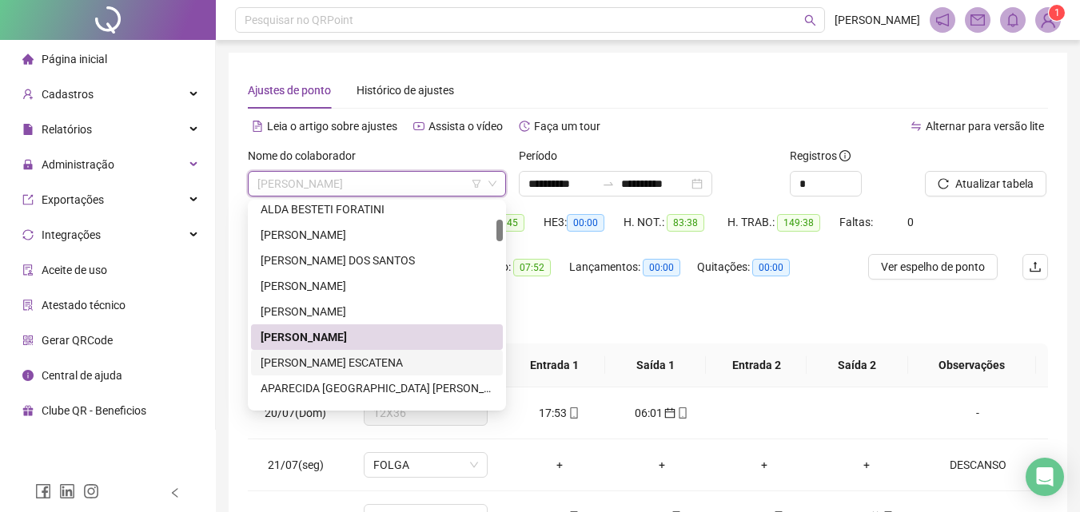
click at [305, 366] on div "ANTÔNIO CARLOS JESUS ESCATENA" at bounding box center [377, 363] width 233 height 18
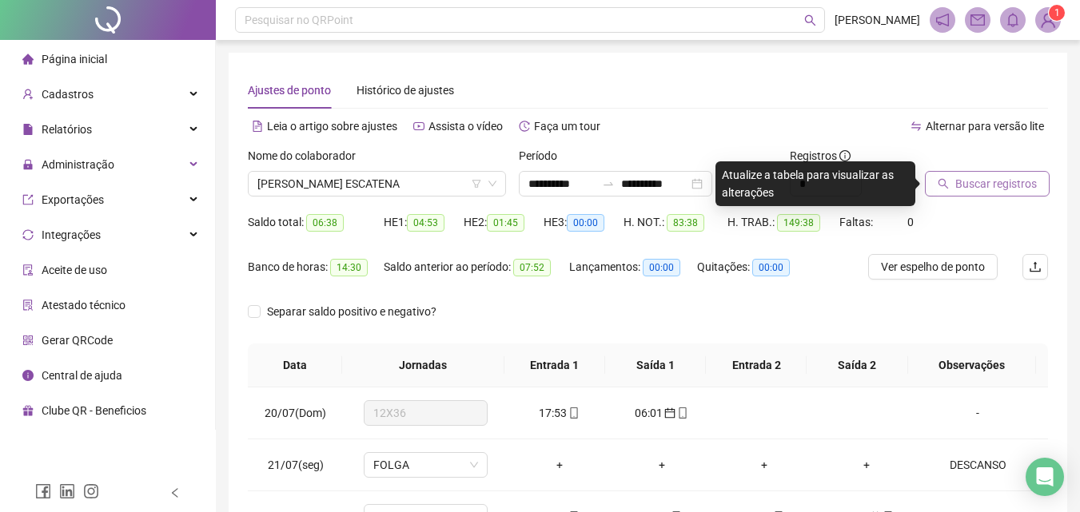
click at [981, 189] on span "Buscar registros" at bounding box center [996, 184] width 82 height 18
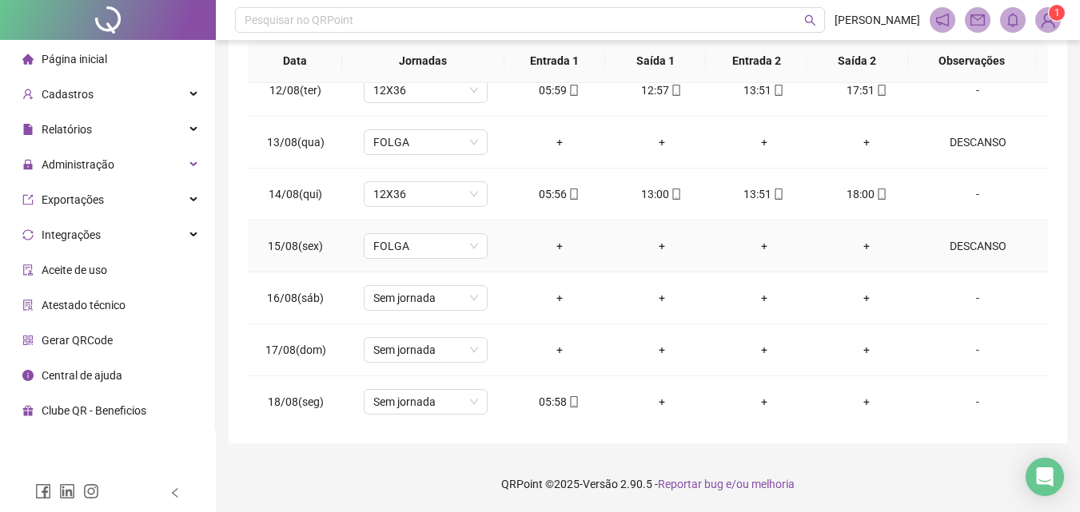
scroll to position [1217, 0]
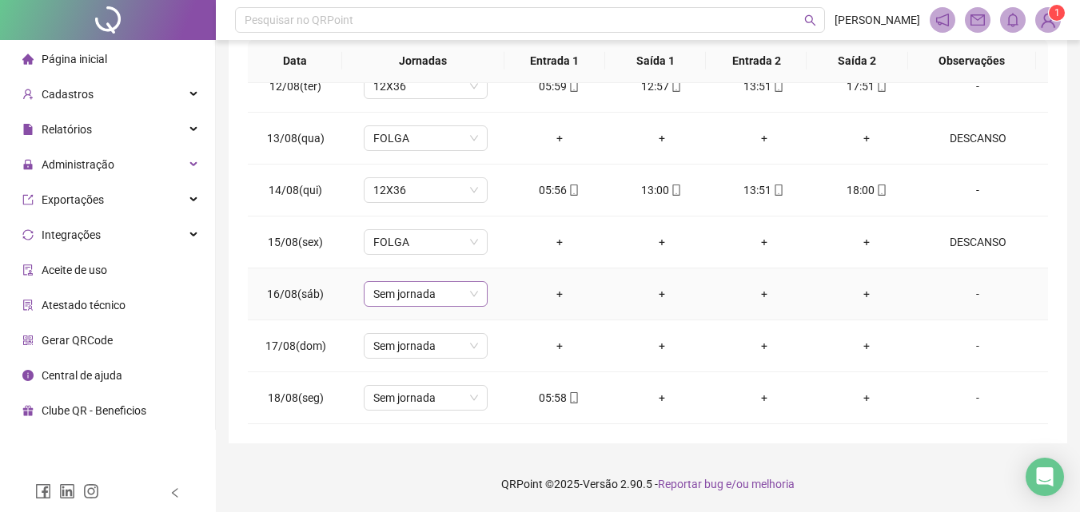
click at [408, 296] on span "Sem jornada" at bounding box center [425, 294] width 105 height 24
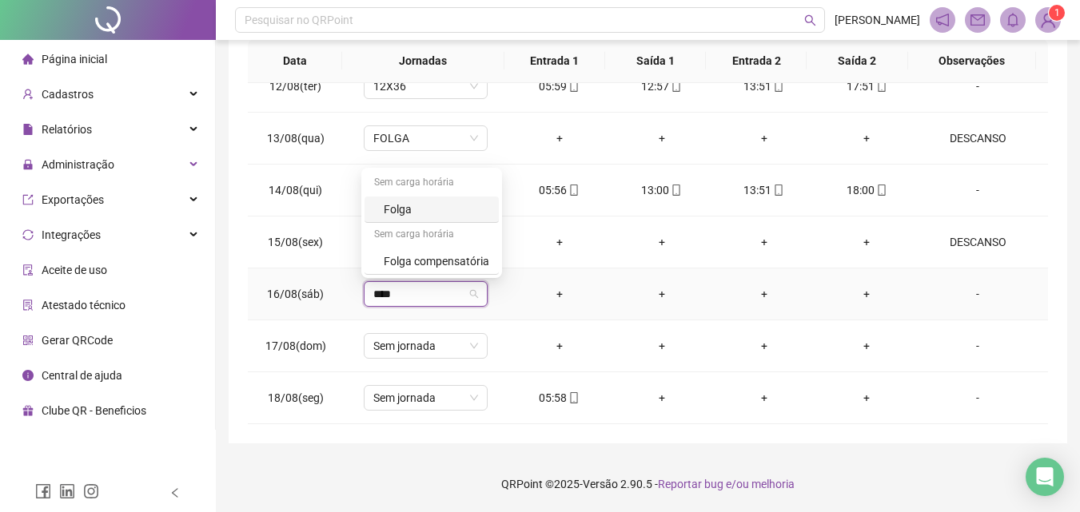
type input "*****"
click at [409, 209] on div "Folga" at bounding box center [436, 210] width 105 height 18
click at [501, 253] on span "Sim" at bounding box center [498, 253] width 18 height 18
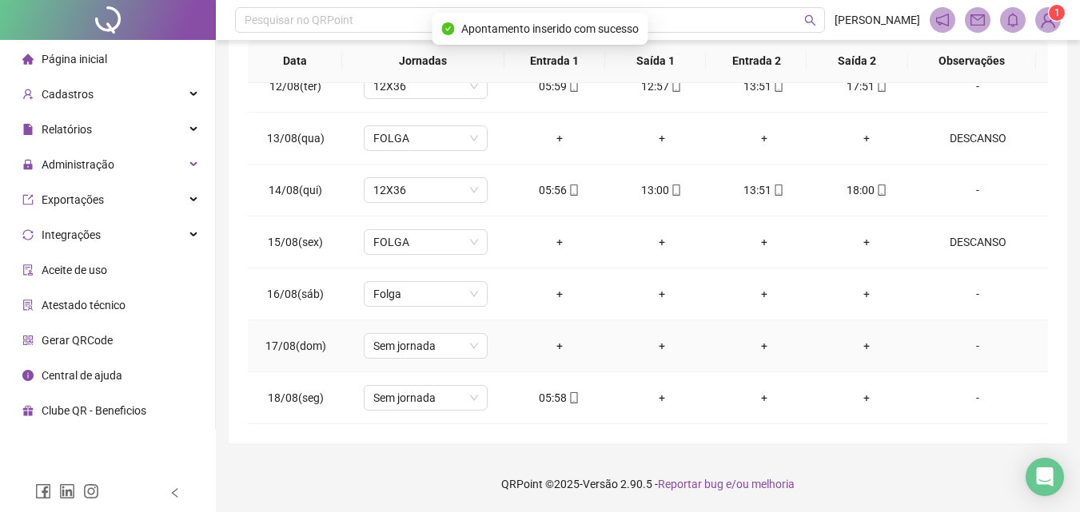
click at [973, 344] on div "-" at bounding box center [977, 346] width 94 height 18
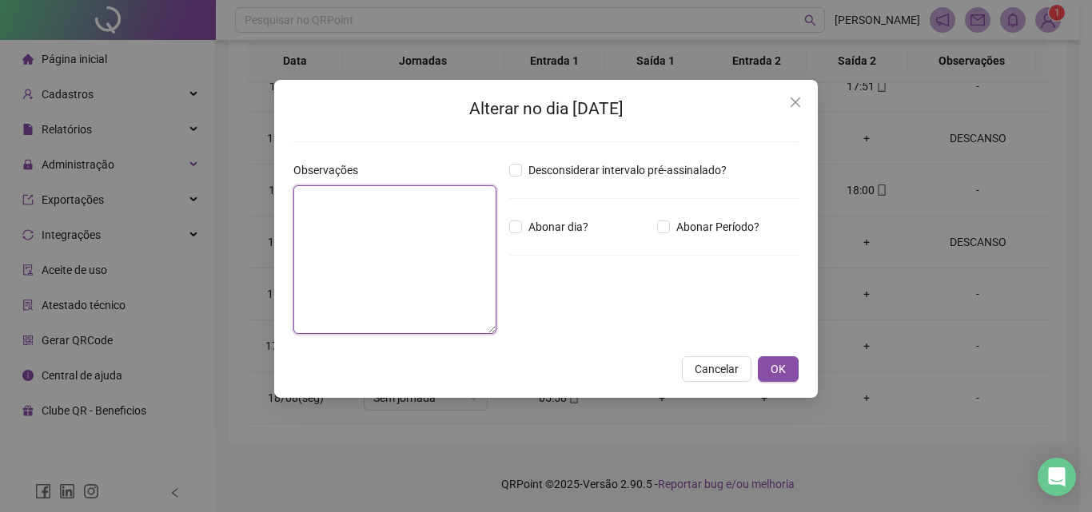
click at [436, 258] on textarea at bounding box center [394, 259] width 203 height 149
type textarea "********"
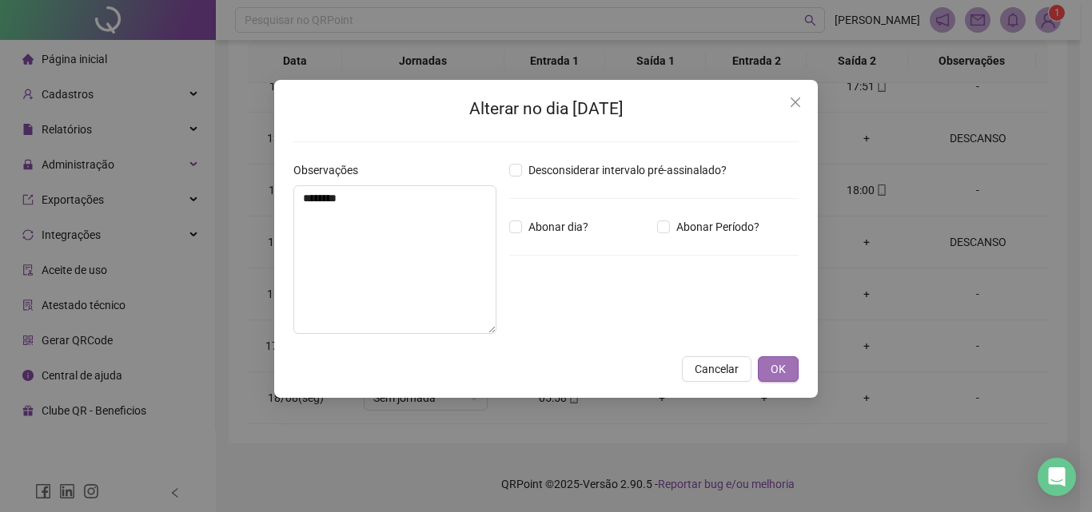
click at [786, 373] on button "OK" at bounding box center [778, 369] width 41 height 26
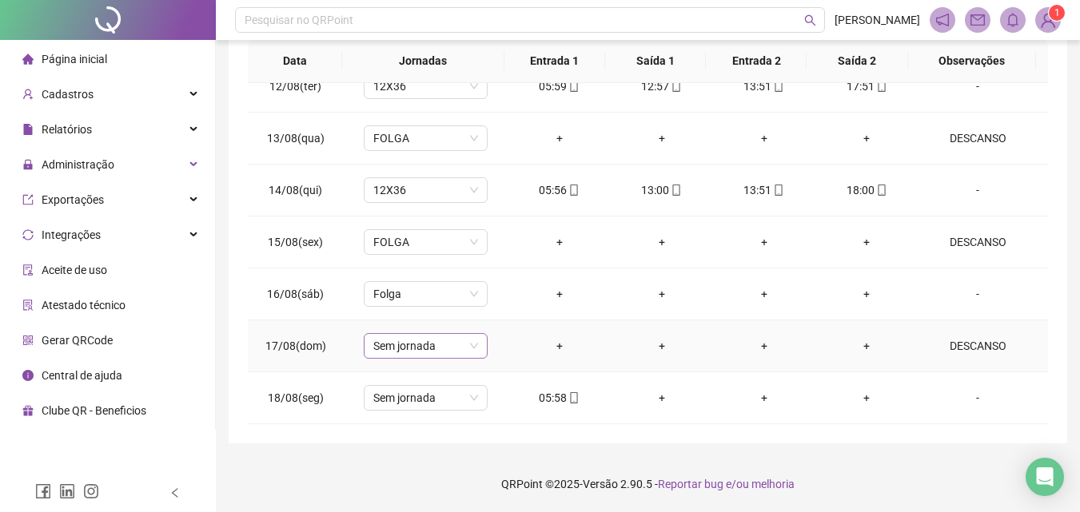
click at [457, 342] on span "Sem jornada" at bounding box center [425, 346] width 105 height 24
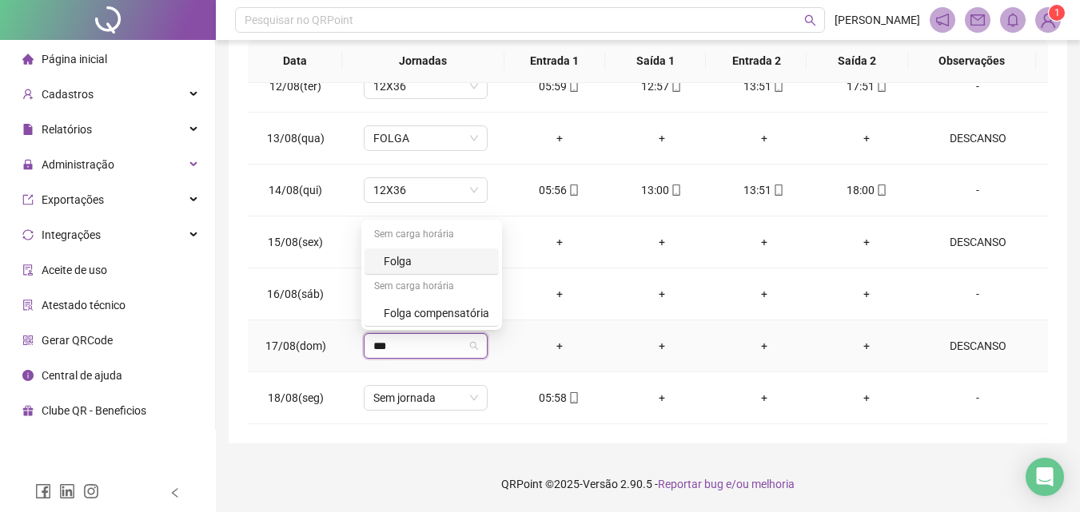
type input "****"
click at [416, 240] on div "Sem carga horária" at bounding box center [431, 236] width 134 height 26
click at [408, 259] on div "Folga" at bounding box center [436, 262] width 105 height 18
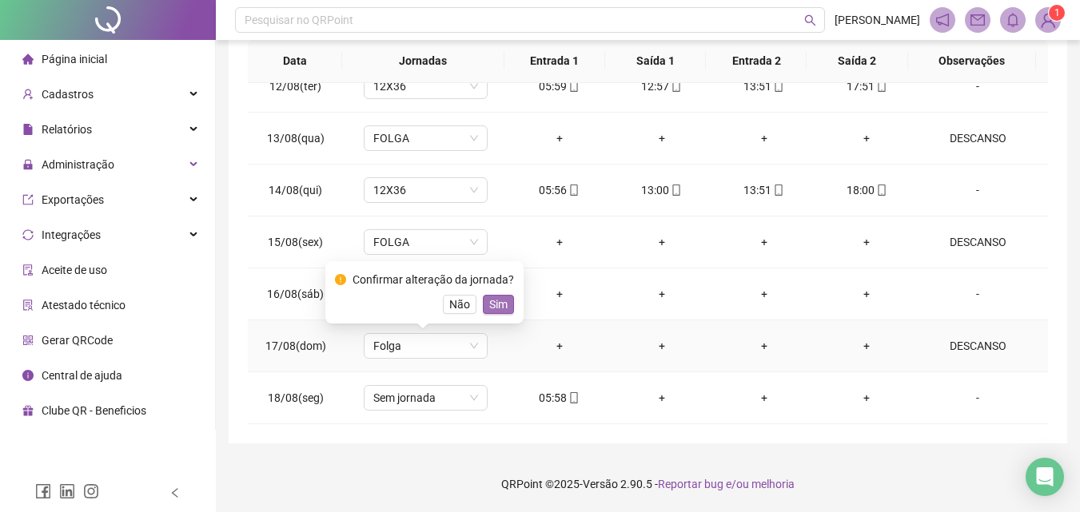
click at [495, 296] on span "Sim" at bounding box center [498, 305] width 18 height 18
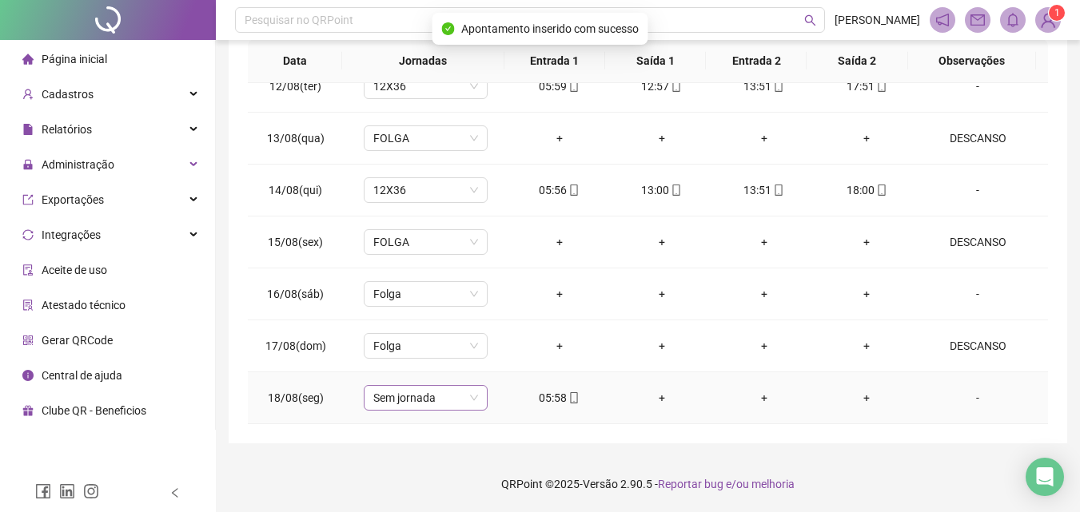
click at [414, 405] on span "Sem jornada" at bounding box center [425, 398] width 105 height 24
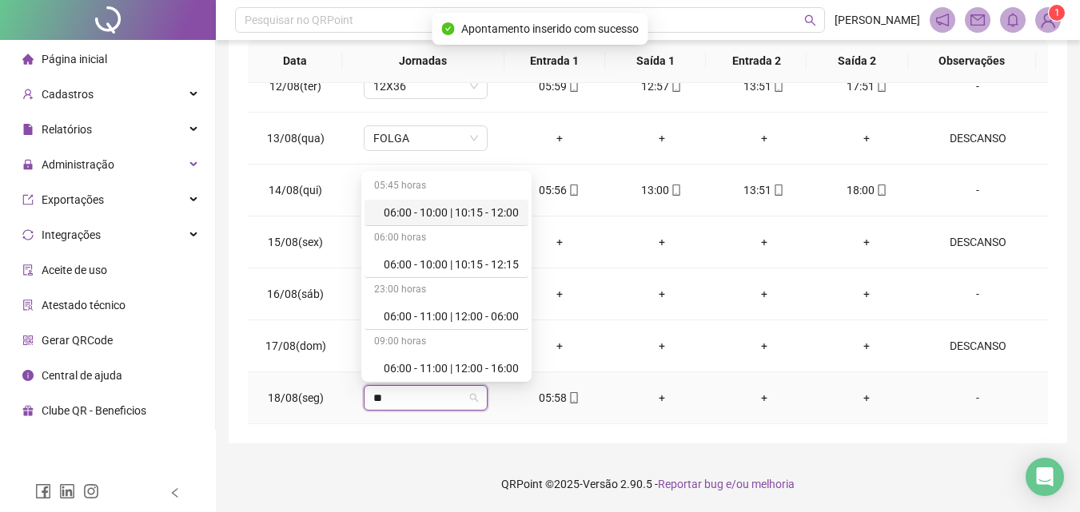
type input "***"
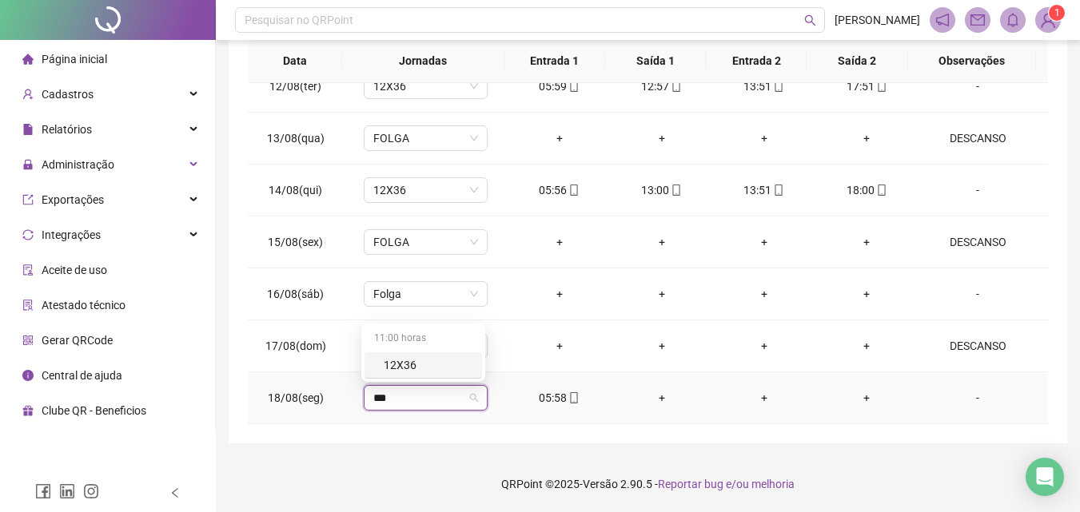
click at [413, 372] on div "12X36" at bounding box center [428, 365] width 89 height 18
click at [493, 364] on span "Sim" at bounding box center [498, 357] width 18 height 18
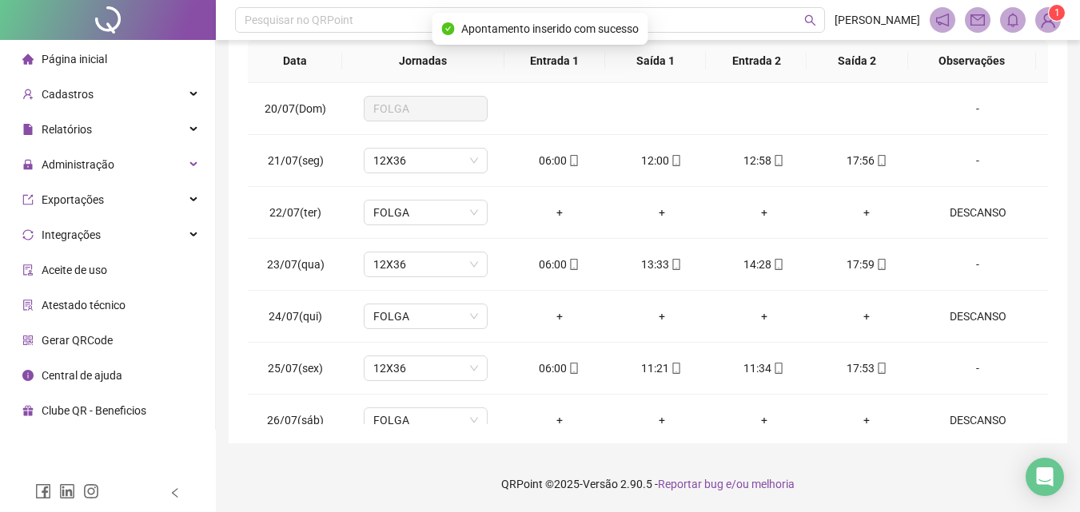
scroll to position [0, 0]
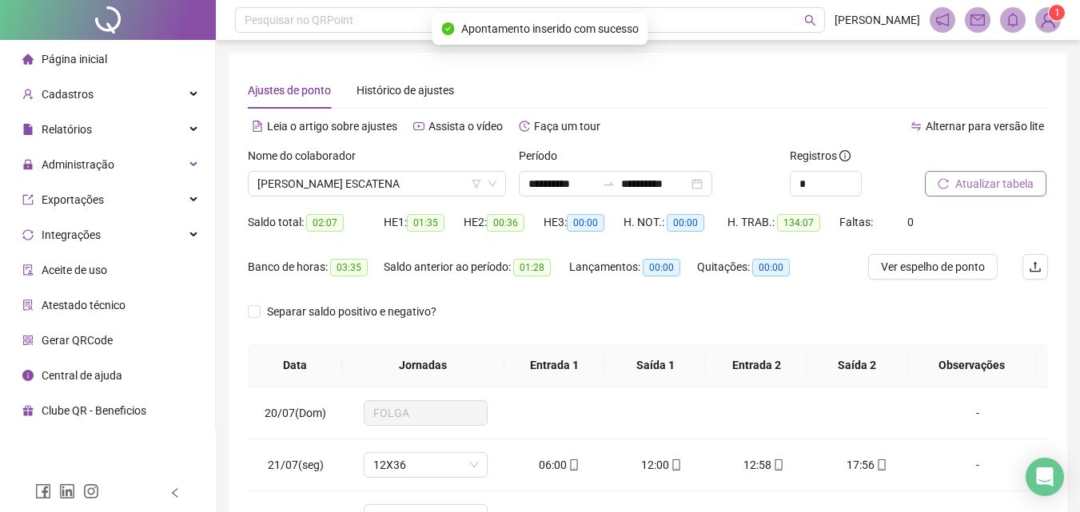
click at [1021, 176] on span "Atualizar tabela" at bounding box center [994, 184] width 78 height 18
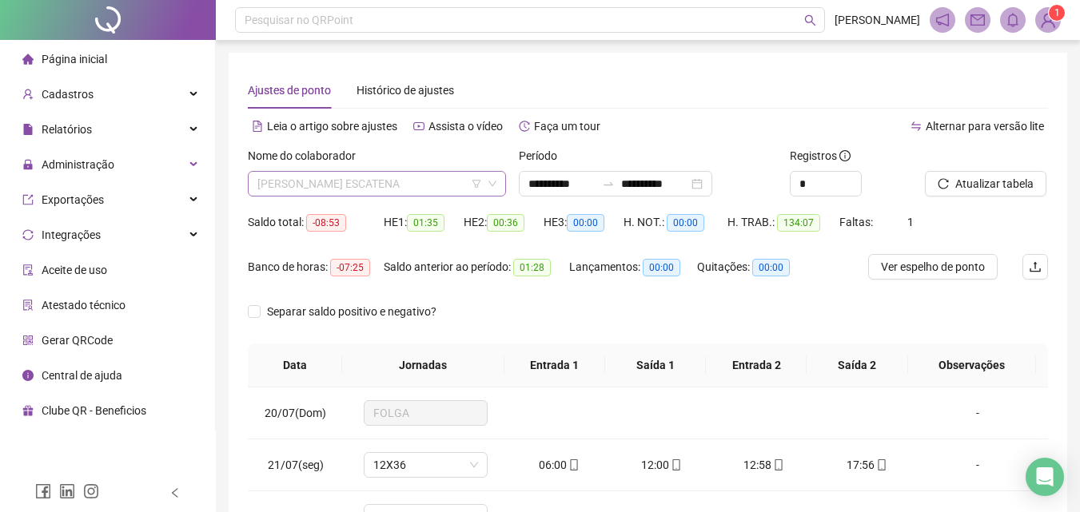
click at [420, 180] on span "ANTÔNIO CARLOS JESUS ESCATENA" at bounding box center [376, 184] width 239 height 24
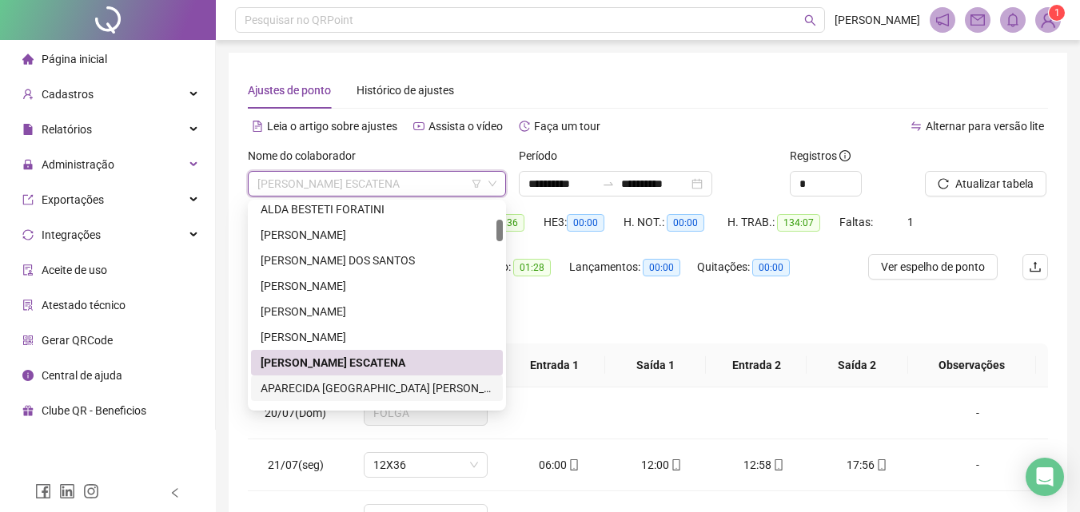
click at [332, 383] on div "APARECIDA LISBOA SAMPAIO LEITE" at bounding box center [377, 389] width 233 height 18
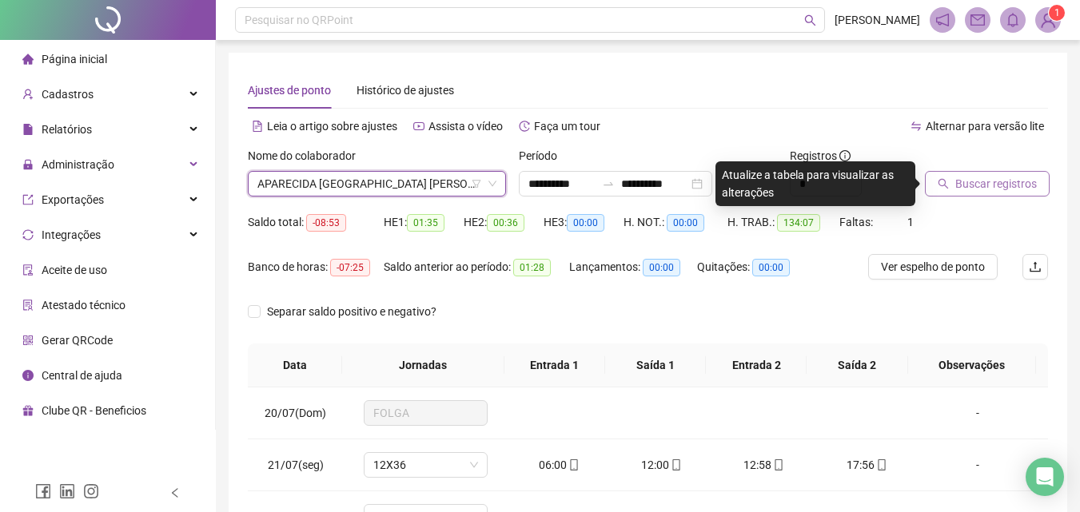
click at [953, 174] on button "Buscar registros" at bounding box center [987, 184] width 125 height 26
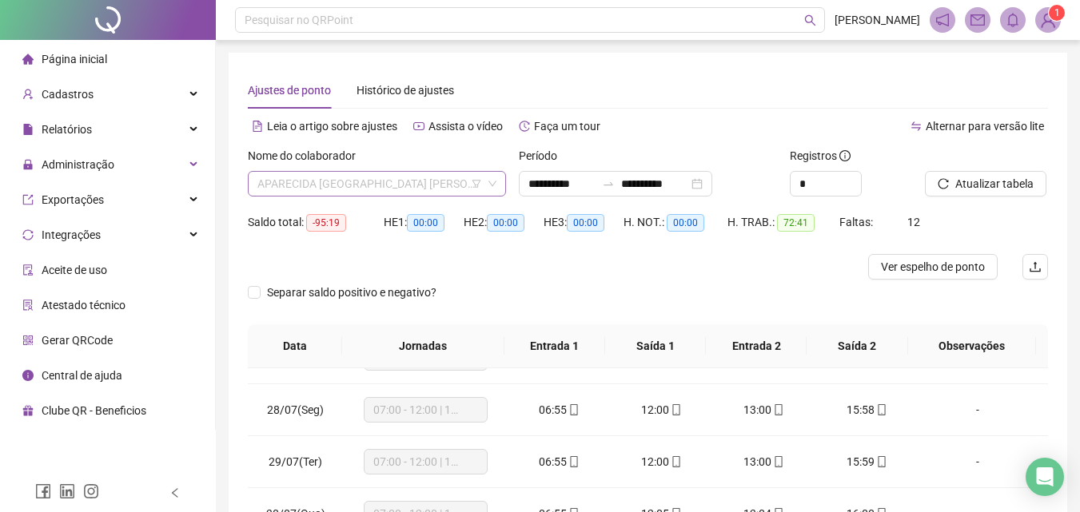
click at [385, 178] on span "APARECIDA LISBOA SAMPAIO LEITE" at bounding box center [376, 184] width 239 height 24
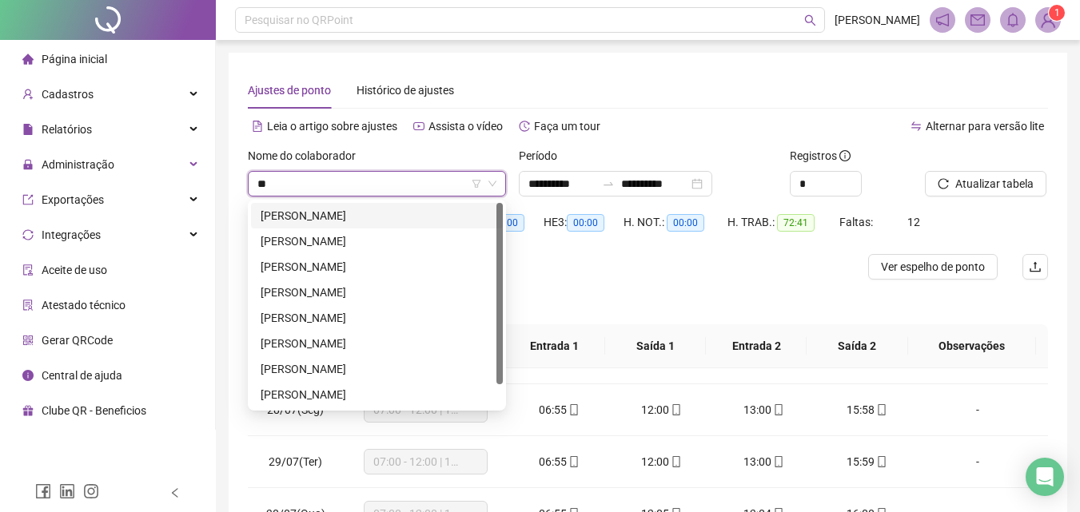
type input "***"
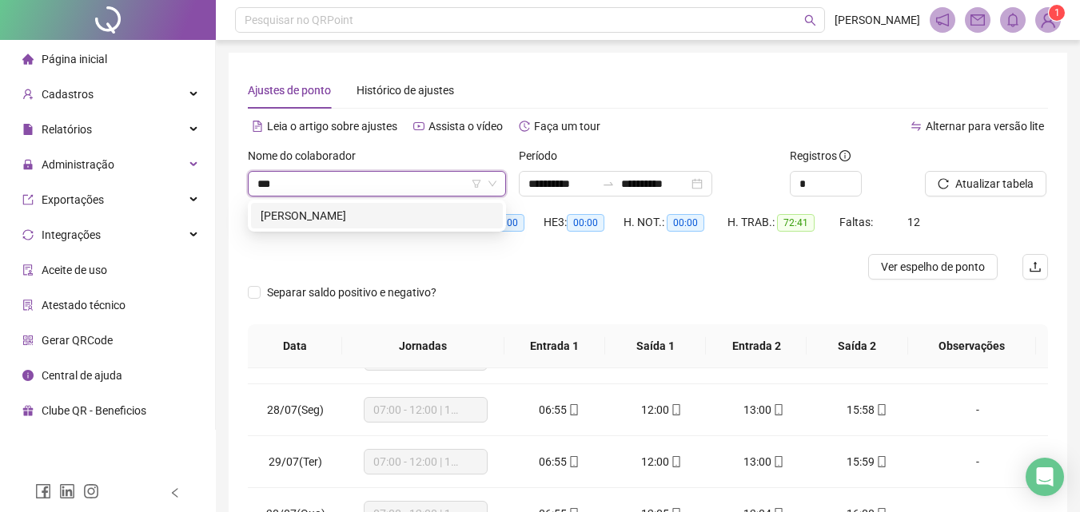
click at [424, 212] on div "VICTORIA BARBARA SANTOS SILVA" at bounding box center [377, 216] width 233 height 18
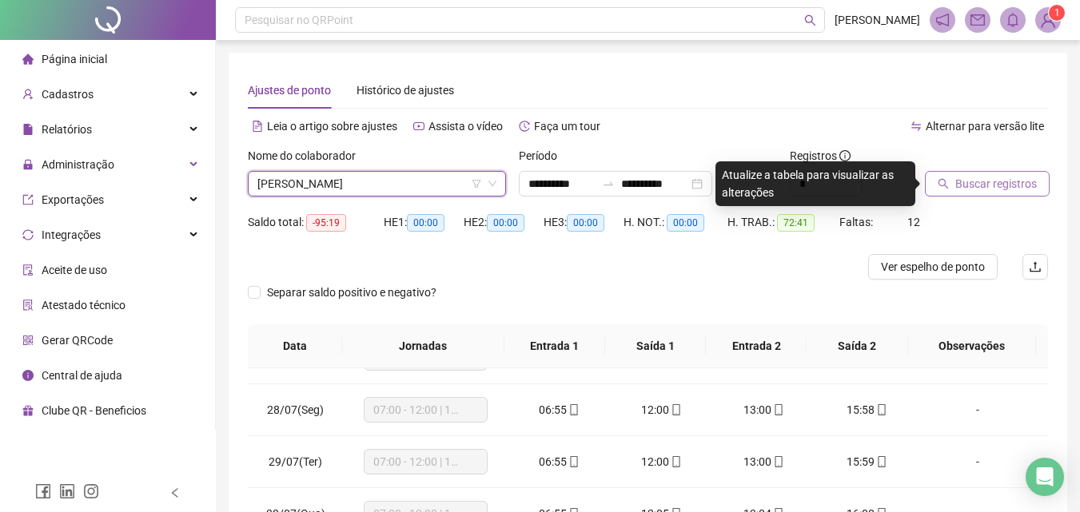
click at [961, 183] on span "Buscar registros" at bounding box center [996, 184] width 82 height 18
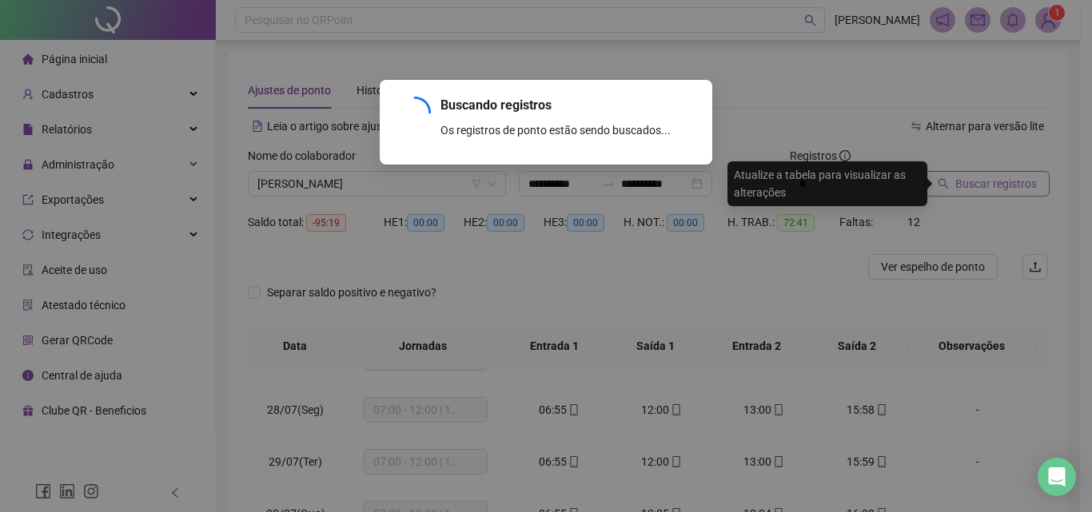
click at [961, 183] on div "Buscando registros Os registros de ponto estão sendo buscados... OK" at bounding box center [546, 256] width 1092 height 512
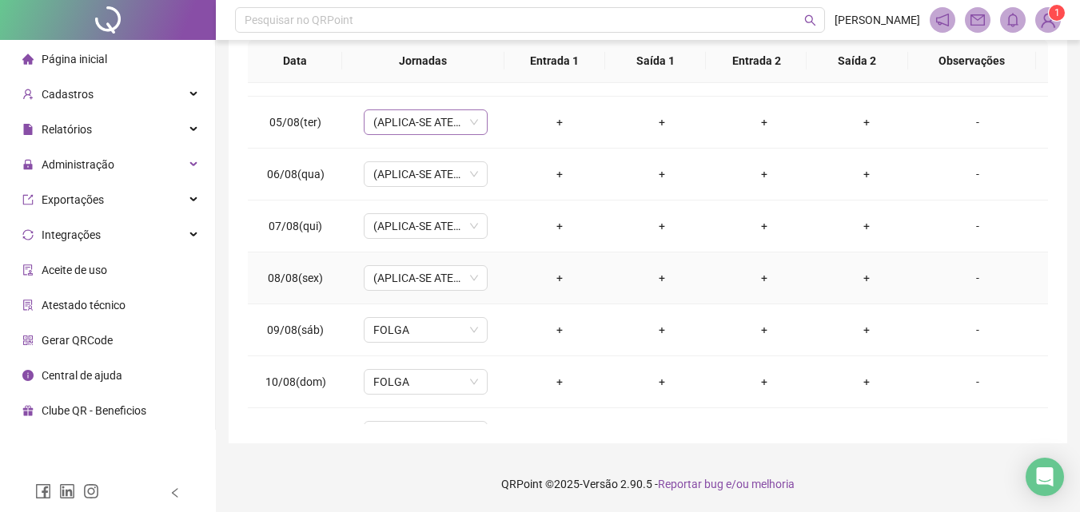
scroll to position [897, 0]
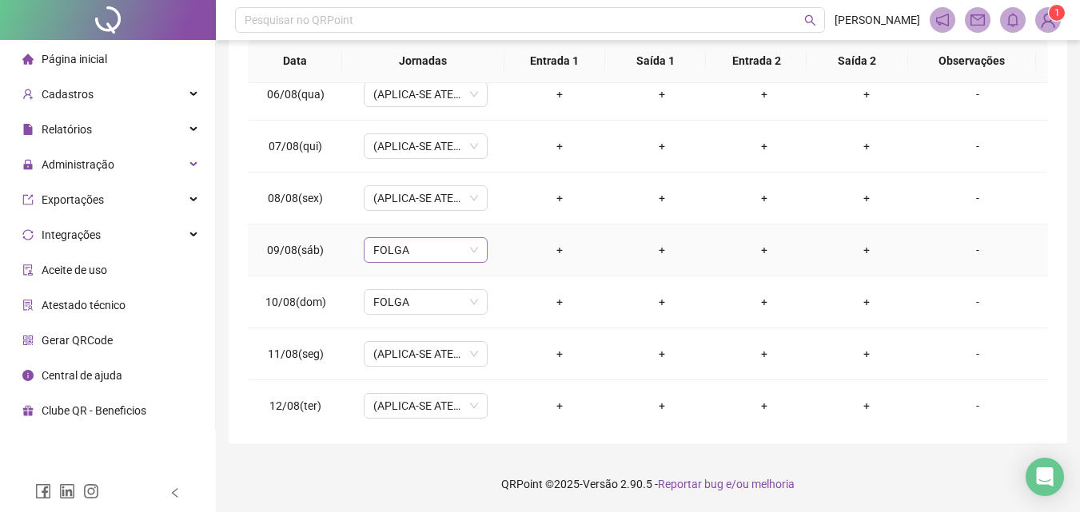
click at [436, 248] on span "FOLGA" at bounding box center [425, 250] width 105 height 24
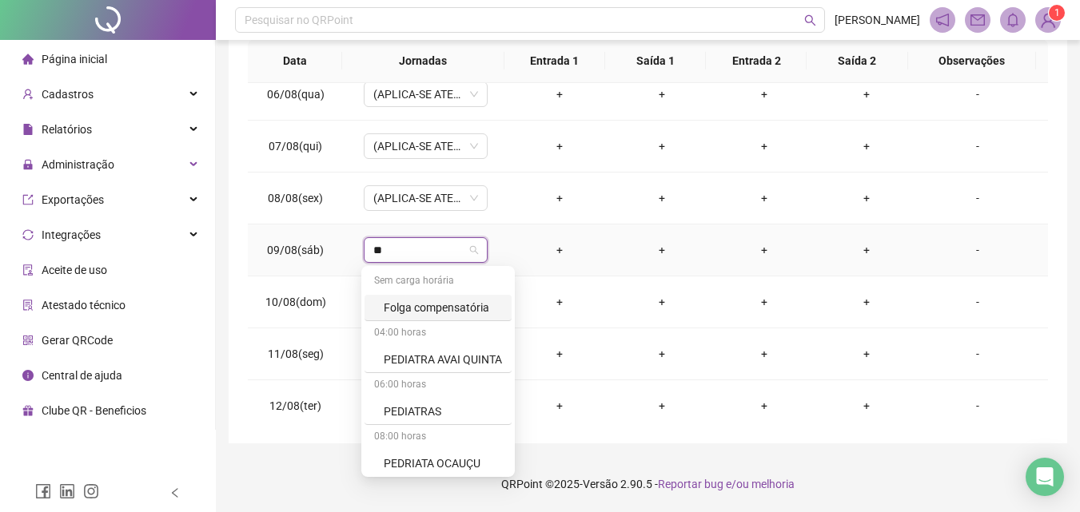
type input "*"
click at [971, 249] on div "-" at bounding box center [977, 250] width 94 height 18
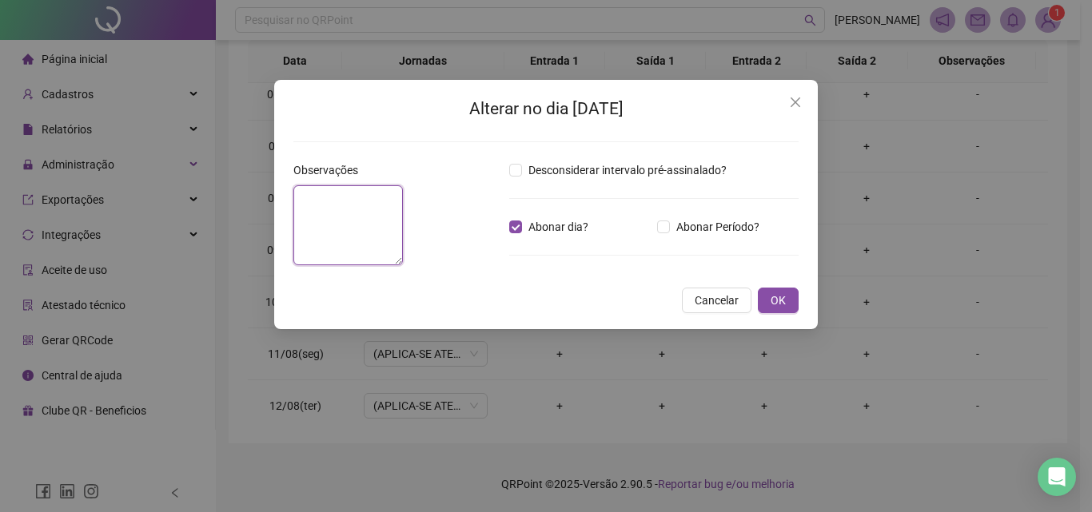
click at [403, 226] on textarea at bounding box center [347, 225] width 109 height 80
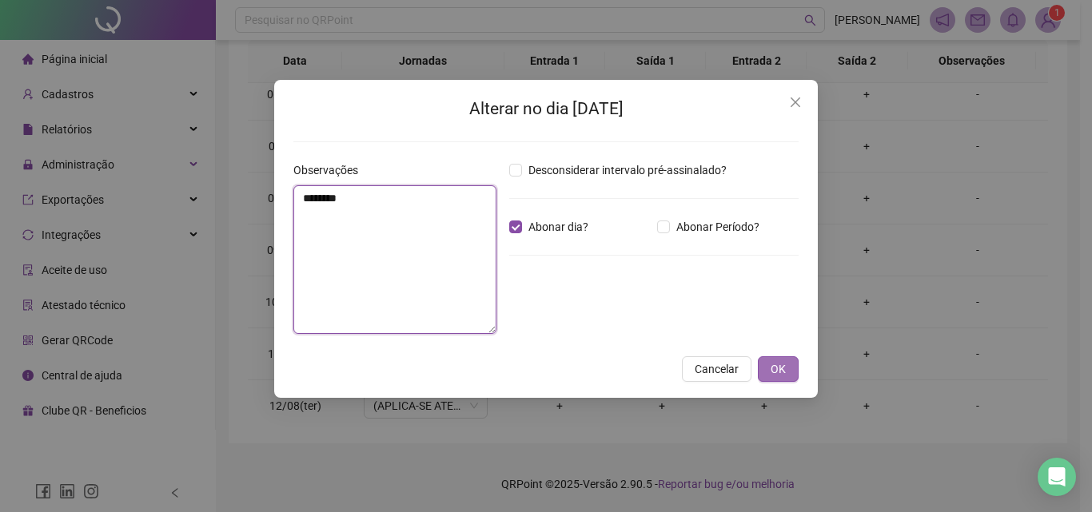
type textarea "********"
click at [766, 360] on button "OK" at bounding box center [778, 369] width 41 height 26
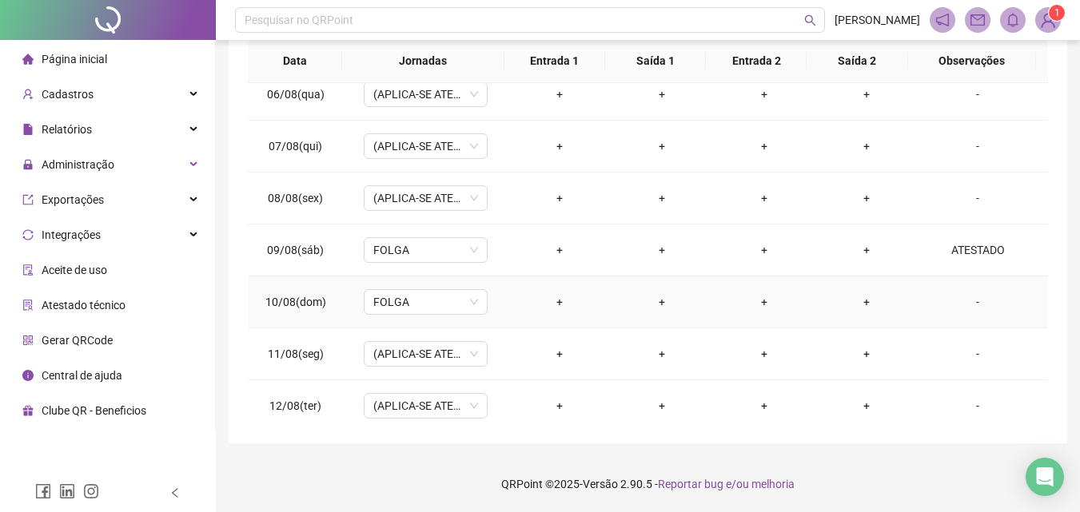
click at [969, 297] on div "-" at bounding box center [977, 302] width 94 height 18
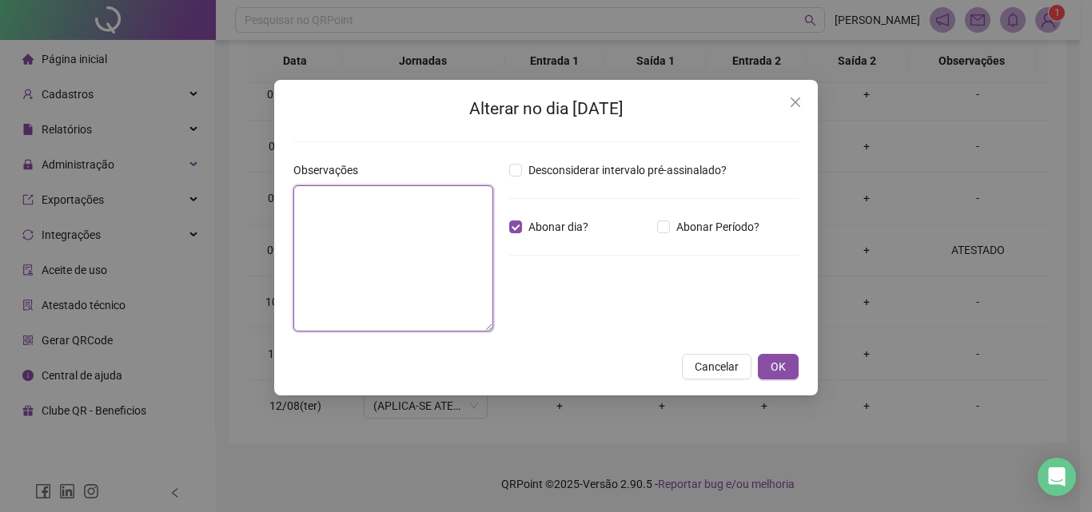
click at [416, 229] on textarea at bounding box center [393, 258] width 200 height 146
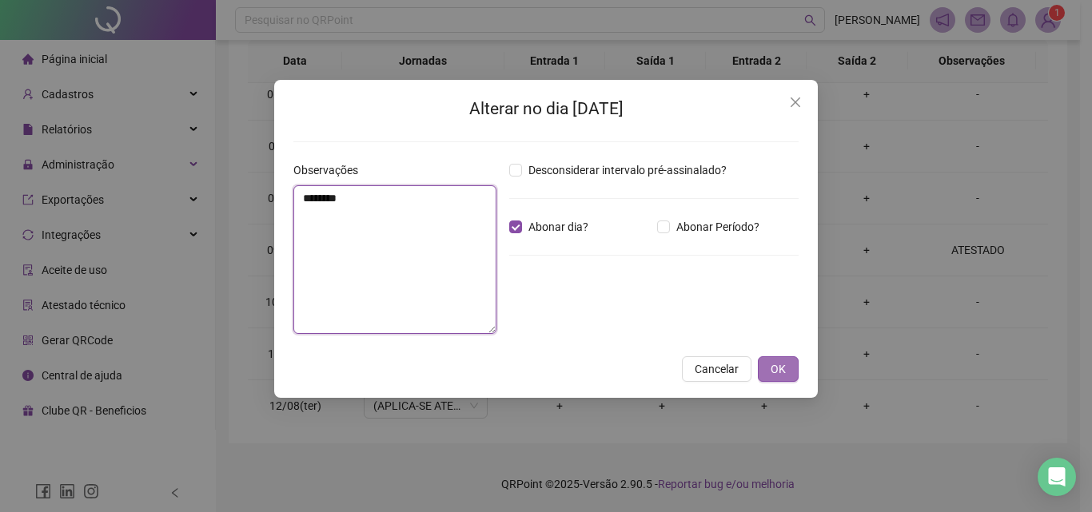
type textarea "********"
click at [790, 367] on button "OK" at bounding box center [778, 369] width 41 height 26
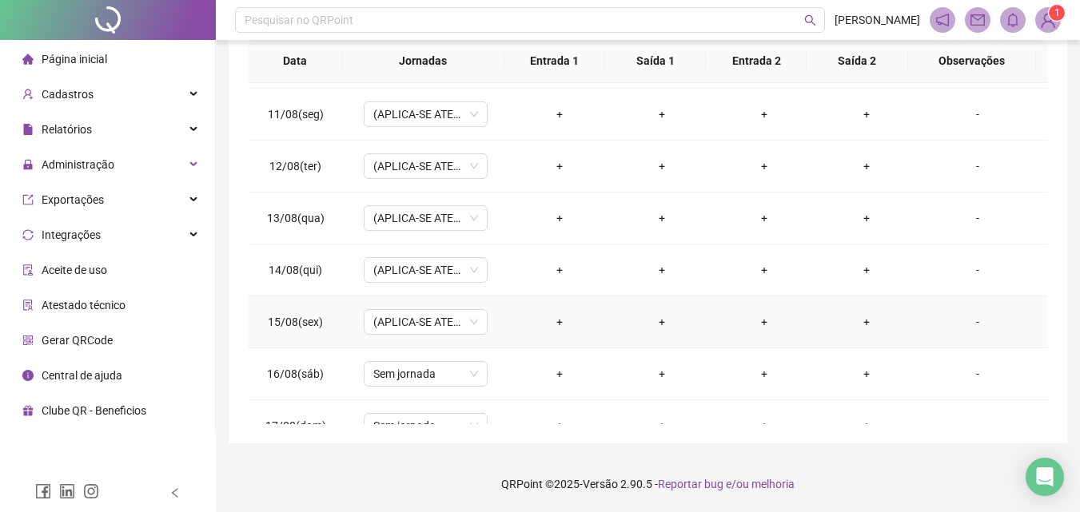
scroll to position [1217, 0]
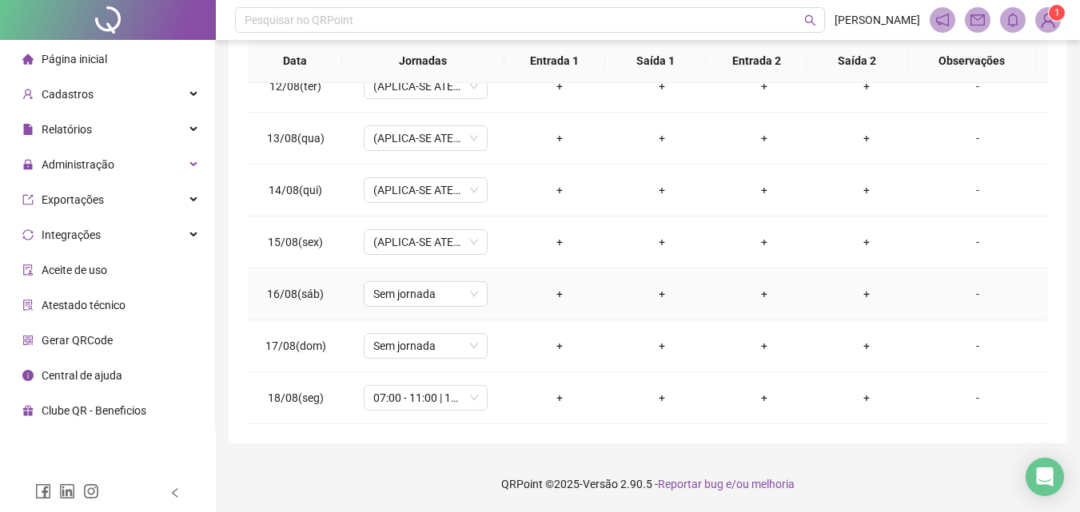
click at [972, 288] on div "-" at bounding box center [977, 294] width 94 height 18
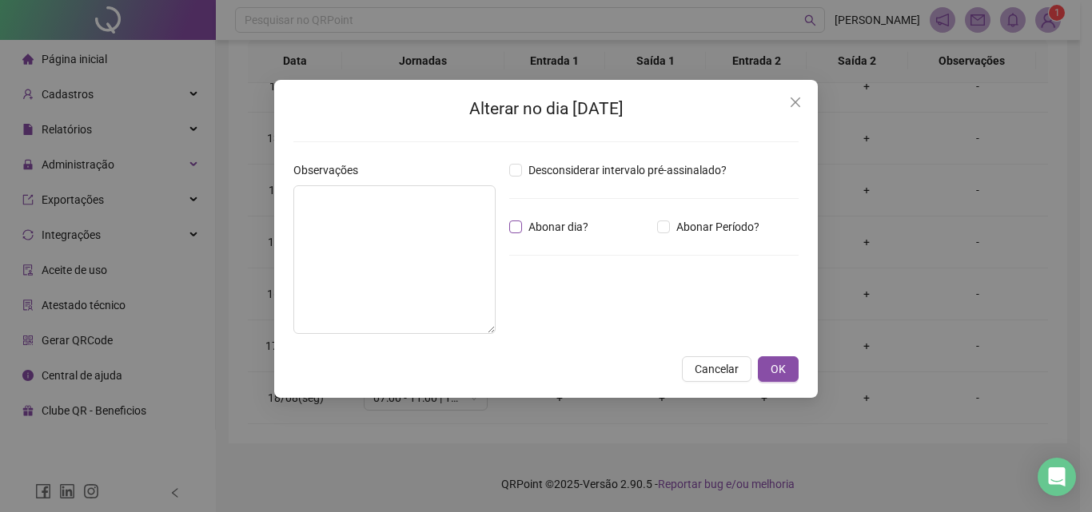
click at [536, 226] on span "Abonar dia?" at bounding box center [558, 227] width 73 height 18
click at [455, 230] on textarea at bounding box center [394, 259] width 202 height 149
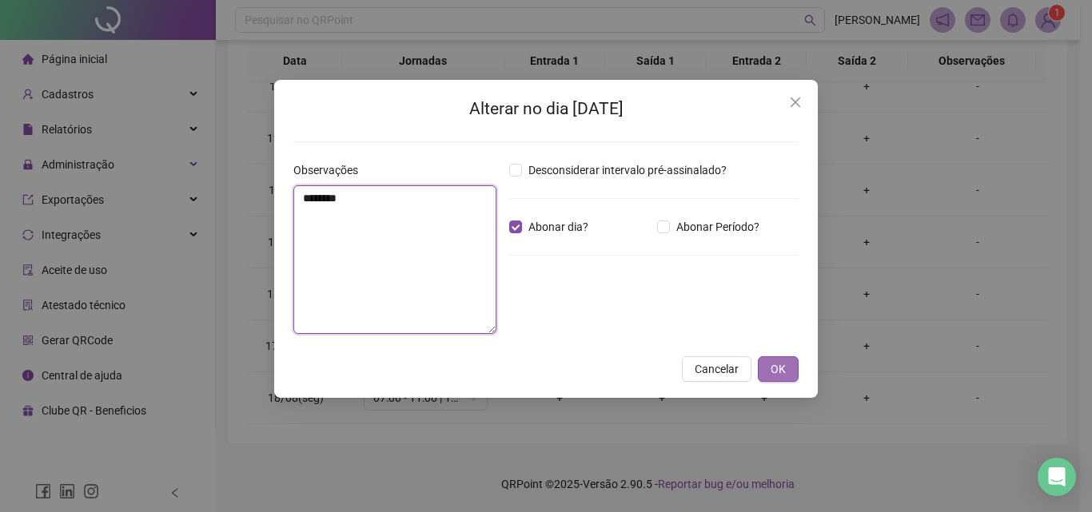
type textarea "********"
click at [790, 373] on button "OK" at bounding box center [778, 369] width 41 height 26
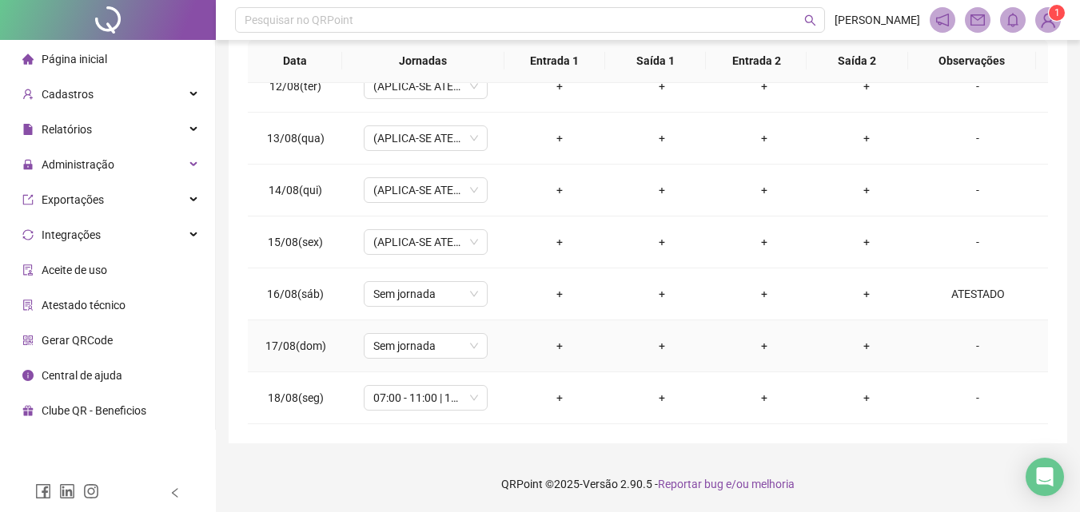
click at [970, 354] on div "-" at bounding box center [977, 346] width 94 height 18
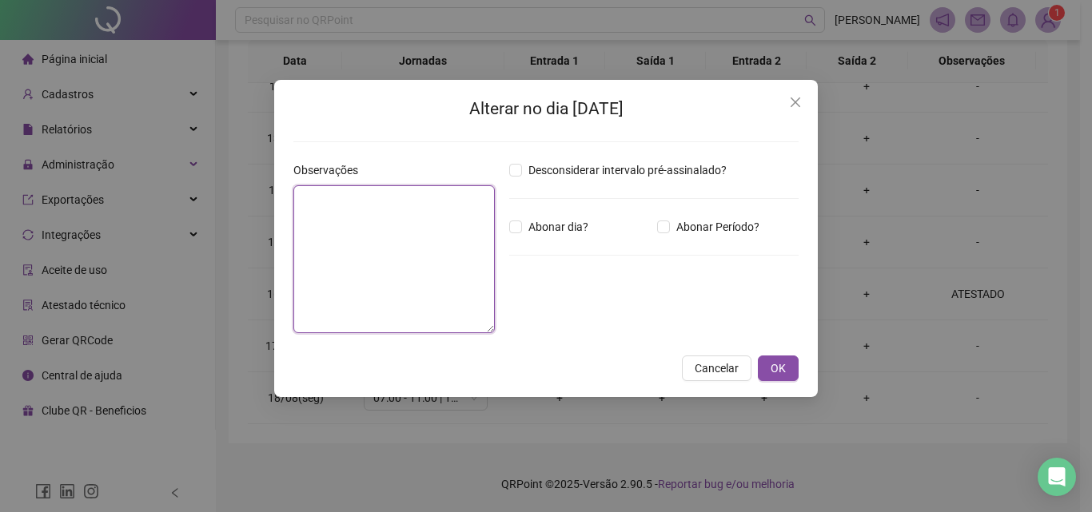
click at [352, 265] on textarea at bounding box center [393, 259] width 201 height 148
type textarea "********"
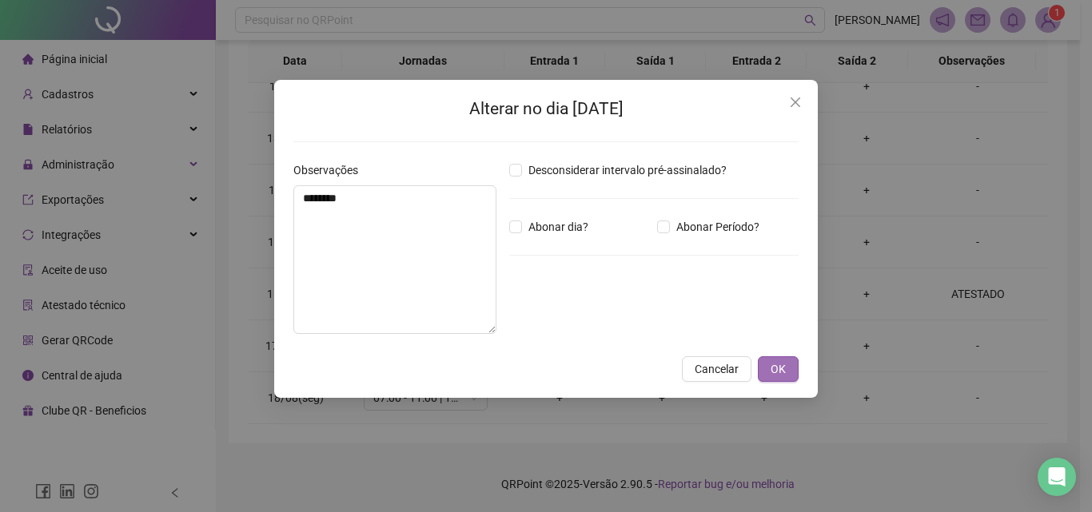
click at [781, 365] on span "OK" at bounding box center [777, 369] width 15 height 18
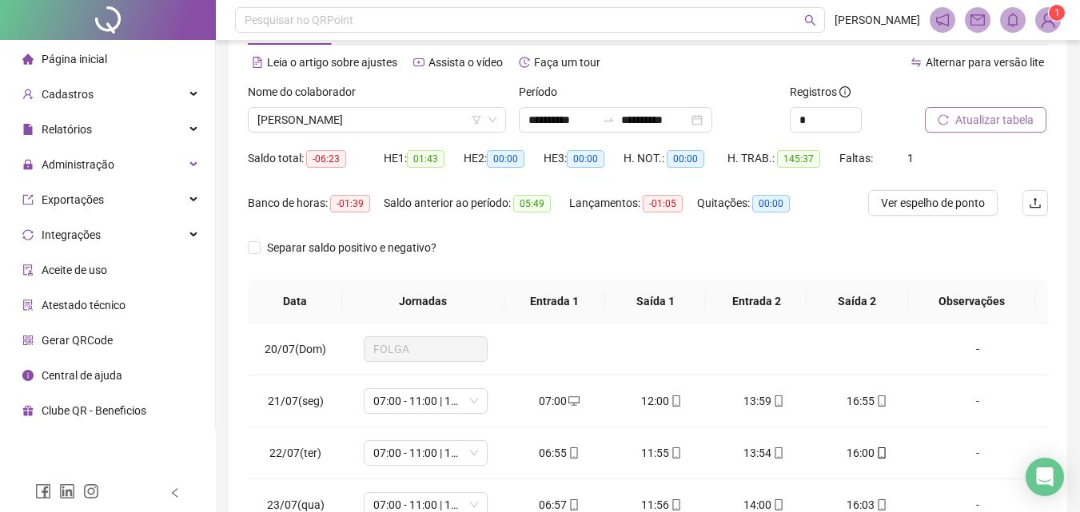
scroll to position [0, 0]
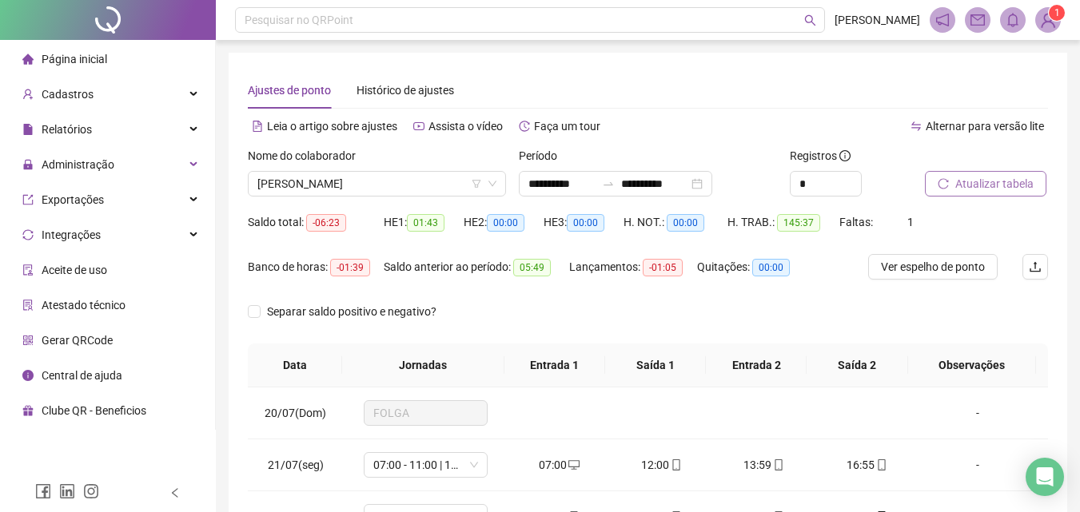
click at [989, 183] on span "Atualizar tabela" at bounding box center [994, 184] width 78 height 18
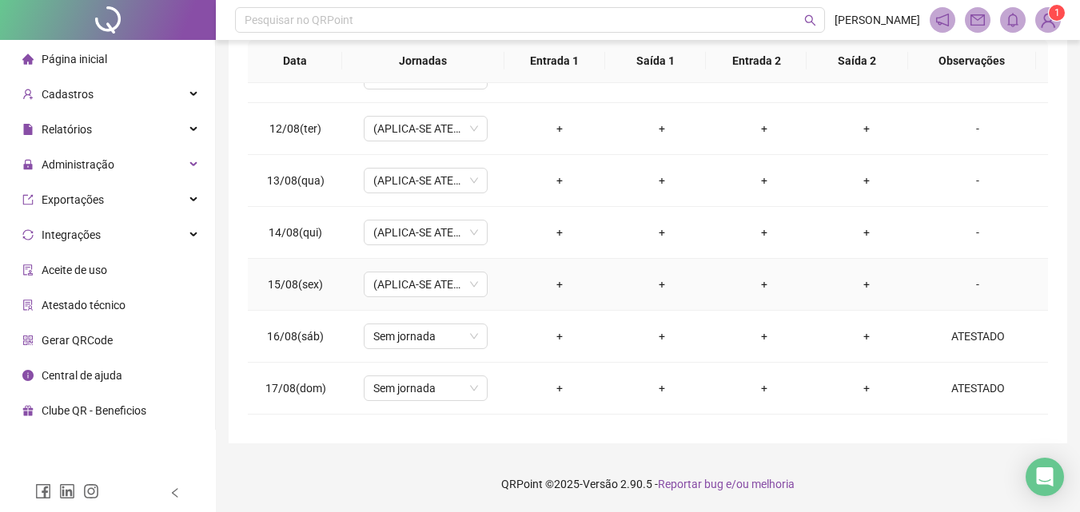
scroll to position [1217, 0]
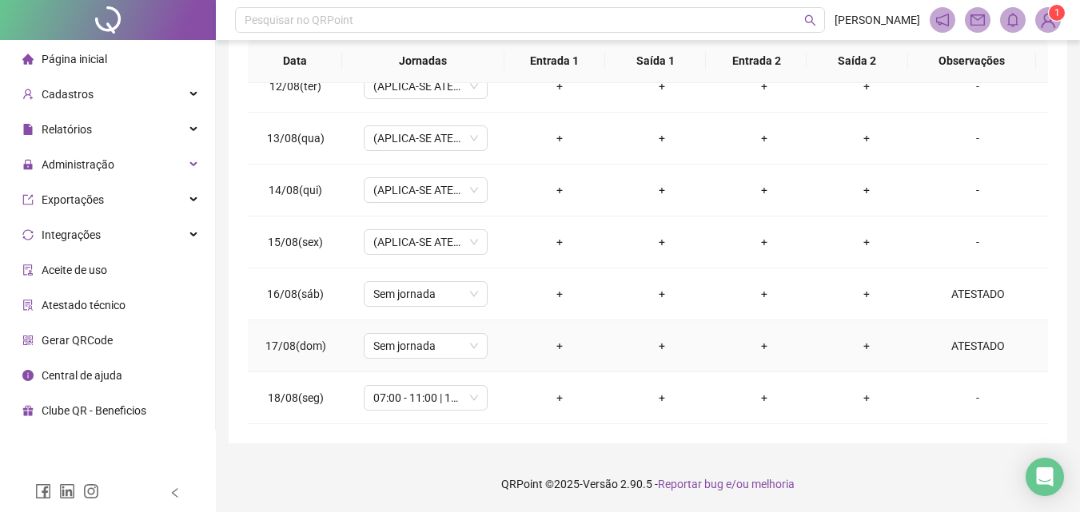
click at [969, 352] on div "ATESTADO" at bounding box center [977, 346] width 94 height 18
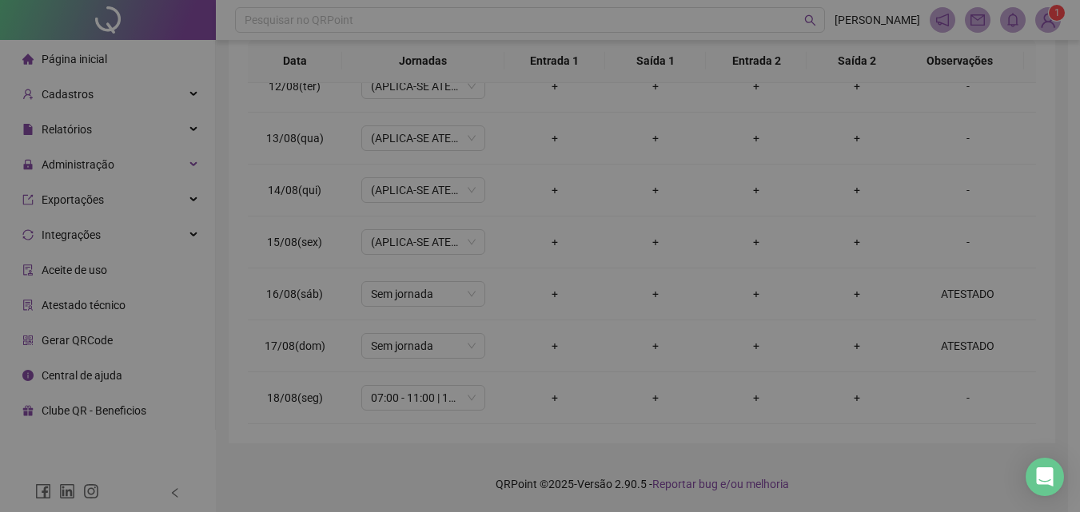
type textarea "********"
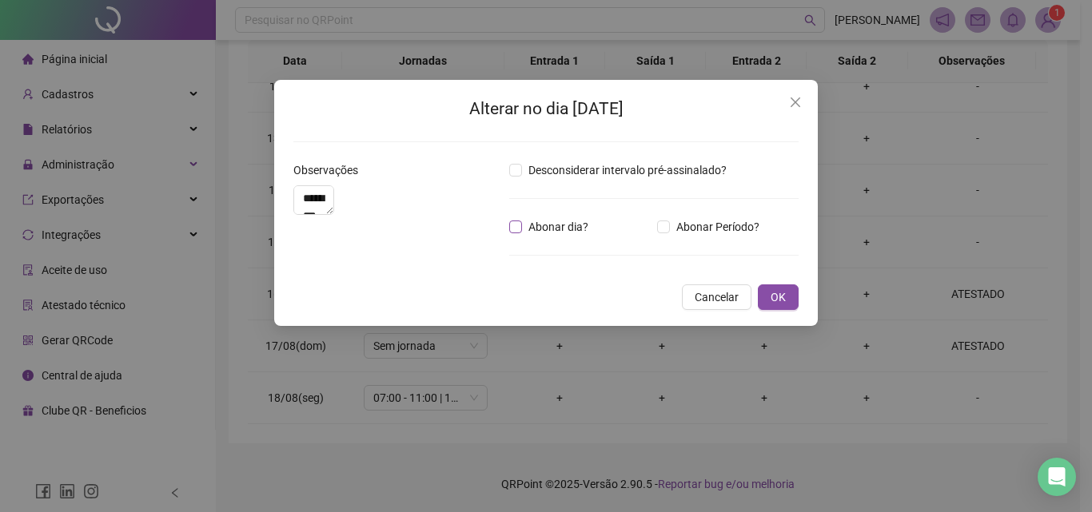
click at [531, 221] on span "Abonar dia?" at bounding box center [558, 227] width 73 height 18
click at [777, 306] on span "OK" at bounding box center [777, 297] width 15 height 18
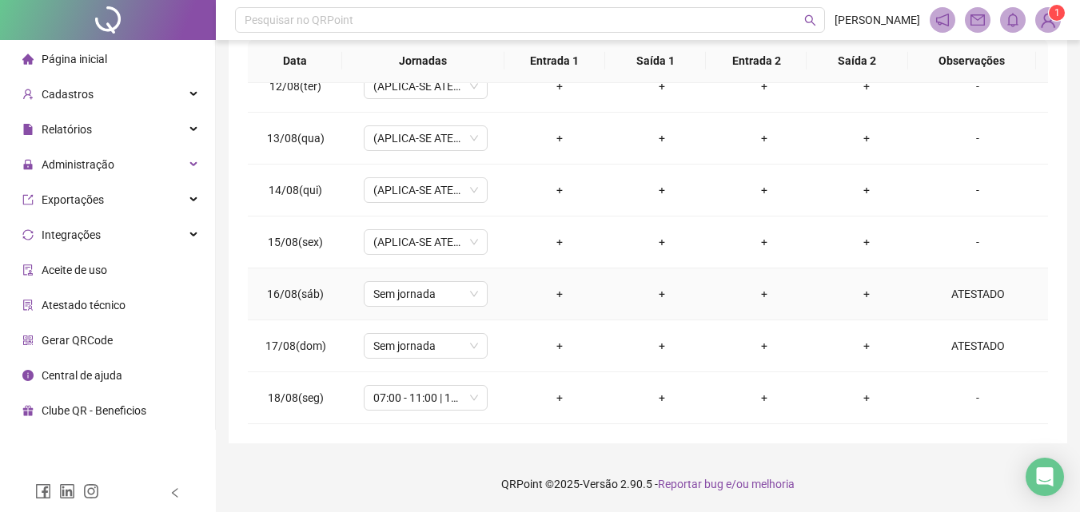
click at [958, 291] on div "ATESTADO" at bounding box center [977, 294] width 94 height 18
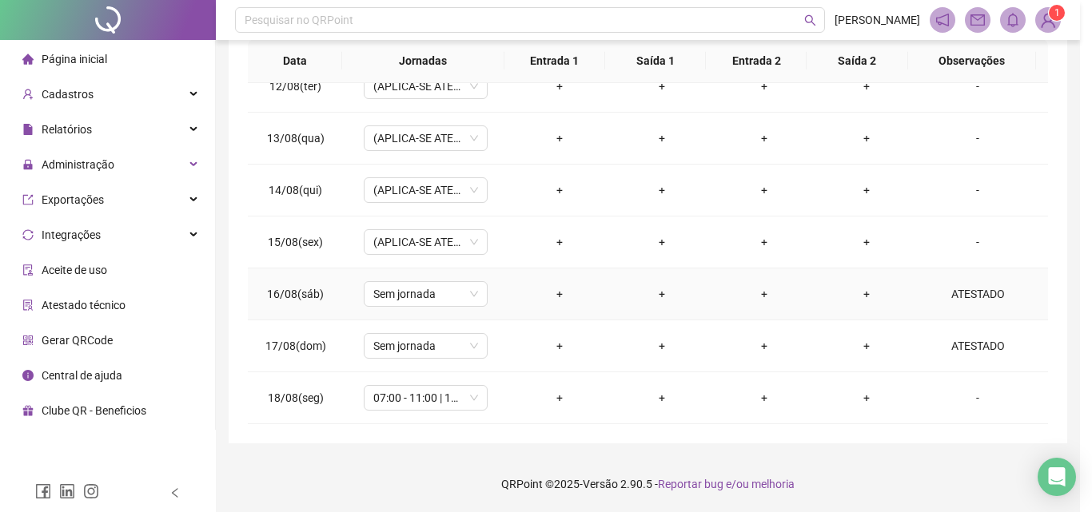
type textarea "********"
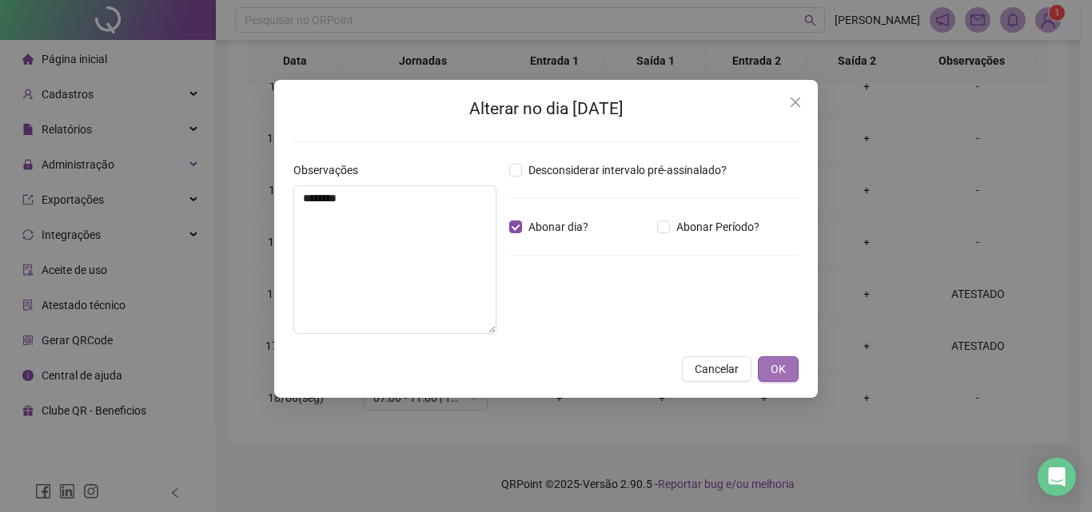
click at [776, 372] on span "OK" at bounding box center [777, 369] width 15 height 18
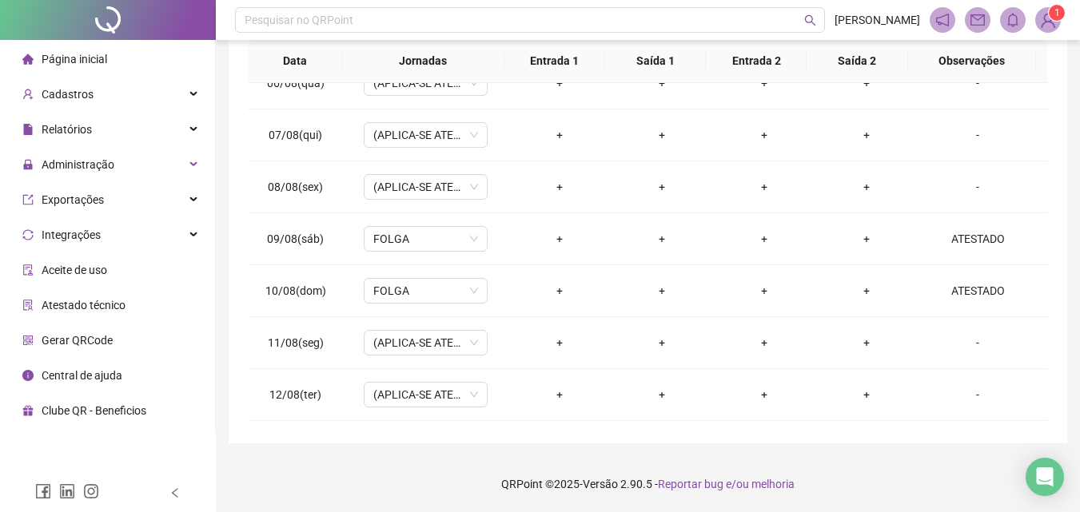
scroll to position [897, 0]
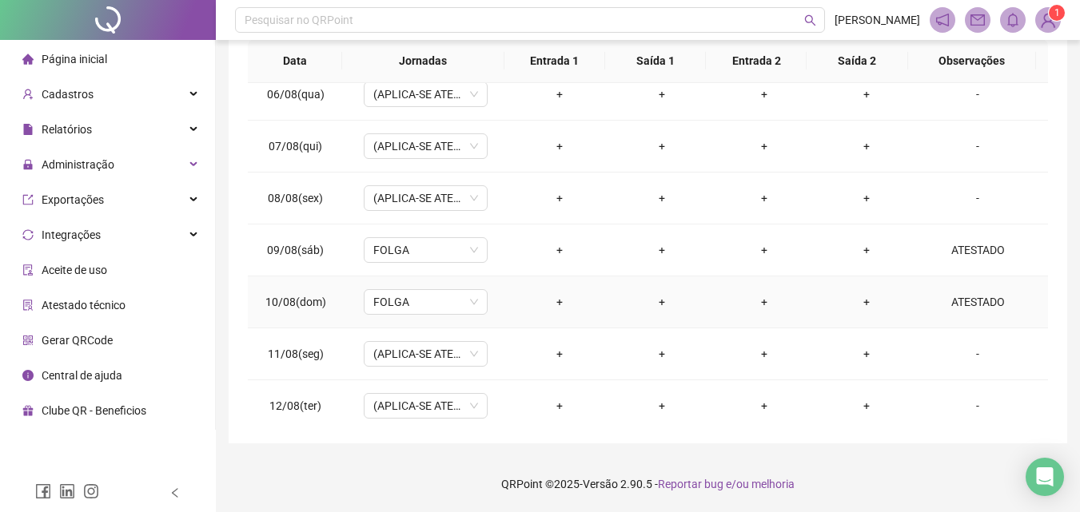
click at [966, 301] on div "ATESTADO" at bounding box center [977, 302] width 94 height 18
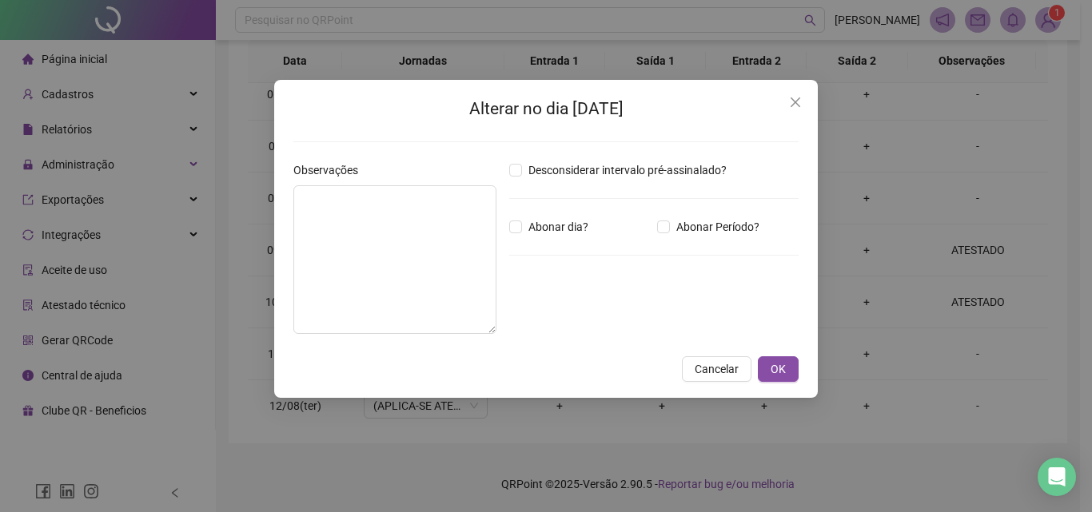
type textarea "********"
click at [770, 367] on button "OK" at bounding box center [778, 369] width 41 height 26
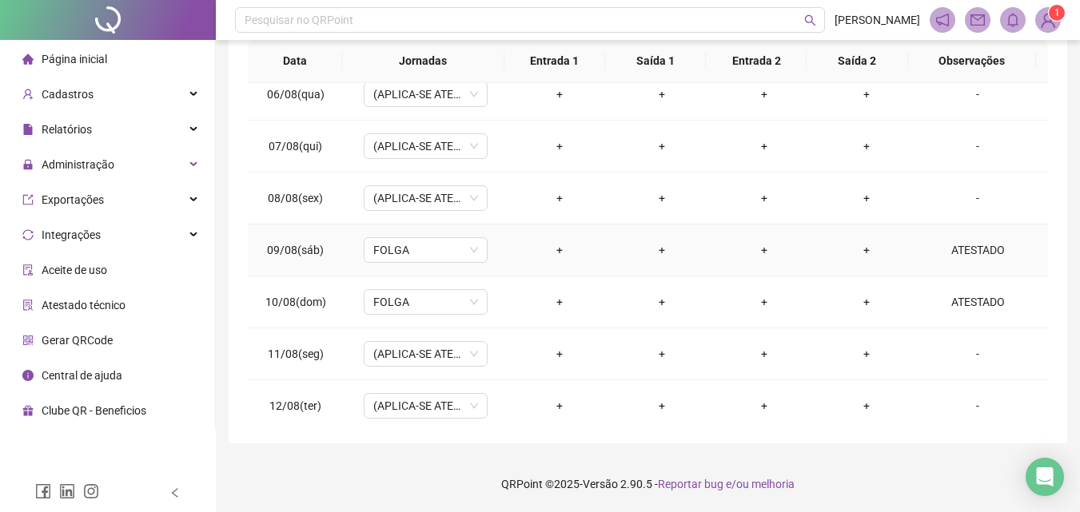
click at [958, 249] on div "ATESTADO" at bounding box center [977, 250] width 94 height 18
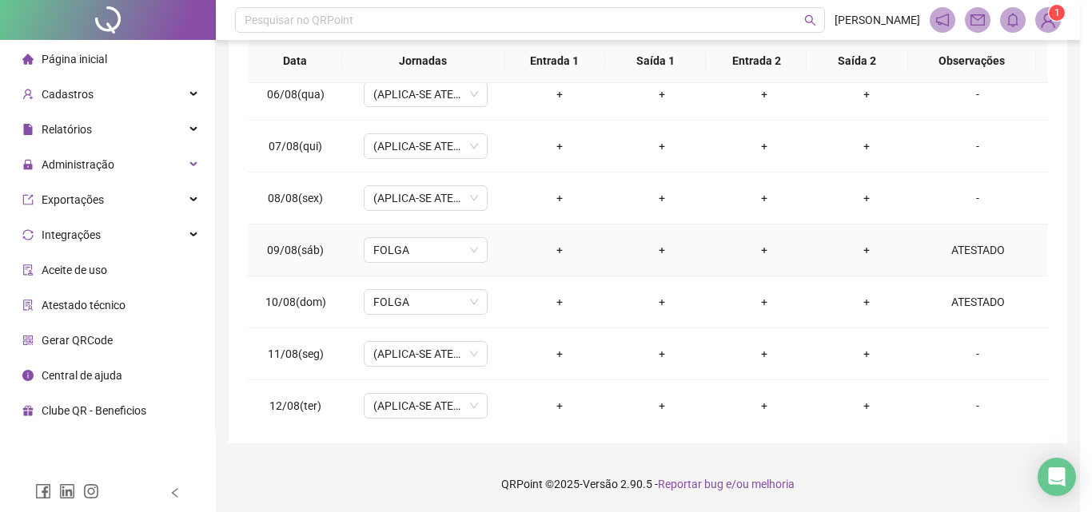
type textarea "********"
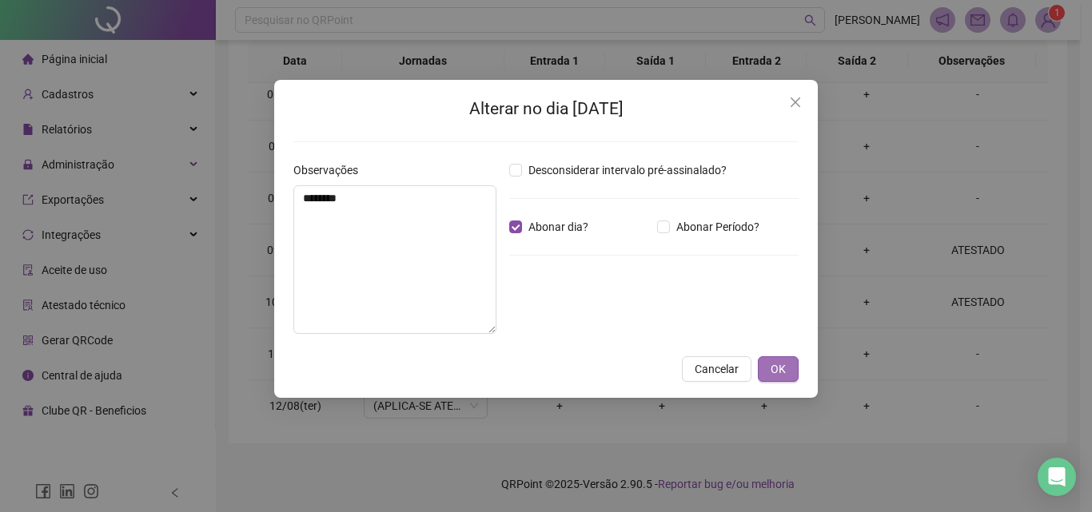
click at [778, 363] on span "OK" at bounding box center [777, 369] width 15 height 18
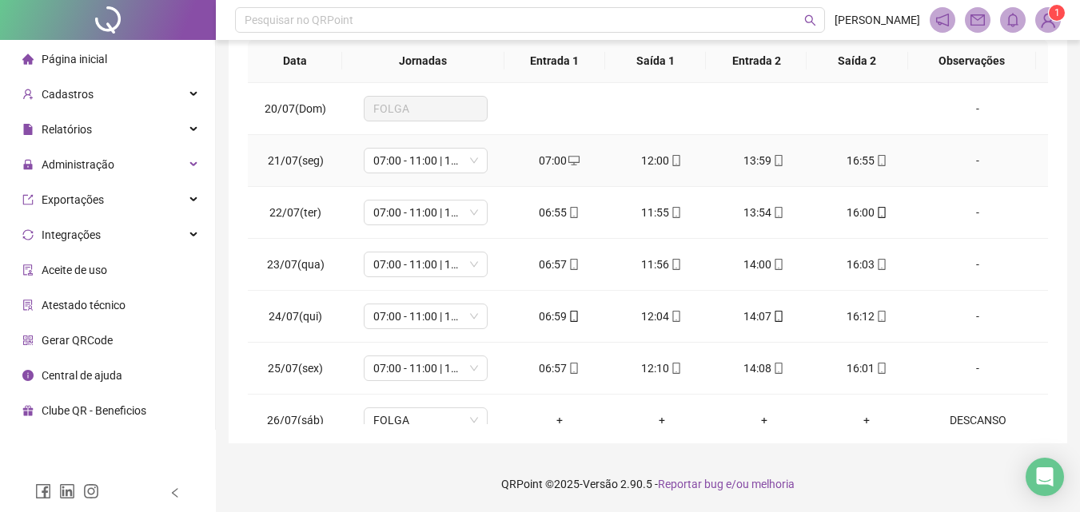
scroll to position [0, 0]
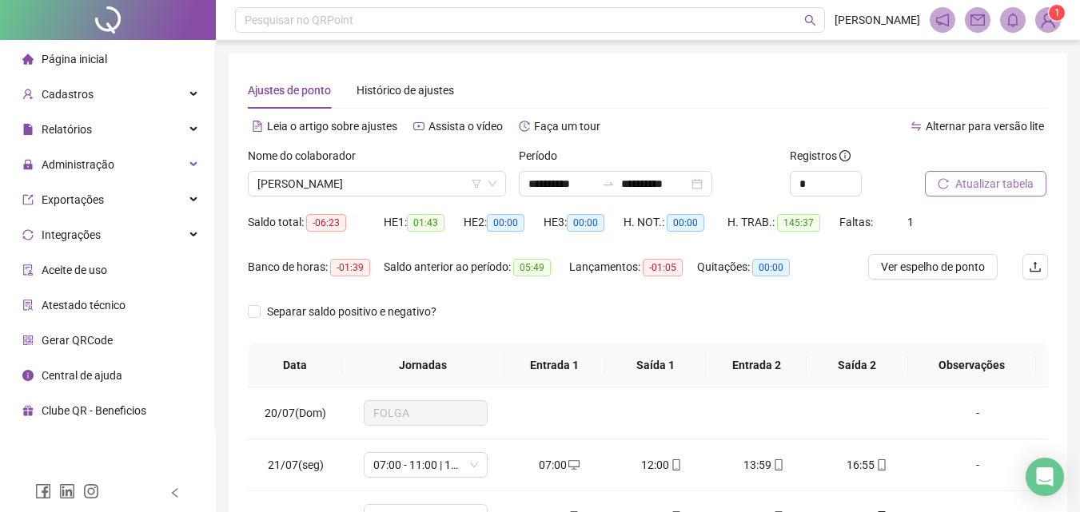
click at [952, 180] on button "Atualizar tabela" at bounding box center [985, 184] width 121 height 26
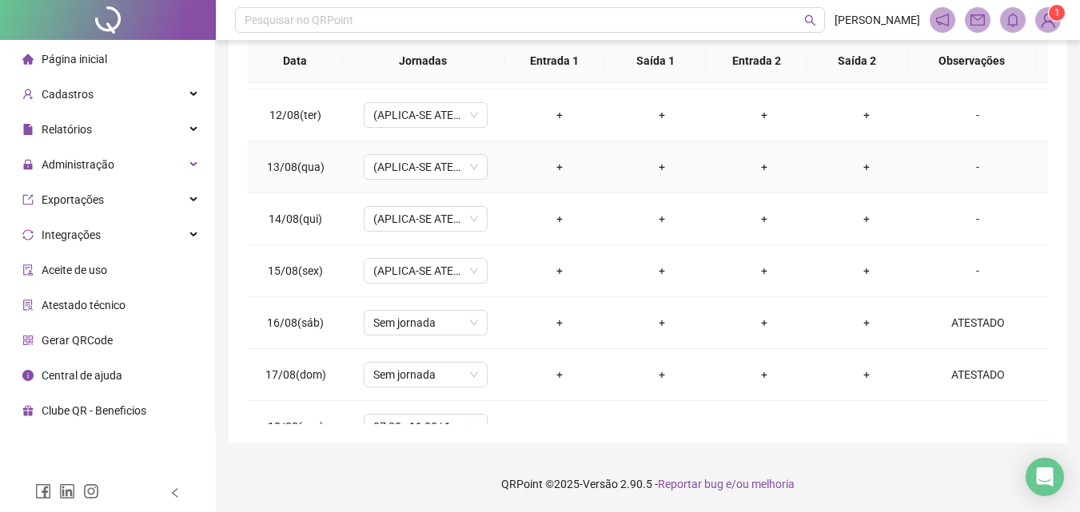
scroll to position [1217, 0]
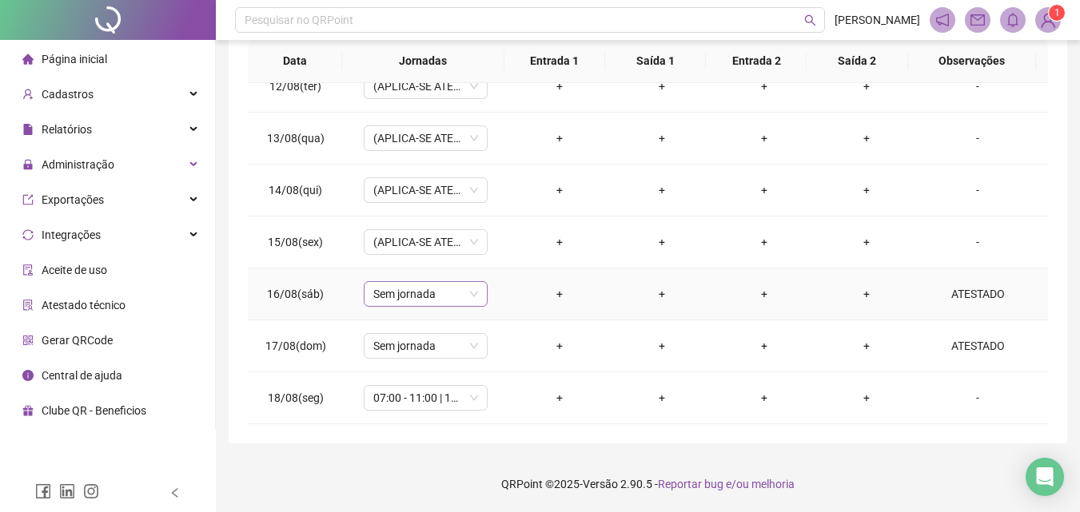
click at [428, 294] on span "Sem jornada" at bounding box center [425, 294] width 105 height 24
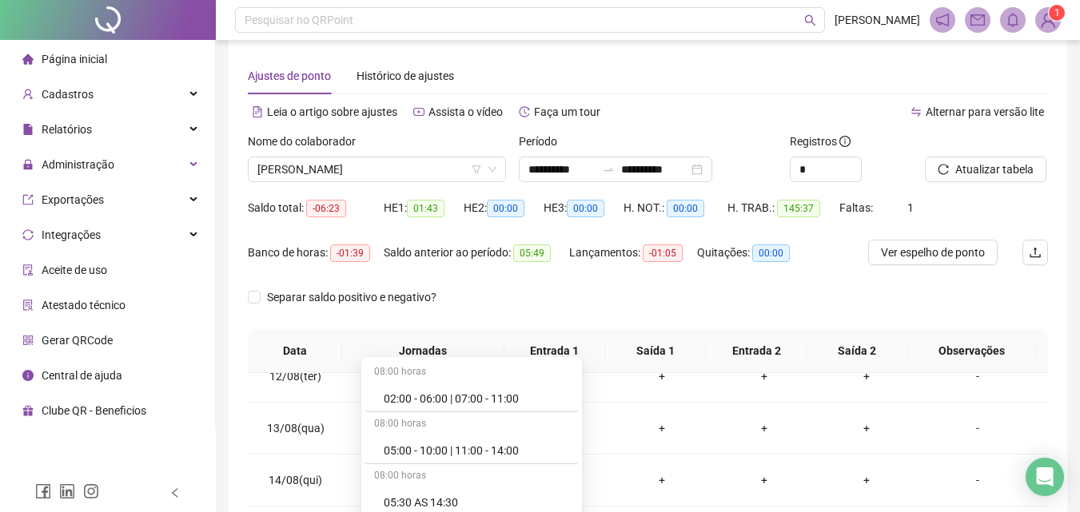
scroll to position [304, 0]
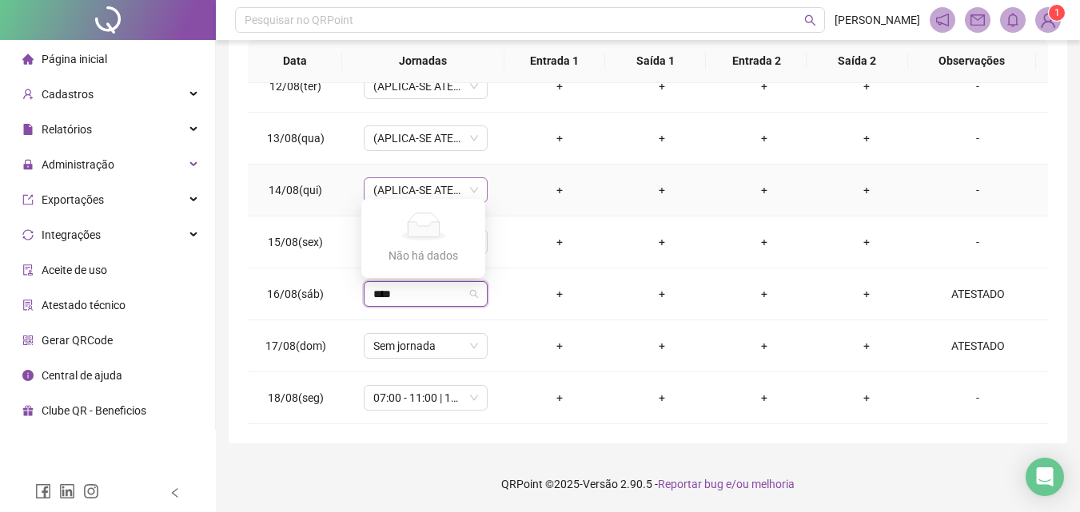
click at [422, 178] on span "(APLICA-SE ATESTADO)" at bounding box center [425, 190] width 105 height 24
type input "****"
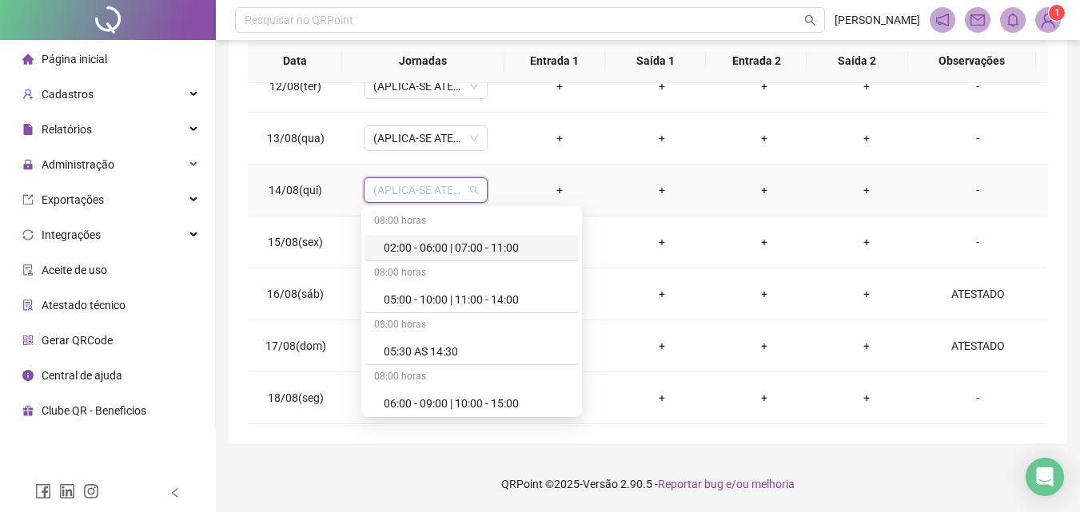
click at [397, 182] on span "(APLICA-SE ATESTADO)" at bounding box center [425, 190] width 105 height 24
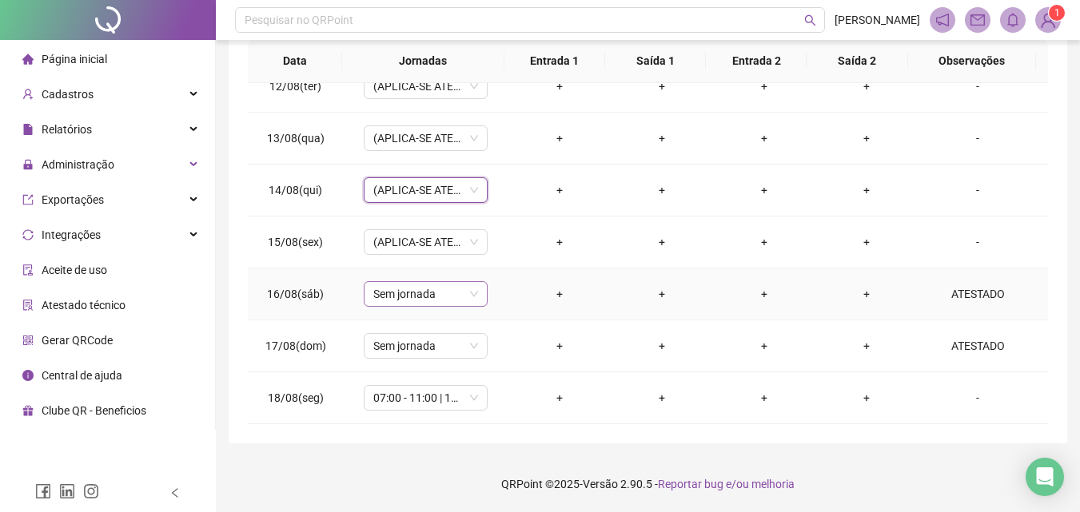
click at [436, 292] on span "Sem jornada" at bounding box center [425, 294] width 105 height 24
click at [446, 190] on span "(APLICA-SE ATESTADO)" at bounding box center [425, 190] width 105 height 24
type input "***"
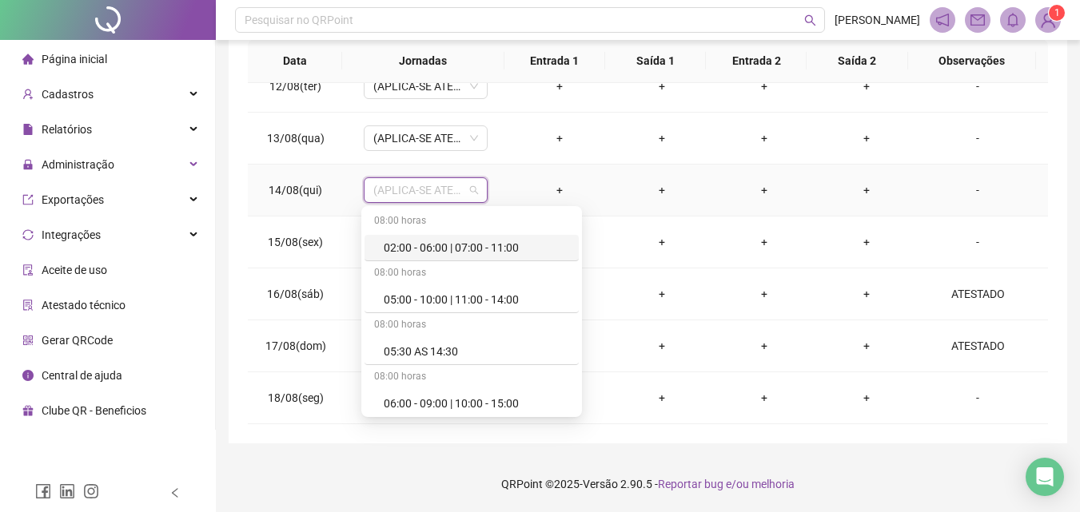
click at [466, 193] on span "(APLICA-SE ATESTADO)" at bounding box center [425, 190] width 105 height 24
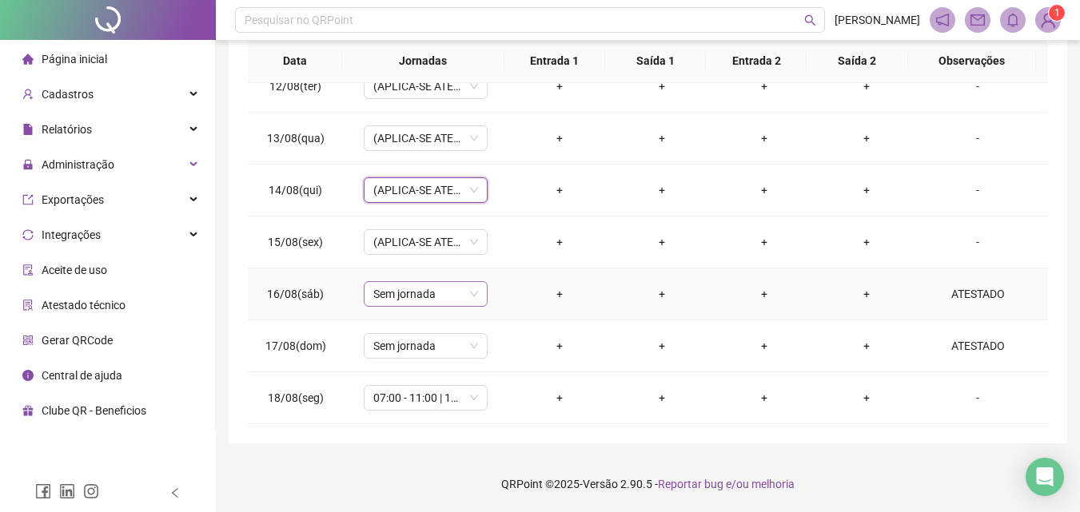
click at [382, 301] on span "Sem jornada" at bounding box center [425, 294] width 105 height 24
type input "****"
click at [438, 184] on span "(APLICA-SE ATESTADO)" at bounding box center [425, 190] width 105 height 24
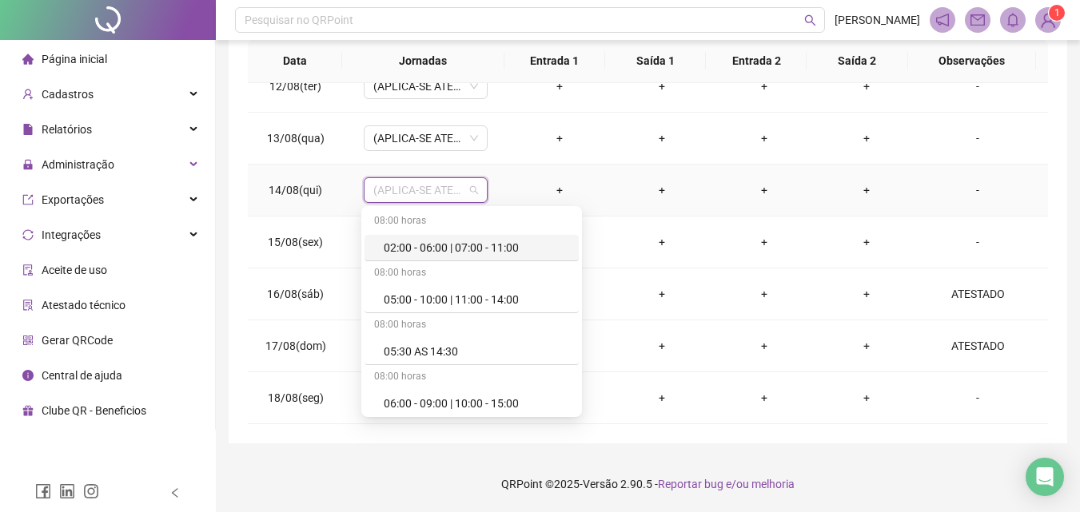
click at [450, 189] on span "(APLICA-SE ATESTADO)" at bounding box center [425, 190] width 105 height 24
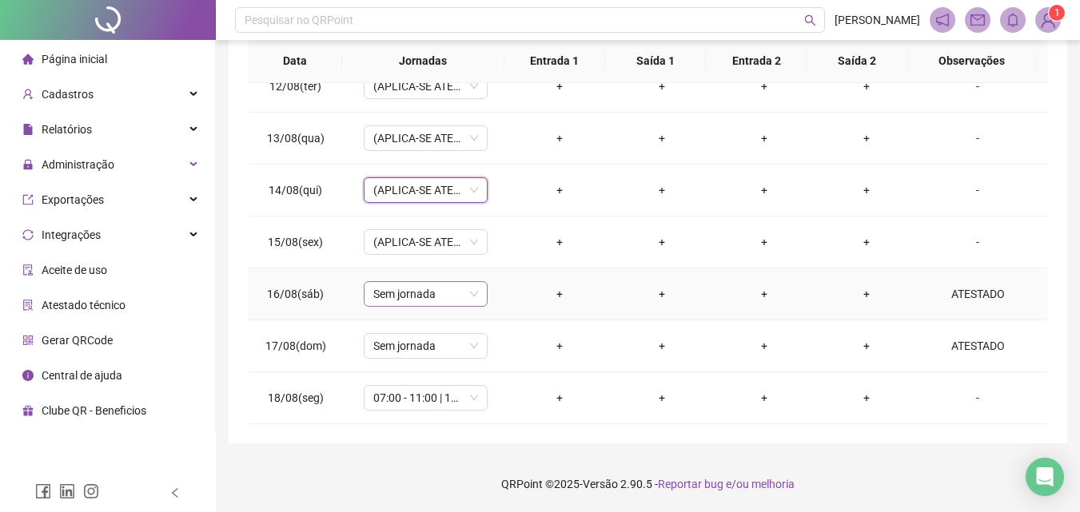
click at [428, 291] on span "Sem jornada" at bounding box center [425, 294] width 105 height 24
click at [449, 184] on span "(APLICA-SE ATESTADO)" at bounding box center [425, 190] width 105 height 24
type input "***"
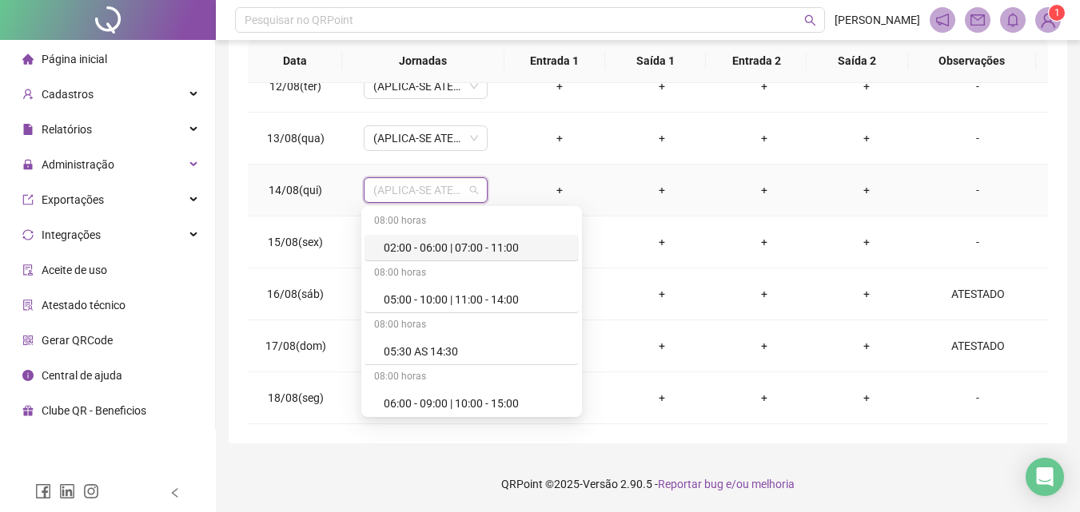
click at [452, 193] on span "(APLICA-SE ATESTADO)" at bounding box center [425, 190] width 105 height 24
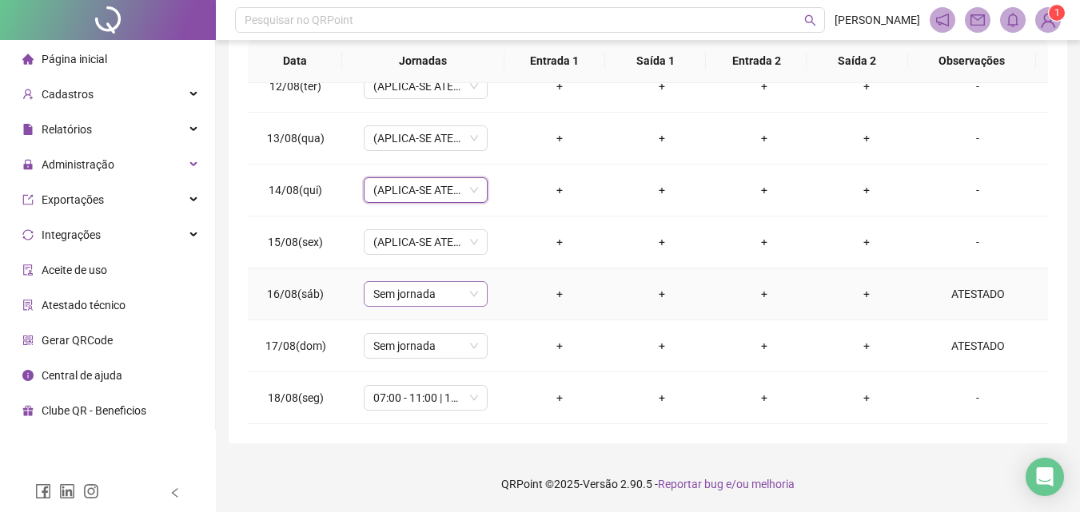
click at [425, 300] on span "Sem jornada" at bounding box center [425, 294] width 105 height 24
click at [430, 185] on span "(APLICA-SE ATESTADO)" at bounding box center [425, 190] width 105 height 24
type input "***"
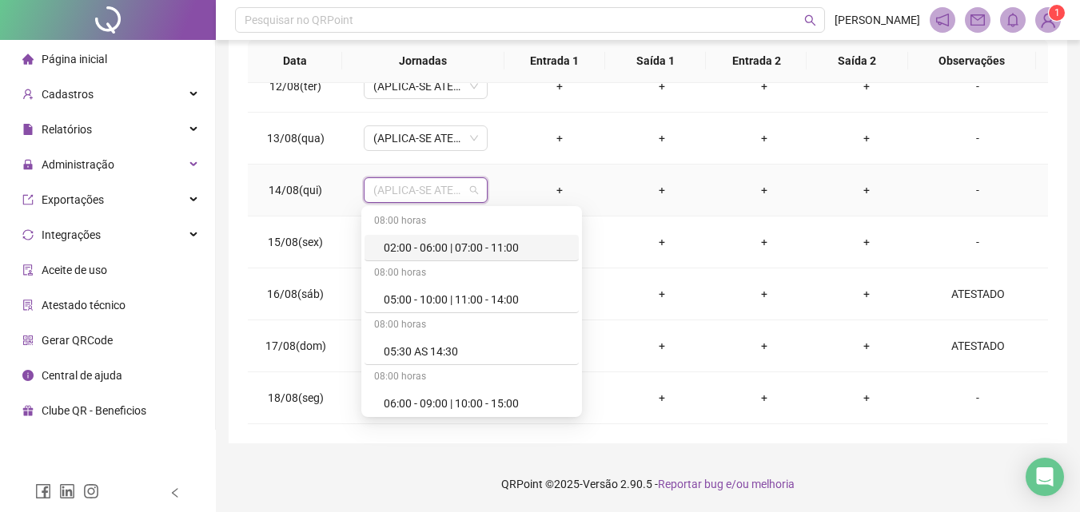
click at [445, 198] on span "(APLICA-SE ATESTADO)" at bounding box center [425, 190] width 105 height 24
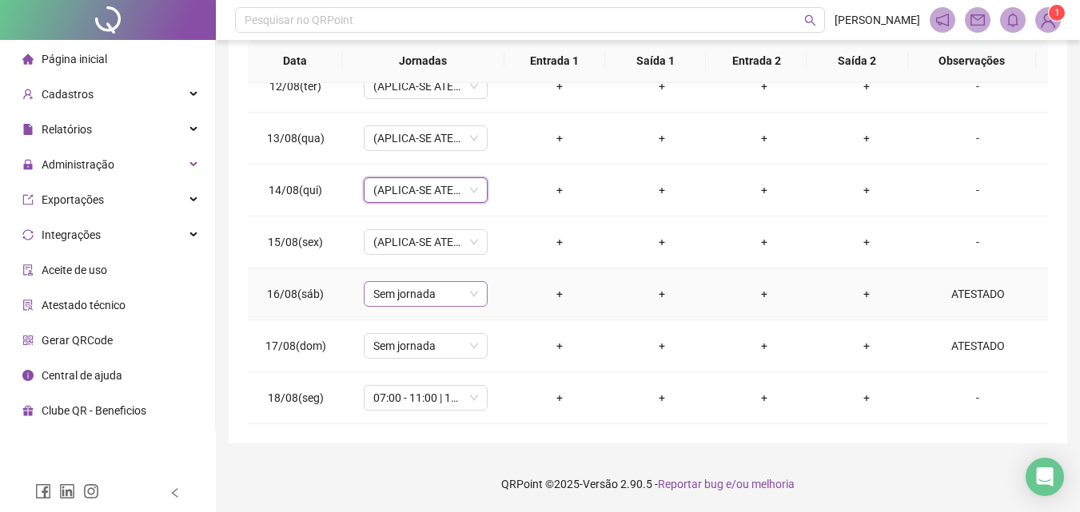
click at [424, 289] on span "Sem jornada" at bounding box center [425, 294] width 105 height 24
click at [421, 189] on span "(APLICA-SE ATESTADO)" at bounding box center [425, 190] width 105 height 24
type input "***"
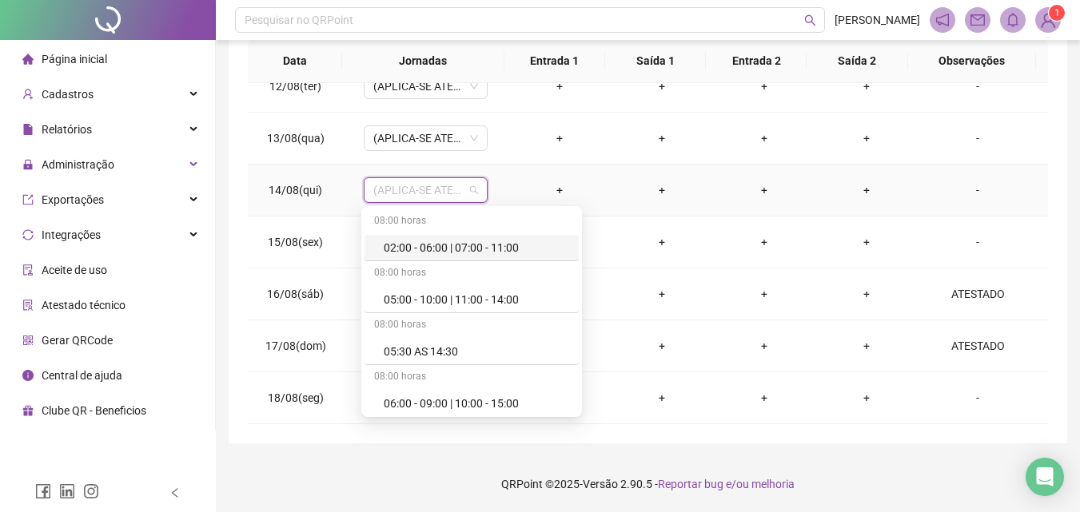
click at [454, 193] on span "(APLICA-SE ATESTADO)" at bounding box center [425, 190] width 105 height 24
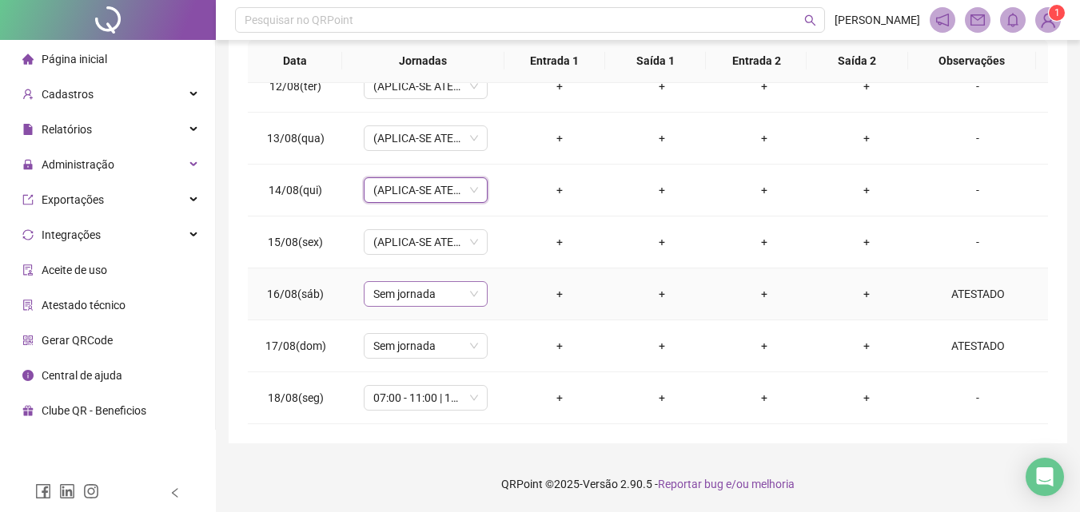
click at [416, 292] on span "Sem jornada" at bounding box center [425, 294] width 105 height 24
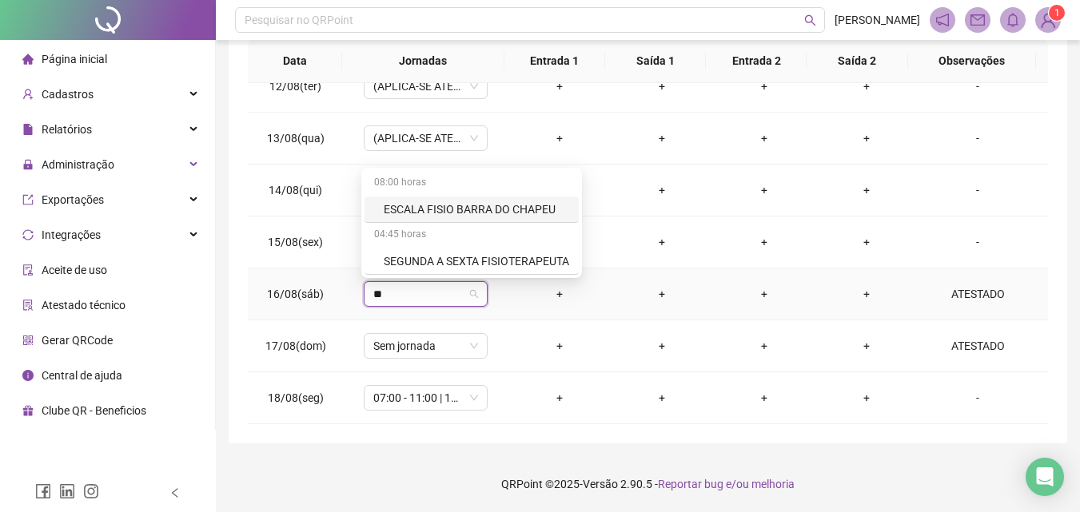
type input "***"
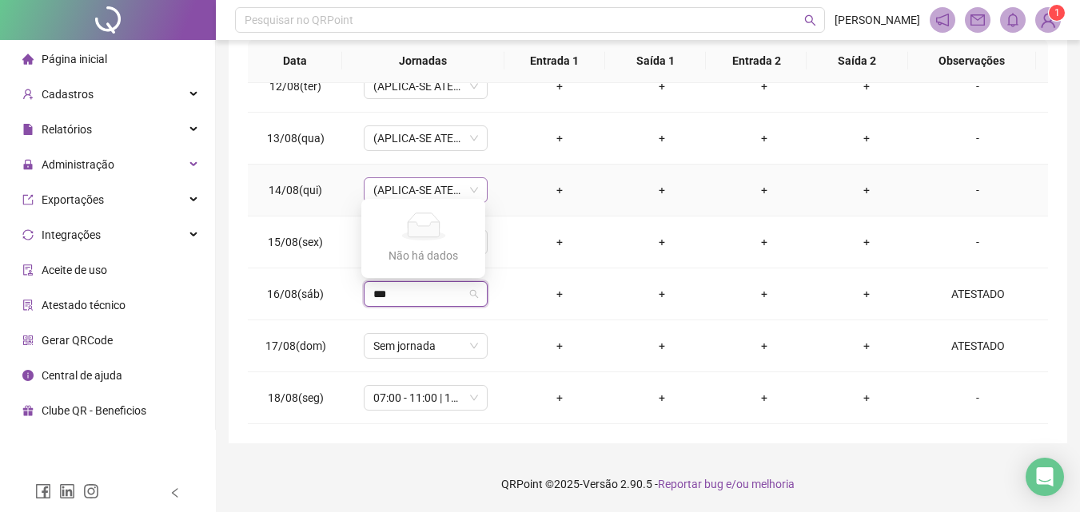
click at [420, 194] on span "(APLICA-SE ATESTADO)" at bounding box center [425, 190] width 105 height 24
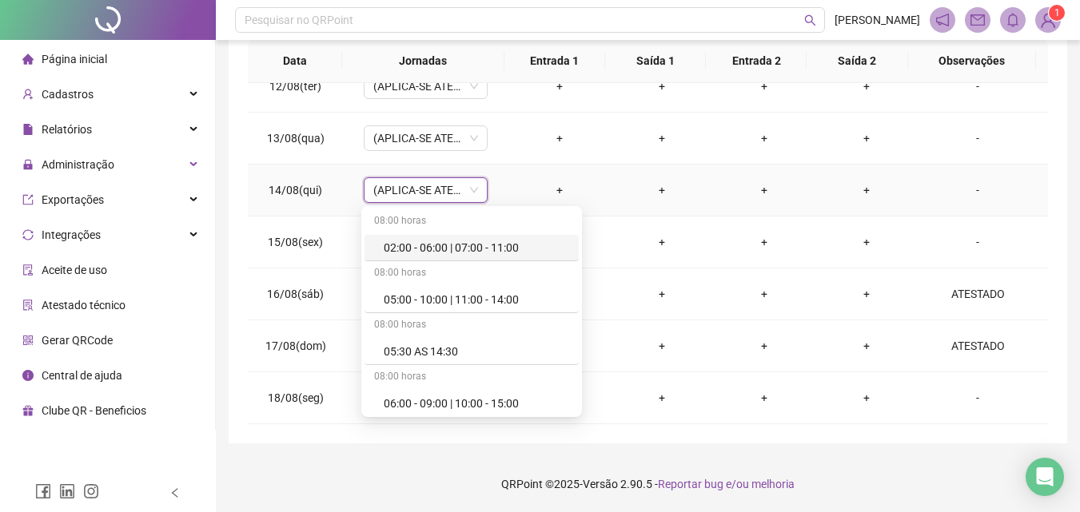
click at [437, 192] on span "(APLICA-SE ATESTADO)" at bounding box center [425, 190] width 105 height 24
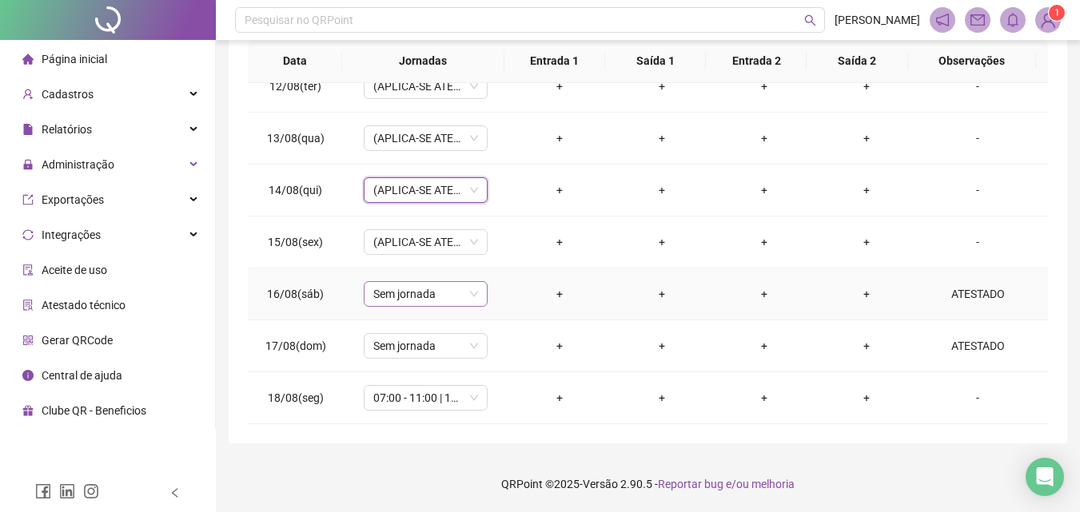
click at [429, 290] on span "Sem jornada" at bounding box center [425, 294] width 105 height 24
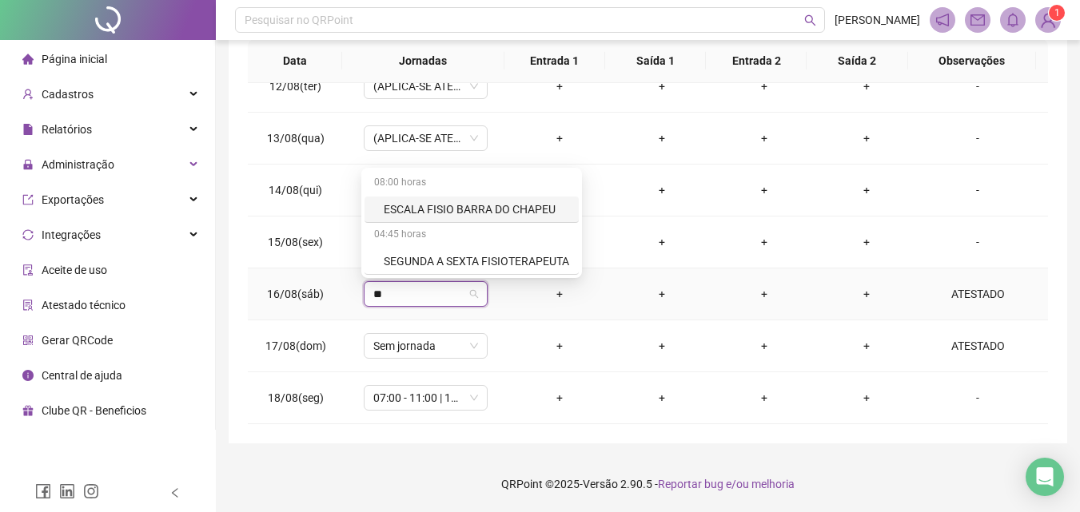
type input "***"
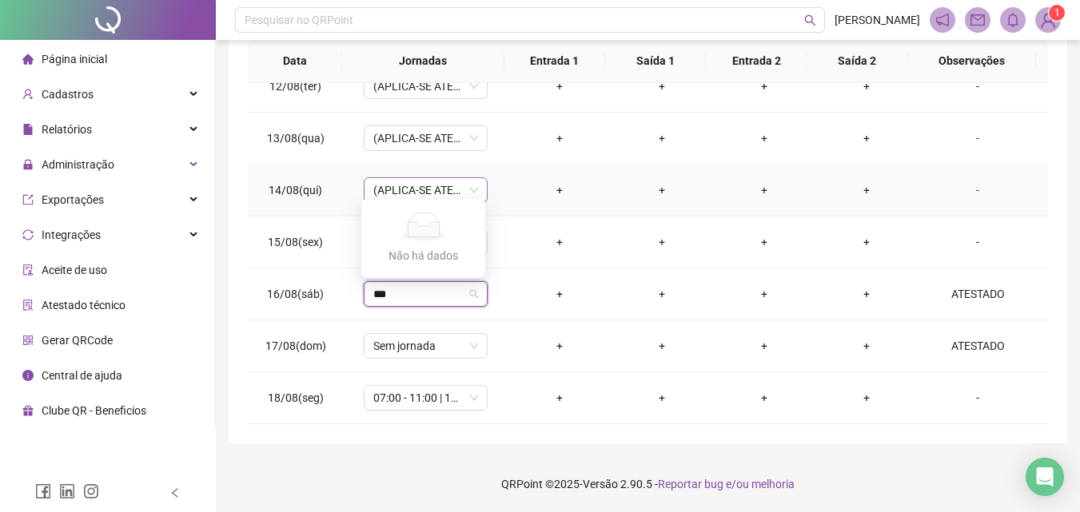
click at [399, 194] on span "(APLICA-SE ATESTADO)" at bounding box center [425, 190] width 105 height 24
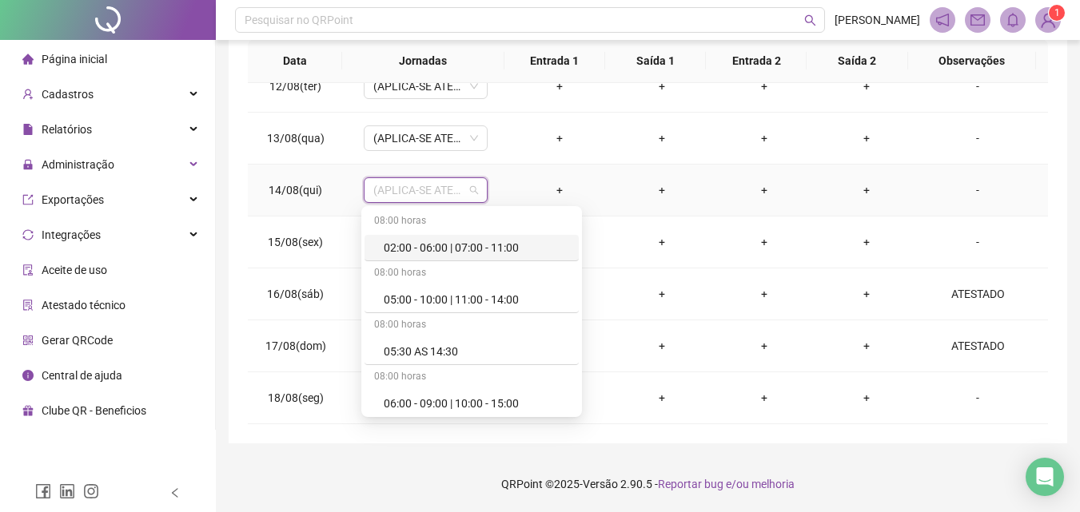
click at [439, 184] on span "(APLICA-SE ATESTADO)" at bounding box center [425, 190] width 105 height 24
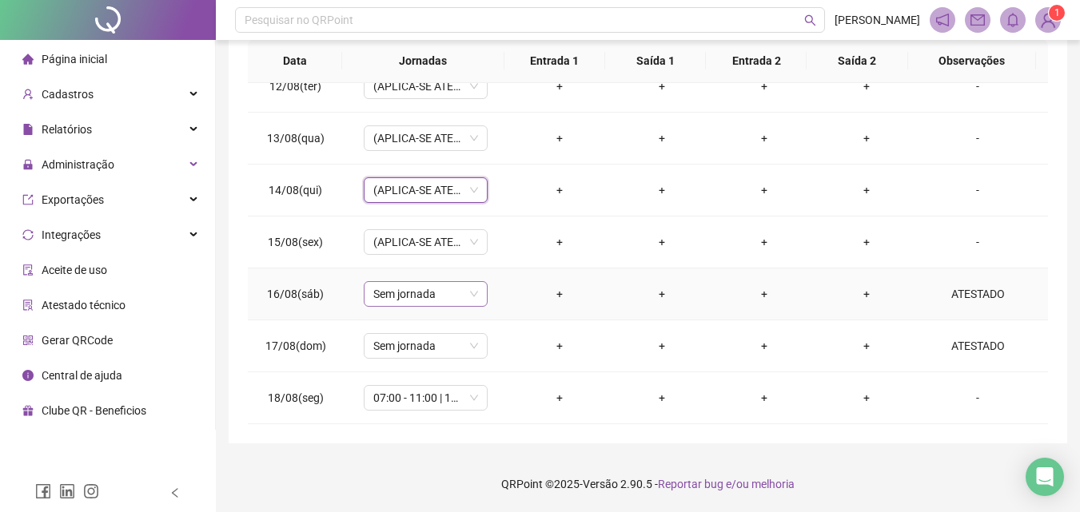
click at [418, 287] on span "Sem jornada" at bounding box center [425, 294] width 105 height 24
click at [430, 186] on span "(APLICA-SE ATESTADO)" at bounding box center [425, 190] width 105 height 24
type input "***"
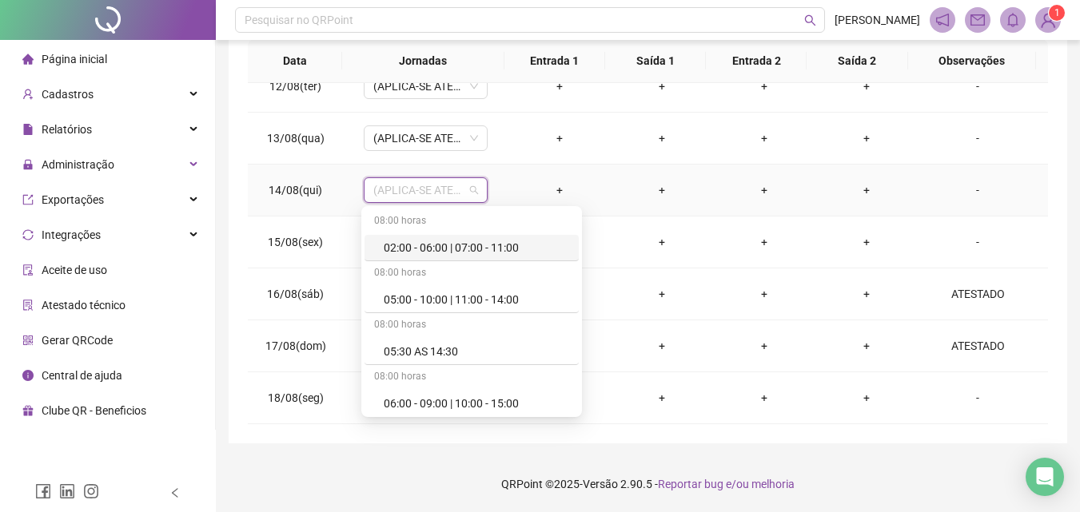
click at [447, 191] on span "(APLICA-SE ATESTADO)" at bounding box center [425, 190] width 105 height 24
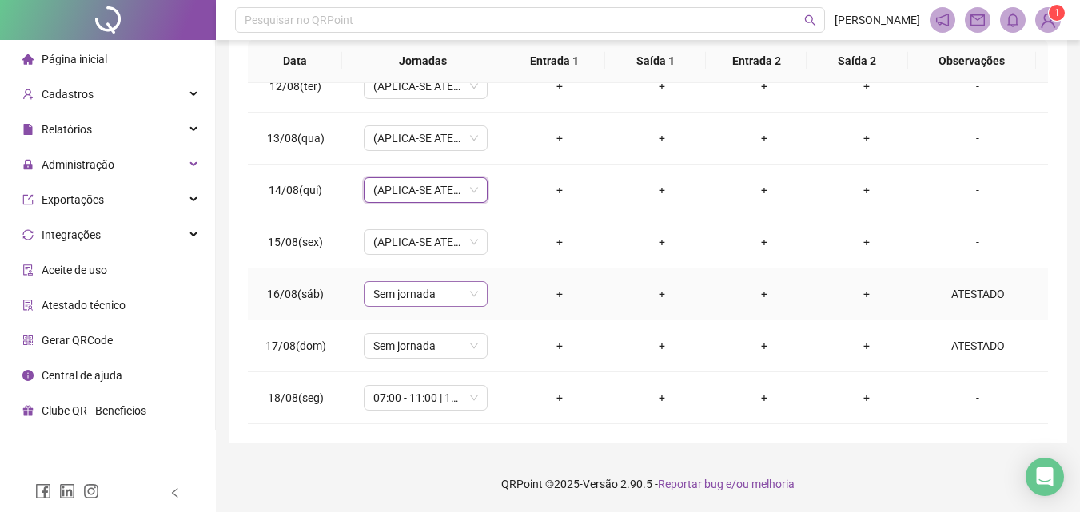
click at [420, 296] on span "Sem jornada" at bounding box center [425, 294] width 105 height 24
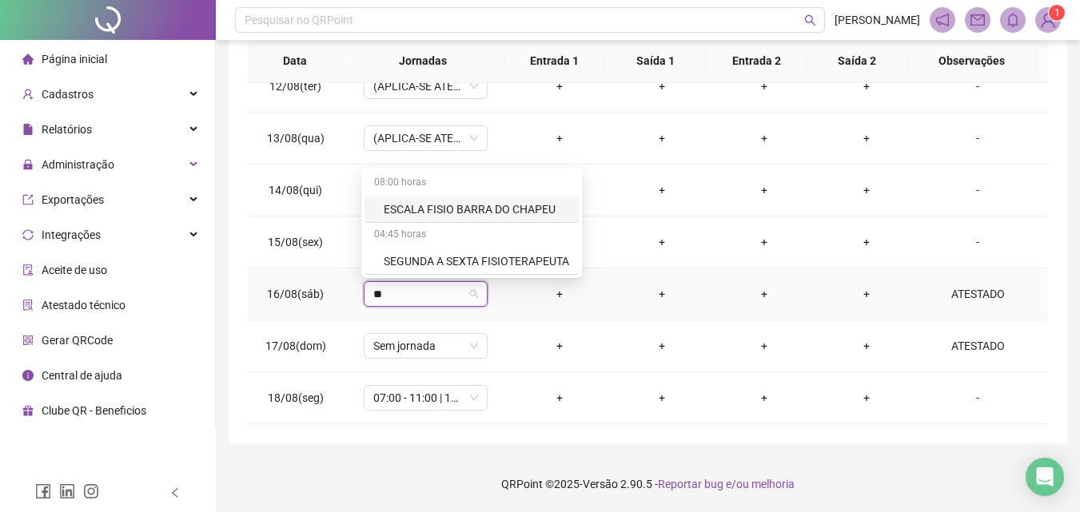
type input "***"
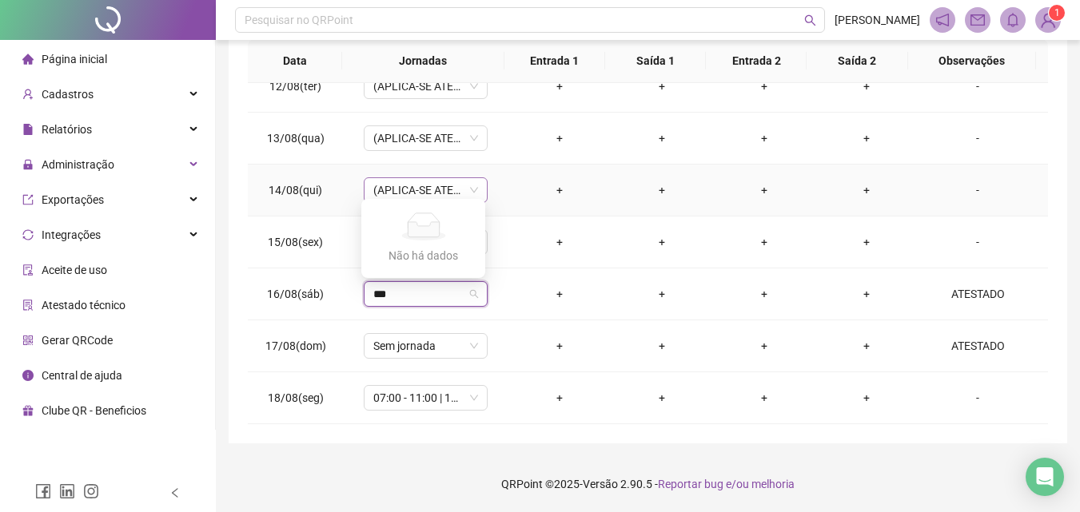
click at [424, 181] on span "(APLICA-SE ATESTADO)" at bounding box center [425, 190] width 105 height 24
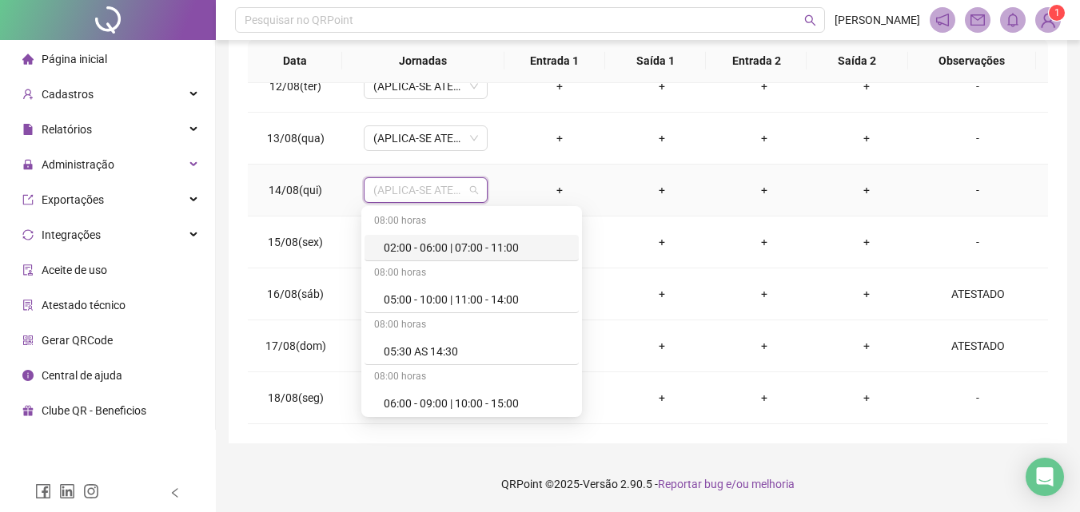
click at [421, 193] on span "(APLICA-SE ATESTADO)" at bounding box center [425, 190] width 105 height 24
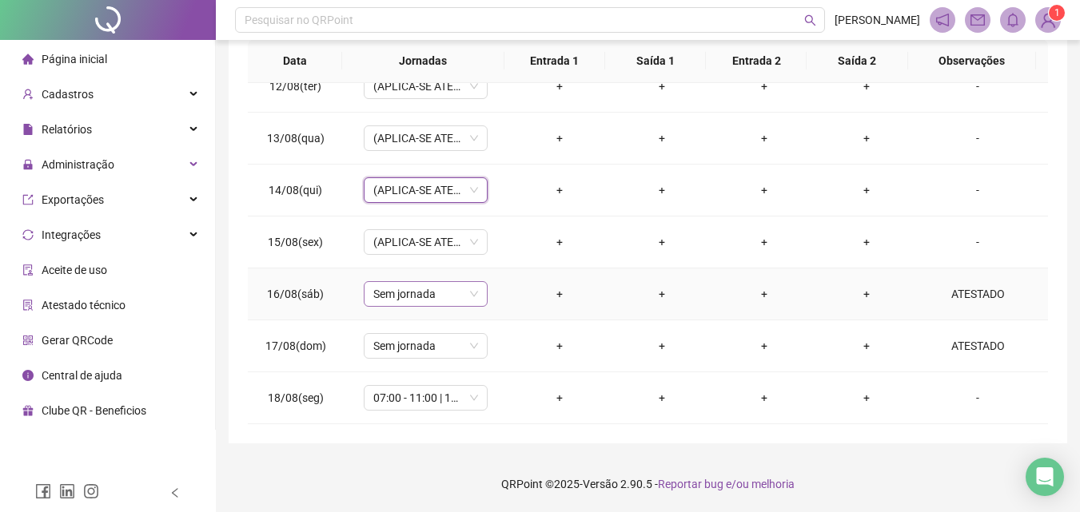
click at [423, 295] on span "Sem jornada" at bounding box center [425, 294] width 105 height 24
click at [428, 188] on span "(APLICA-SE ATESTADO)" at bounding box center [425, 190] width 105 height 24
type input "***"
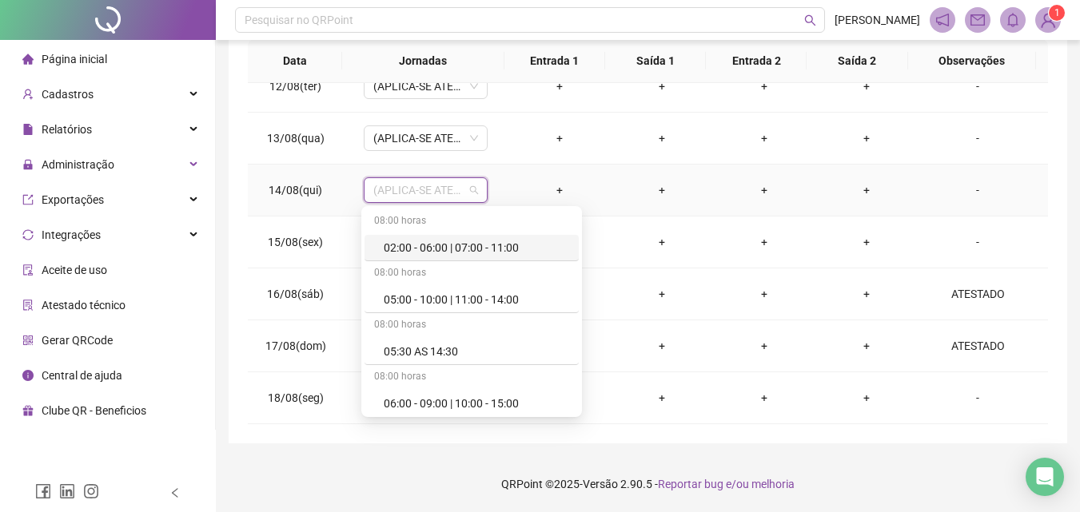
click at [456, 191] on span "(APLICA-SE ATESTADO)" at bounding box center [425, 190] width 105 height 24
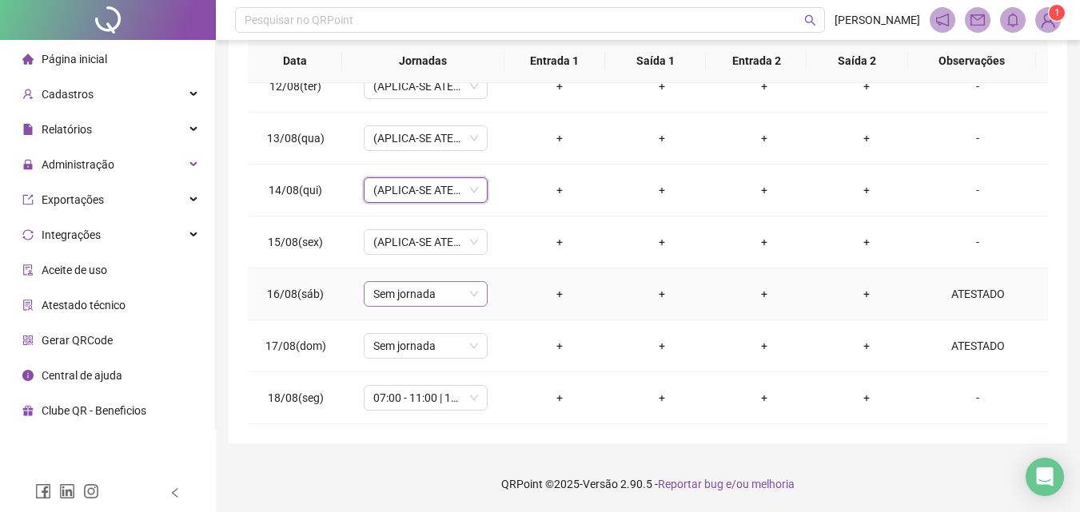
click at [438, 298] on span "Sem jornada" at bounding box center [425, 294] width 105 height 24
click at [399, 184] on span "(APLICA-SE ATESTADO)" at bounding box center [425, 190] width 105 height 24
type input "***"
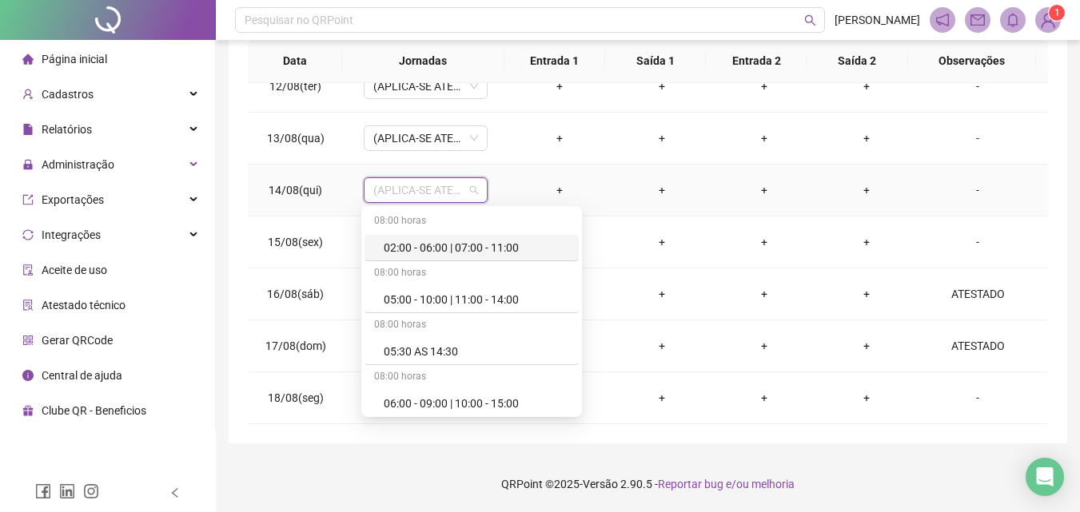
click at [448, 196] on span "(APLICA-SE ATESTADO)" at bounding box center [425, 190] width 105 height 24
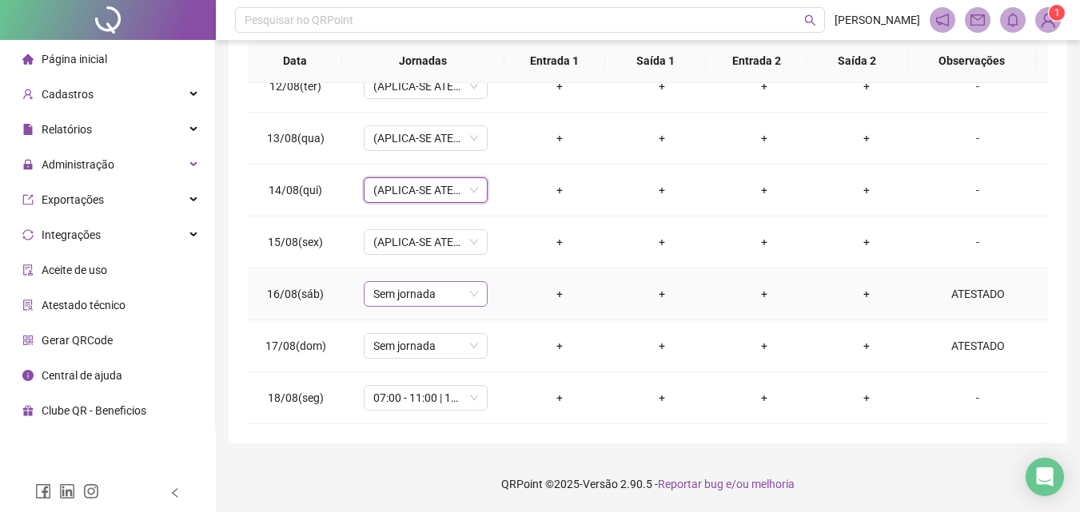
click at [418, 291] on span "Sem jornada" at bounding box center [425, 294] width 105 height 24
click at [394, 197] on span "(APLICA-SE ATESTADO)" at bounding box center [425, 190] width 105 height 24
type input "***"
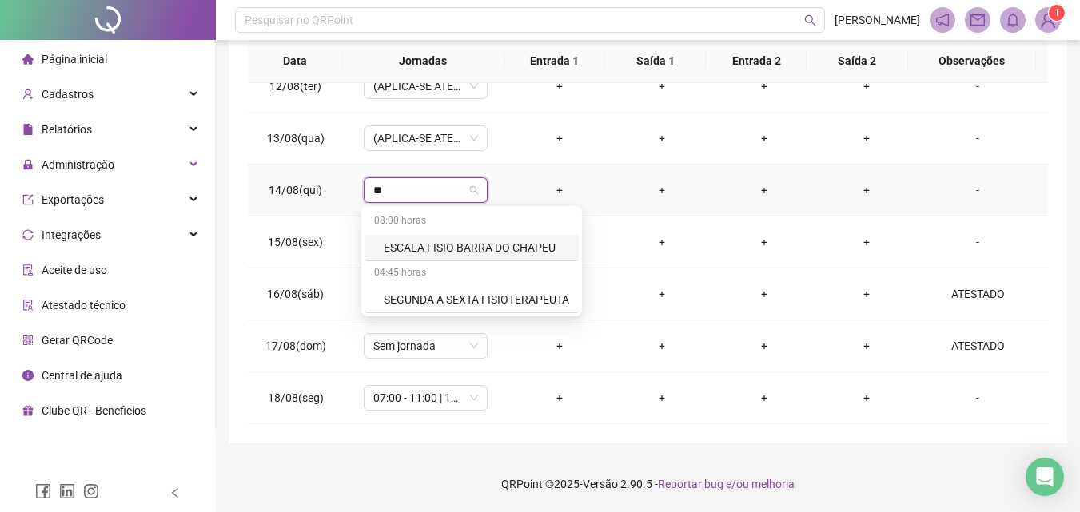
type input "*"
type input "**"
click at [325, 169] on td "14/08(qui)" at bounding box center [295, 191] width 95 height 52
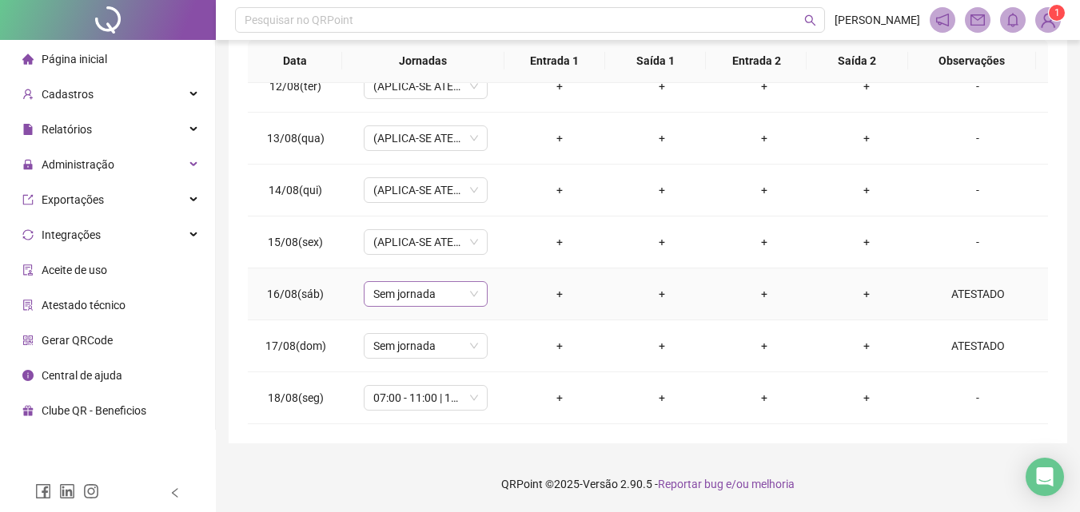
click at [417, 296] on span "Sem jornada" at bounding box center [425, 294] width 105 height 24
click at [443, 189] on span "(APLICA-SE ATESTADO)" at bounding box center [425, 190] width 105 height 24
type input "***"
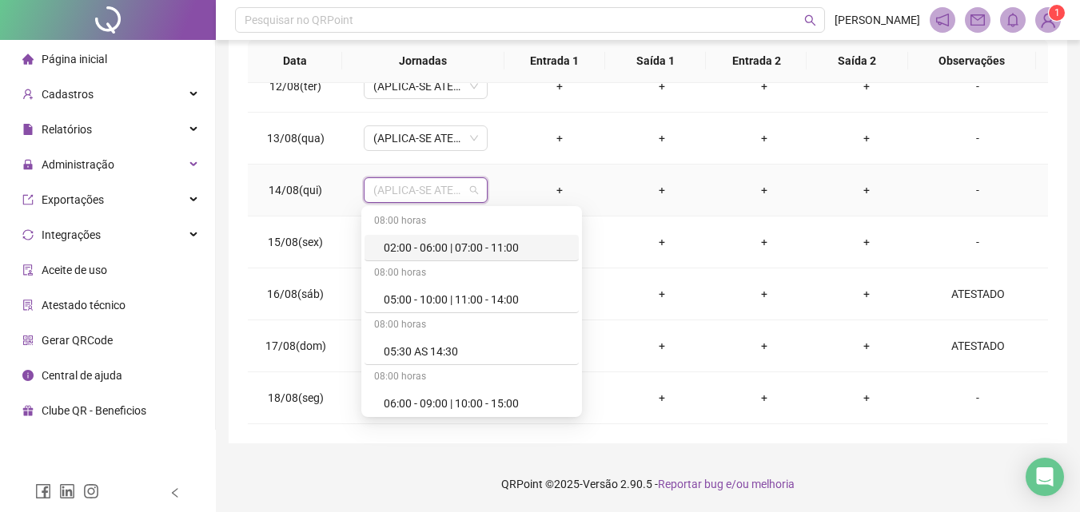
click at [443, 189] on span "(APLICA-SE ATESTADO)" at bounding box center [425, 190] width 105 height 24
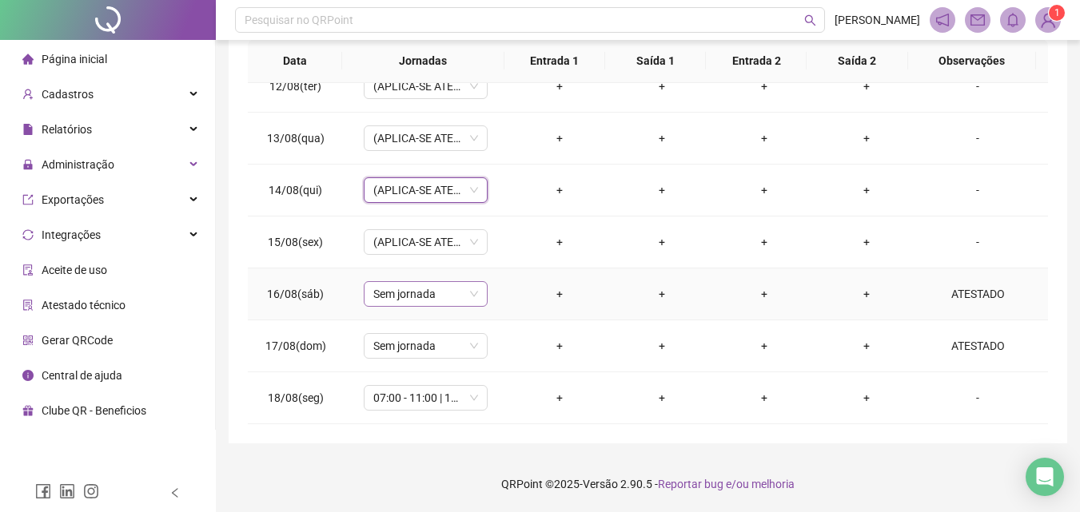
click at [418, 291] on span "Sem jornada" at bounding box center [425, 294] width 105 height 24
click at [443, 187] on span "(APLICA-SE ATESTADO)" at bounding box center [425, 190] width 105 height 24
type input "***"
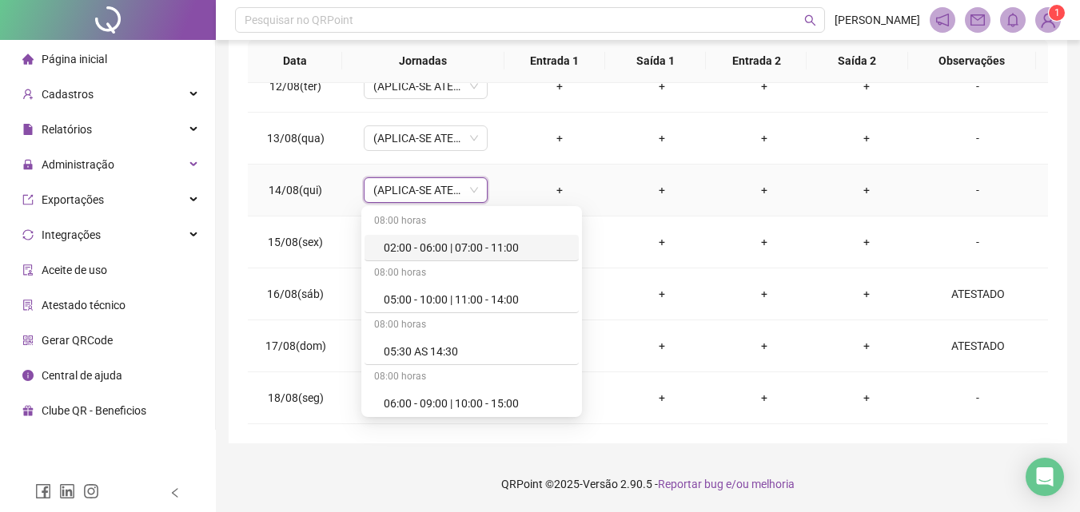
click at [443, 187] on span "(APLICA-SE ATESTADO)" at bounding box center [425, 190] width 105 height 24
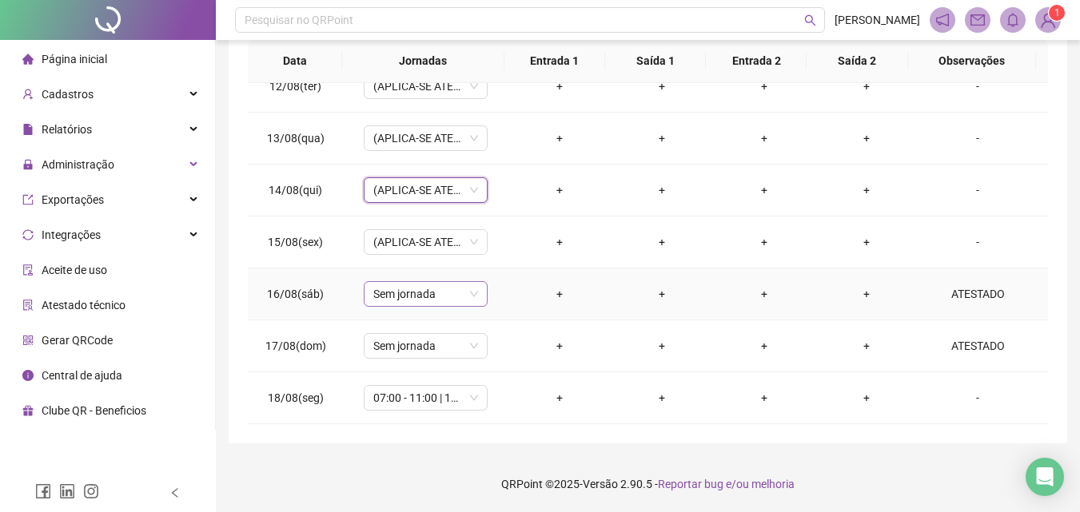
click at [423, 299] on span "Sem jornada" at bounding box center [425, 294] width 105 height 24
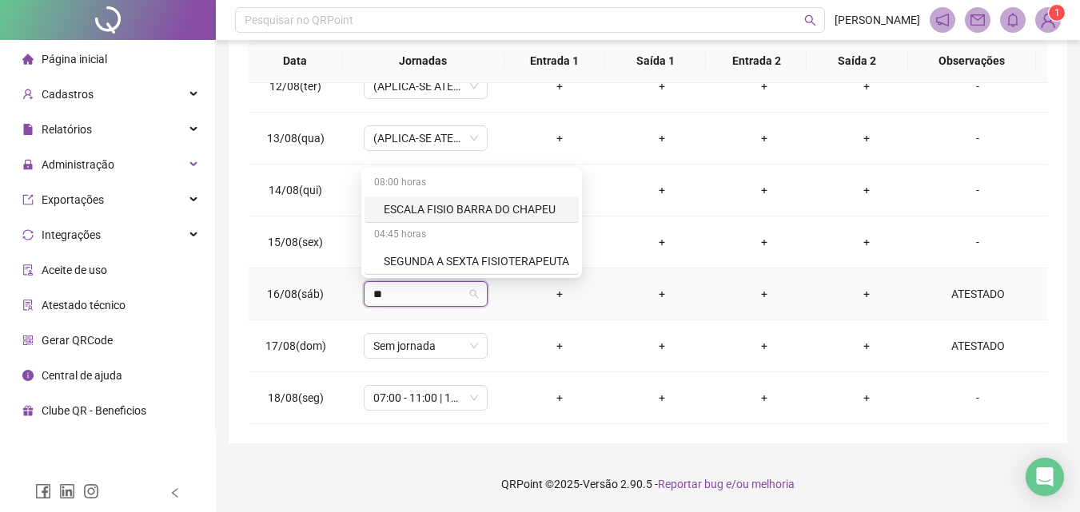
type input "***"
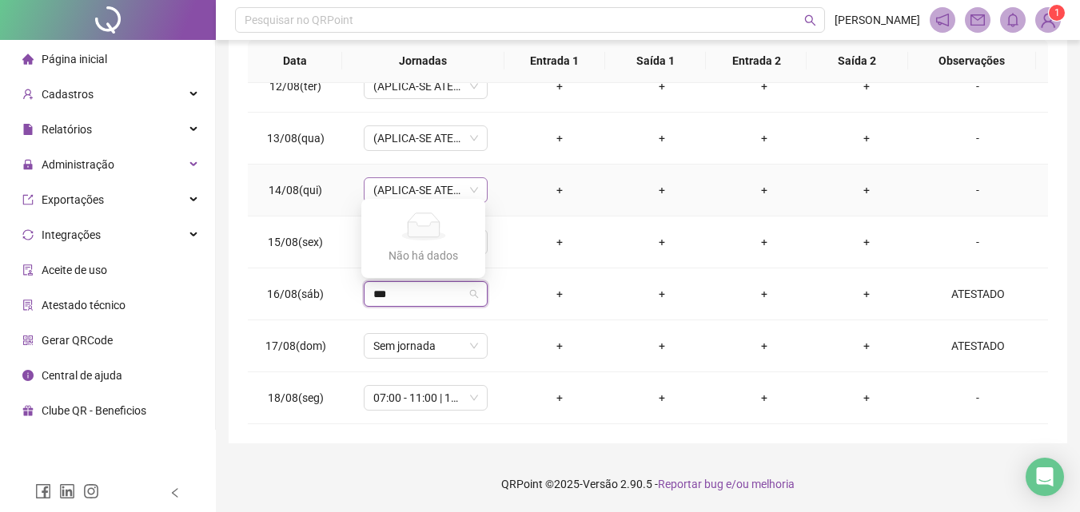
click at [432, 186] on span "(APLICA-SE ATESTADO)" at bounding box center [425, 190] width 105 height 24
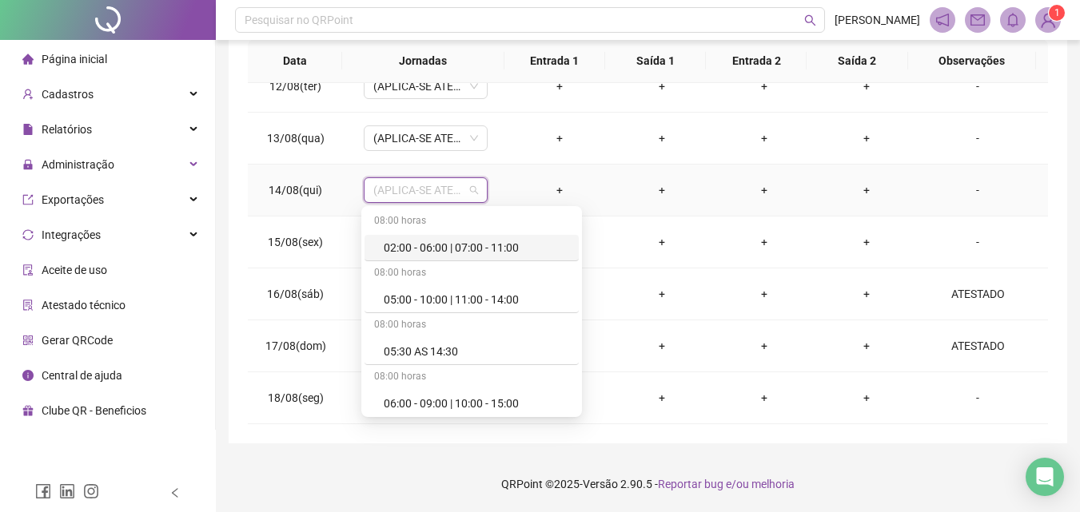
click at [412, 181] on span "(APLICA-SE ATESTADO)" at bounding box center [425, 190] width 105 height 24
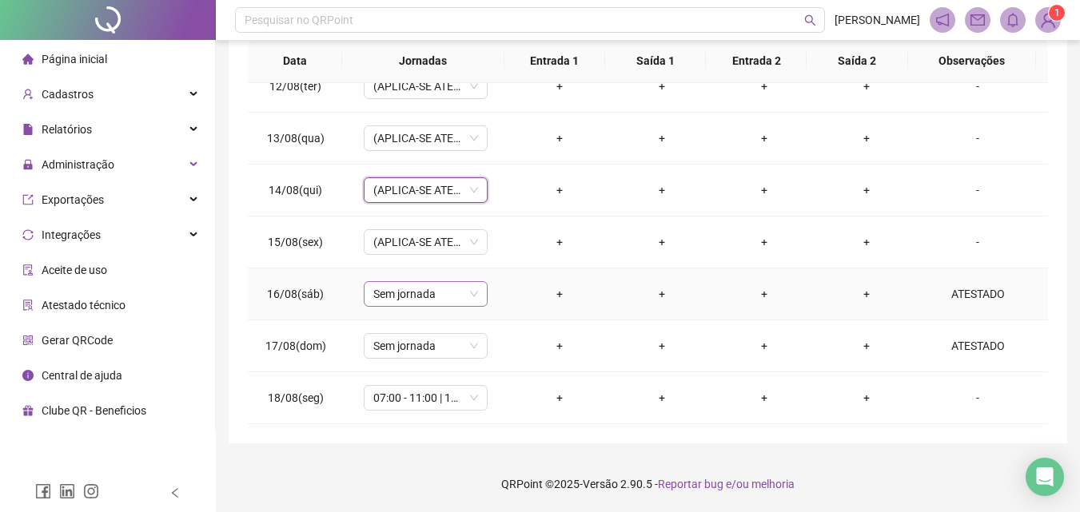
click at [427, 292] on span "Sem jornada" at bounding box center [425, 294] width 105 height 24
click at [450, 193] on span "(APLICA-SE ATESTADO)" at bounding box center [425, 190] width 105 height 24
type input "***"
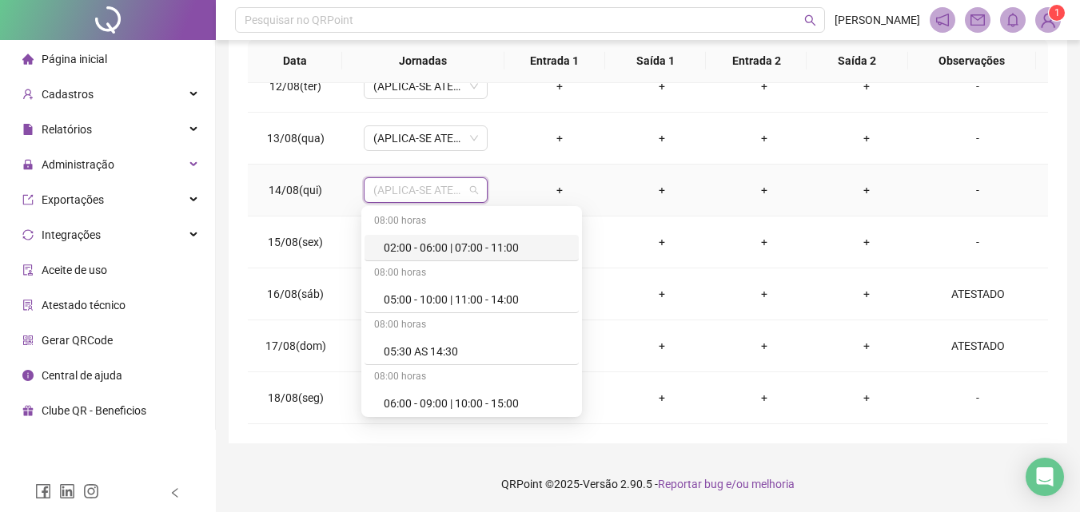
click at [450, 193] on span "(APLICA-SE ATESTADO)" at bounding box center [425, 190] width 105 height 24
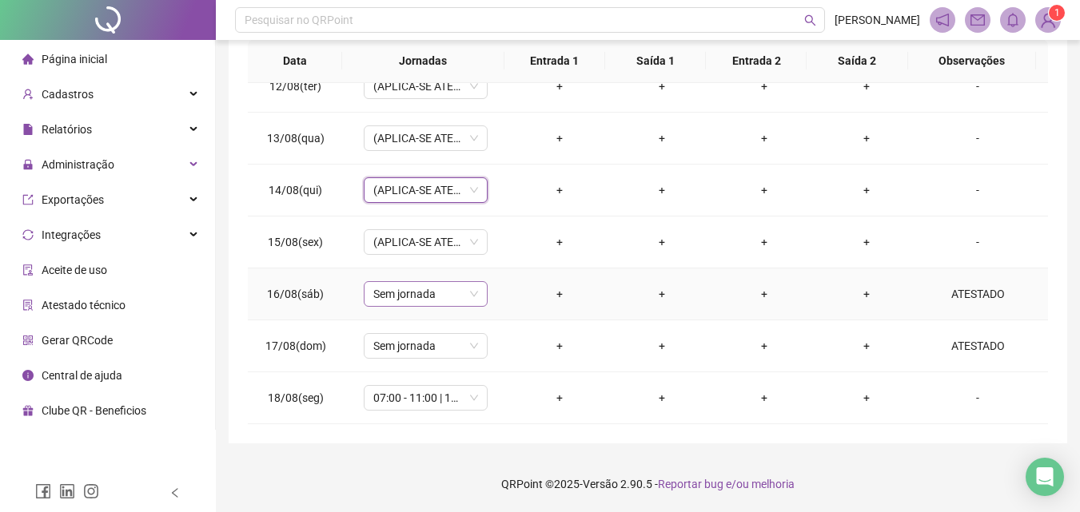
click at [438, 306] on div "Sem jornada" at bounding box center [426, 294] width 124 height 26
click at [405, 189] on span "(APLICA-SE ATESTADO)" at bounding box center [425, 190] width 105 height 24
type input "***"
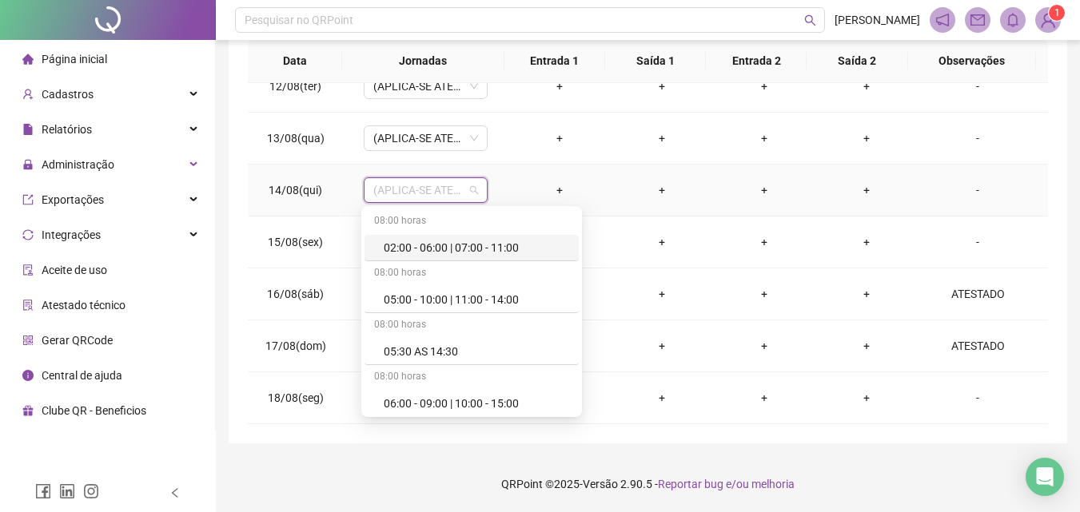
click at [405, 189] on span "(APLICA-SE ATESTADO)" at bounding box center [425, 190] width 105 height 24
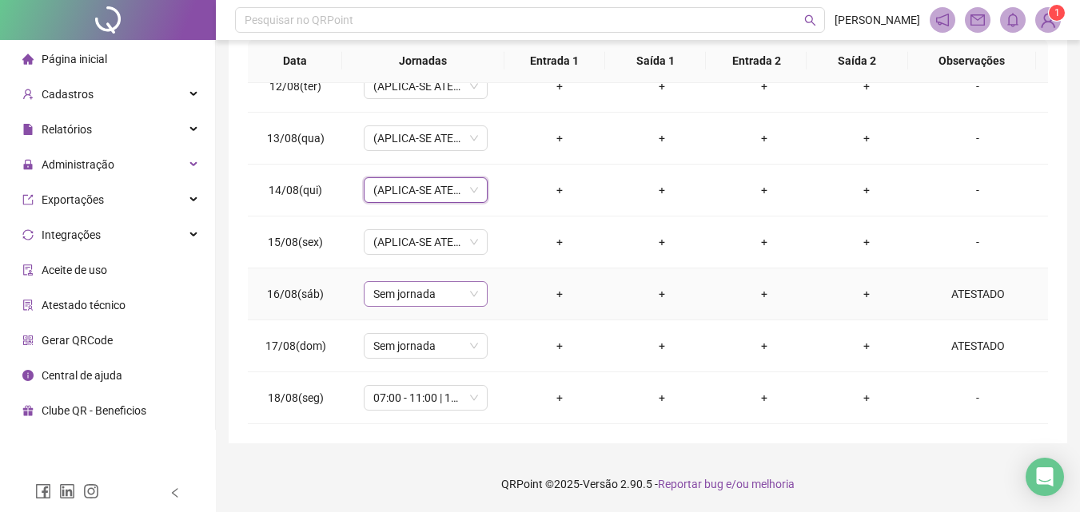
click at [405, 296] on span "Sem jornada" at bounding box center [425, 294] width 105 height 24
click at [432, 189] on span "(APLICA-SE ATESTADO)" at bounding box center [425, 190] width 105 height 24
type input "***"
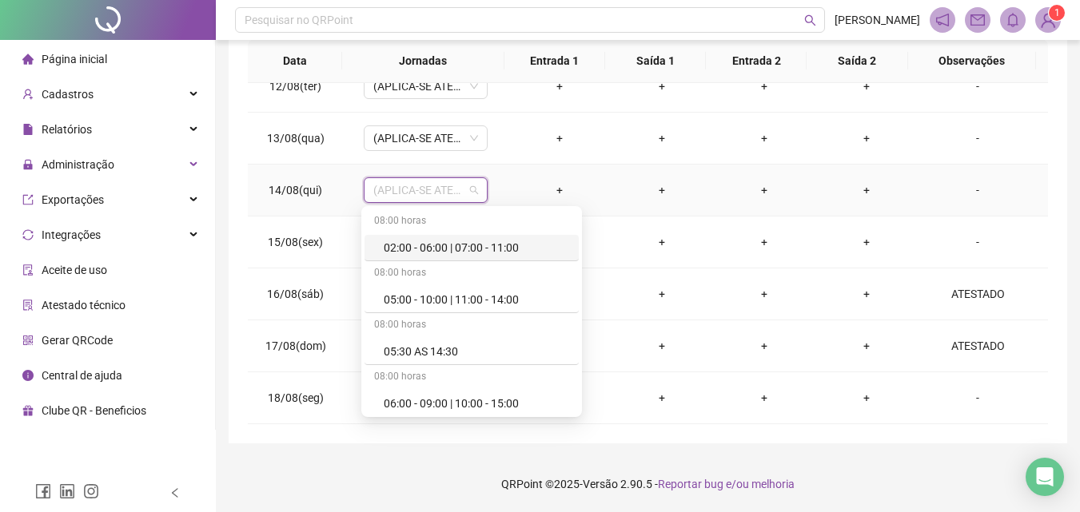
click at [432, 189] on span "(APLICA-SE ATESTADO)" at bounding box center [425, 190] width 105 height 24
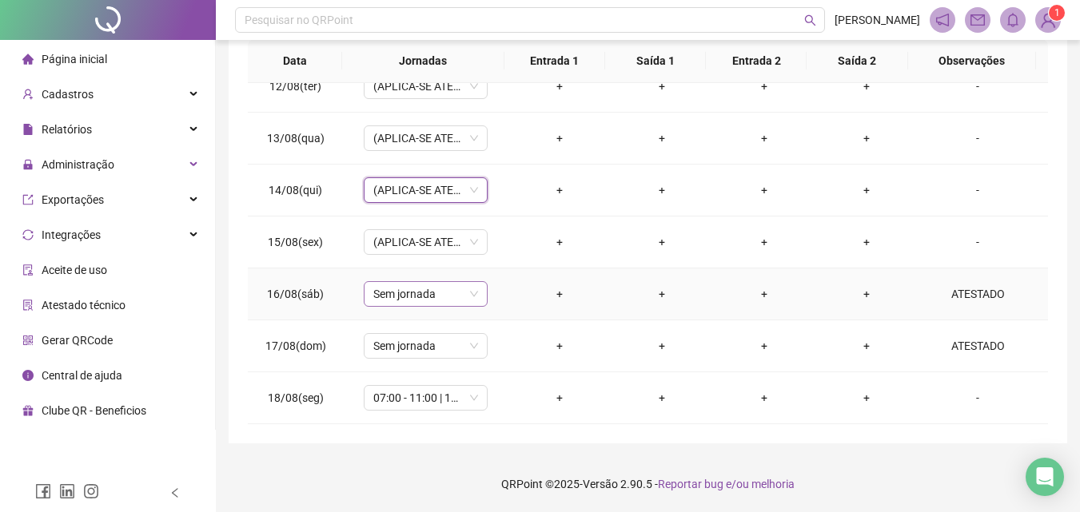
click at [442, 296] on span "Sem jornada" at bounding box center [425, 294] width 105 height 24
type input "***"
click at [412, 199] on div "Não há dados Não há dados" at bounding box center [423, 238] width 124 height 79
click at [416, 190] on span "(APLICA-SE ATESTADO)" at bounding box center [425, 190] width 105 height 24
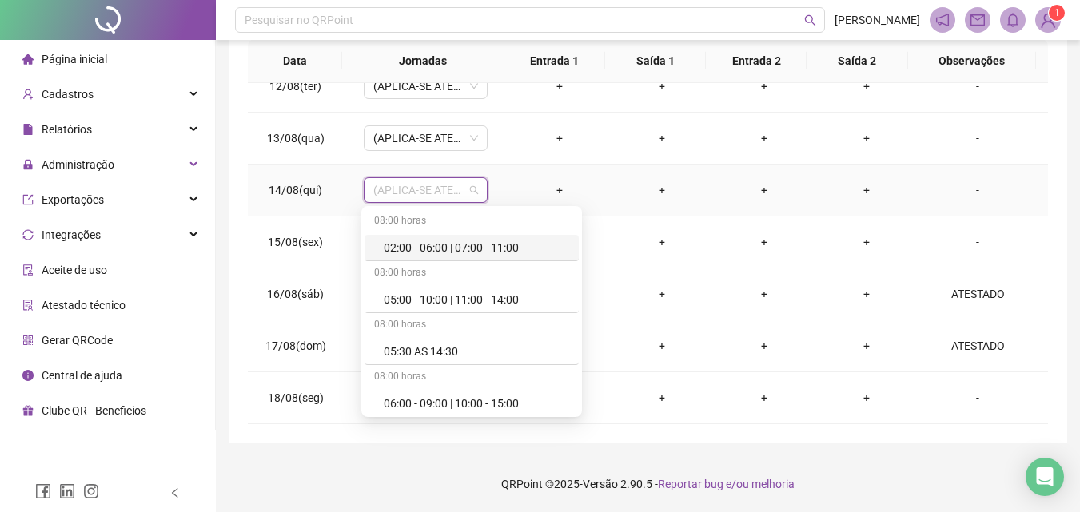
click at [416, 190] on span "(APLICA-SE ATESTADO)" at bounding box center [425, 190] width 105 height 24
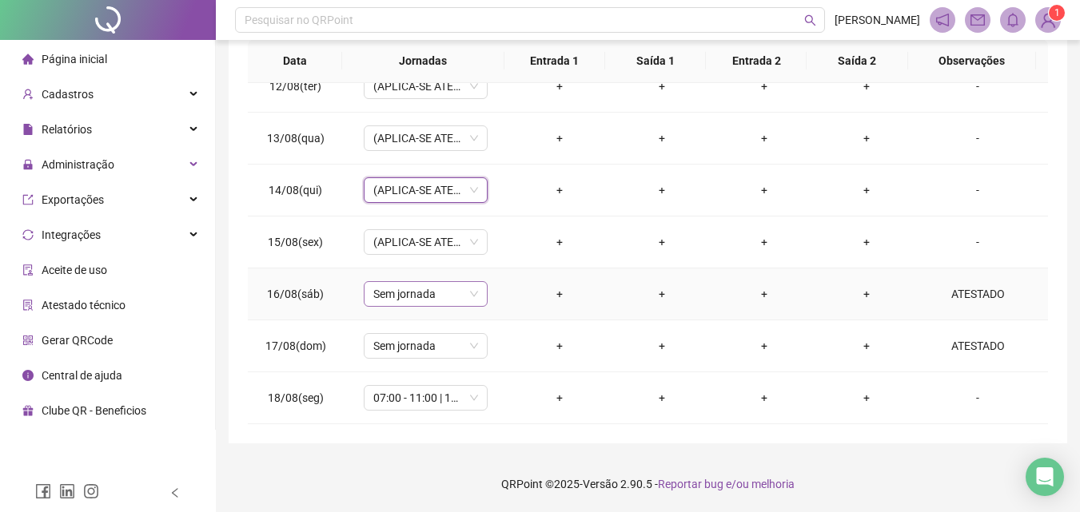
click at [409, 288] on span "Sem jornada" at bounding box center [425, 294] width 105 height 24
click at [413, 193] on span "(APLICA-SE ATESTADO)" at bounding box center [425, 190] width 105 height 24
type input "***"
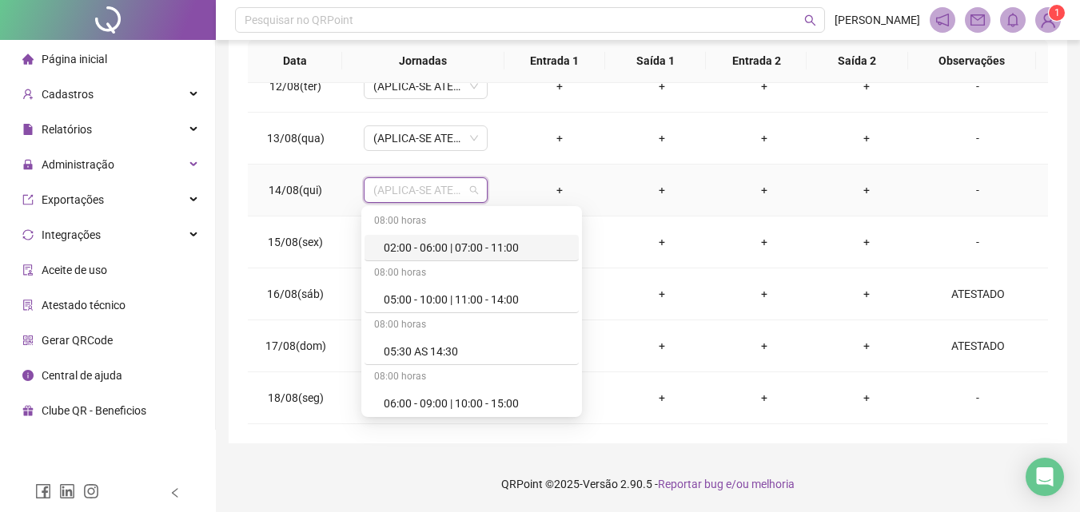
click at [413, 193] on span "(APLICA-SE ATESTADO)" at bounding box center [425, 190] width 105 height 24
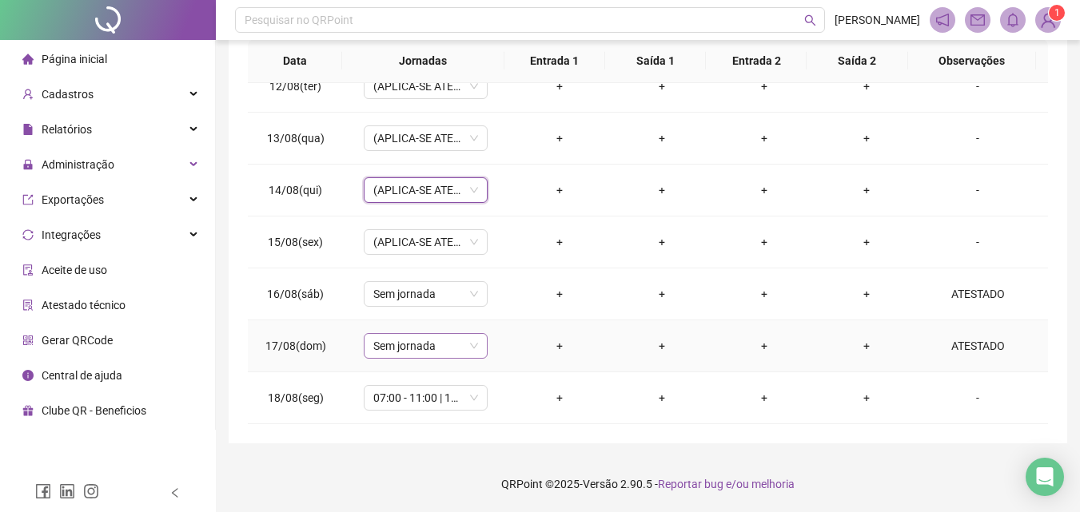
click at [416, 341] on span "Sem jornada" at bounding box center [425, 346] width 105 height 24
click at [422, 241] on span "(APLICA-SE ATESTADO)" at bounding box center [425, 242] width 105 height 24
type input "***"
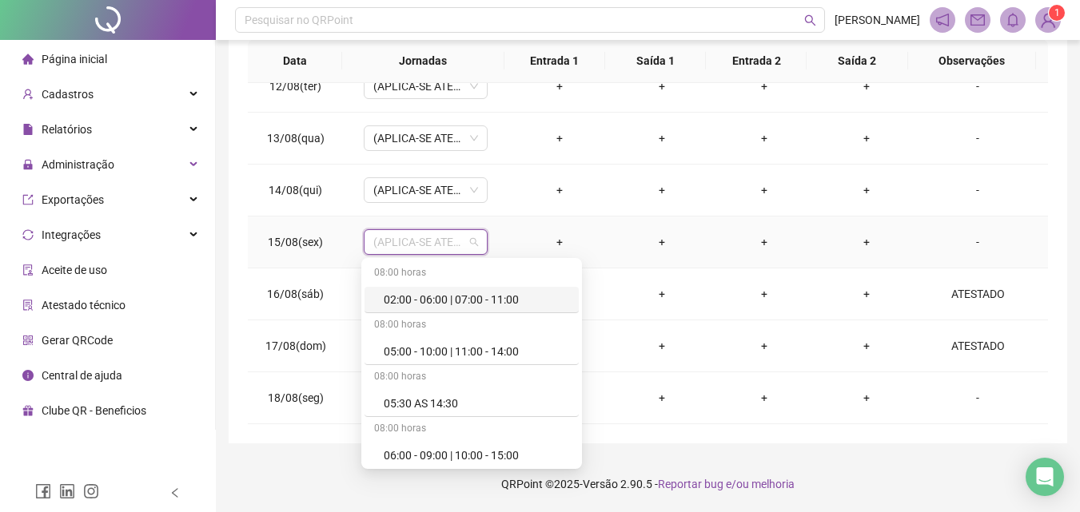
click at [428, 237] on span "(APLICA-SE ATESTADO)" at bounding box center [425, 242] width 105 height 24
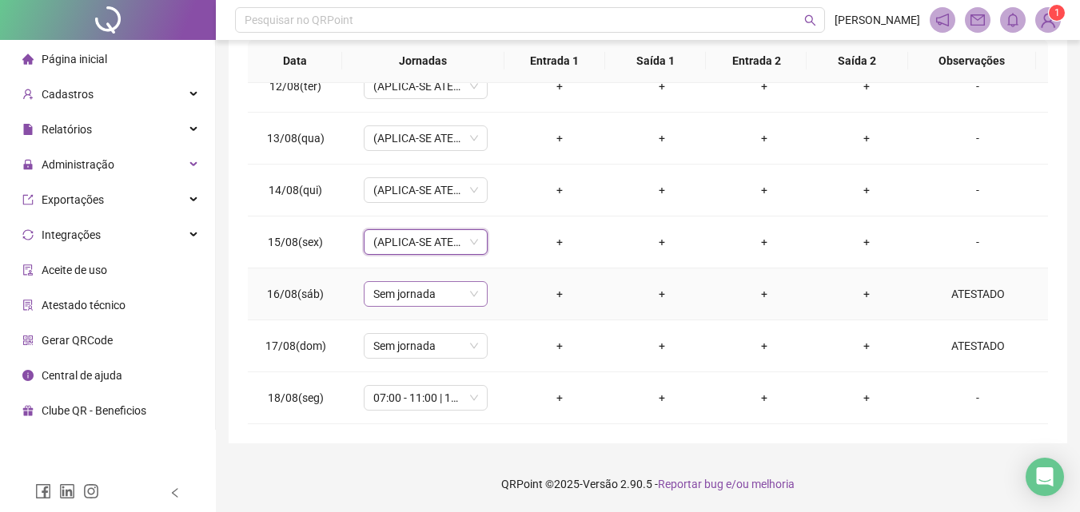
click at [404, 298] on span "Sem jornada" at bounding box center [425, 294] width 105 height 24
click at [429, 189] on span "(APLICA-SE ATESTADO)" at bounding box center [425, 190] width 105 height 24
type input "***"
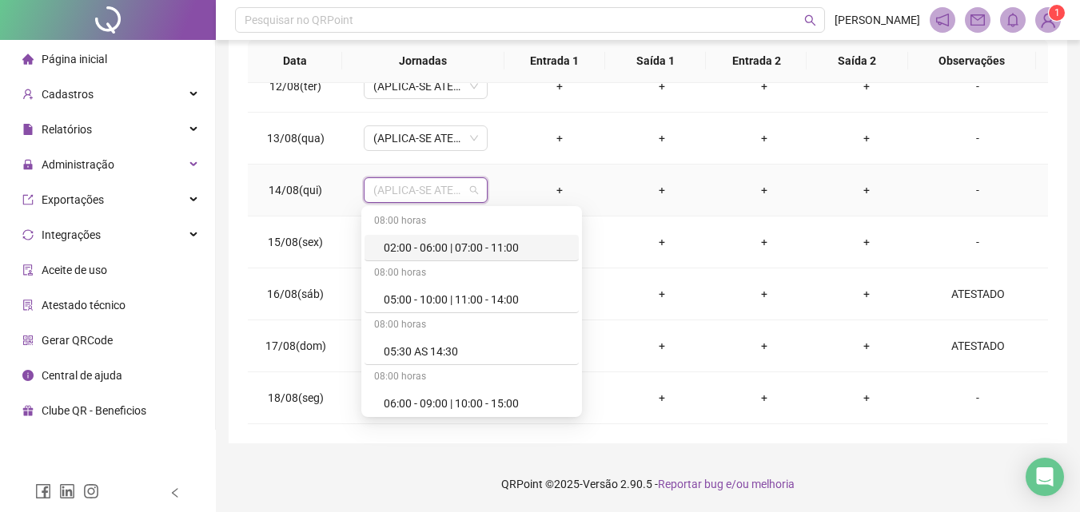
click at [429, 189] on span "(APLICA-SE ATESTADO)" at bounding box center [425, 190] width 105 height 24
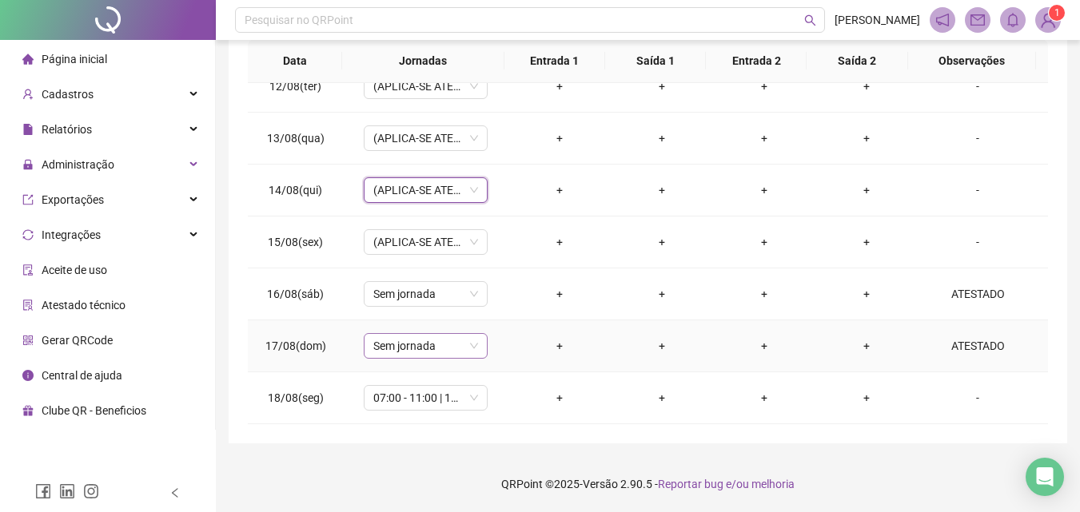
click at [417, 340] on span "Sem jornada" at bounding box center [425, 346] width 105 height 24
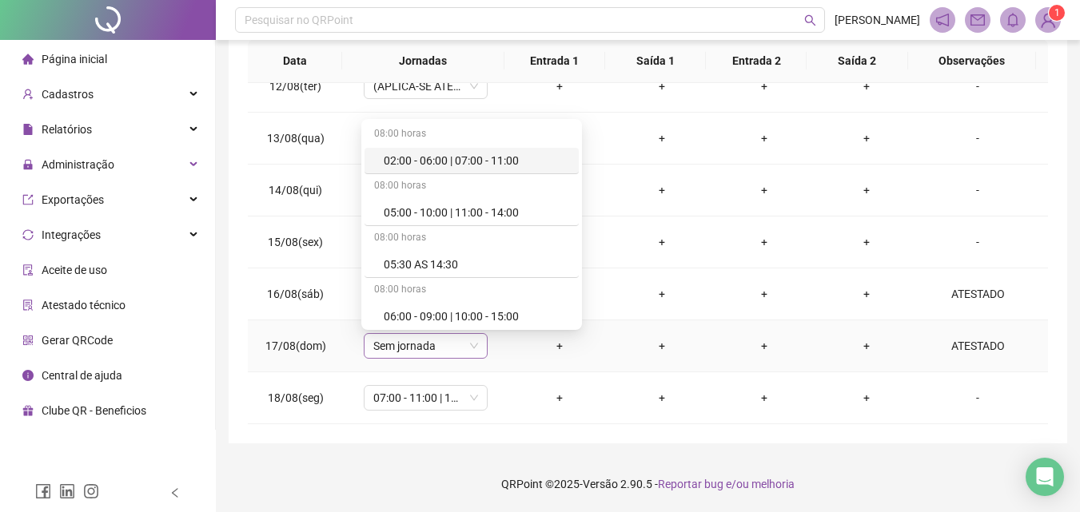
click at [417, 340] on span "Sem jornada" at bounding box center [425, 346] width 105 height 24
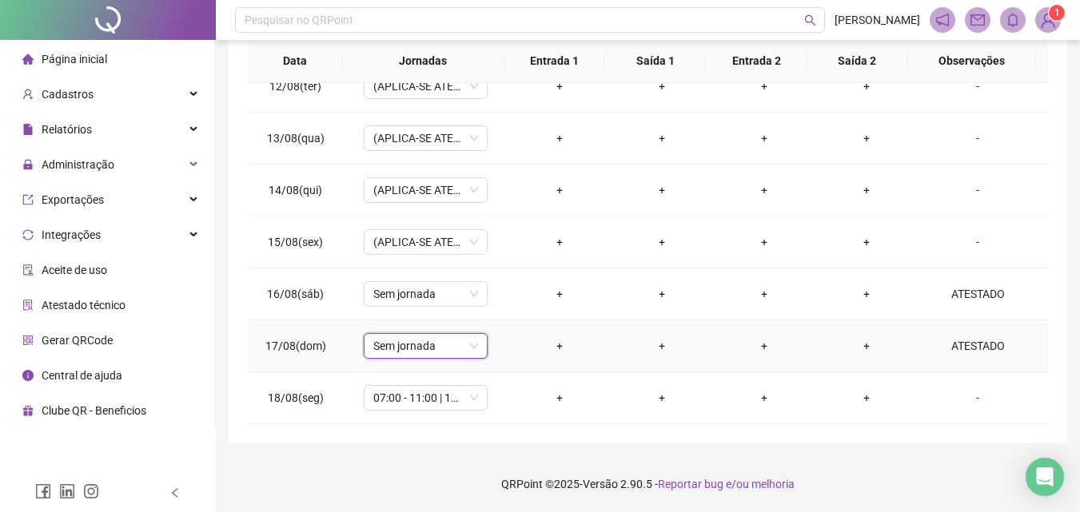
click at [417, 344] on span "Sem jornada" at bounding box center [425, 346] width 105 height 24
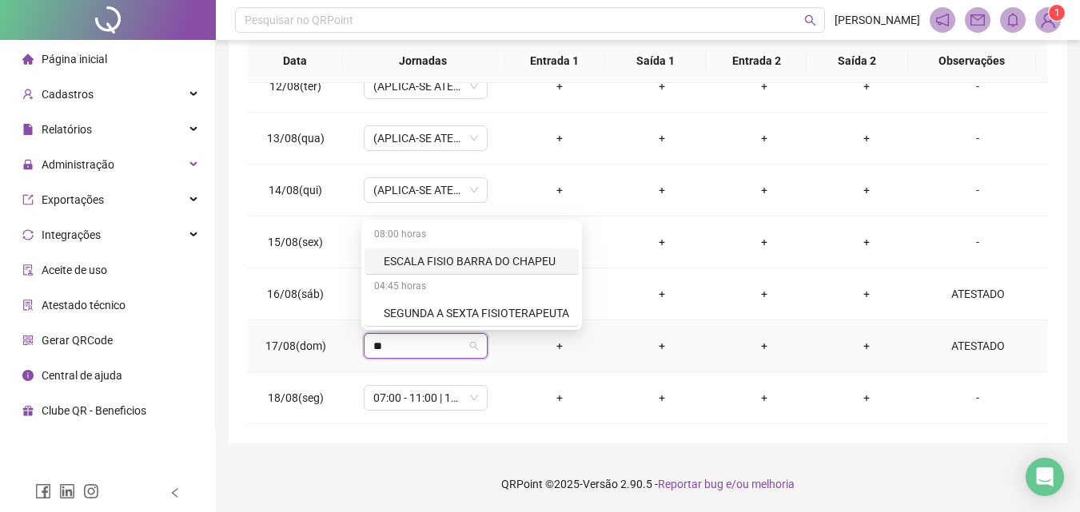
type input "***"
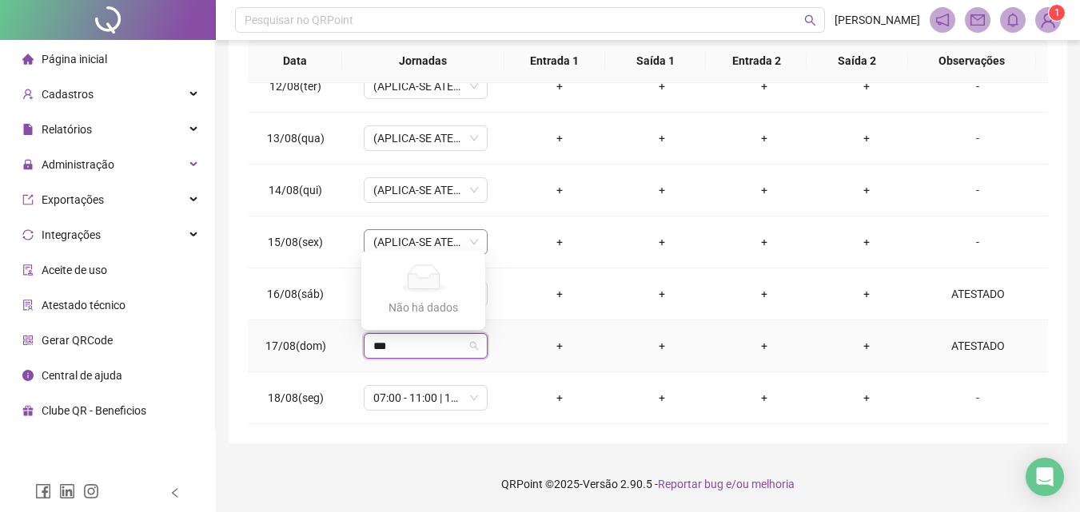
click at [409, 241] on span "(APLICA-SE ATESTADO)" at bounding box center [425, 242] width 105 height 24
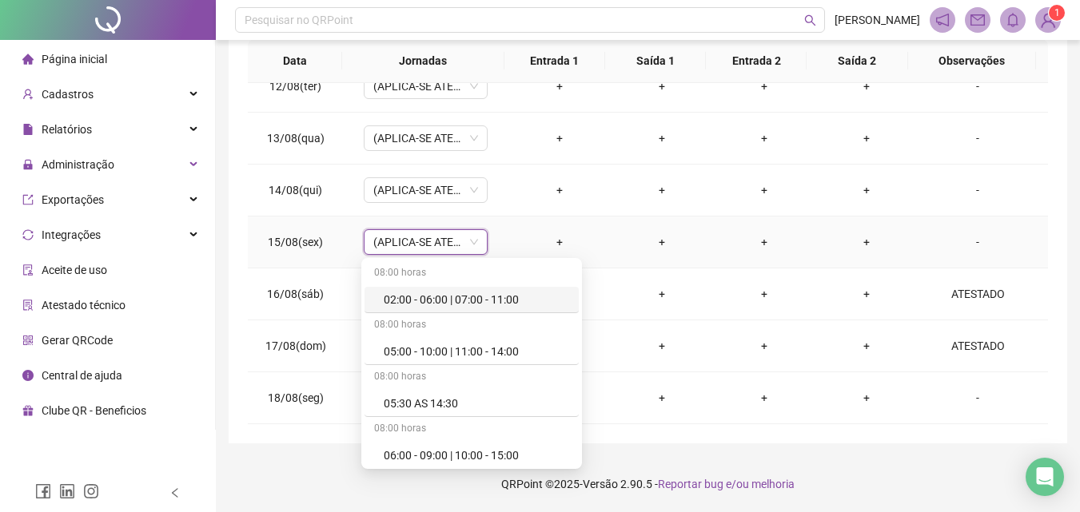
click at [409, 241] on span "(APLICA-SE ATESTADO)" at bounding box center [425, 242] width 105 height 24
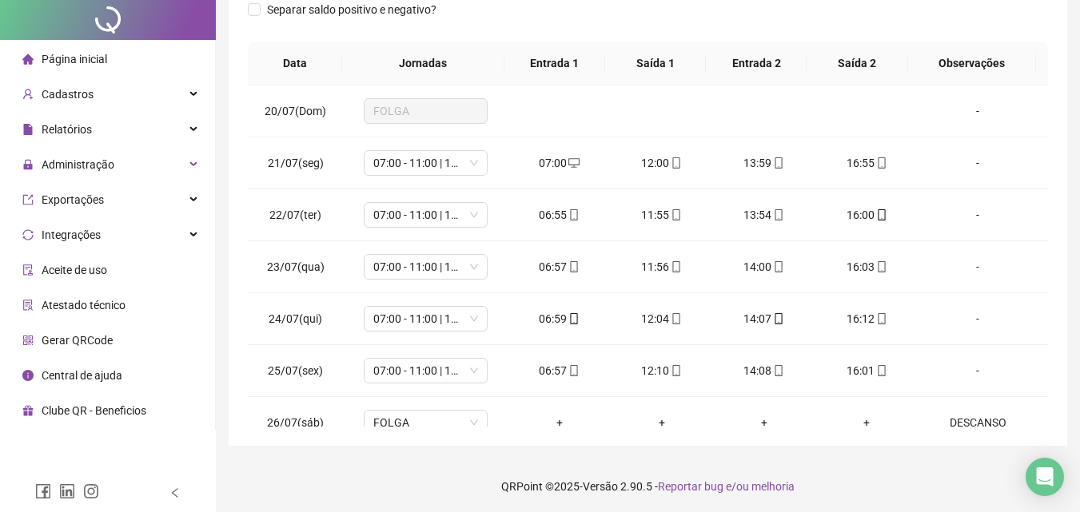
scroll to position [0, 0]
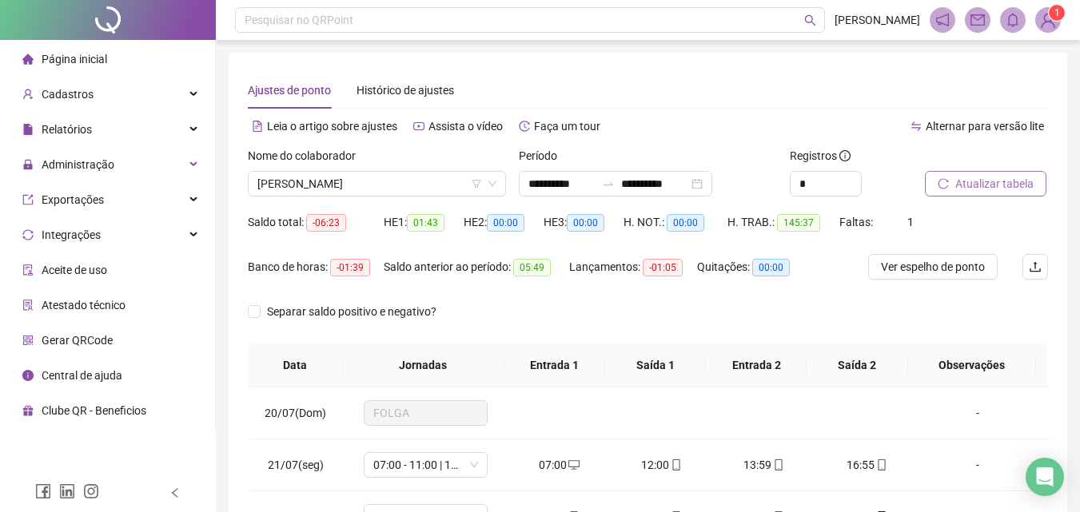
click at [967, 185] on span "Atualizar tabela" at bounding box center [994, 184] width 78 height 18
click at [332, 185] on span "VICTORIA BARBARA SANTOS SILVA" at bounding box center [376, 184] width 239 height 24
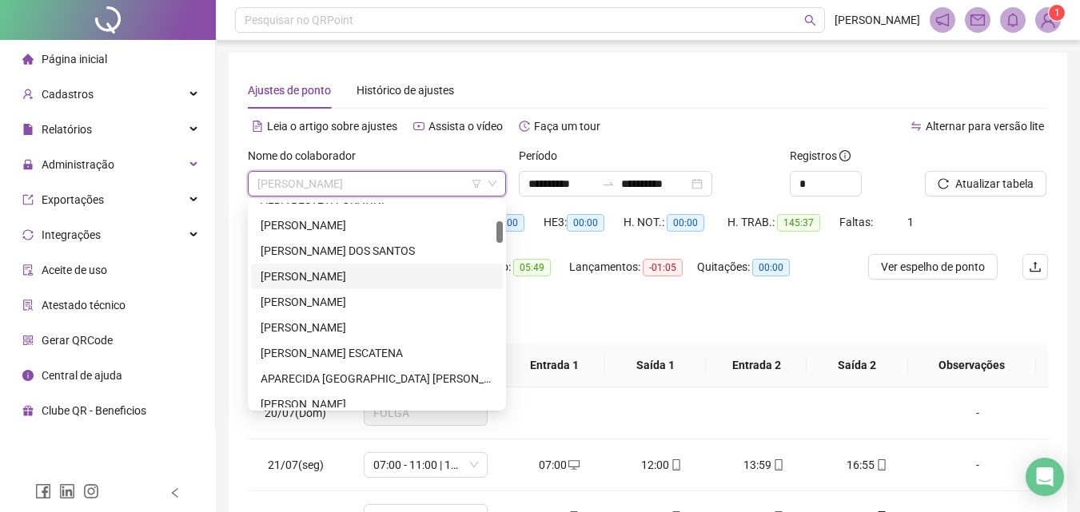
scroll to position [0, 0]
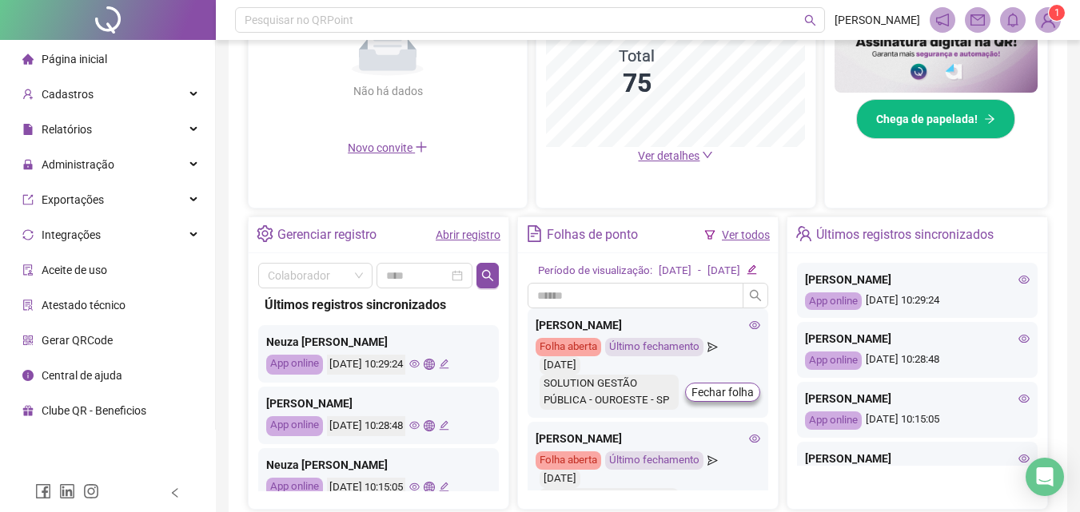
scroll to position [448, 0]
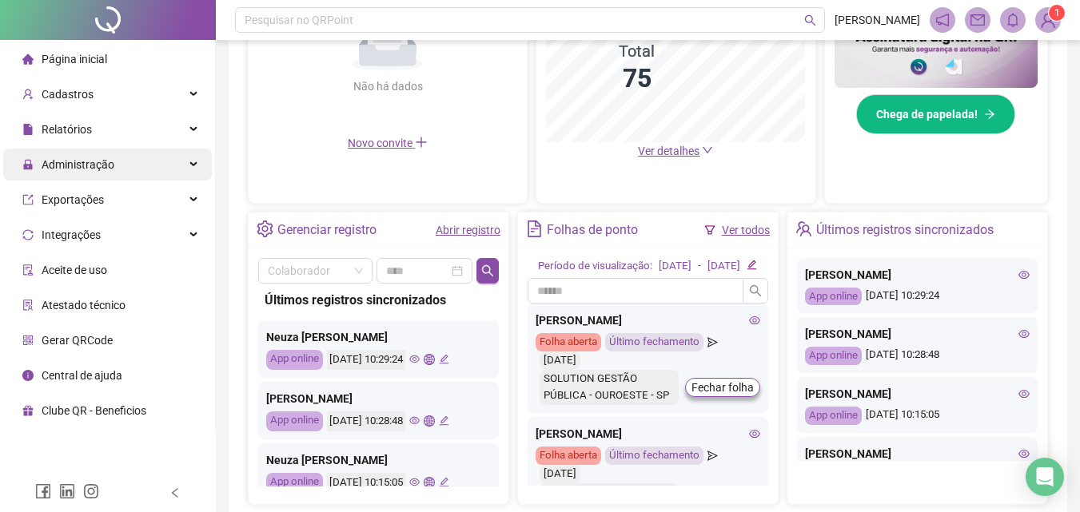
click at [61, 158] on span "Administração" at bounding box center [78, 164] width 73 height 13
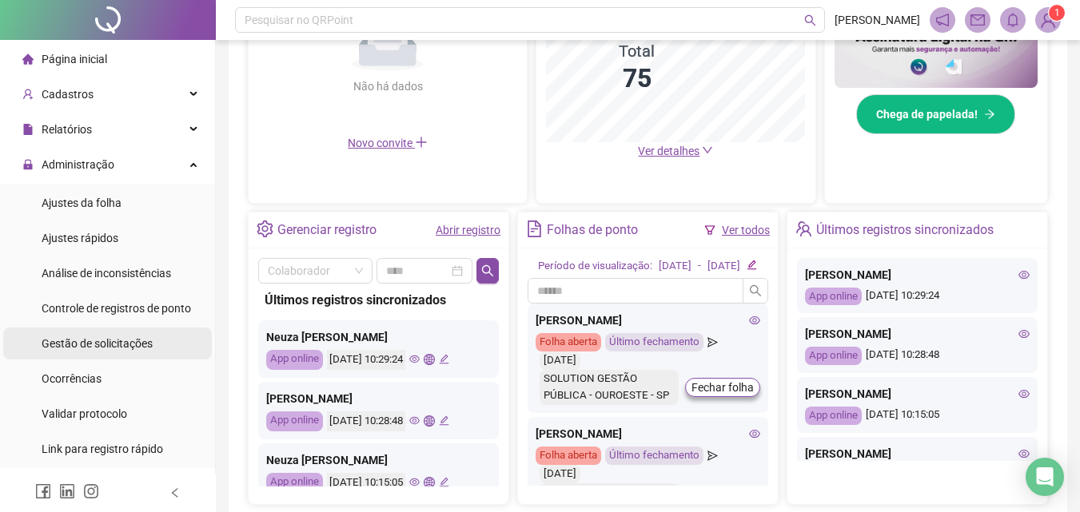
click at [95, 352] on div "Gestão de solicitações" at bounding box center [97, 344] width 111 height 32
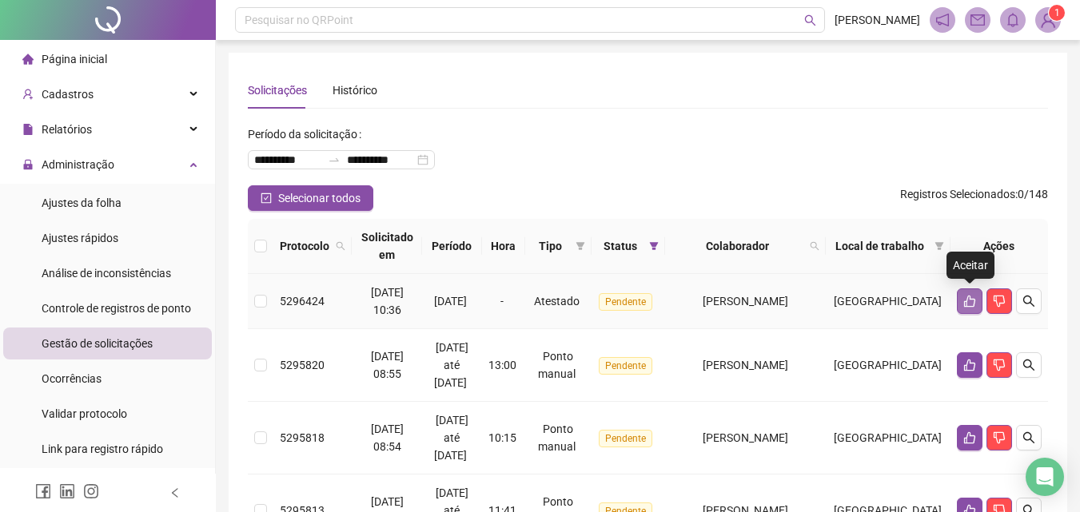
click at [973, 303] on icon "like" at bounding box center [969, 302] width 11 height 12
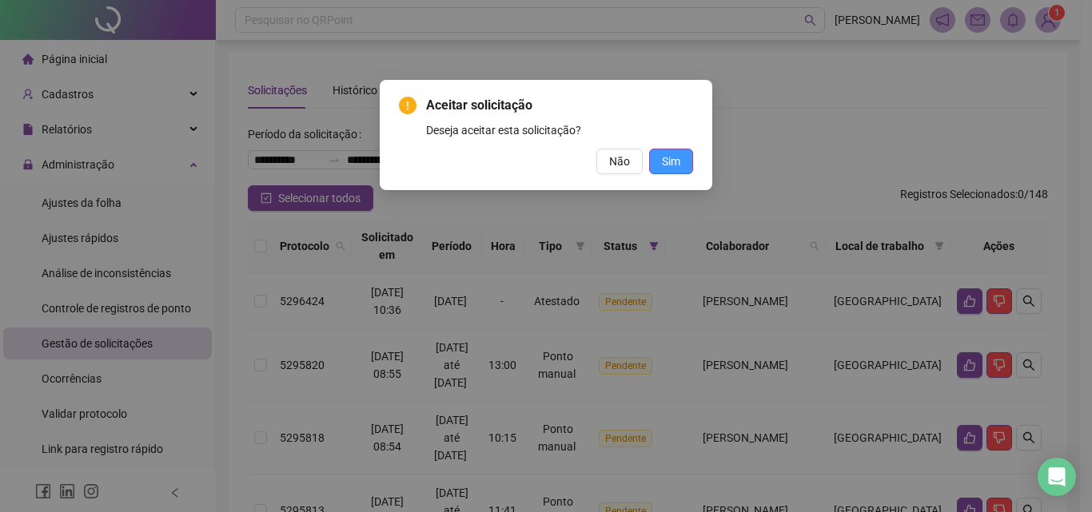
click at [675, 158] on span "Sim" at bounding box center [671, 162] width 18 height 18
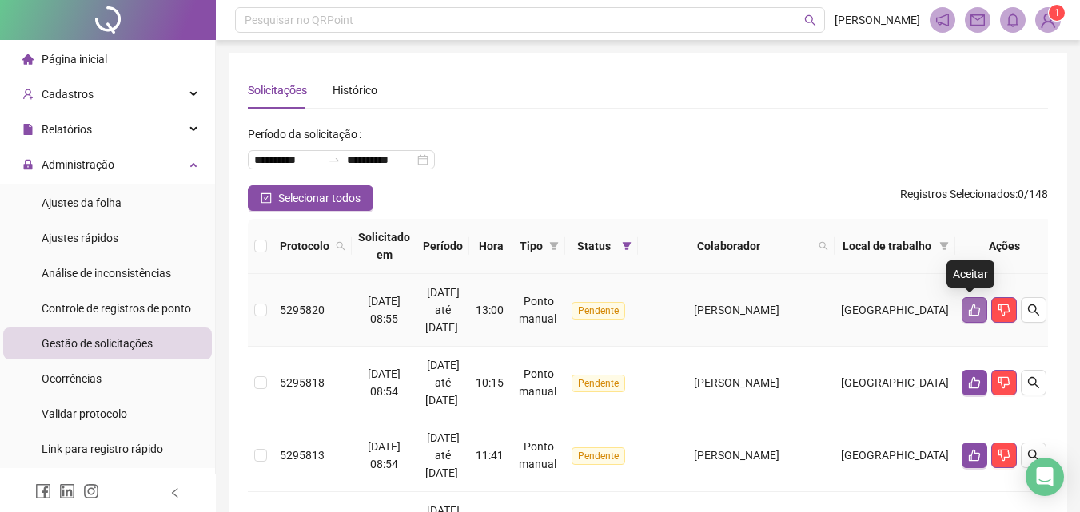
click at [974, 308] on icon "like" at bounding box center [974, 310] width 11 height 12
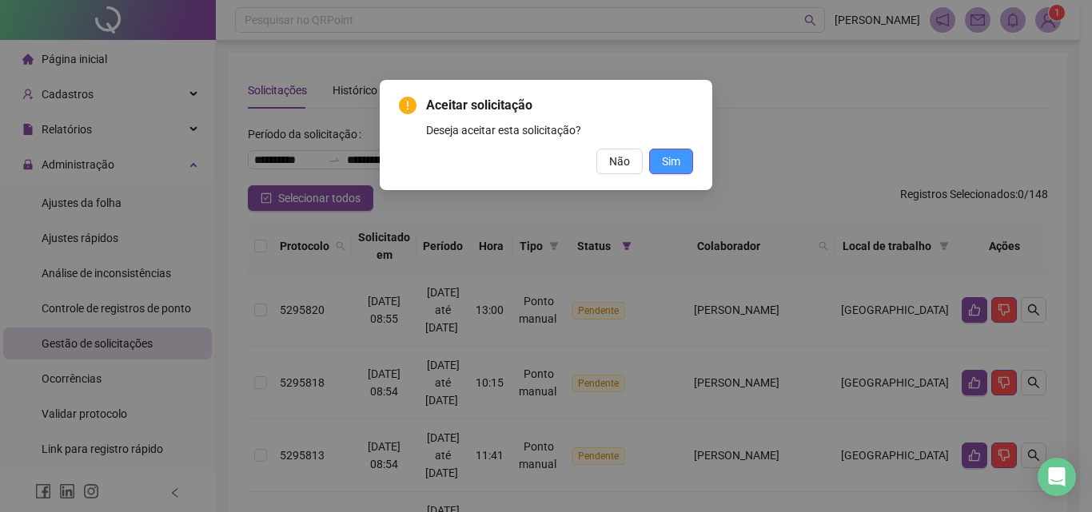
click at [691, 164] on button "Sim" at bounding box center [671, 162] width 44 height 26
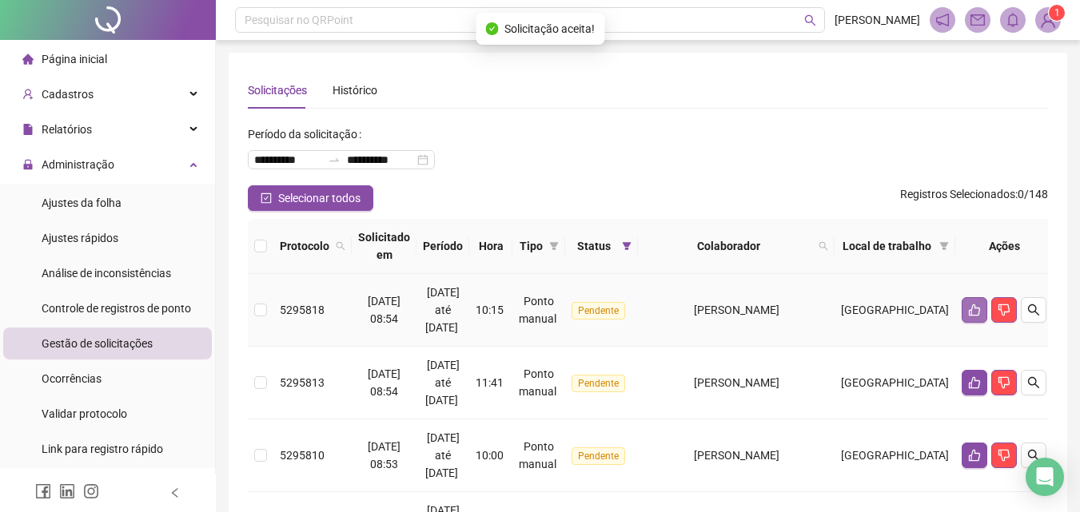
click at [968, 318] on button "button" at bounding box center [974, 310] width 26 height 26
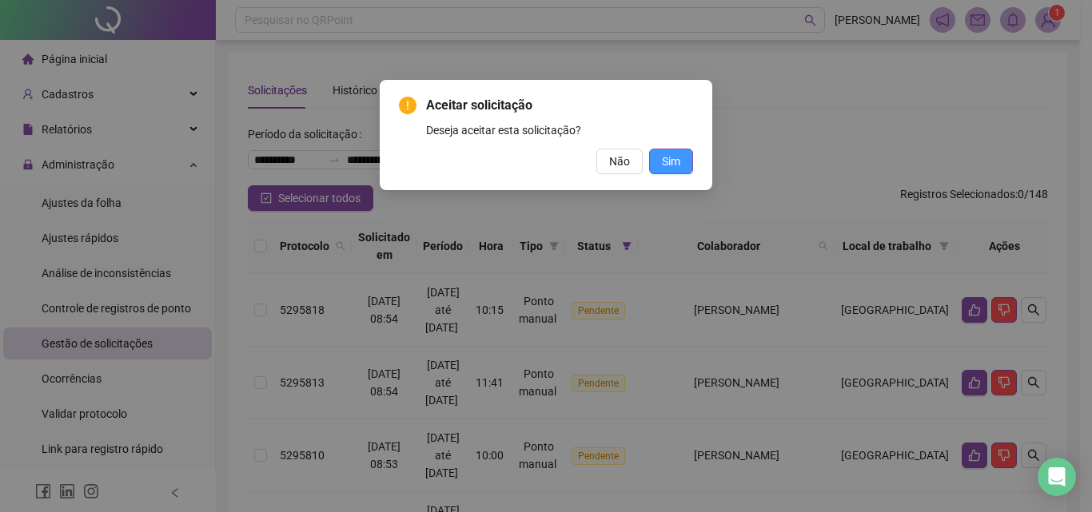
click at [672, 165] on span "Sim" at bounding box center [671, 162] width 18 height 18
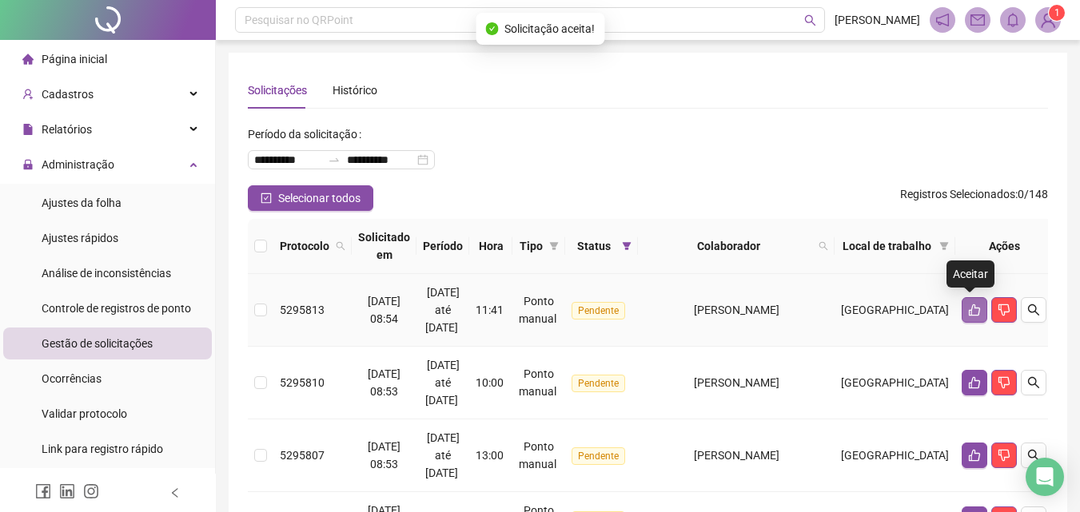
click at [971, 314] on icon "like" at bounding box center [974, 310] width 13 height 13
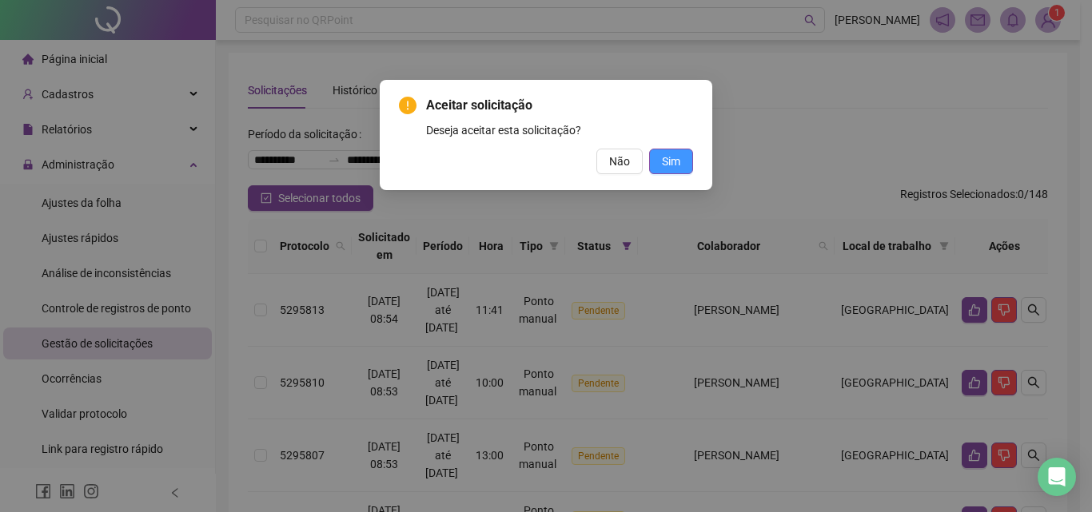
click at [687, 154] on button "Sim" at bounding box center [671, 162] width 44 height 26
click at [676, 164] on span "Sim" at bounding box center [671, 162] width 18 height 18
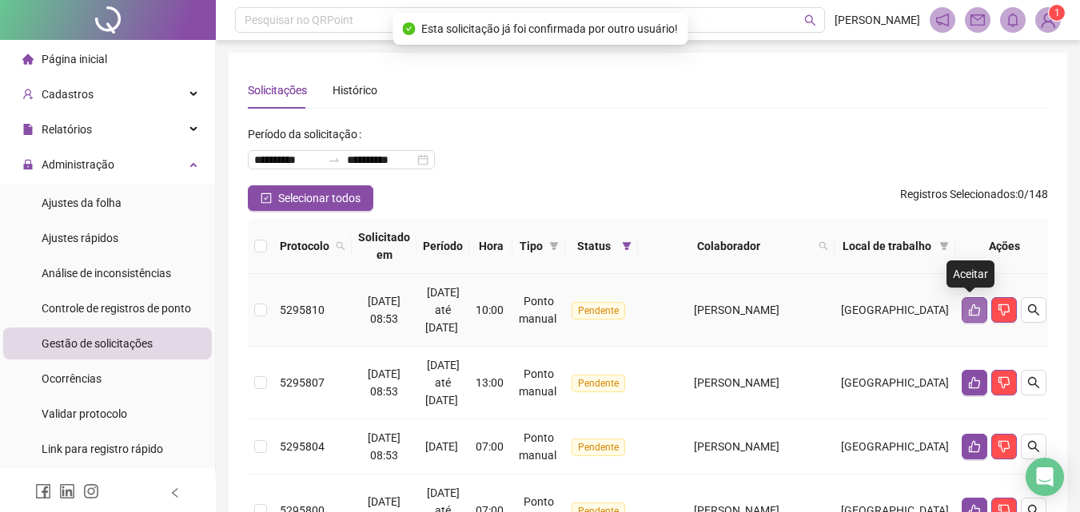
click at [969, 310] on icon "like" at bounding box center [974, 310] width 13 height 13
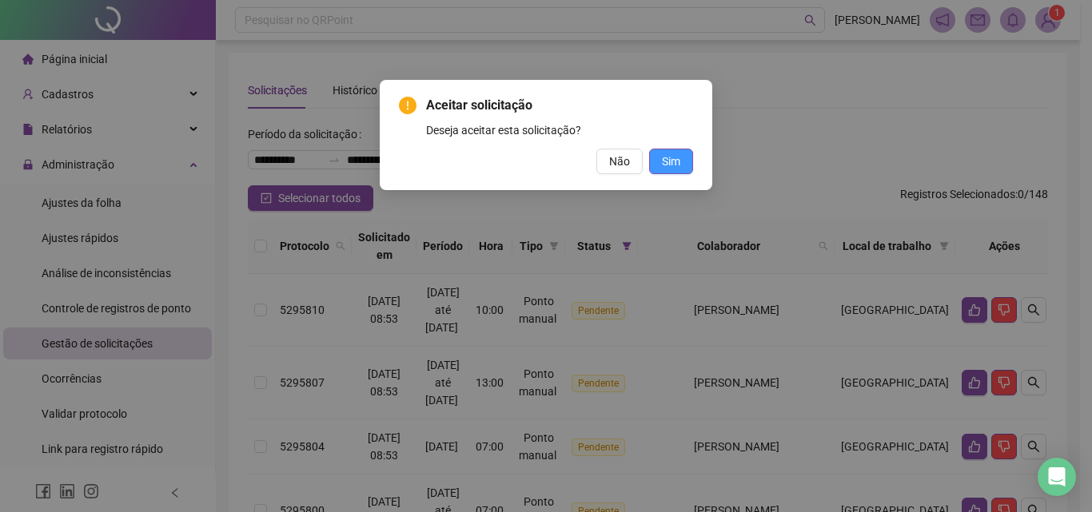
click at [678, 162] on span "Sim" at bounding box center [671, 162] width 18 height 18
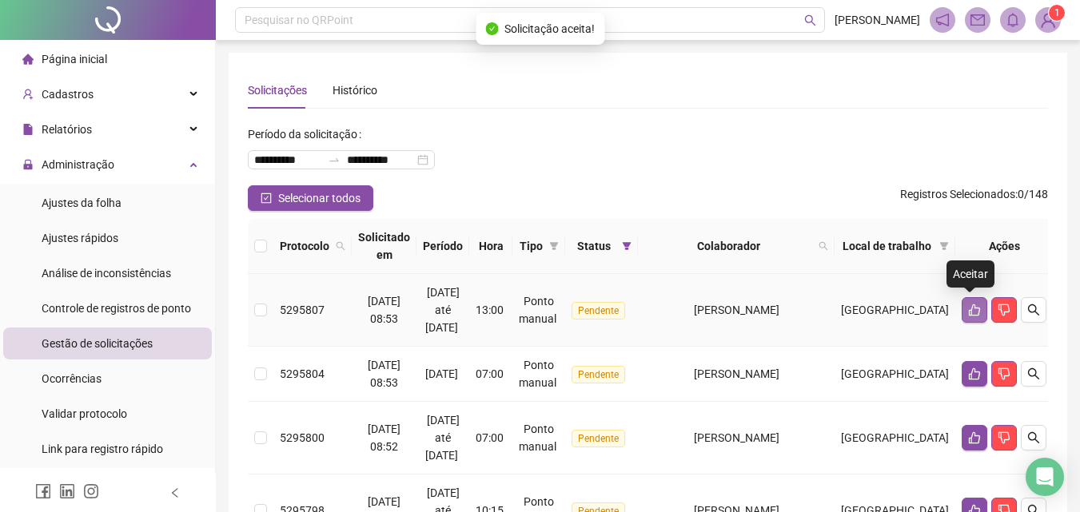
click at [970, 312] on icon "like" at bounding box center [974, 310] width 13 height 13
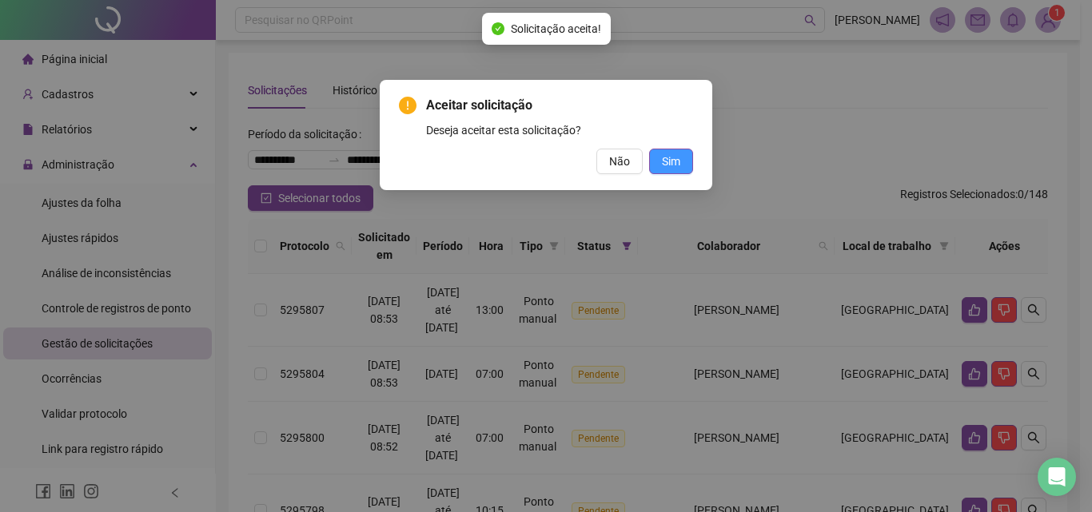
click at [672, 166] on span "Sim" at bounding box center [671, 162] width 18 height 18
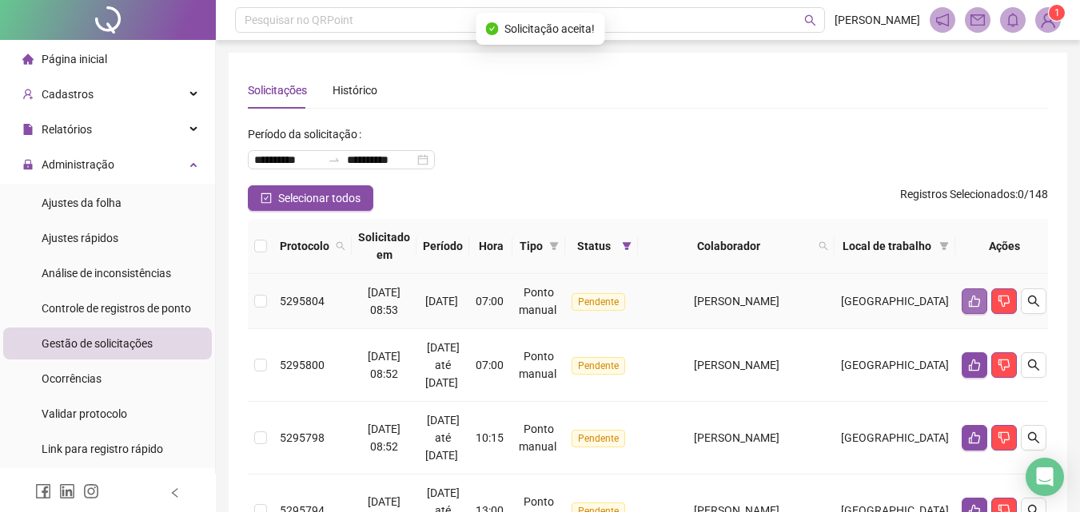
click at [968, 303] on icon "like" at bounding box center [974, 301] width 13 height 13
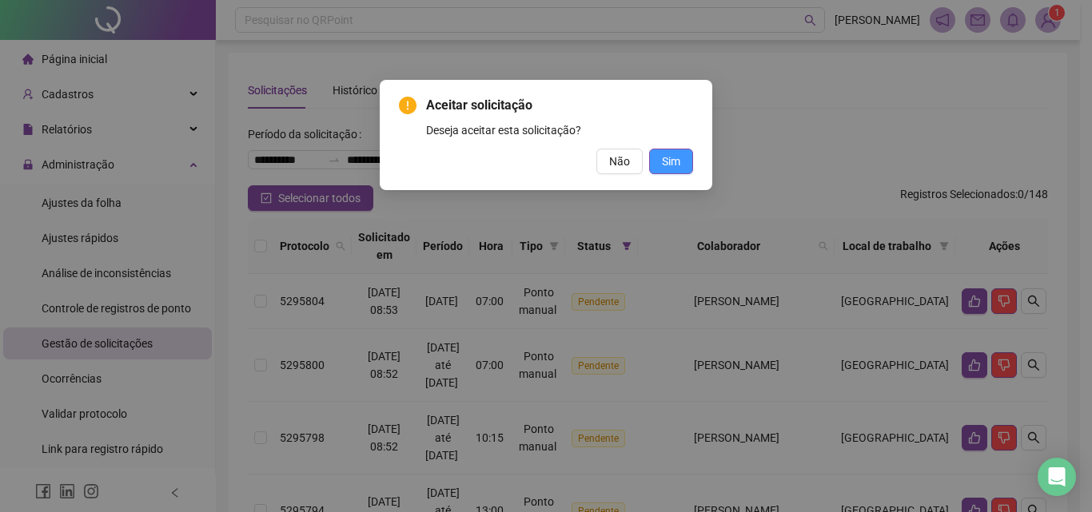
click at [658, 155] on button "Sim" at bounding box center [671, 162] width 44 height 26
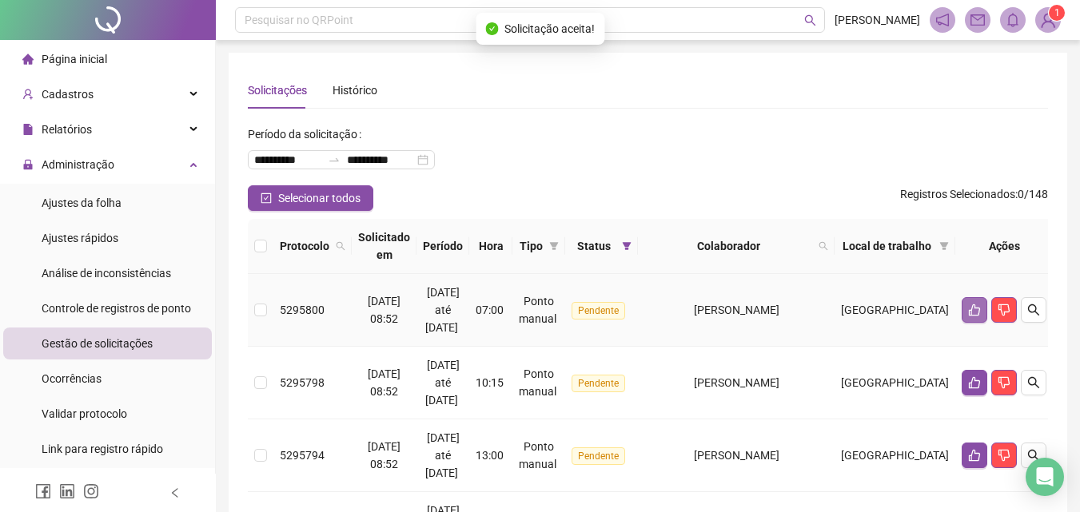
click at [979, 312] on button "button" at bounding box center [974, 310] width 26 height 26
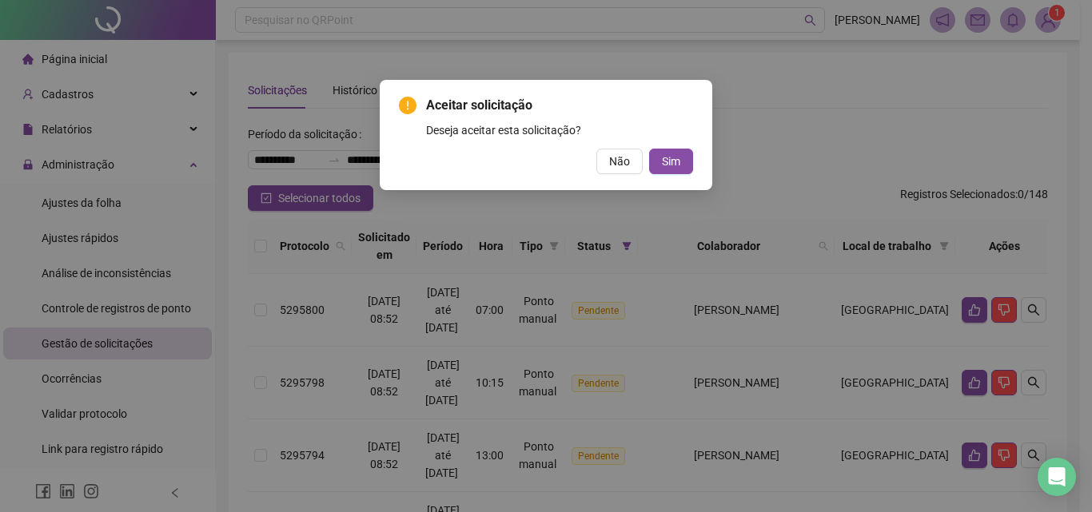
click at [694, 160] on div "Aceitar solicitação Deseja aceitar esta solicitação? Não Sim" at bounding box center [546, 135] width 332 height 110
click at [679, 164] on span "Sim" at bounding box center [671, 162] width 18 height 18
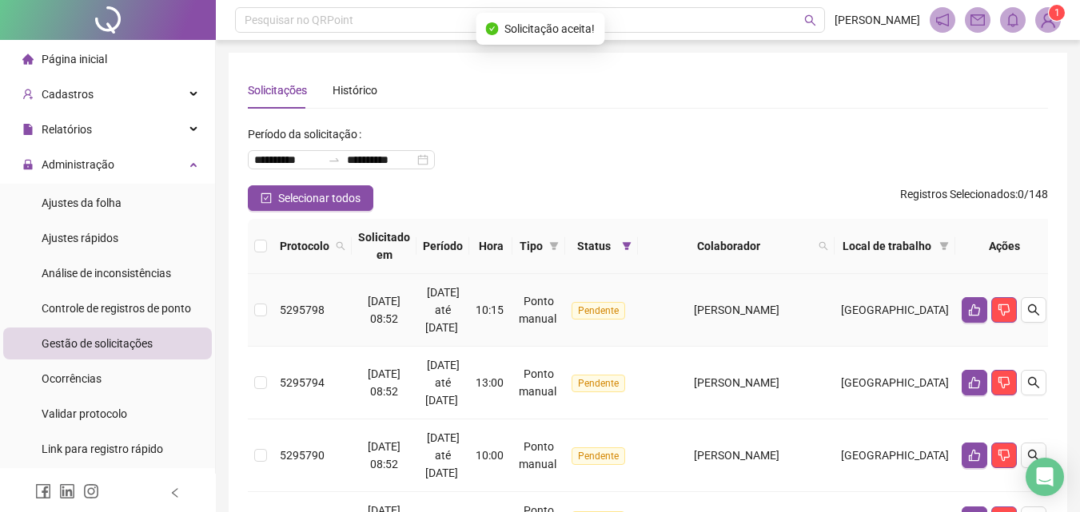
click at [947, 314] on td "[GEOGRAPHIC_DATA]" at bounding box center [894, 310] width 121 height 73
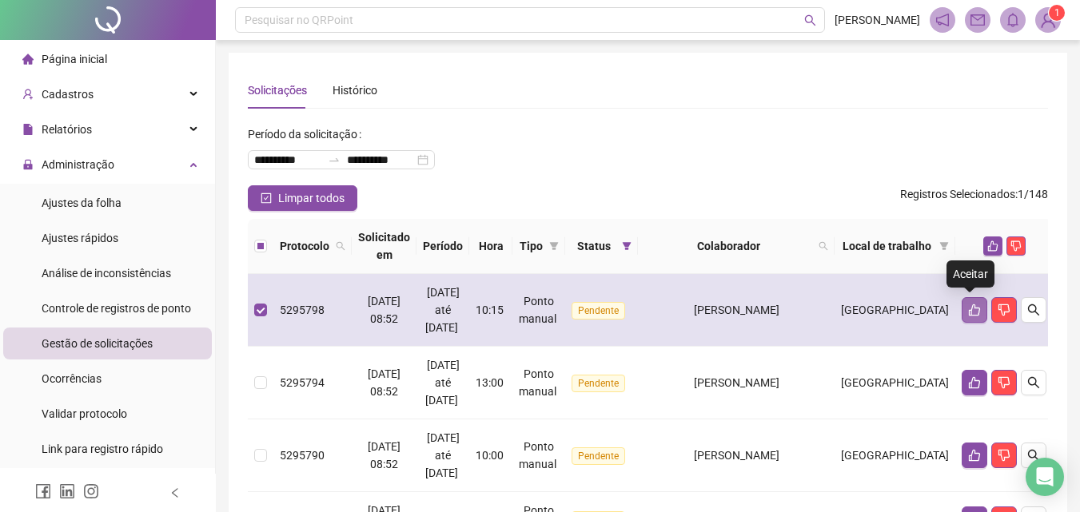
click at [968, 308] on icon "like" at bounding box center [974, 310] width 13 height 13
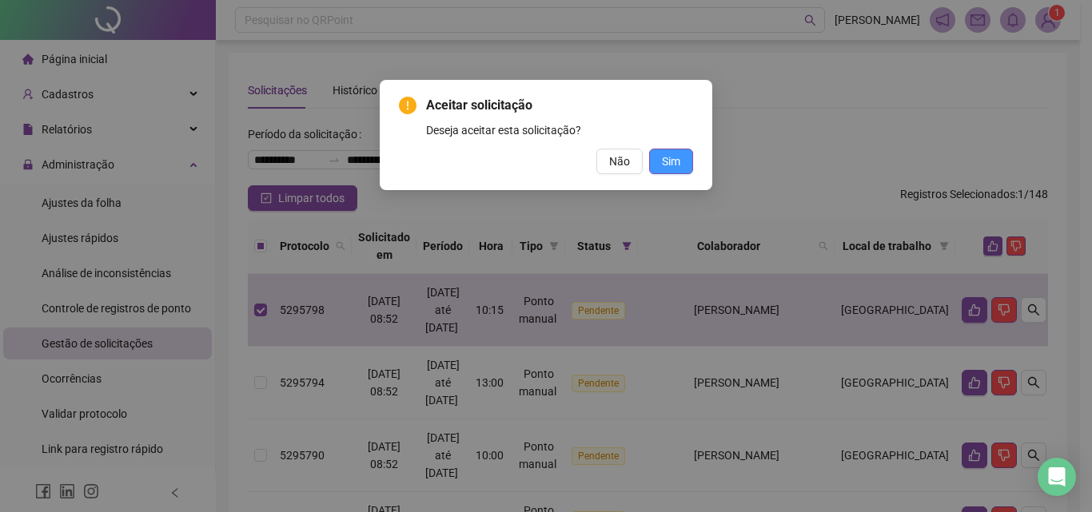
click at [658, 158] on button "Sim" at bounding box center [671, 162] width 44 height 26
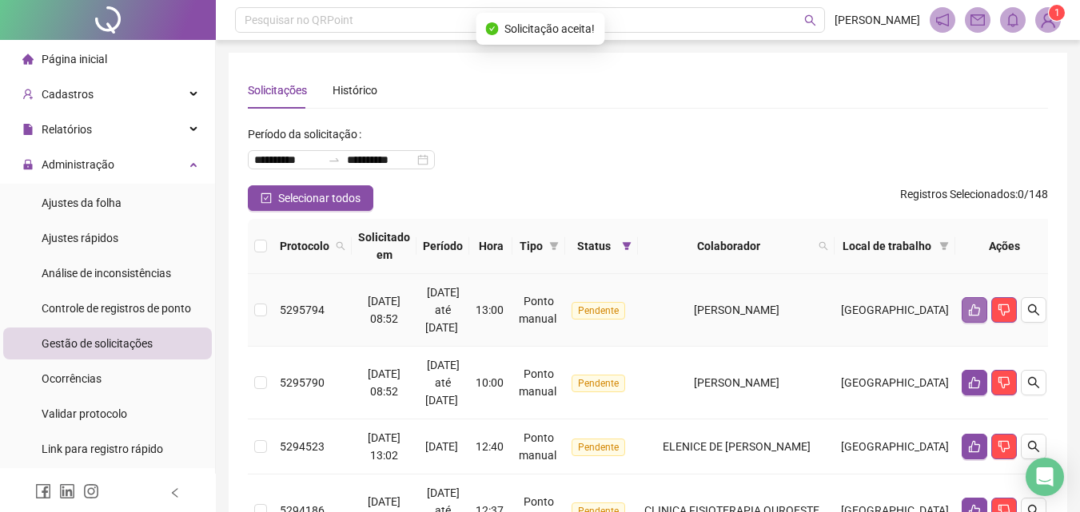
click at [973, 308] on icon "like" at bounding box center [974, 310] width 11 height 12
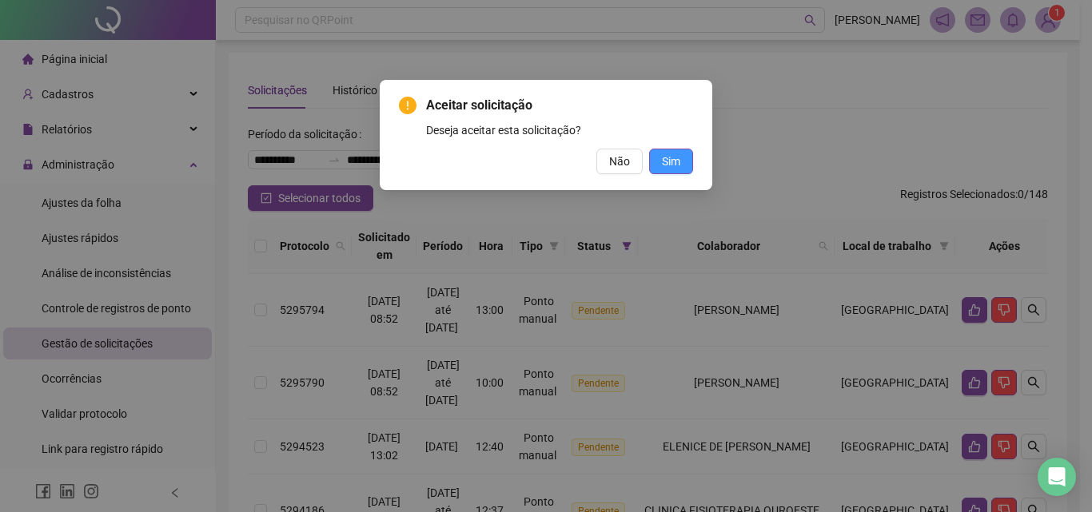
click at [670, 164] on span "Sim" at bounding box center [671, 162] width 18 height 18
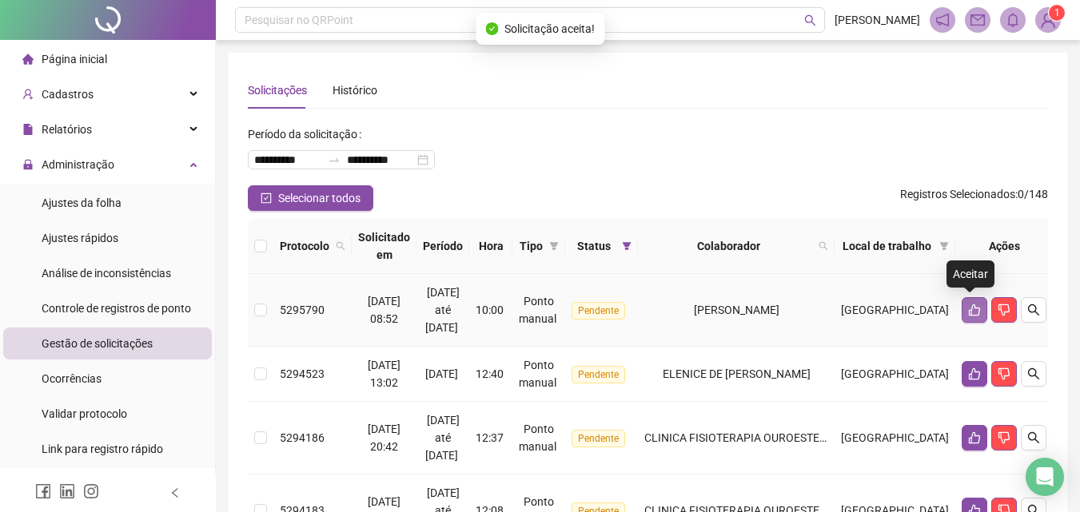
click at [970, 308] on icon "like" at bounding box center [974, 310] width 11 height 12
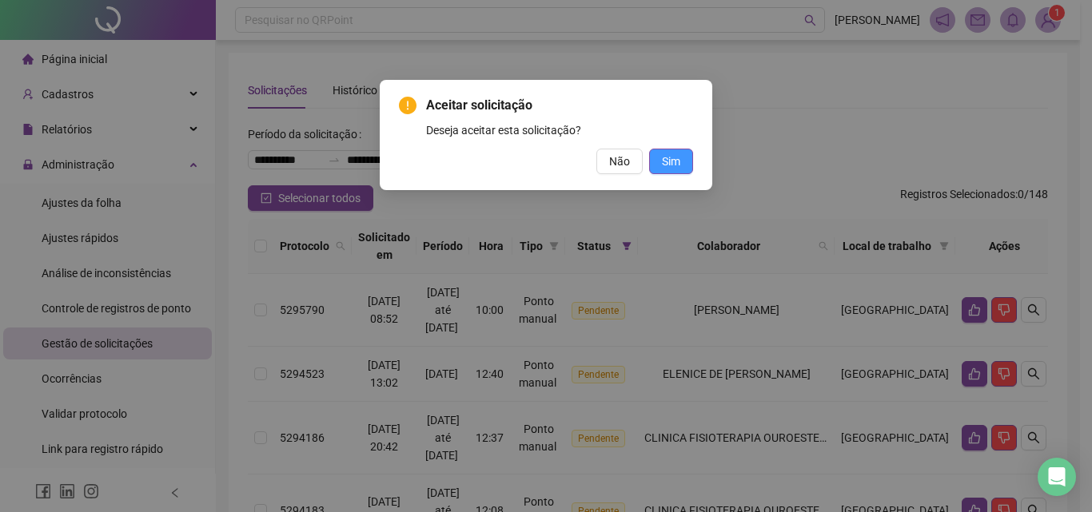
click at [674, 159] on span "Sim" at bounding box center [671, 162] width 18 height 18
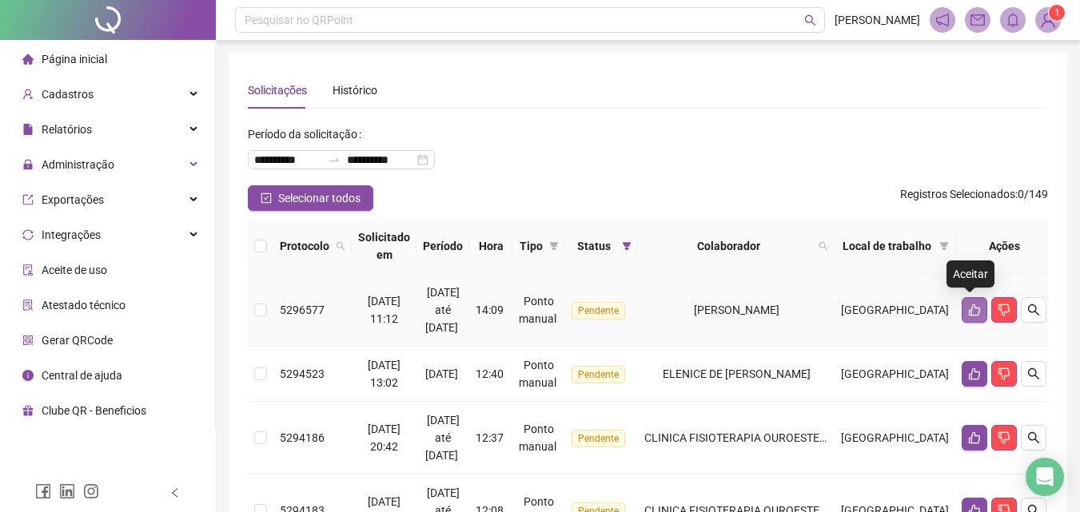
click at [961, 315] on button "button" at bounding box center [974, 310] width 26 height 26
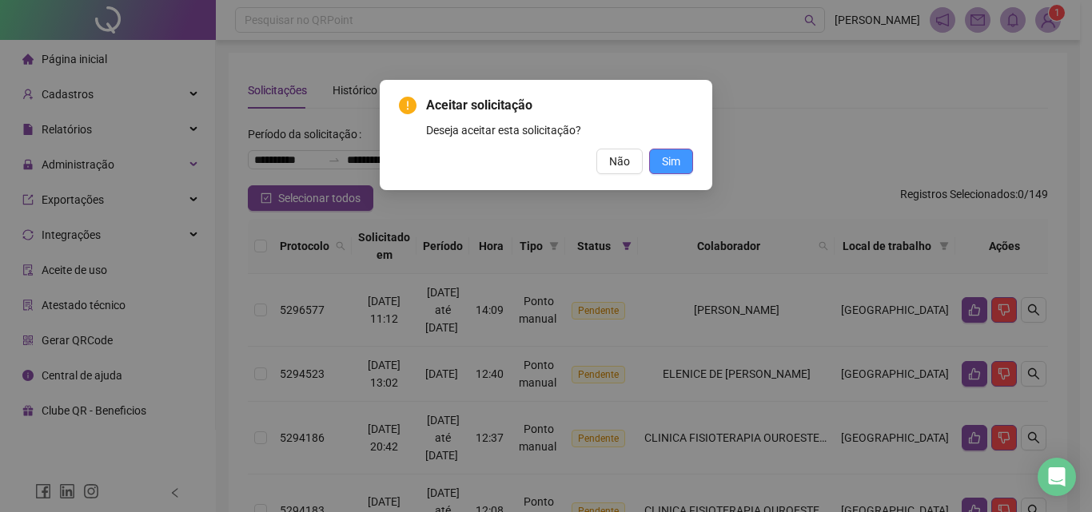
click at [686, 161] on button "Sim" at bounding box center [671, 162] width 44 height 26
